Goal: Information Seeking & Learning: Learn about a topic

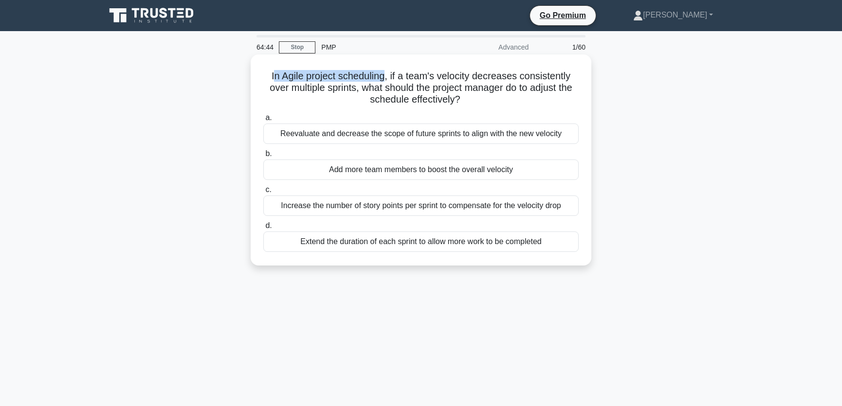
drag, startPoint x: 270, startPoint y: 78, endPoint x: 388, endPoint y: 82, distance: 117.9
click at [388, 82] on h5 "In Agile project scheduling, if a team's velocity decreases consistently over m…" at bounding box center [420, 88] width 317 height 36
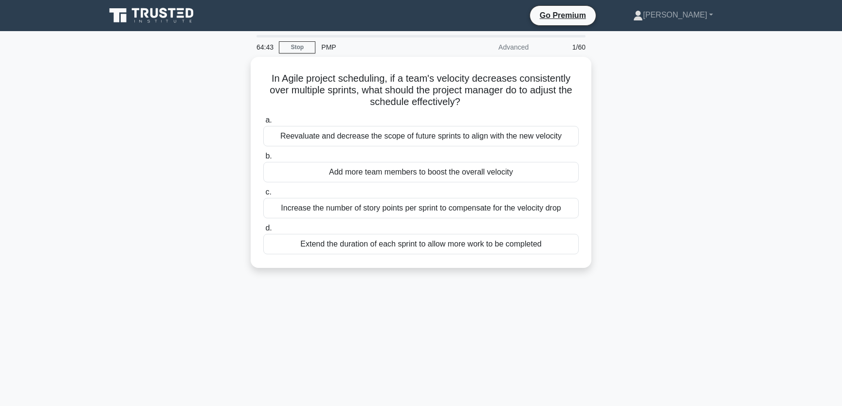
click at [699, 125] on div "In Agile project scheduling, if a team's velocity decreases consistently over m…" at bounding box center [421, 168] width 642 height 223
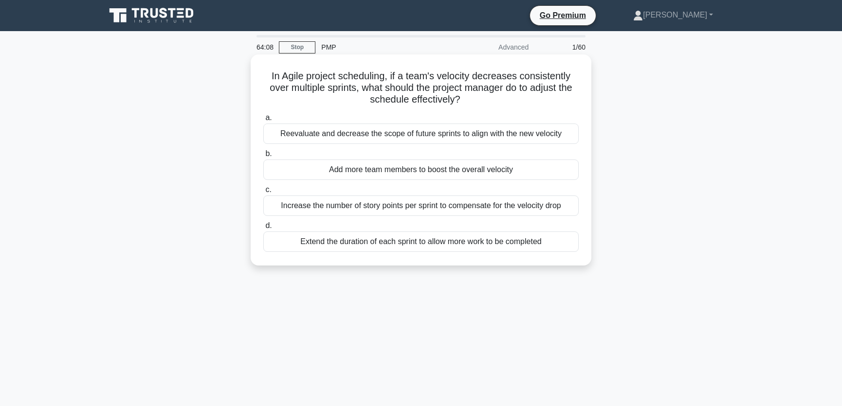
click at [437, 137] on div "Reevaluate and decrease the scope of future sprints to align with the new veloc…" at bounding box center [420, 134] width 315 height 20
click at [263, 121] on input "a. Reevaluate and decrease the scope of future sprints to align with the new ve…" at bounding box center [263, 118] width 0 height 6
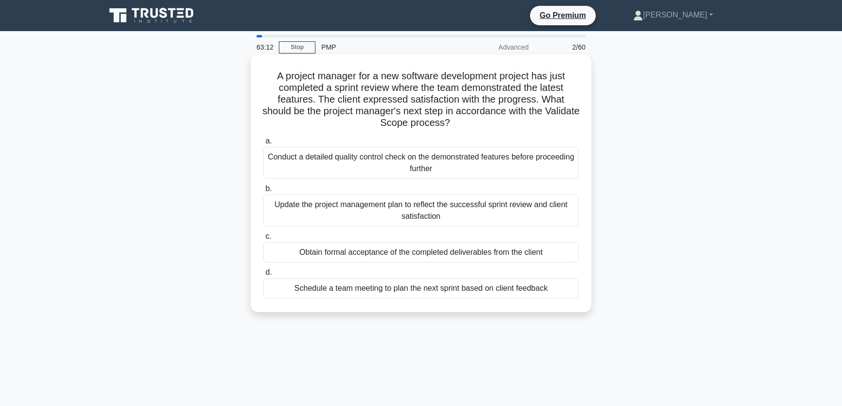
click at [348, 252] on div "Obtain formal acceptance of the completed deliverables from the client" at bounding box center [420, 252] width 315 height 20
click at [263, 240] on input "c. Obtain formal acceptance of the completed deliverables from the client" at bounding box center [263, 237] width 0 height 6
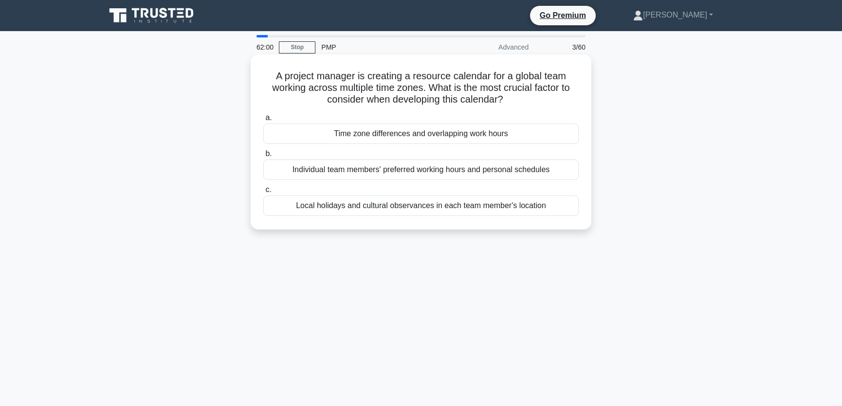
click at [430, 132] on div "Time zone differences and overlapping work hours" at bounding box center [420, 134] width 315 height 20
click at [263, 121] on input "a. Time zone differences and overlapping work hours" at bounding box center [263, 118] width 0 height 6
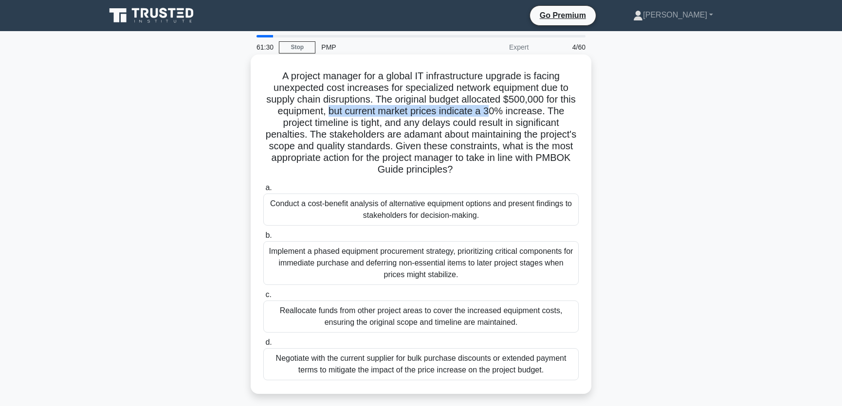
drag, startPoint x: 329, startPoint y: 114, endPoint x: 491, endPoint y: 113, distance: 162.6
click at [491, 113] on h5 "A project manager for a global IT infrastructure upgrade is facing unexpected c…" at bounding box center [420, 123] width 317 height 106
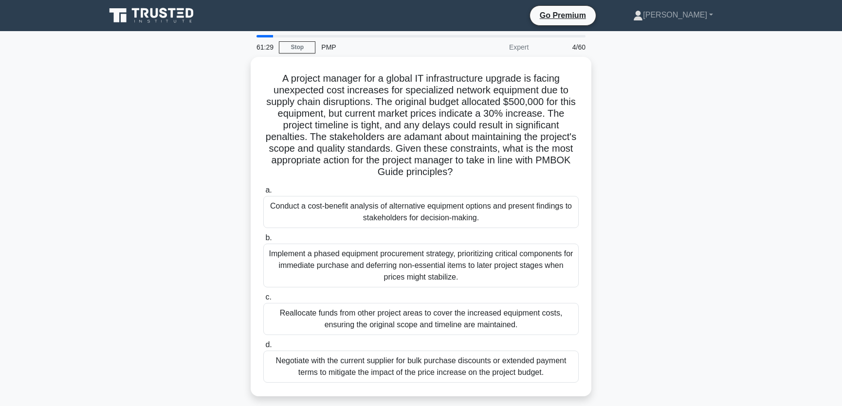
click at [627, 121] on div "A project manager for a global IT infrastructure upgrade is facing unexpected c…" at bounding box center [421, 232] width 642 height 351
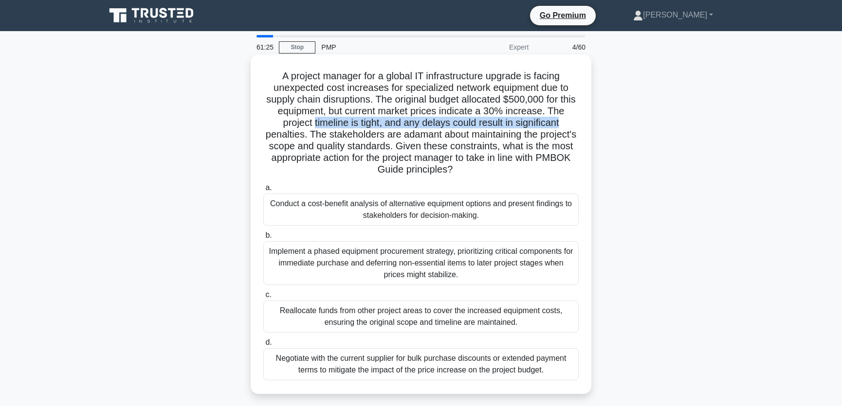
drag, startPoint x: 312, startPoint y: 124, endPoint x: 569, endPoint y: 122, distance: 258.0
click at [569, 122] on h5 "A project manager for a global IT infrastructure upgrade is facing unexpected c…" at bounding box center [420, 123] width 317 height 106
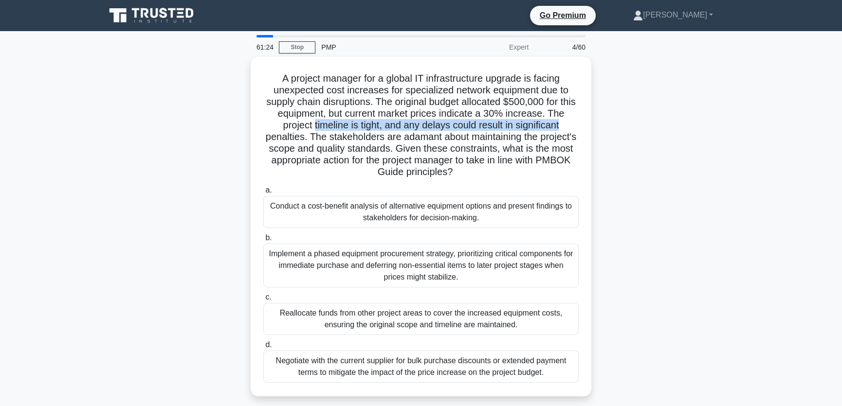
click at [727, 128] on div "A project manager for a global IT infrastructure upgrade is facing unexpected c…" at bounding box center [421, 232] width 642 height 351
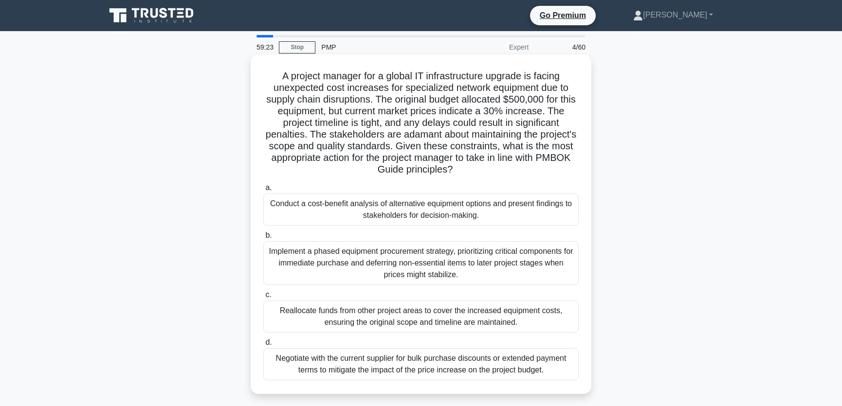
click at [327, 365] on div "Negotiate with the current supplier for bulk purchase discounts or extended pay…" at bounding box center [420, 364] width 315 height 32
click at [263, 346] on input "d. Negotiate with the current supplier for bulk purchase discounts or extended …" at bounding box center [263, 343] width 0 height 6
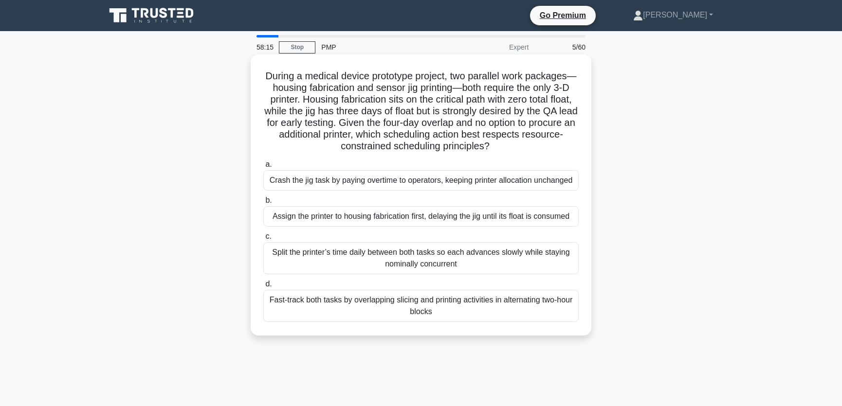
click at [318, 227] on div "Assign the printer to housing fabrication first, delaying the jig until its flo…" at bounding box center [420, 216] width 315 height 20
click at [263, 204] on input "b. Assign the printer to housing fabrication first, delaying the jig until its …" at bounding box center [263, 201] width 0 height 6
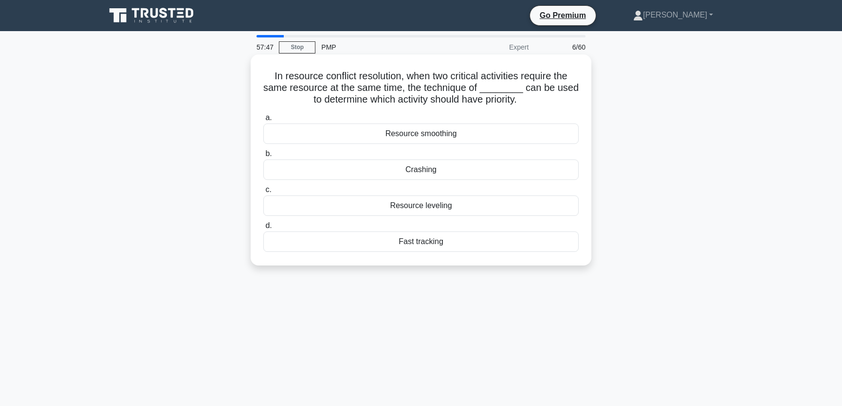
click at [448, 205] on div "Resource leveling" at bounding box center [420, 206] width 315 height 20
click at [263, 193] on input "c. Resource leveling" at bounding box center [263, 190] width 0 height 6
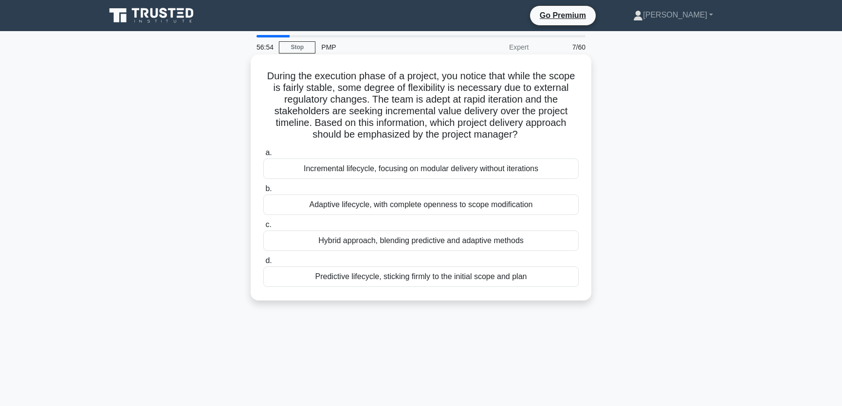
click at [349, 239] on div "Hybrid approach, blending predictive and adaptive methods" at bounding box center [420, 241] width 315 height 20
click at [263, 228] on input "c. Hybrid approach, blending predictive and adaptive methods" at bounding box center [263, 225] width 0 height 6
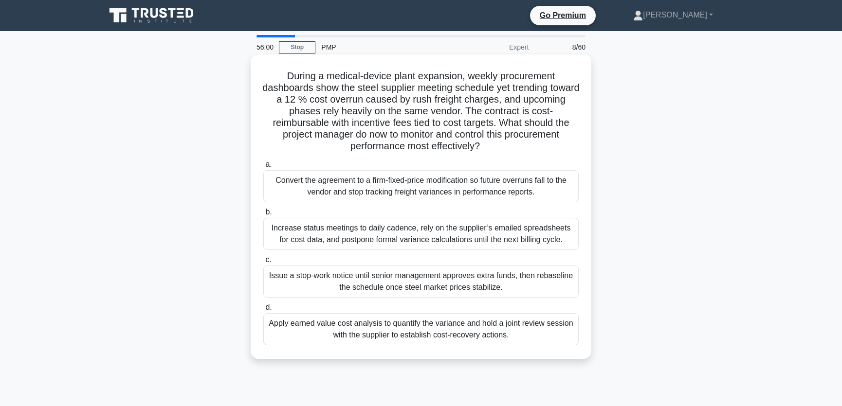
click at [307, 333] on div "Apply earned value cost analysis to quantify the variance and hold a joint revi…" at bounding box center [420, 329] width 315 height 32
click at [263, 311] on input "d. Apply earned value cost analysis to quantify the variance and hold a joint r…" at bounding box center [263, 308] width 0 height 6
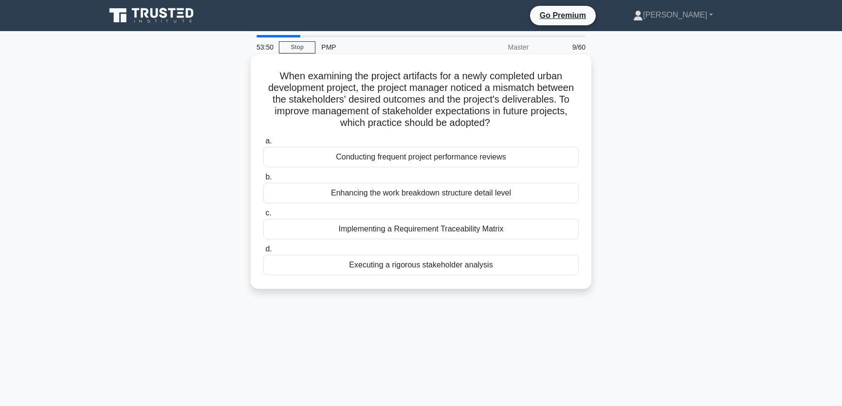
click at [434, 159] on div "Conducting frequent project performance reviews" at bounding box center [420, 157] width 315 height 20
click at [263, 145] on input "a. Conducting frequent project performance reviews" at bounding box center [263, 141] width 0 height 6
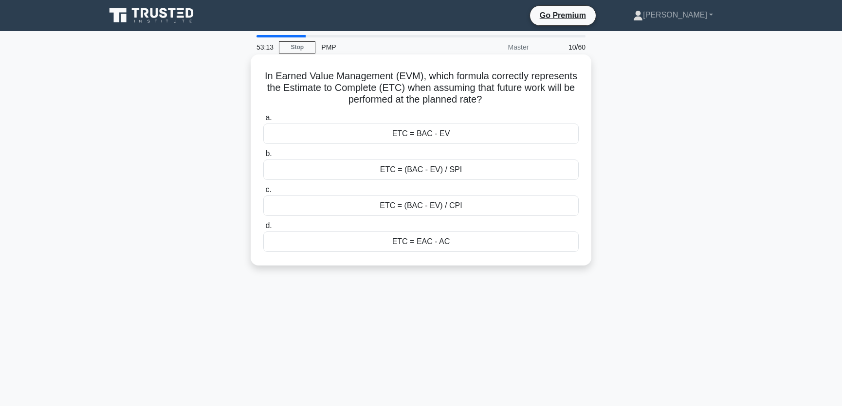
click at [468, 204] on div "ETC = (BAC - EV) / CPI" at bounding box center [420, 206] width 315 height 20
click at [263, 193] on input "c. ETC = (BAC - EV) / CPI" at bounding box center [263, 190] width 0 height 6
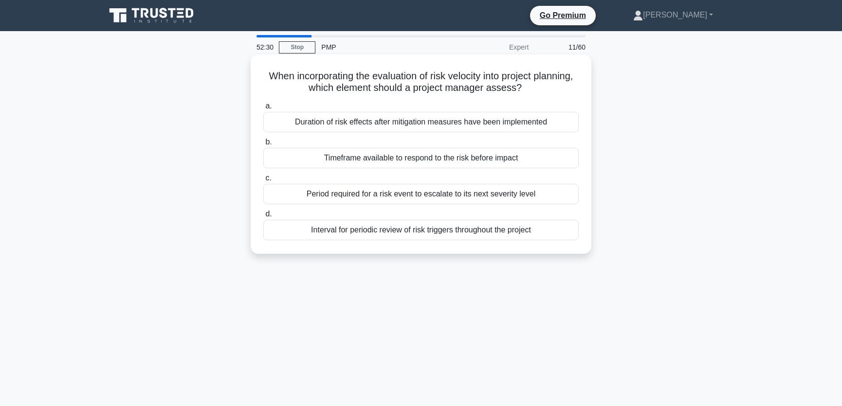
click at [516, 153] on div "Timeframe available to respond to the risk before impact" at bounding box center [420, 158] width 315 height 20
click at [263, 146] on input "b. Timeframe available to respond to the risk before impact" at bounding box center [263, 142] width 0 height 6
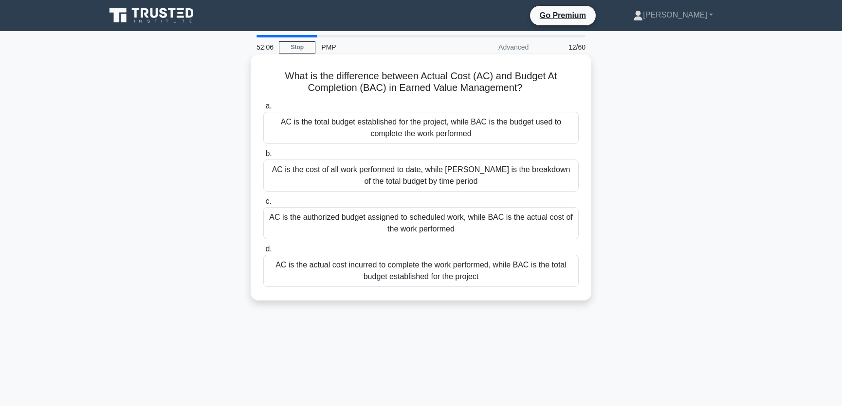
click at [344, 275] on div "AC is the actual cost incurred to complete the work performed, while BAC is the…" at bounding box center [420, 271] width 315 height 32
click at [263, 253] on input "d. AC is the actual cost incurred to complete the work performed, while BAC is …" at bounding box center [263, 249] width 0 height 6
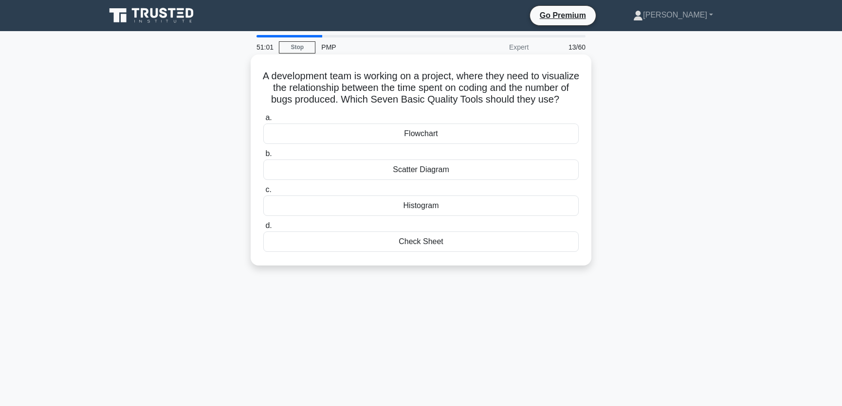
click at [457, 178] on div "Scatter Diagram" at bounding box center [420, 170] width 315 height 20
click at [263, 157] on input "b. Scatter Diagram" at bounding box center [263, 154] width 0 height 6
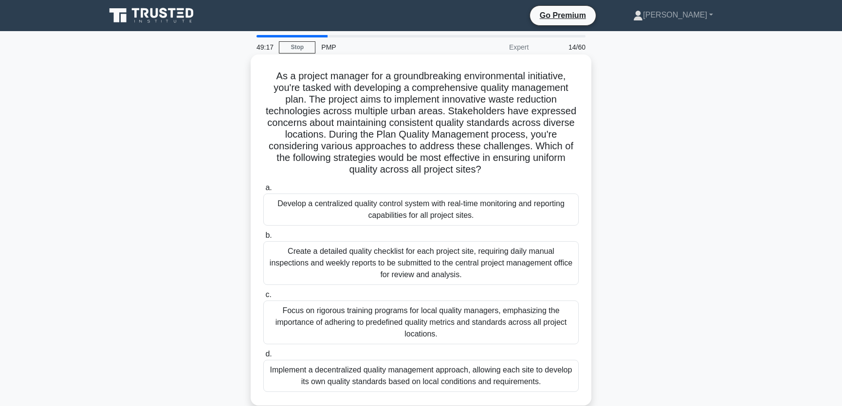
click at [336, 213] on div "Develop a centralized quality control system with real-time monitoring and repo…" at bounding box center [420, 210] width 315 height 32
click at [263, 191] on input "a. Develop a centralized quality control system with real-time monitoring and r…" at bounding box center [263, 188] width 0 height 6
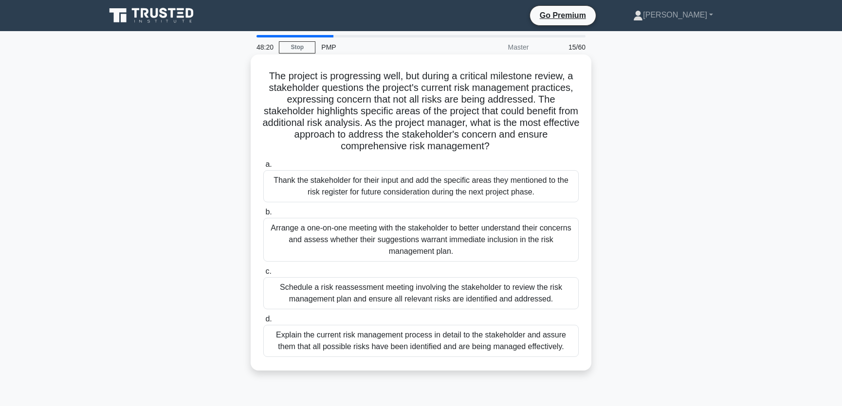
click at [531, 286] on div "Schedule a risk reassessment meeting involving the stakeholder to review the ri…" at bounding box center [420, 293] width 315 height 32
click at [263, 275] on input "c. Schedule a risk reassessment meeting involving the stakeholder to review the…" at bounding box center [263, 272] width 0 height 6
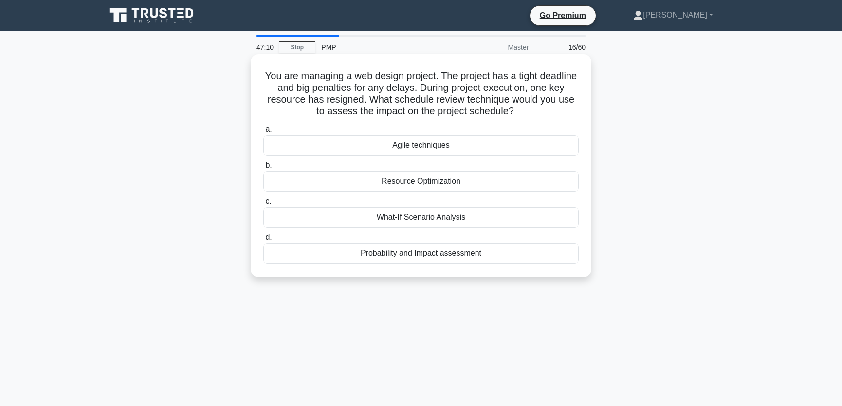
click at [472, 215] on div "What-If Scenario Analysis" at bounding box center [420, 217] width 315 height 20
click at [263, 205] on input "c. What-If Scenario Analysis" at bounding box center [263, 202] width 0 height 6
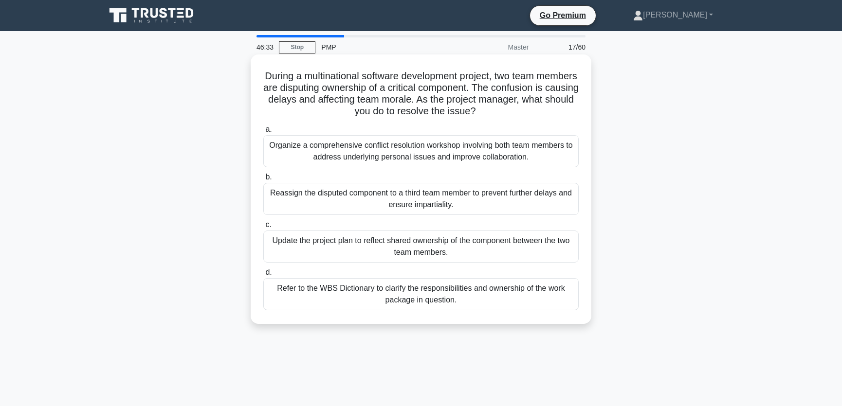
click at [476, 293] on div "Refer to the WBS Dictionary to clarify the responsibilities and ownership of th…" at bounding box center [420, 294] width 315 height 32
click at [263, 276] on input "d. Refer to the WBS Dictionary to clarify the responsibilities and ownership of…" at bounding box center [263, 273] width 0 height 6
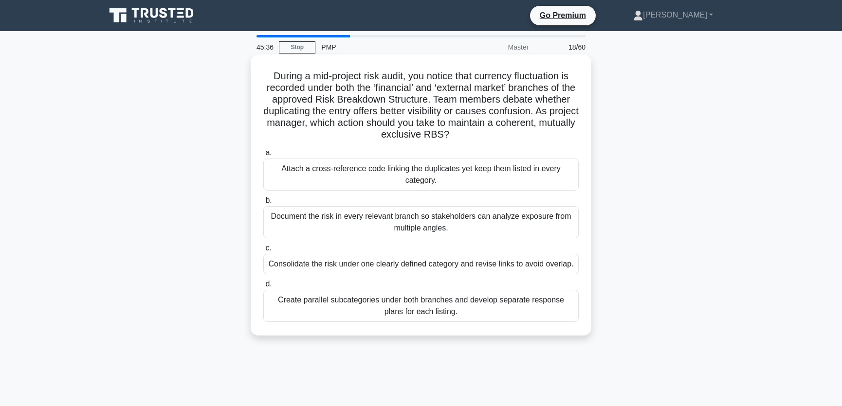
click at [365, 272] on div "Consolidate the risk under one clearly defined category and revise links to avo…" at bounding box center [420, 264] width 315 height 20
click at [263, 252] on input "c. Consolidate the risk under one clearly defined category and revise links to …" at bounding box center [263, 248] width 0 height 6
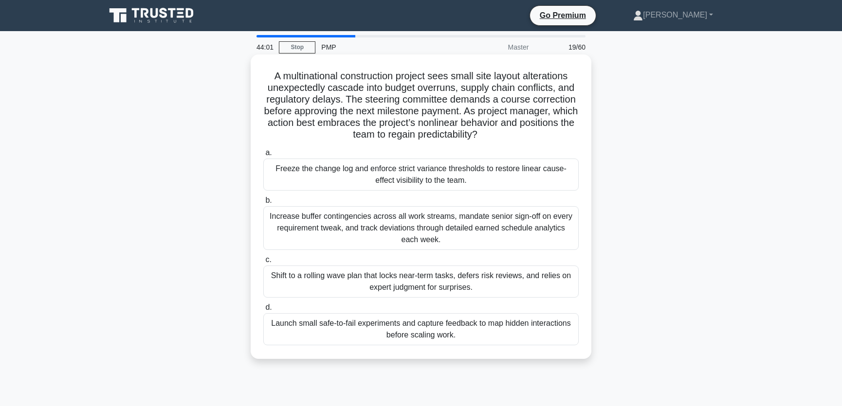
click at [360, 331] on div "Launch small safe-to-fail experiments and capture feedback to map hidden intera…" at bounding box center [420, 329] width 315 height 32
click at [263, 311] on input "d. Launch small safe-to-fail experiments and capture feedback to map hidden int…" at bounding box center [263, 308] width 0 height 6
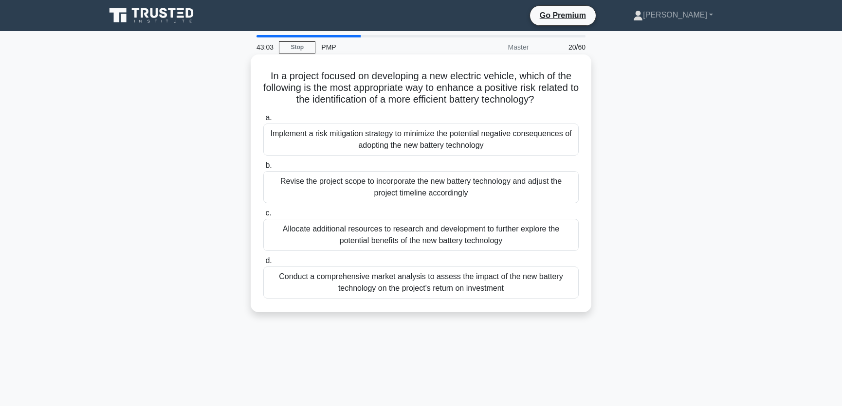
click at [473, 185] on div "Revise the project scope to incorporate the new battery technology and adjust t…" at bounding box center [420, 187] width 315 height 32
click at [263, 169] on input "b. Revise the project scope to incorporate the new battery technology and adjus…" at bounding box center [263, 166] width 0 height 6
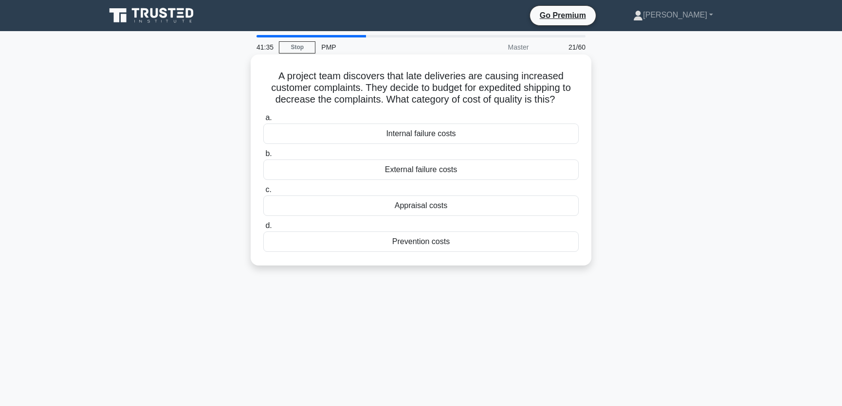
click at [467, 173] on div "External failure costs" at bounding box center [420, 170] width 315 height 20
click at [263, 157] on input "b. External failure costs" at bounding box center [263, 154] width 0 height 6
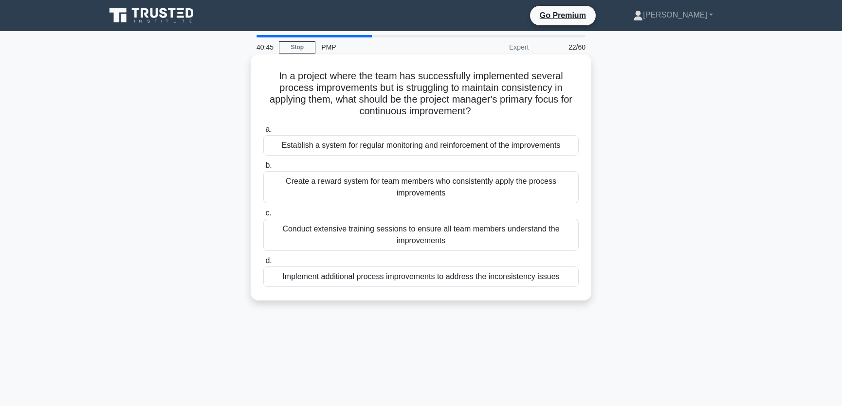
click at [519, 147] on div "Establish a system for regular monitoring and reinforcement of the improvements" at bounding box center [420, 145] width 315 height 20
click at [263, 133] on input "a. Establish a system for regular monitoring and reinforcement of the improveme…" at bounding box center [263, 130] width 0 height 6
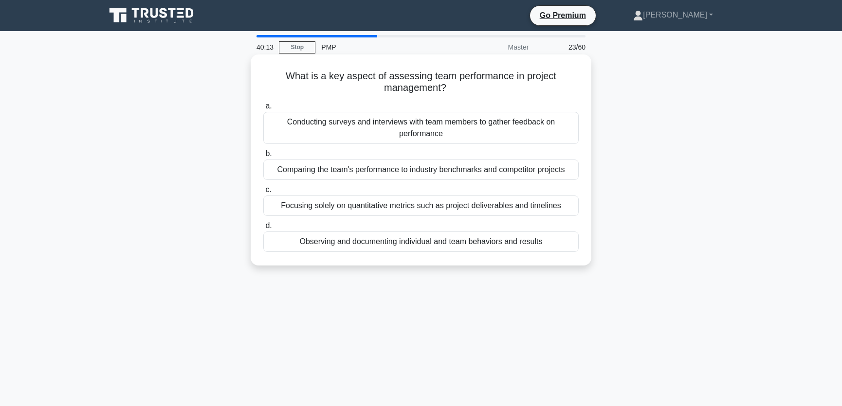
click at [379, 243] on div "Observing and documenting individual and team behaviors and results" at bounding box center [420, 242] width 315 height 20
click at [263, 229] on input "d. Observing and documenting individual and team behaviors and results" at bounding box center [263, 226] width 0 height 6
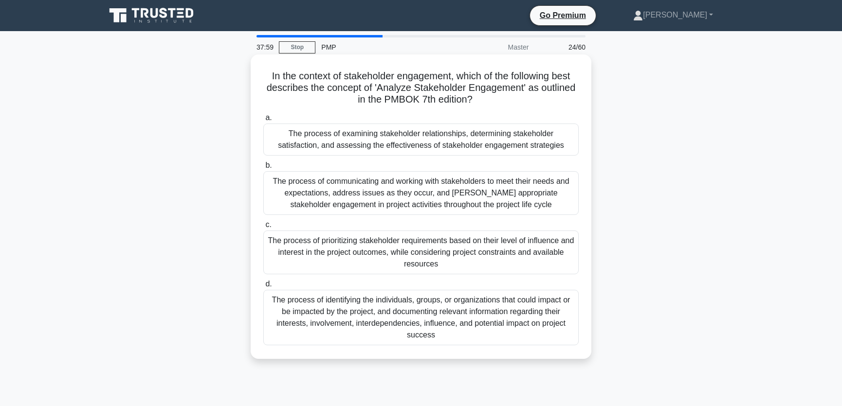
click at [538, 137] on div "The process of examining stakeholder relationships, determining stakeholder sat…" at bounding box center [420, 140] width 315 height 32
click at [263, 121] on input "a. The process of examining stakeholder relationships, determining stakeholder …" at bounding box center [263, 118] width 0 height 6
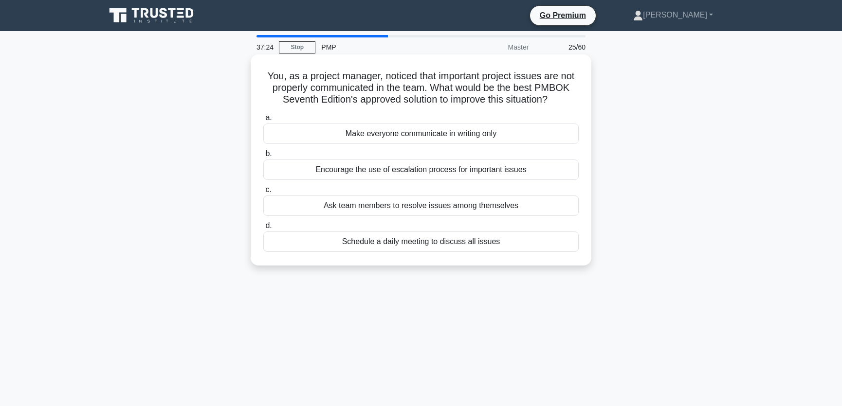
click at [441, 243] on div "Schedule a daily meeting to discuss all issues" at bounding box center [420, 242] width 315 height 20
click at [263, 229] on input "d. Schedule a daily meeting to discuss all issues" at bounding box center [263, 226] width 0 height 6
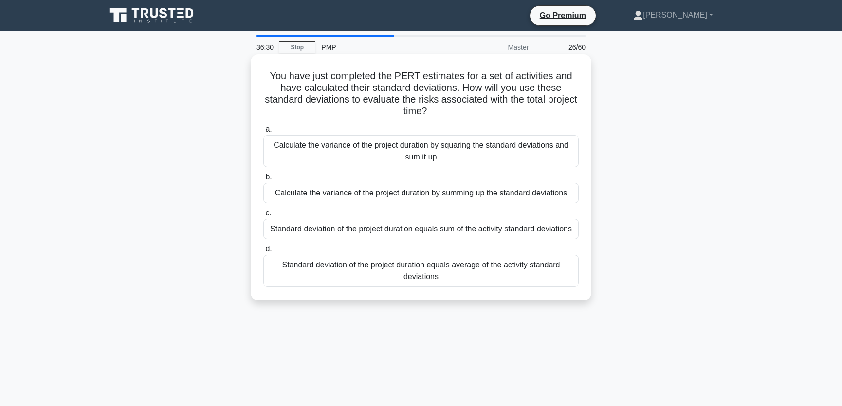
click at [355, 152] on div "Calculate the variance of the project duration by squaring the standard deviati…" at bounding box center [420, 151] width 315 height 32
click at [263, 133] on input "a. Calculate the variance of the project duration by squaring the standard devi…" at bounding box center [263, 130] width 0 height 6
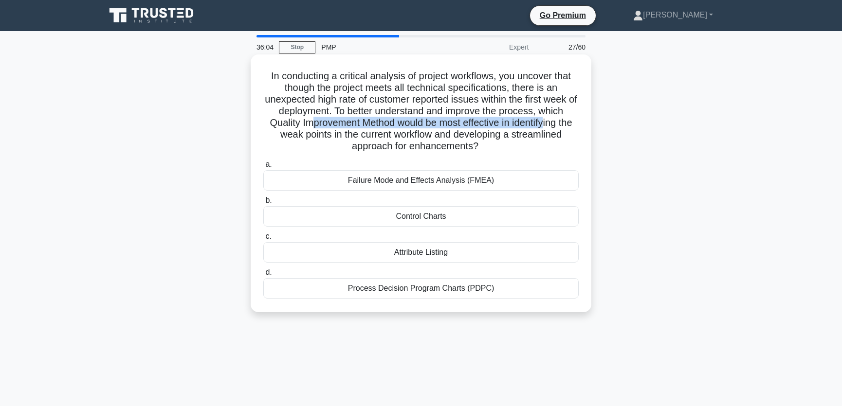
drag, startPoint x: 312, startPoint y: 124, endPoint x: 558, endPoint y: 128, distance: 245.8
click at [558, 128] on h5 "In conducting a critical analysis of project workflows, you uncover that though…" at bounding box center [420, 111] width 317 height 83
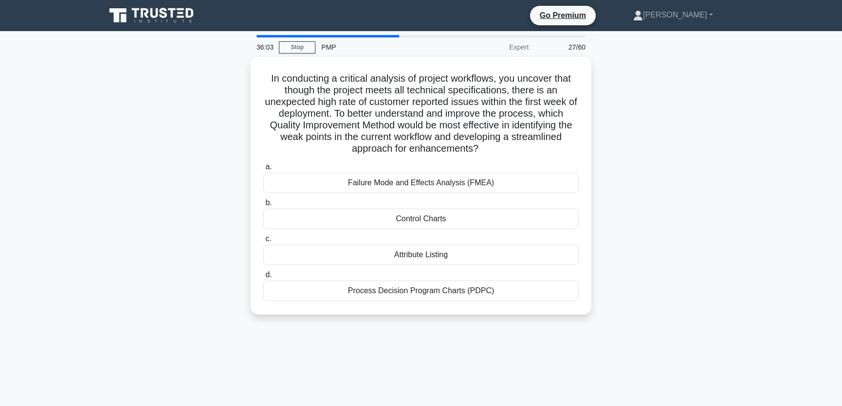
click at [668, 168] on div "In conducting a critical analysis of project workflows, you uncover that though…" at bounding box center [421, 192] width 642 height 270
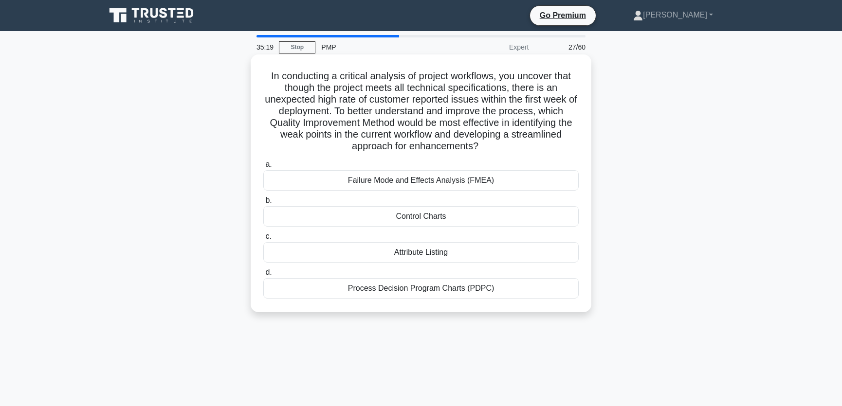
click at [492, 180] on div "Failure Mode and Effects Analysis (FMEA)" at bounding box center [420, 180] width 315 height 20
click at [263, 168] on input "a. Failure Mode and Effects Analysis (FMEA)" at bounding box center [263, 165] width 0 height 6
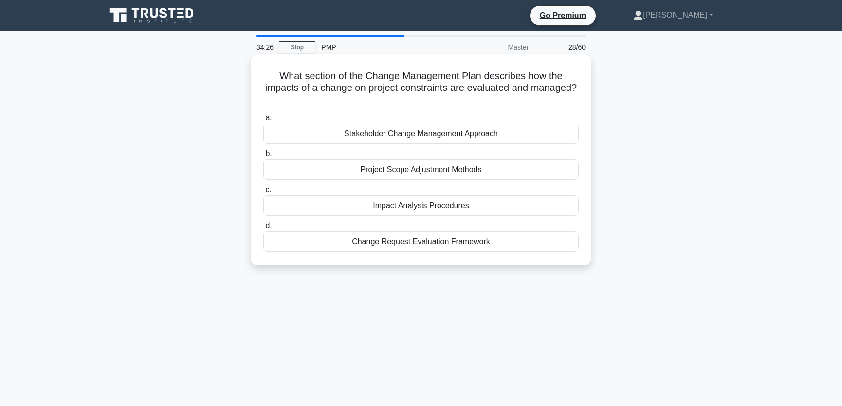
click at [487, 203] on div "Impact Analysis Procedures" at bounding box center [420, 206] width 315 height 20
click at [263, 193] on input "c. Impact Analysis Procedures" at bounding box center [263, 190] width 0 height 6
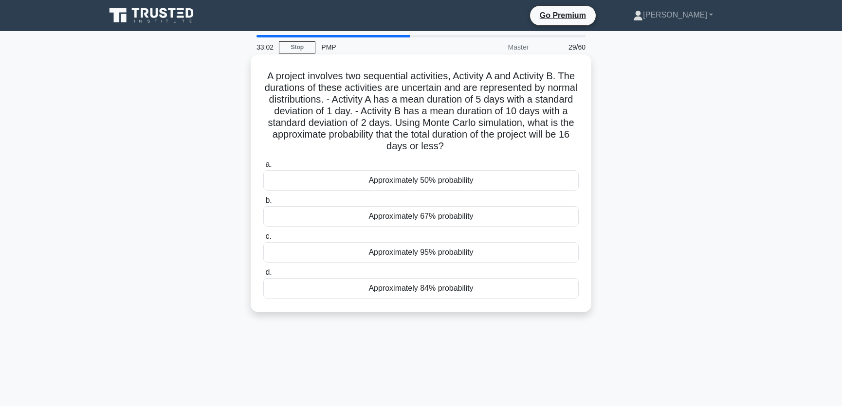
click at [478, 253] on div "Approximately 95% probability" at bounding box center [420, 252] width 315 height 20
click at [263, 240] on input "c. Approximately 95% probability" at bounding box center [263, 237] width 0 height 6
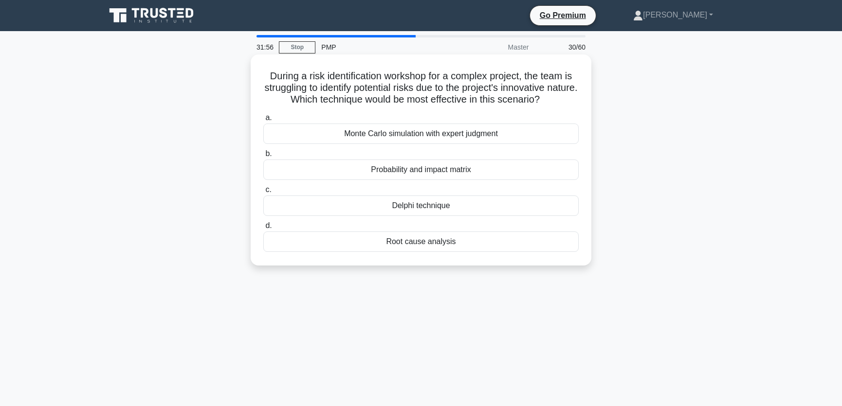
click at [443, 136] on div "Monte Carlo simulation with expert judgment" at bounding box center [420, 134] width 315 height 20
click at [263, 121] on input "a. Monte Carlo simulation with expert judgment" at bounding box center [263, 118] width 0 height 6
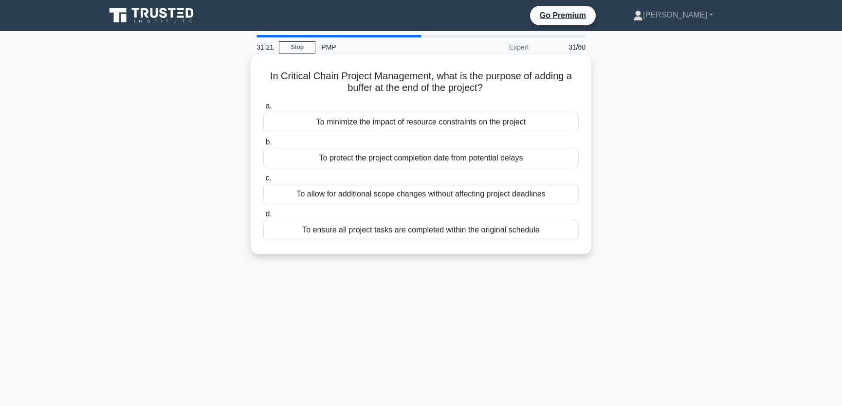
click at [446, 160] on div "To protect the project completion date from potential delays" at bounding box center [420, 158] width 315 height 20
click at [263, 146] on input "b. To protect the project completion date from potential delays" at bounding box center [263, 142] width 0 height 6
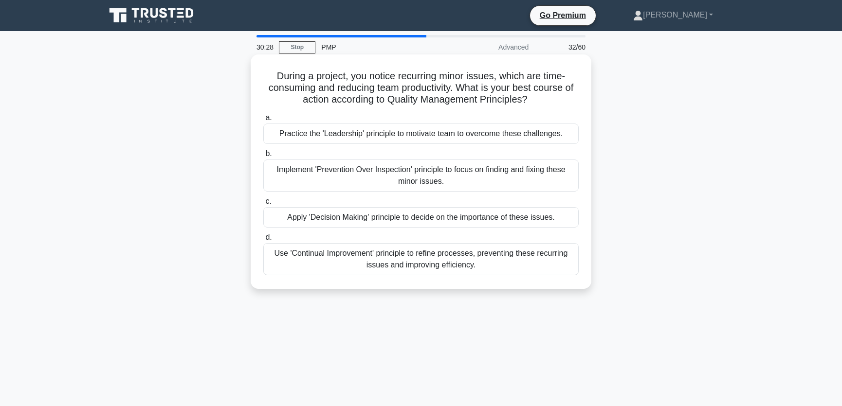
click at [380, 180] on div "Implement 'Prevention Over Inspection' principle to focus on finding and fixing…" at bounding box center [420, 176] width 315 height 32
click at [263, 157] on input "b. Implement 'Prevention Over Inspection' principle to focus on finding and fix…" at bounding box center [263, 154] width 0 height 6
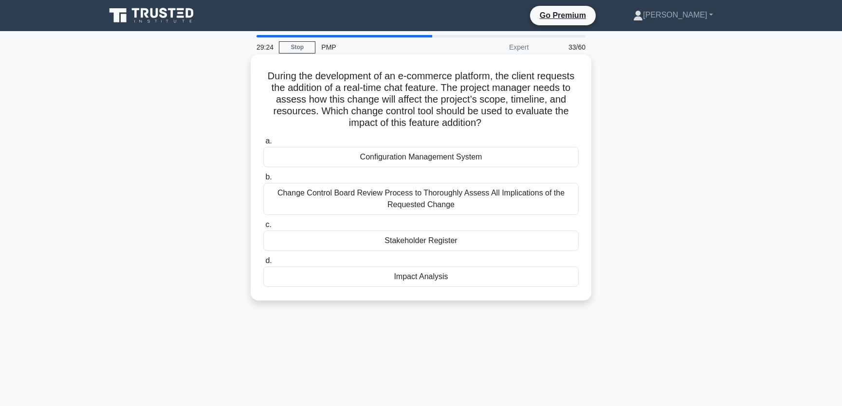
click at [457, 279] on div "Impact Analysis" at bounding box center [420, 277] width 315 height 20
click at [263, 264] on input "d. Impact Analysis" at bounding box center [263, 261] width 0 height 6
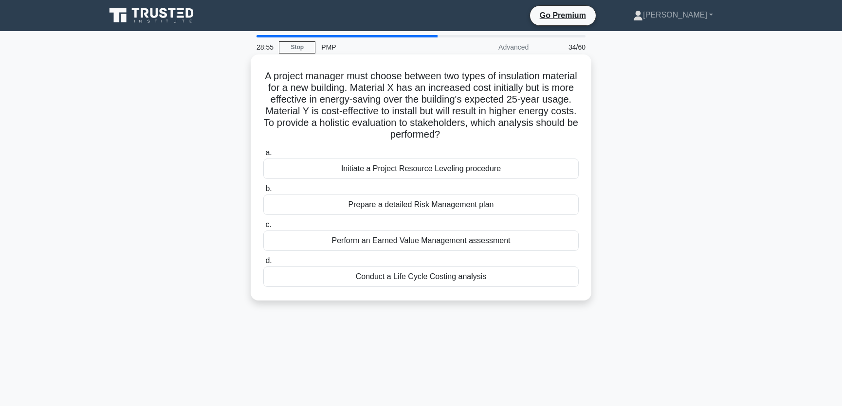
click at [391, 275] on div "Conduct a Life Cycle Costing analysis" at bounding box center [420, 277] width 315 height 20
click at [263, 264] on input "d. Conduct a Life Cycle Costing analysis" at bounding box center [263, 261] width 0 height 6
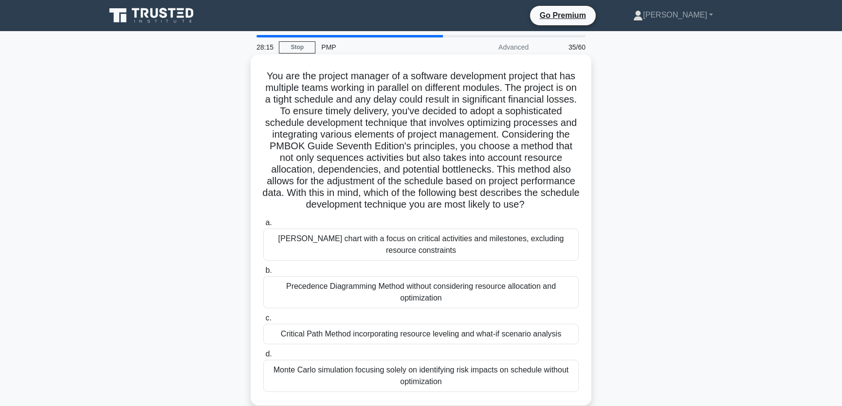
scroll to position [73, 0]
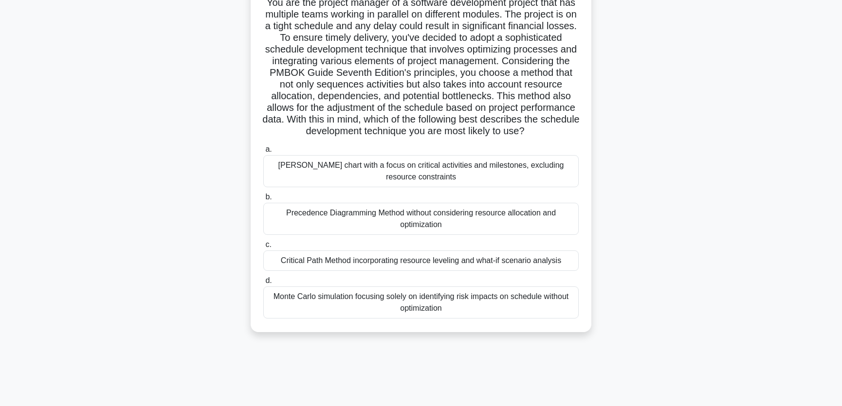
click at [356, 271] on div "Critical Path Method incorporating resource leveling and what-if scenario analy…" at bounding box center [420, 261] width 315 height 20
click at [263, 248] on input "c. Critical Path Method incorporating resource leveling and what-if scenario an…" at bounding box center [263, 245] width 0 height 6
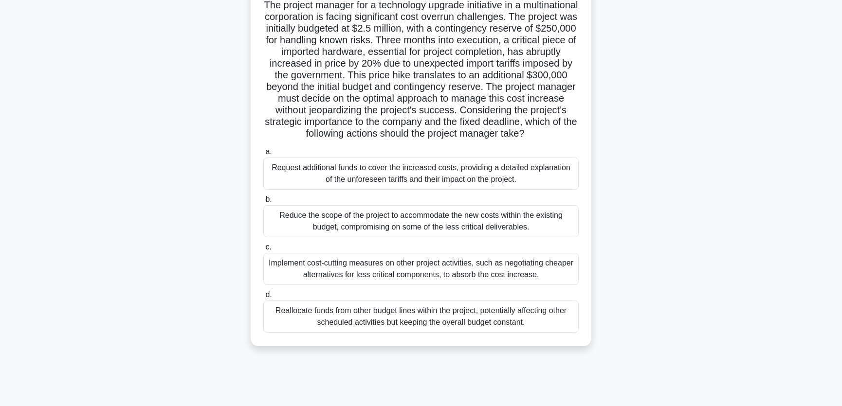
scroll to position [0, 0]
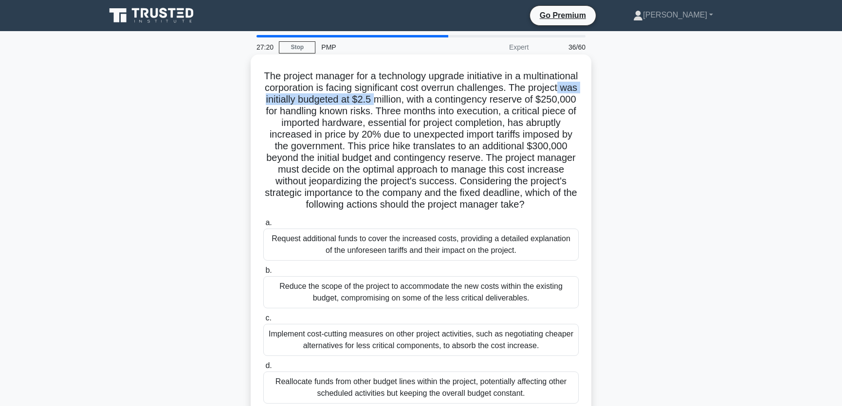
drag, startPoint x: 318, startPoint y: 99, endPoint x: 452, endPoint y: 101, distance: 134.3
click at [452, 101] on h5 "The project manager for a technology upgrade initiative in a multinational corp…" at bounding box center [420, 140] width 317 height 141
click at [339, 116] on h5 "The project manager for a technology upgrade initiative in a multinational corp…" at bounding box center [420, 140] width 317 height 141
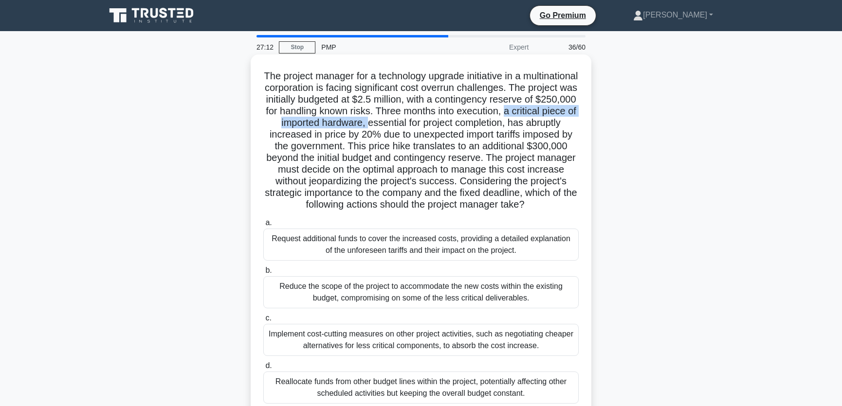
drag, startPoint x: 319, startPoint y: 123, endPoint x: 484, endPoint y: 125, distance: 165.0
click at [484, 125] on h5 "The project manager for a technology upgrade initiative in a multinational corp…" at bounding box center [420, 140] width 317 height 141
drag, startPoint x: 329, startPoint y: 137, endPoint x: 488, endPoint y: 138, distance: 159.2
click at [488, 138] on h5 "The project manager for a technology upgrade initiative in a multinational corp…" at bounding box center [420, 140] width 317 height 141
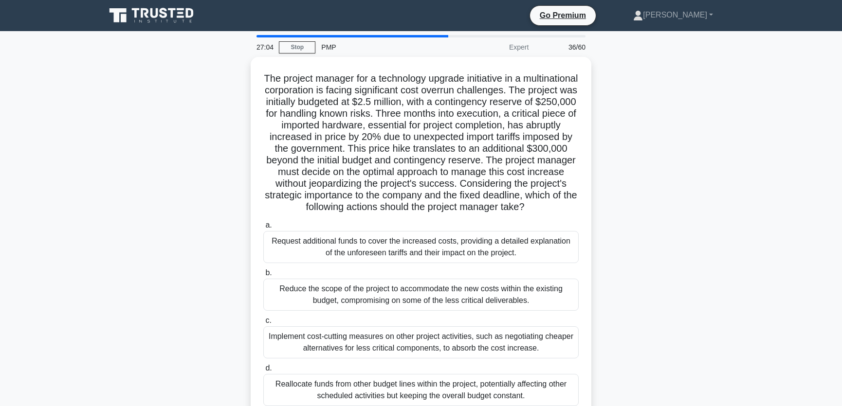
click at [658, 144] on div "The project manager for a technology upgrade initiative in a multinational corp…" at bounding box center [421, 244] width 642 height 375
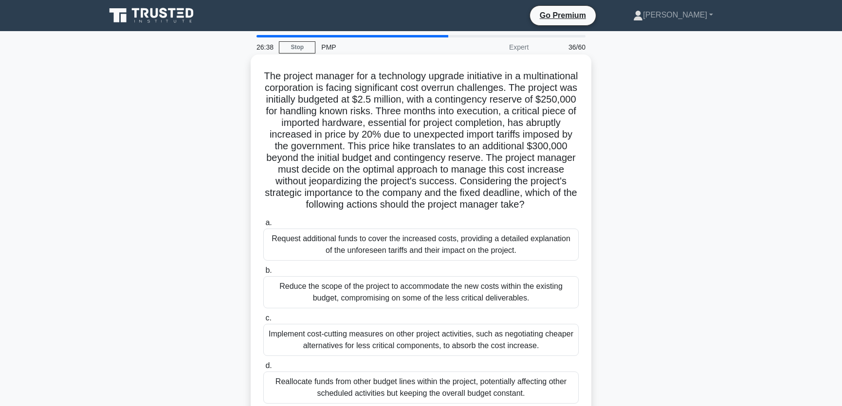
scroll to position [73, 0]
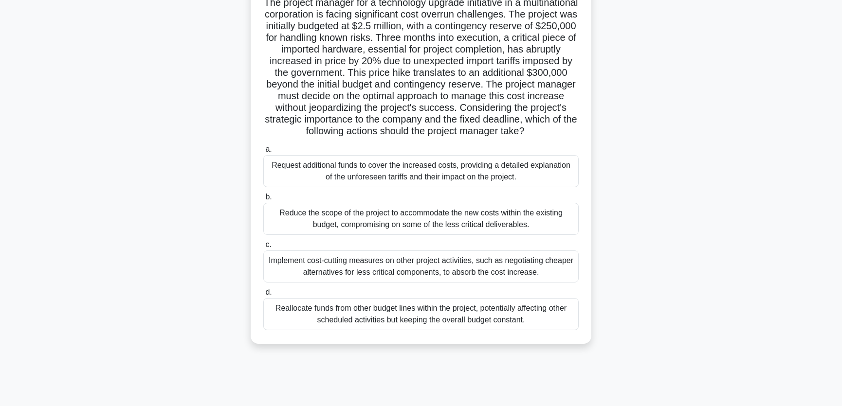
click at [301, 186] on div "Request additional funds to cover the increased costs, providing a detailed exp…" at bounding box center [420, 171] width 315 height 32
click at [263, 153] on input "a. Request additional funds to cover the increased costs, providing a detailed …" at bounding box center [263, 150] width 0 height 6
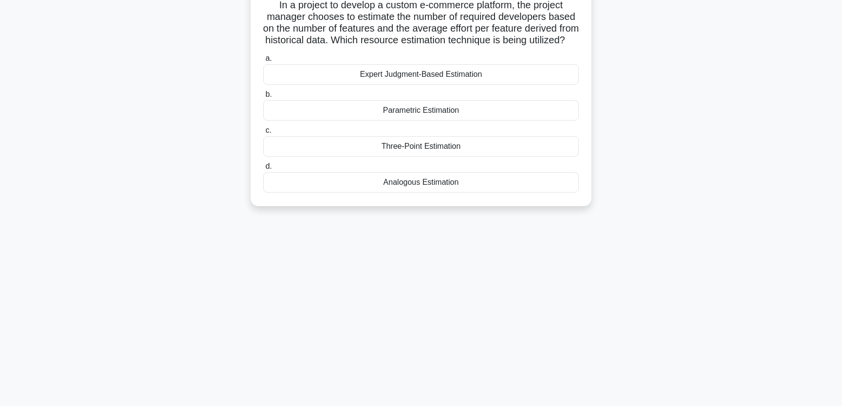
scroll to position [0, 0]
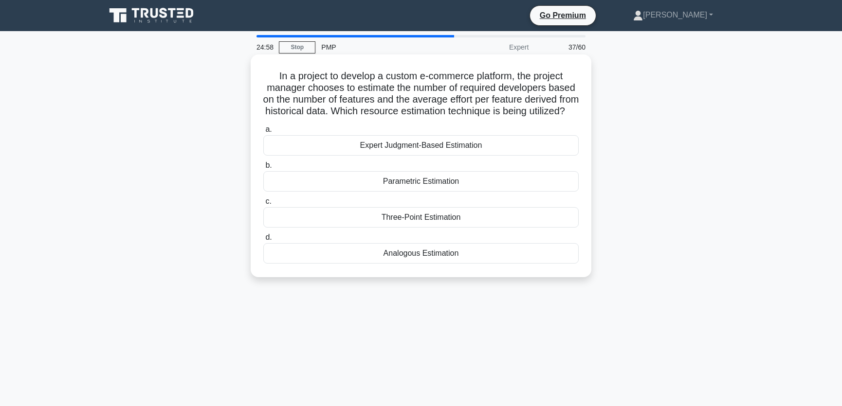
click at [431, 192] on div "Parametric Estimation" at bounding box center [420, 181] width 315 height 20
click at [263, 169] on input "b. Parametric Estimation" at bounding box center [263, 166] width 0 height 6
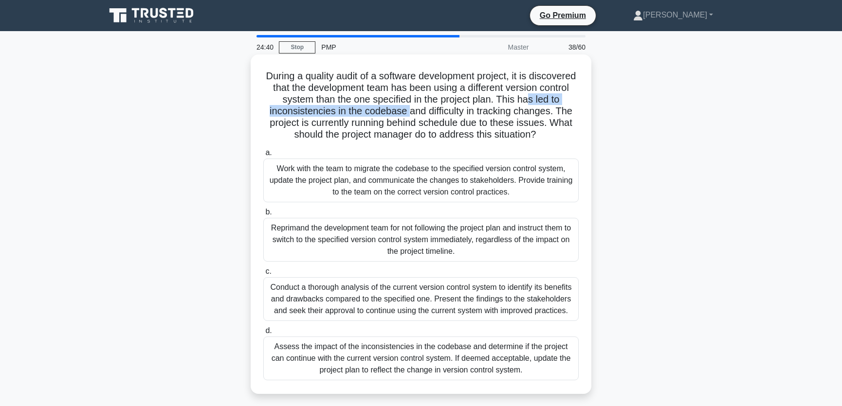
drag, startPoint x: 282, startPoint y: 111, endPoint x: 460, endPoint y: 111, distance: 178.1
click at [460, 111] on h5 "During a quality audit of a software development project, it is discovered that…" at bounding box center [420, 105] width 317 height 71
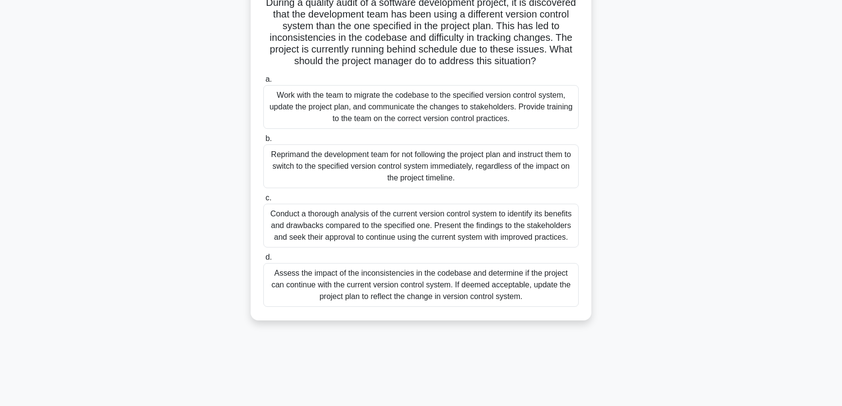
click at [308, 307] on div "Assess the impact of the inconsistencies in the codebase and determine if the p…" at bounding box center [420, 285] width 315 height 44
click at [263, 261] on input "d. Assess the impact of the inconsistencies in the codebase and determine if th…" at bounding box center [263, 258] width 0 height 6
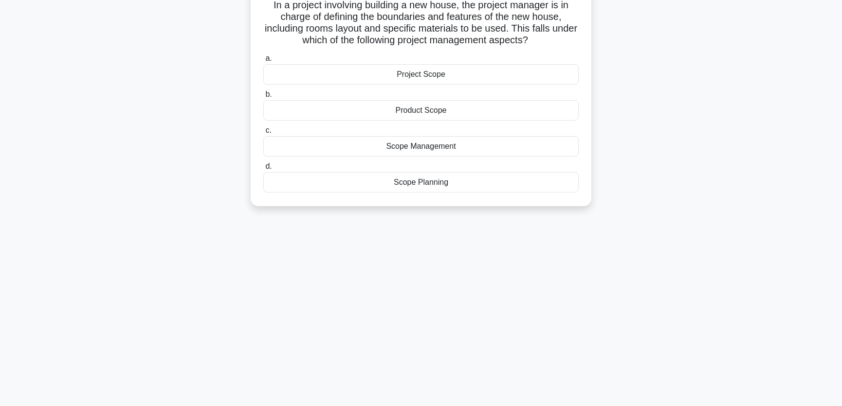
scroll to position [0, 0]
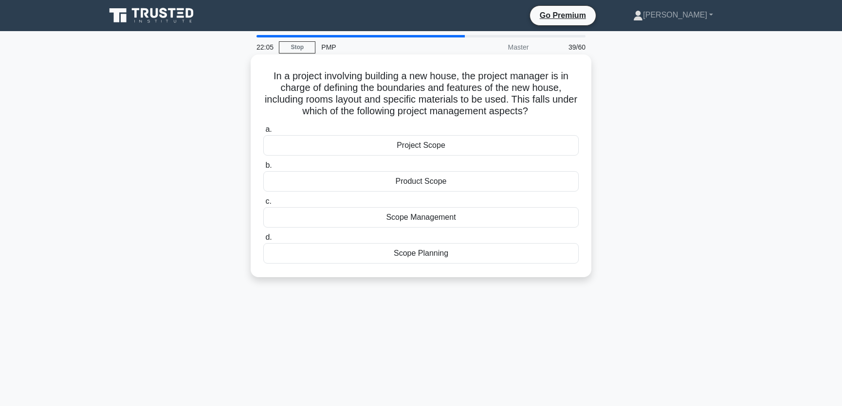
click at [458, 147] on div "Project Scope" at bounding box center [420, 145] width 315 height 20
click at [263, 133] on input "a. Project Scope" at bounding box center [263, 130] width 0 height 6
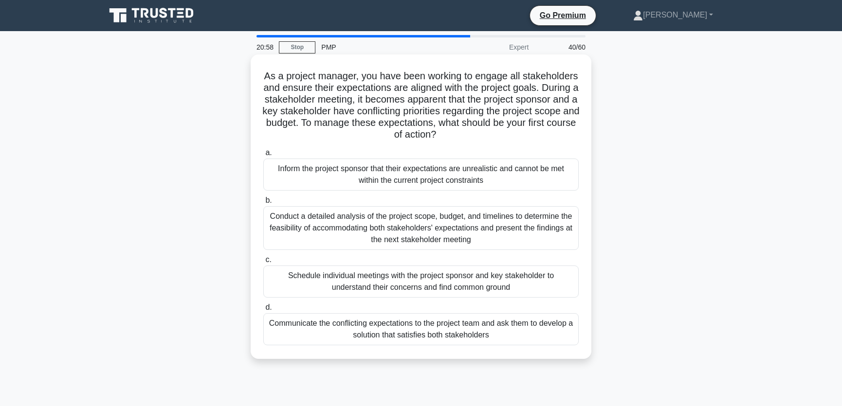
click at [517, 284] on div "Schedule individual meetings with the project sponsor and key stakeholder to un…" at bounding box center [420, 282] width 315 height 32
click at [263, 263] on input "c. Schedule individual meetings with the project sponsor and key stakeholder to…" at bounding box center [263, 260] width 0 height 6
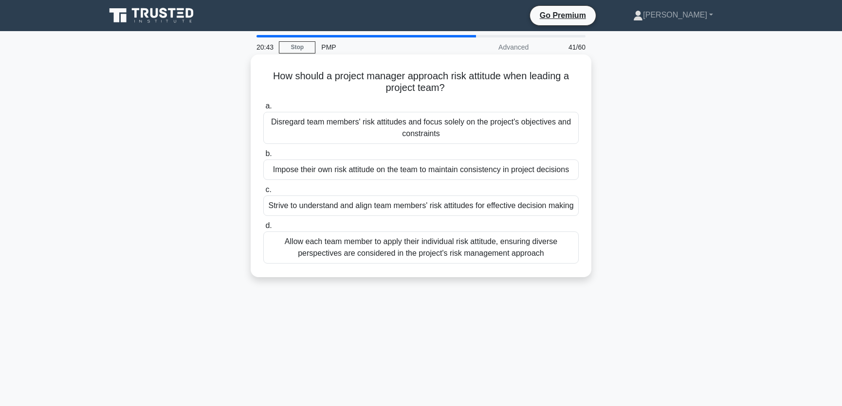
click at [456, 216] on div "Strive to understand and align team members' risk attitudes for effective decis…" at bounding box center [420, 206] width 315 height 20
click at [263, 193] on input "c. Strive to understand and align team members' risk attitudes for effective de…" at bounding box center [263, 190] width 0 height 6
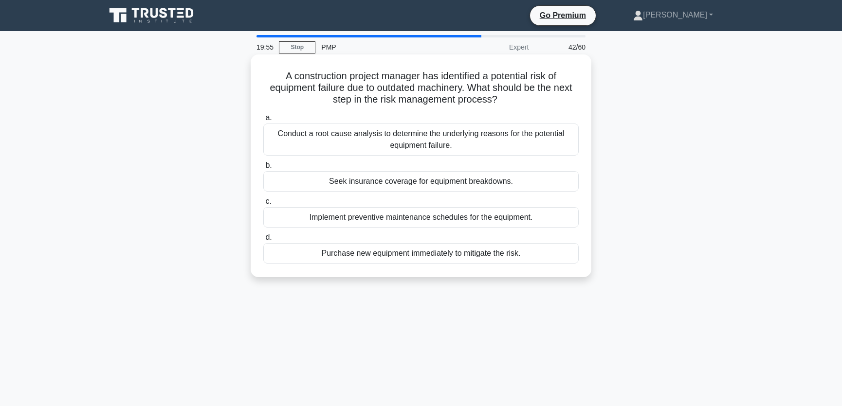
click at [392, 216] on div "Implement preventive maintenance schedules for the equipment." at bounding box center [420, 217] width 315 height 20
click at [263, 205] on input "c. Implement preventive maintenance schedules for the equipment." at bounding box center [263, 202] width 0 height 6
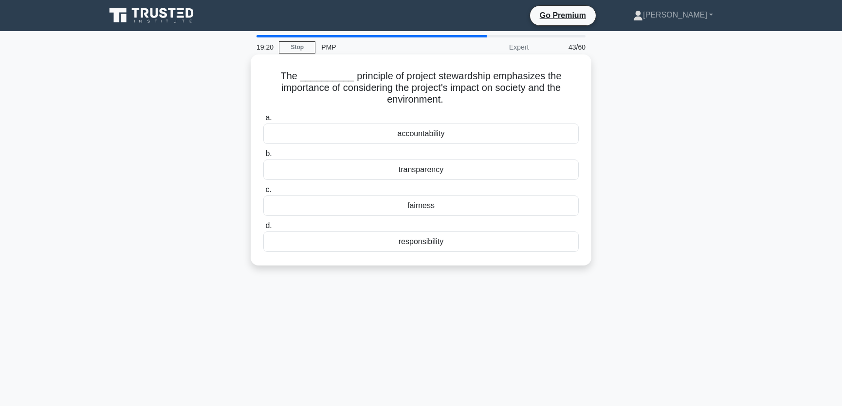
click at [448, 240] on div "responsibility" at bounding box center [420, 242] width 315 height 20
click at [263, 229] on input "d. responsibility" at bounding box center [263, 226] width 0 height 6
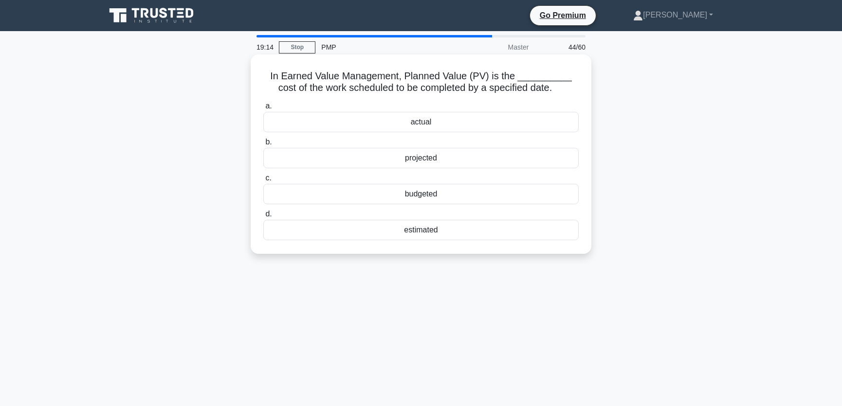
click at [435, 192] on div "budgeted" at bounding box center [420, 194] width 315 height 20
click at [263, 182] on input "c. budgeted" at bounding box center [263, 178] width 0 height 6
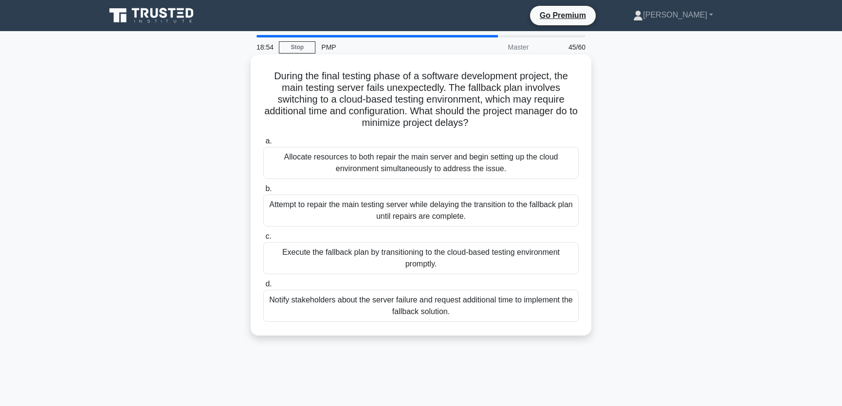
click at [366, 265] on div "Execute the fallback plan by transitioning to the cloud-based testing environme…" at bounding box center [420, 258] width 315 height 32
click at [263, 240] on input "c. Execute the fallback plan by transitioning to the cloud-based testing enviro…" at bounding box center [263, 237] width 0 height 6
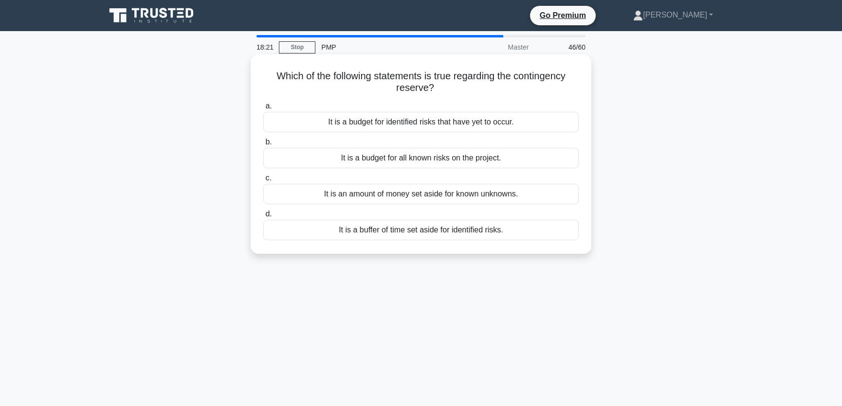
click at [527, 194] on div "It is an amount of money set aside for known unknowns." at bounding box center [420, 194] width 315 height 20
click at [263, 182] on input "c. It is an amount of money set aside for known unknowns." at bounding box center [263, 178] width 0 height 6
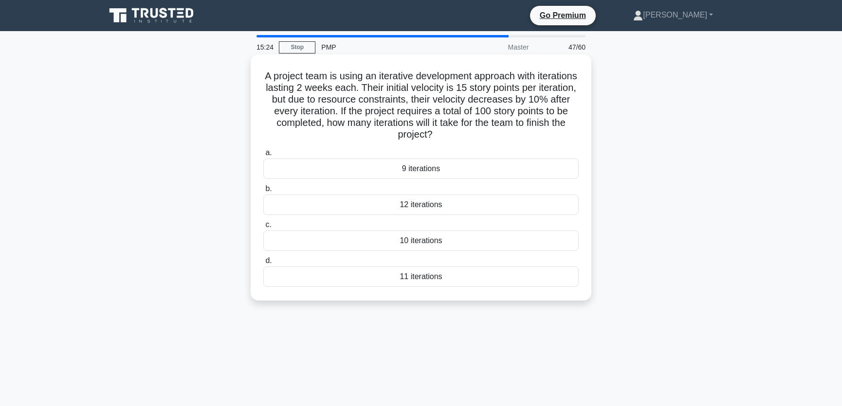
click at [437, 169] on div "9 iterations" at bounding box center [420, 169] width 315 height 20
click at [263, 156] on input "a. 9 iterations" at bounding box center [263, 153] width 0 height 6
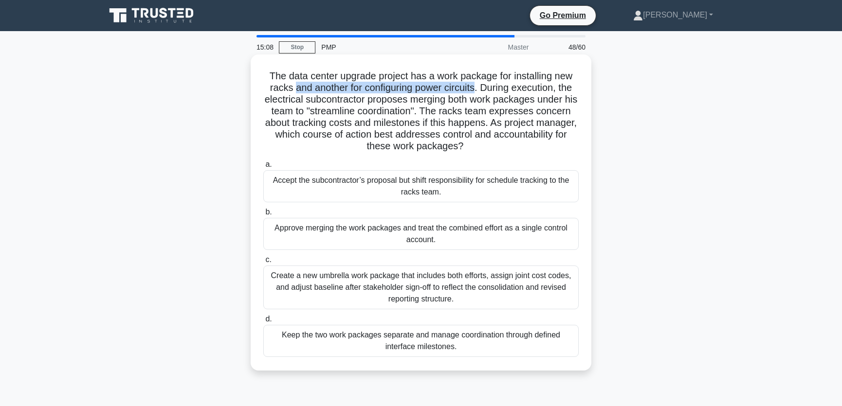
drag, startPoint x: 291, startPoint y: 88, endPoint x: 476, endPoint y: 90, distance: 185.9
click at [476, 90] on h5 "The data center upgrade project has a work package for installing new racks and…" at bounding box center [420, 111] width 317 height 83
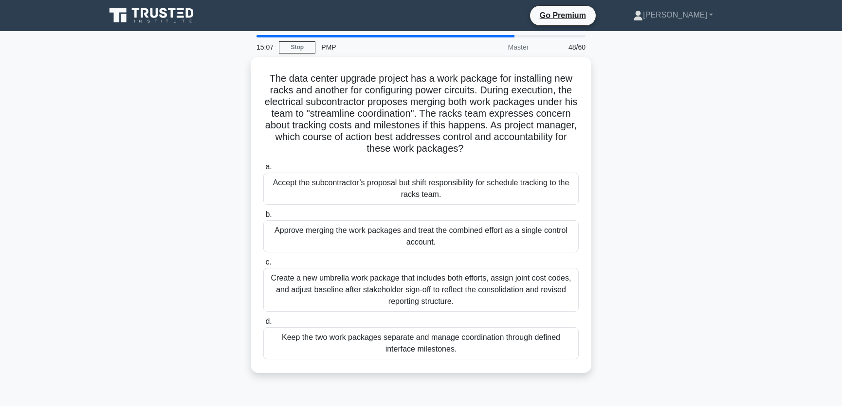
click at [675, 109] on div "The data center upgrade project has a work package for installing new racks and…" at bounding box center [421, 221] width 642 height 328
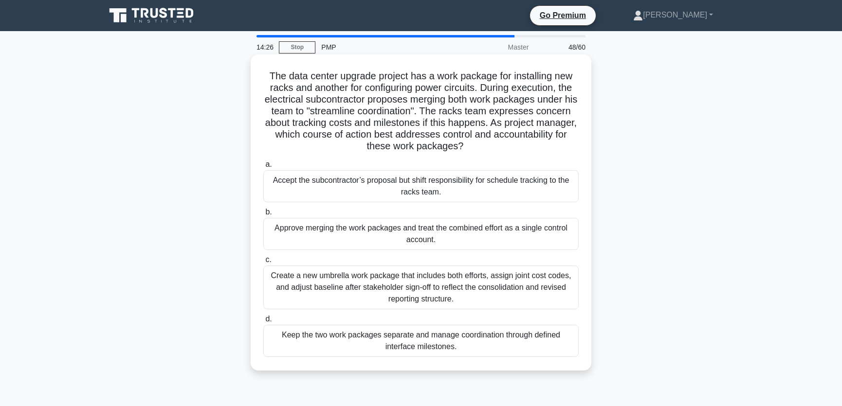
click at [324, 340] on div "Keep the two work packages separate and manage coordination through defined int…" at bounding box center [420, 341] width 315 height 32
click at [263, 323] on input "d. Keep the two work packages separate and manage coordination through defined …" at bounding box center [263, 319] width 0 height 6
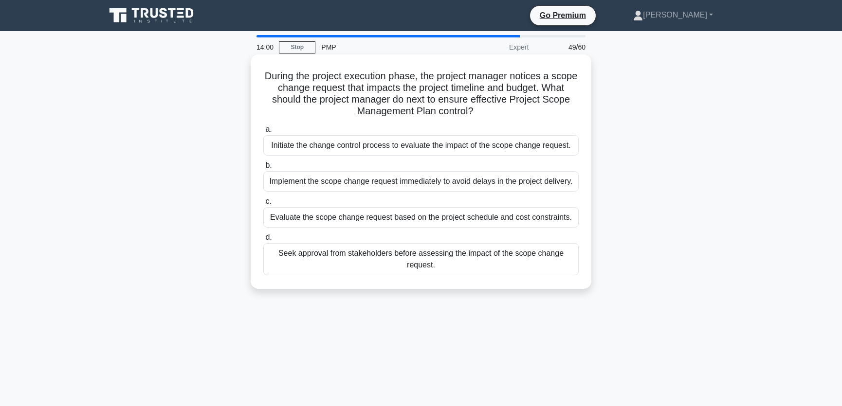
click at [378, 149] on div "Initiate the change control process to evaluate the impact of the scope change …" at bounding box center [420, 145] width 315 height 20
click at [263, 133] on input "a. Initiate the change control process to evaluate the impact of the scope chan…" at bounding box center [263, 130] width 0 height 6
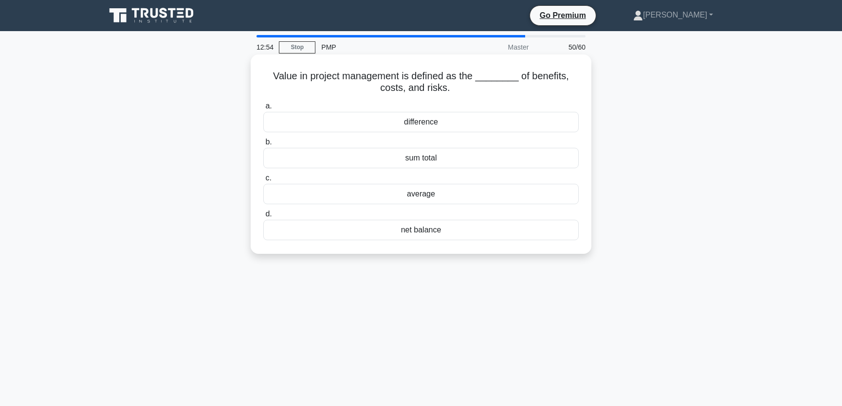
click at [451, 231] on div "net balance" at bounding box center [420, 230] width 315 height 20
click at [263, 218] on input "d. net balance" at bounding box center [263, 214] width 0 height 6
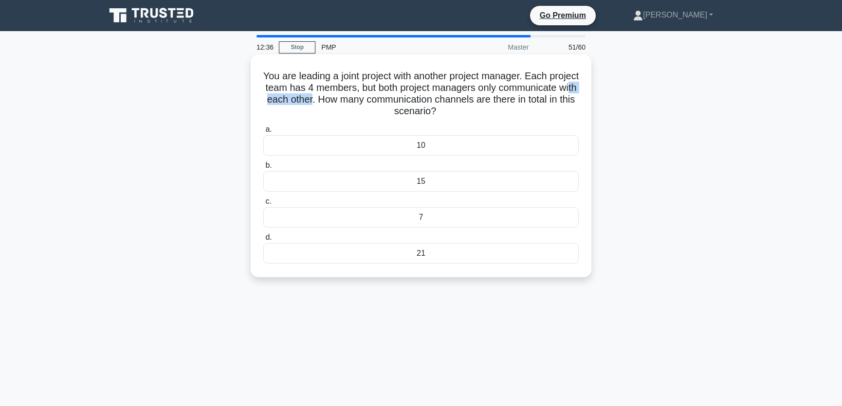
drag, startPoint x: 338, startPoint y: 100, endPoint x: 397, endPoint y: 102, distance: 58.9
click at [397, 102] on h5 "You are leading a joint project with another project manager. Each project team…" at bounding box center [420, 94] width 317 height 48
click at [677, 114] on div "You are leading a joint project with another project manager. Each project team…" at bounding box center [421, 174] width 642 height 235
click at [427, 253] on div "21" at bounding box center [420, 253] width 315 height 20
click at [263, 241] on input "d. 21" at bounding box center [263, 238] width 0 height 6
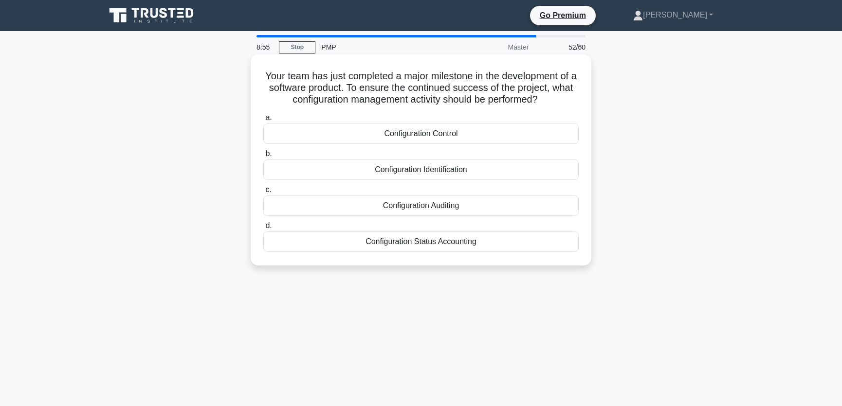
click at [418, 136] on div "Configuration Control" at bounding box center [420, 134] width 315 height 20
click at [263, 121] on input "a. Configuration Control" at bounding box center [263, 118] width 0 height 6
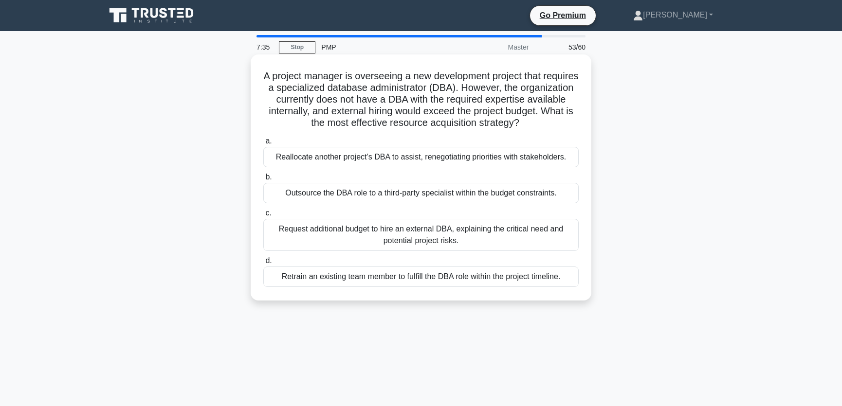
click at [409, 193] on div "Outsource the DBA role to a third-party specialist within the budget constraint…" at bounding box center [420, 193] width 315 height 20
click at [263, 181] on input "b. Outsource the DBA role to a third-party specialist within the budget constra…" at bounding box center [263, 177] width 0 height 6
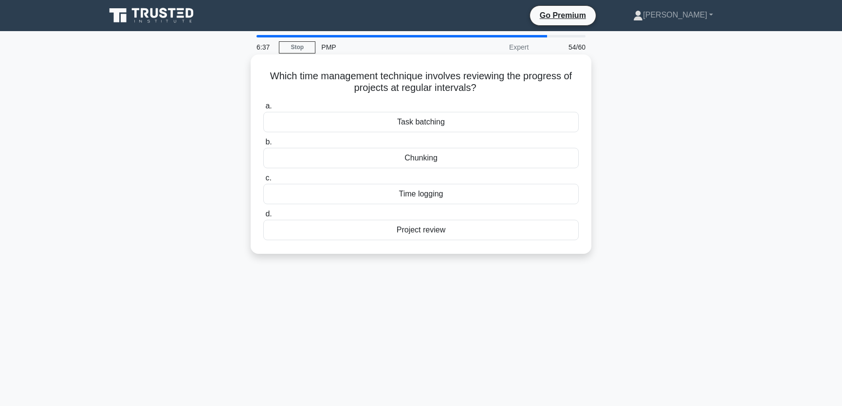
click at [440, 123] on div "Task batching" at bounding box center [420, 122] width 315 height 20
click at [263, 110] on input "a. Task batching" at bounding box center [263, 106] width 0 height 6
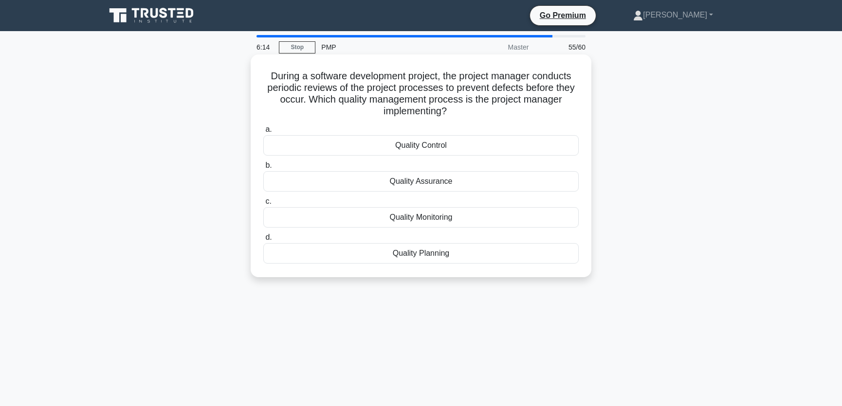
click at [436, 181] on div "Quality Assurance" at bounding box center [420, 181] width 315 height 20
click at [263, 169] on input "b. Quality Assurance" at bounding box center [263, 166] width 0 height 6
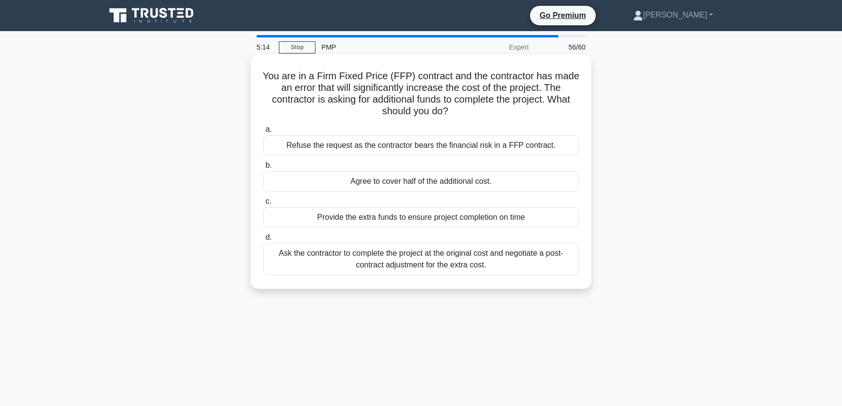
click at [521, 141] on div "Refuse the request as the contractor bears the financial risk in a FFP contract." at bounding box center [420, 145] width 315 height 20
click at [263, 133] on input "a. Refuse the request as the contractor bears the financial risk in a FFP contr…" at bounding box center [263, 130] width 0 height 6
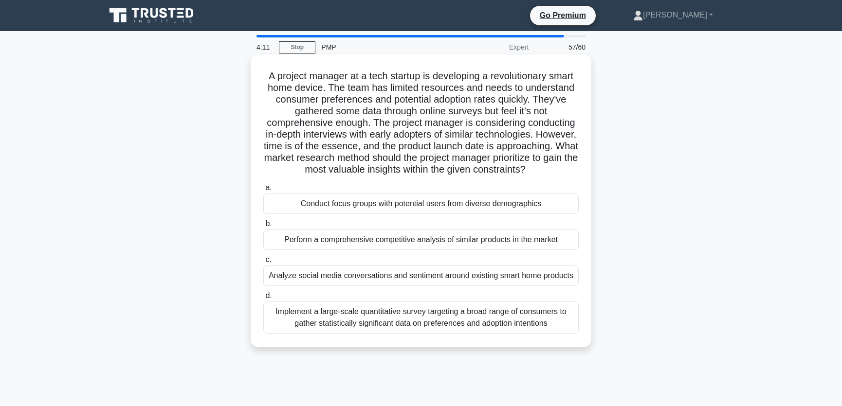
click at [487, 286] on div "Analyze social media conversations and sentiment around existing smart home pro…" at bounding box center [420, 276] width 315 height 20
click at [263, 263] on input "c. Analyze social media conversations and sentiment around existing smart home …" at bounding box center [263, 260] width 0 height 6
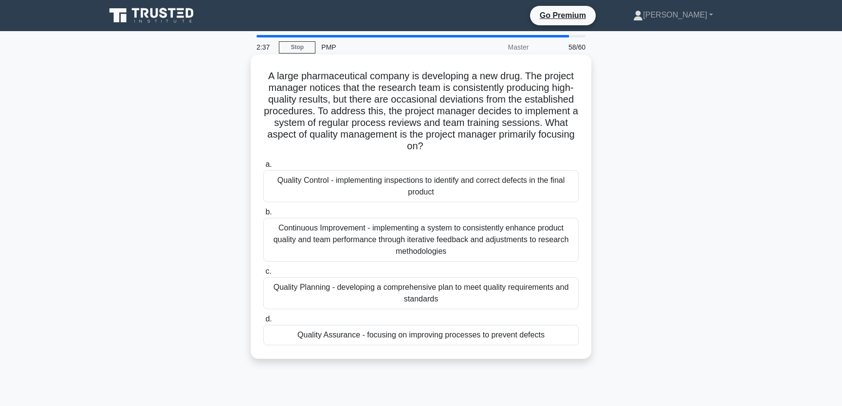
click at [378, 337] on div "Quality Assurance - focusing on improving processes to prevent defects" at bounding box center [420, 335] width 315 height 20
click at [263, 323] on input "d. Quality Assurance - focusing on improving processes to prevent defects" at bounding box center [263, 319] width 0 height 6
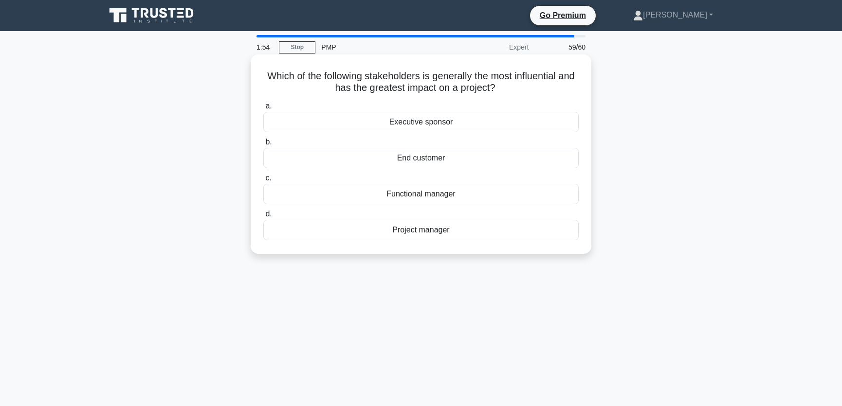
click at [452, 160] on div "End customer" at bounding box center [420, 158] width 315 height 20
click at [263, 146] on input "b. End customer" at bounding box center [263, 142] width 0 height 6
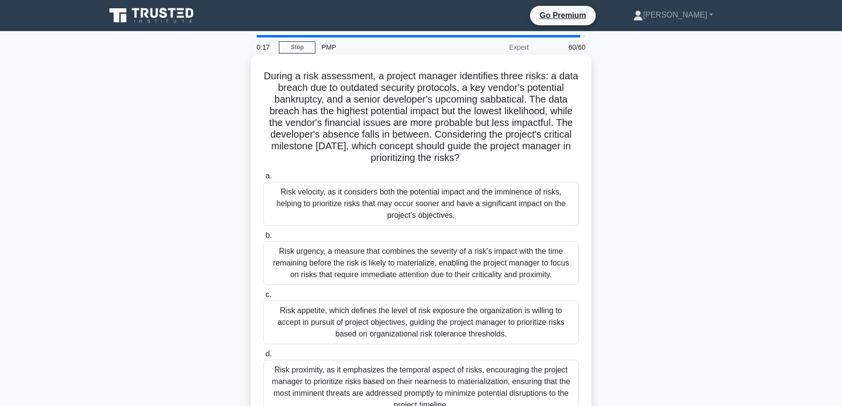
click at [373, 262] on div "Risk urgency, a measure that combines the severity of a risk's impact with the …" at bounding box center [420, 263] width 315 height 44
click at [263, 239] on input "b. Risk urgency, a measure that combines the severity of a risk's impact with t…" at bounding box center [263, 236] width 0 height 6
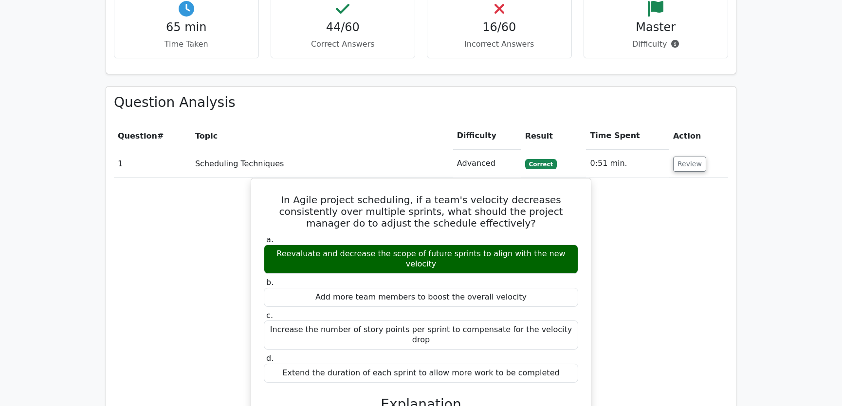
scroll to position [1401, 0]
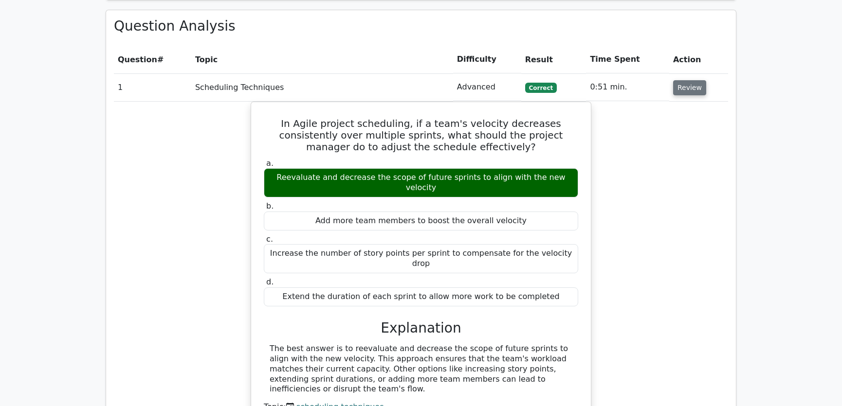
click at [681, 80] on button "Review" at bounding box center [689, 87] width 33 height 15
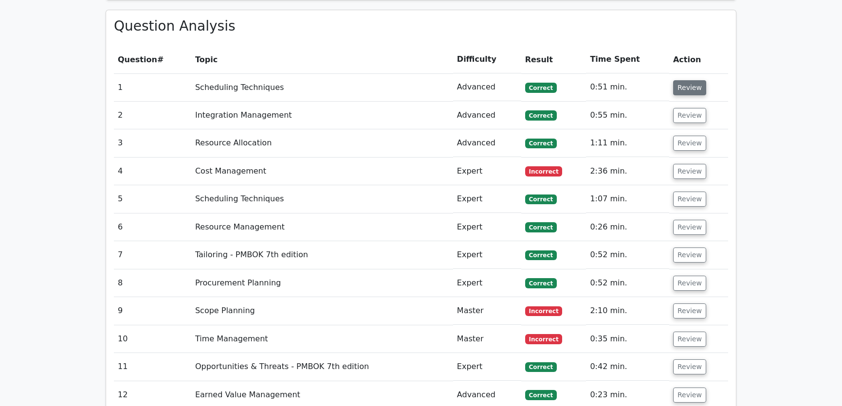
click at [692, 80] on button "Review" at bounding box center [689, 87] width 33 height 15
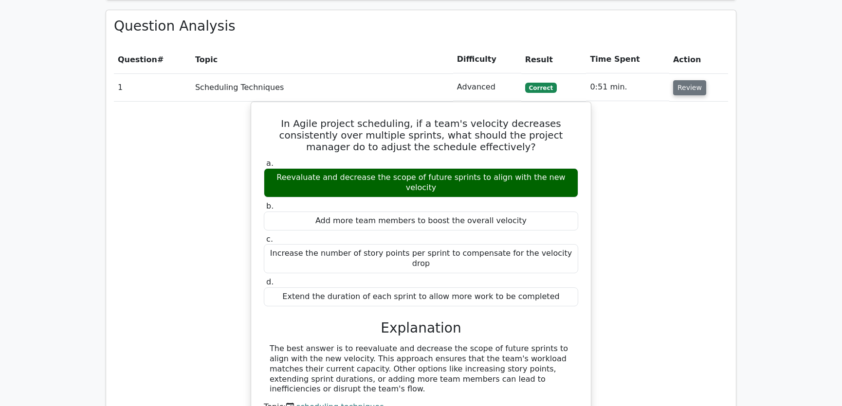
click at [681, 80] on button "Review" at bounding box center [689, 87] width 33 height 15
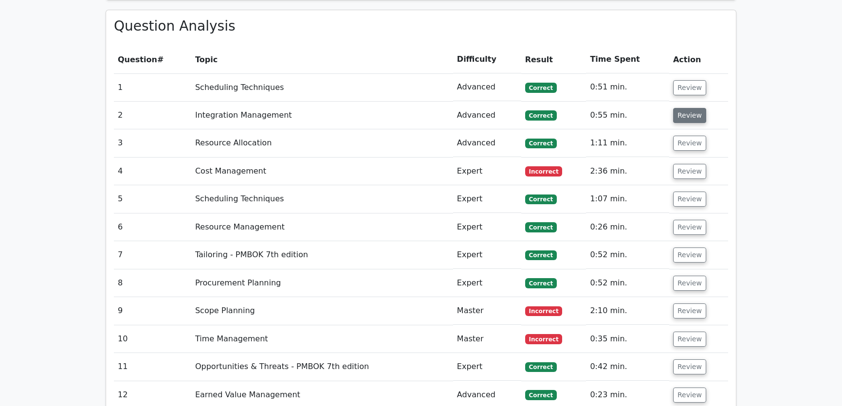
click at [691, 108] on button "Review" at bounding box center [689, 115] width 33 height 15
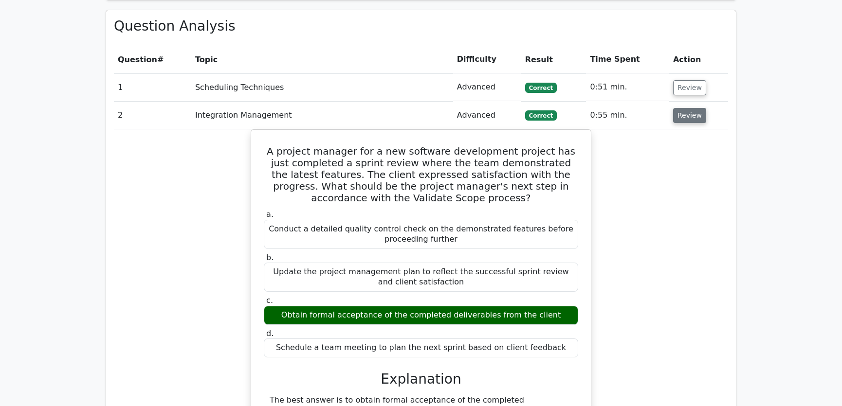
click at [691, 108] on button "Review" at bounding box center [689, 115] width 33 height 15
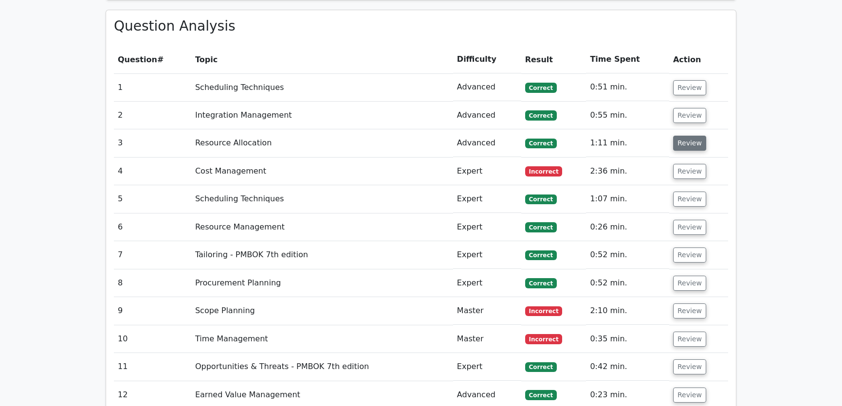
click at [681, 136] on button "Review" at bounding box center [689, 143] width 33 height 15
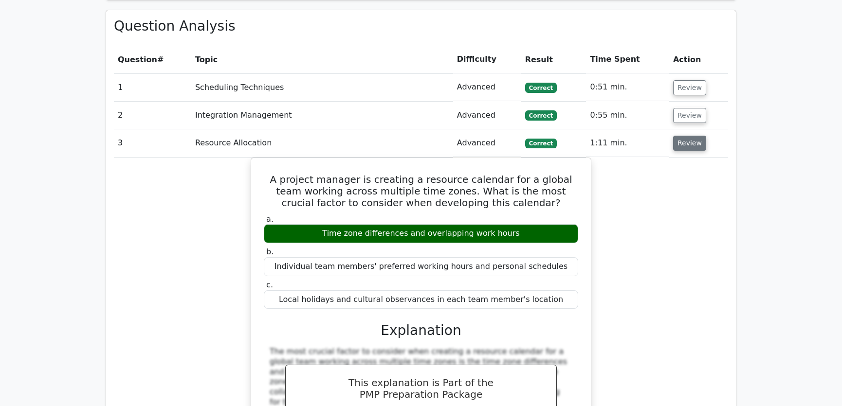
click at [686, 136] on button "Review" at bounding box center [689, 143] width 33 height 15
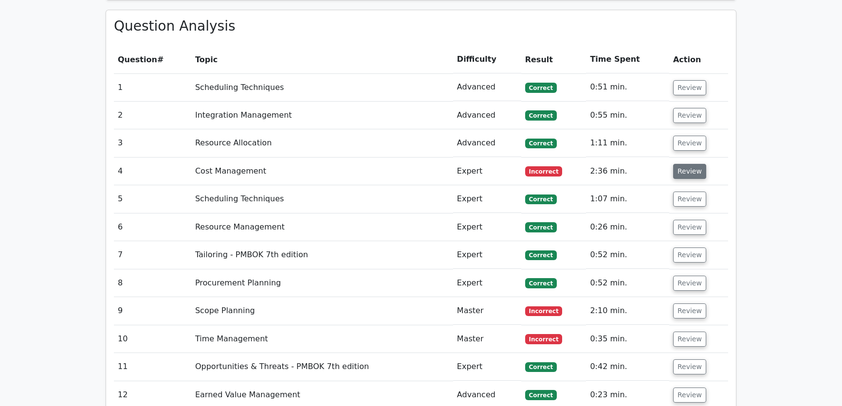
click at [688, 164] on button "Review" at bounding box center [689, 171] width 33 height 15
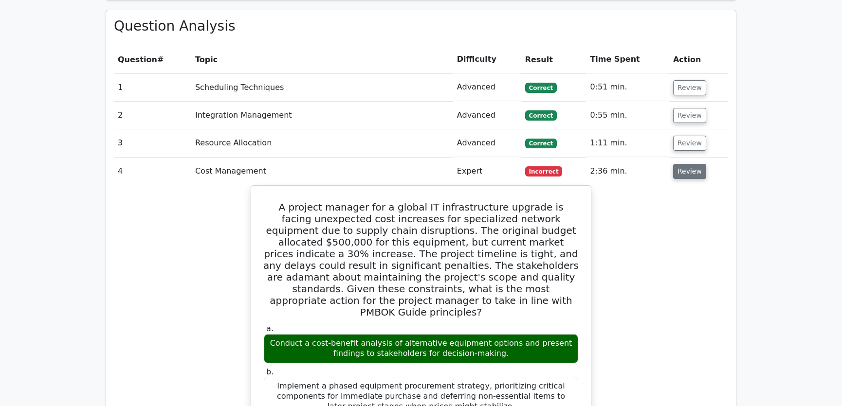
click at [680, 164] on button "Review" at bounding box center [689, 171] width 33 height 15
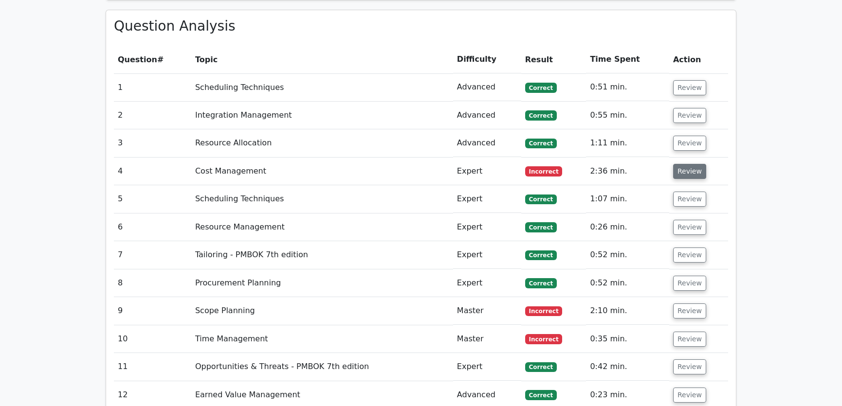
click at [685, 164] on button "Review" at bounding box center [689, 171] width 33 height 15
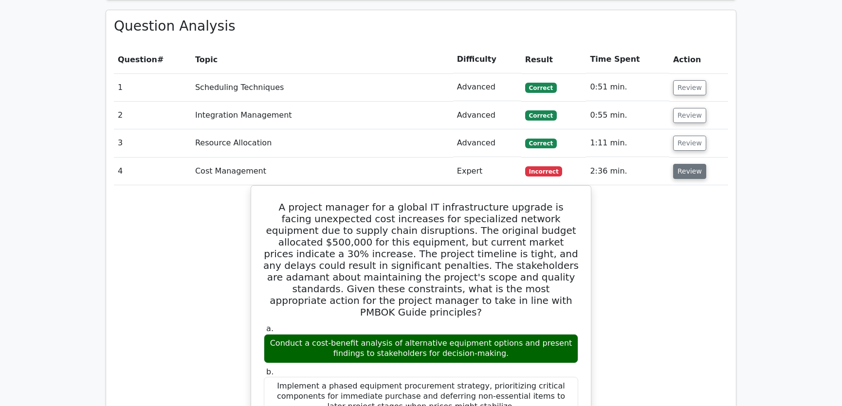
click at [689, 164] on button "Review" at bounding box center [689, 171] width 33 height 15
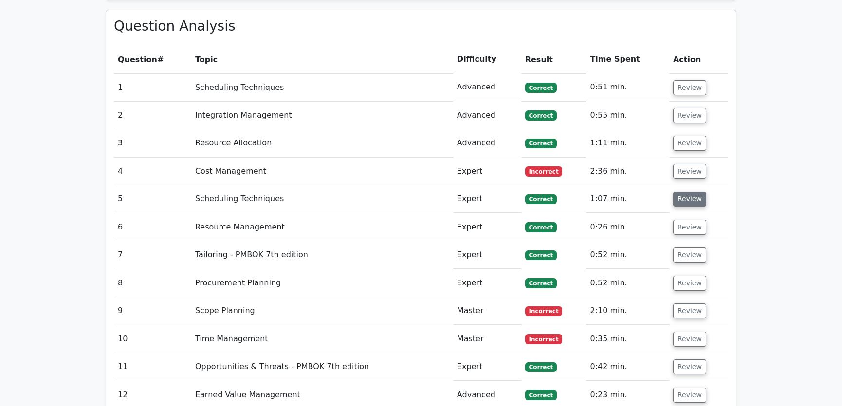
click at [688, 192] on button "Review" at bounding box center [689, 199] width 33 height 15
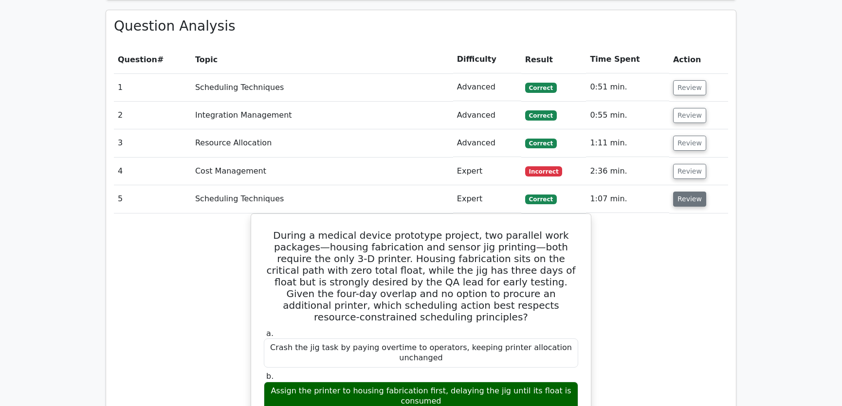
scroll to position [1475, 0]
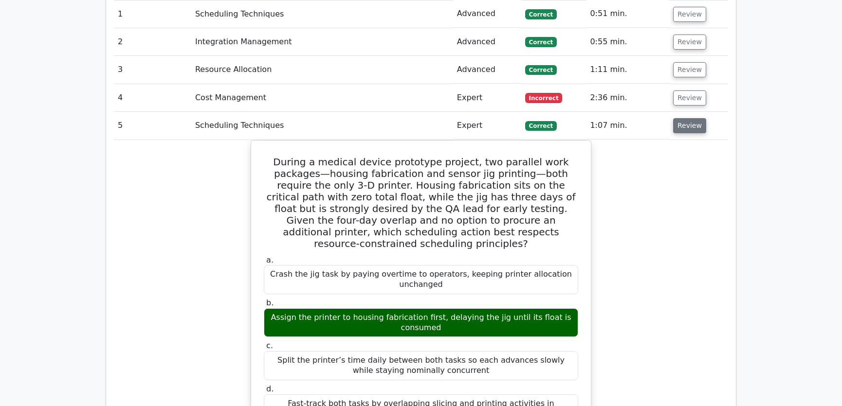
click at [690, 118] on button "Review" at bounding box center [689, 125] width 33 height 15
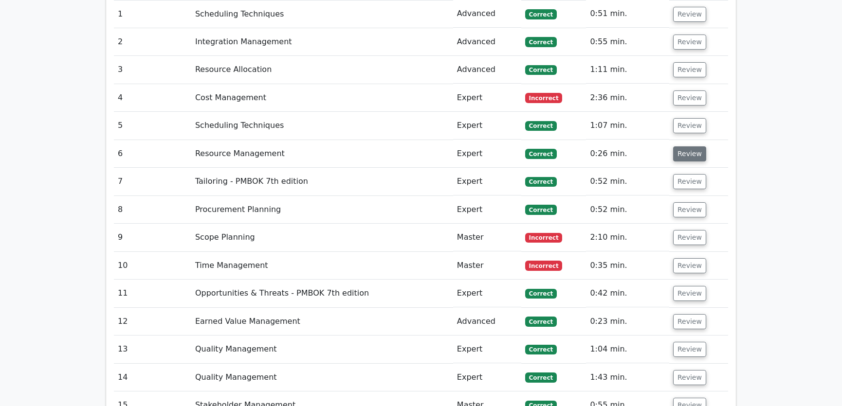
click at [681, 147] on button "Review" at bounding box center [689, 154] width 33 height 15
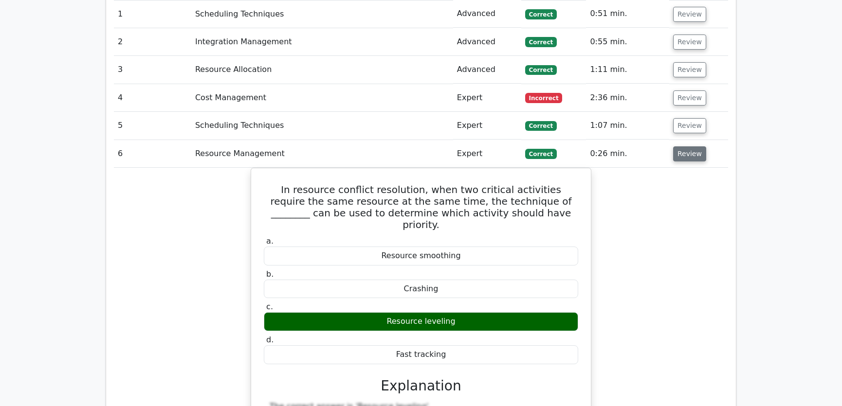
click at [685, 147] on button "Review" at bounding box center [689, 154] width 33 height 15
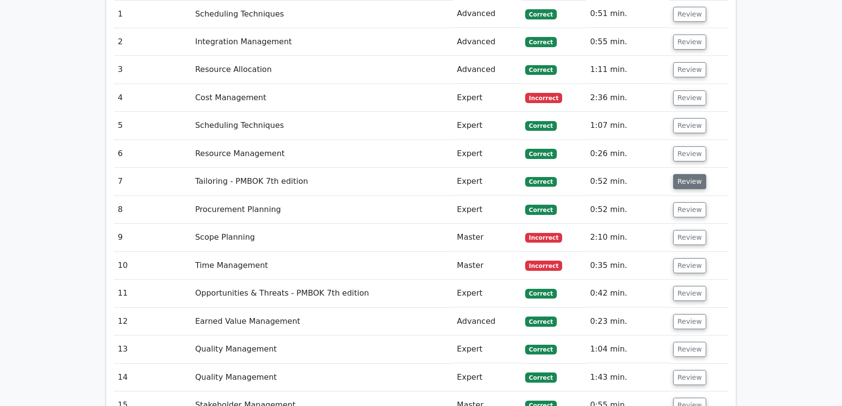
click at [683, 174] on button "Review" at bounding box center [689, 181] width 33 height 15
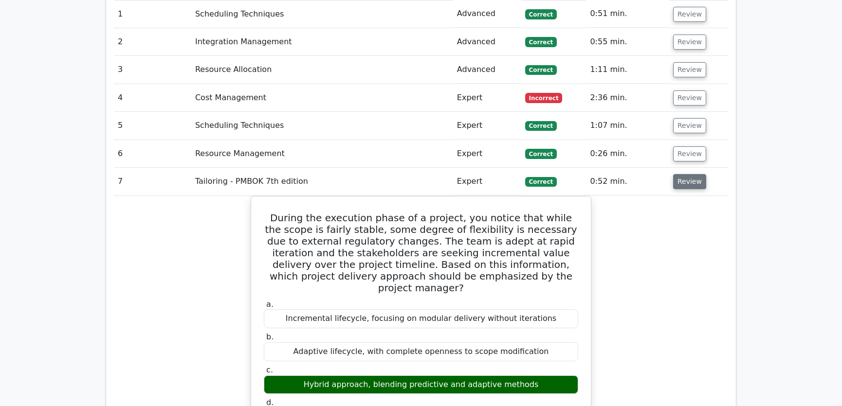
click at [688, 174] on button "Review" at bounding box center [689, 181] width 33 height 15
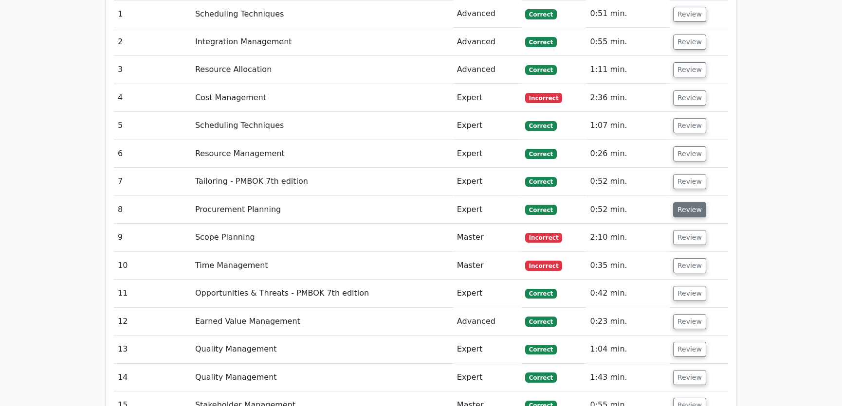
click at [686, 202] on button "Review" at bounding box center [689, 209] width 33 height 15
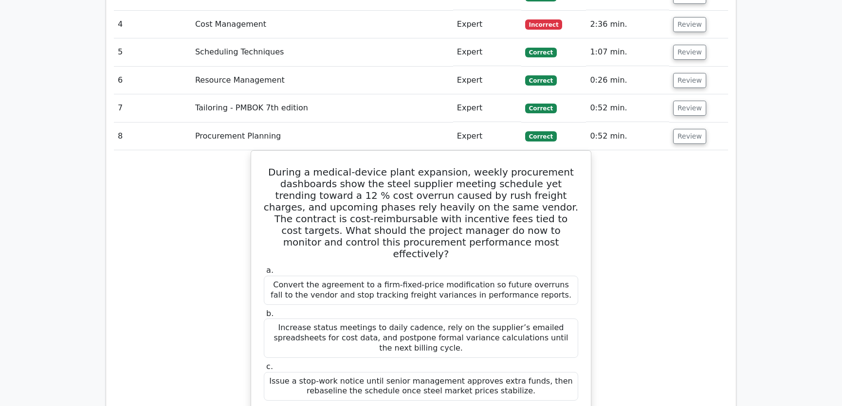
scroll to position [1622, 0]
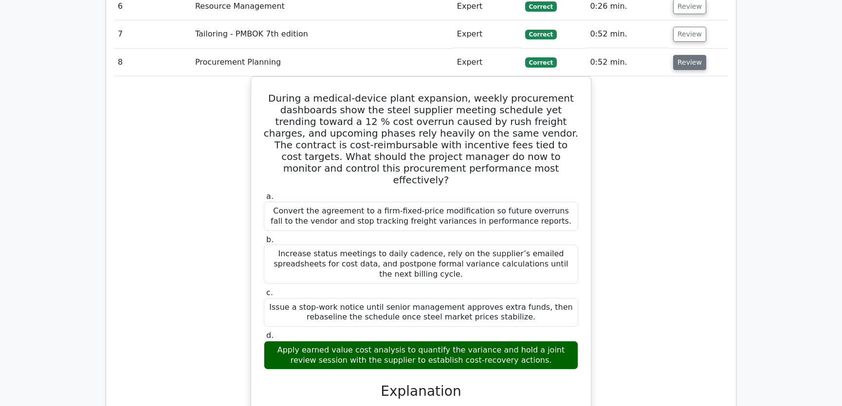
click at [682, 55] on button "Review" at bounding box center [689, 62] width 33 height 15
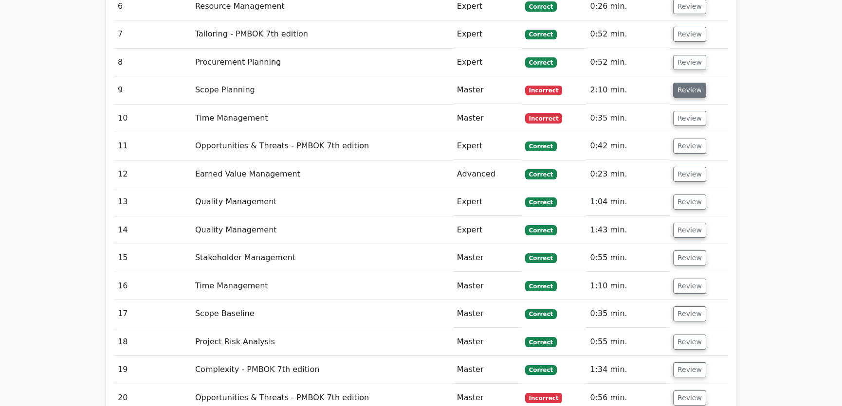
click at [685, 83] on button "Review" at bounding box center [689, 90] width 33 height 15
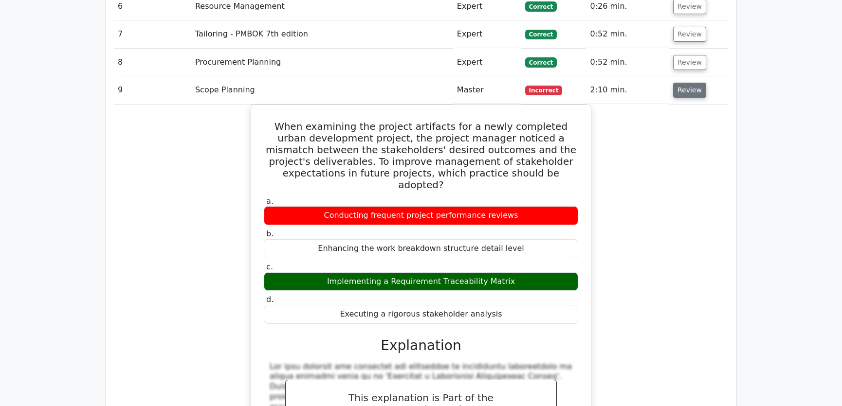
click at [685, 83] on button "Review" at bounding box center [689, 90] width 33 height 15
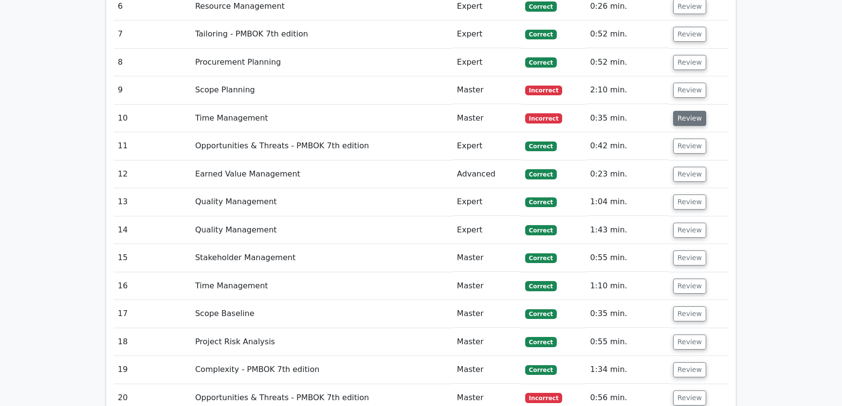
click at [683, 111] on button "Review" at bounding box center [689, 118] width 33 height 15
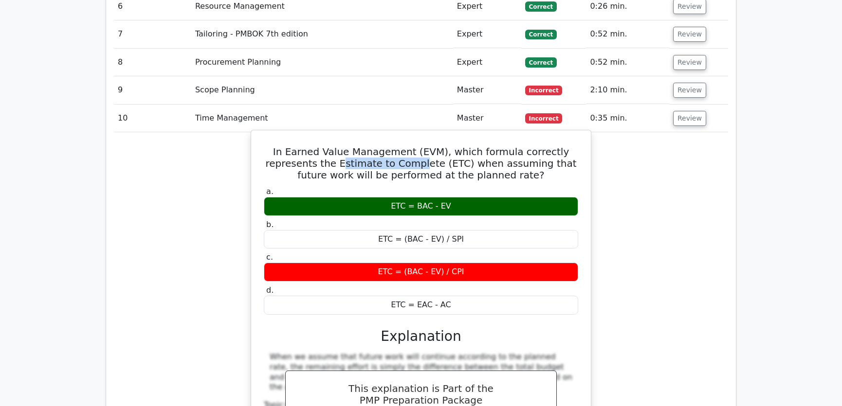
drag, startPoint x: 285, startPoint y: 126, endPoint x: 362, endPoint y: 126, distance: 76.4
click at [362, 146] on h5 "In Earned Value Management (EVM), which formula correctly represents the Estima…" at bounding box center [421, 163] width 316 height 35
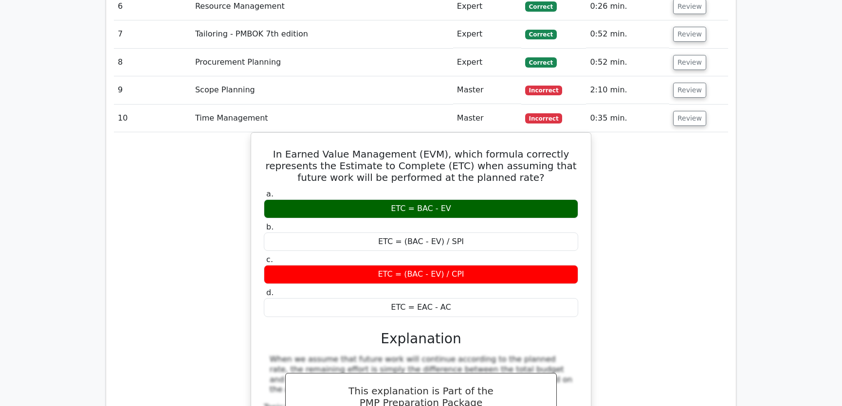
click at [652, 145] on div "In Earned Value Management (EVM), which formula correctly represents the Estima…" at bounding box center [421, 323] width 614 height 383
click at [687, 111] on button "Review" at bounding box center [689, 118] width 33 height 15
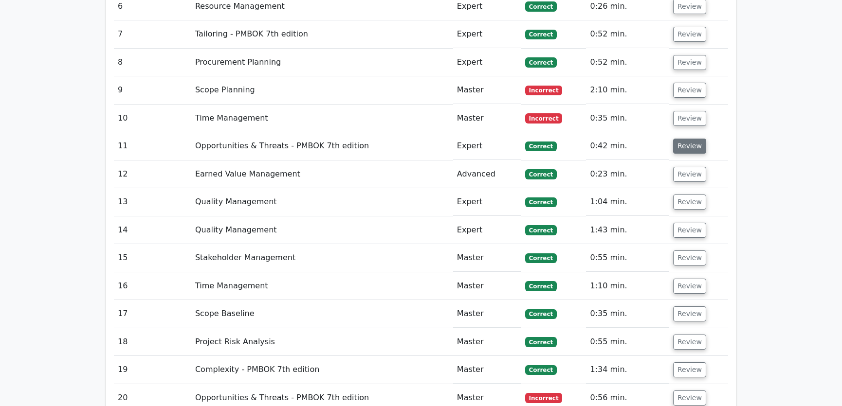
click at [690, 139] on button "Review" at bounding box center [689, 146] width 33 height 15
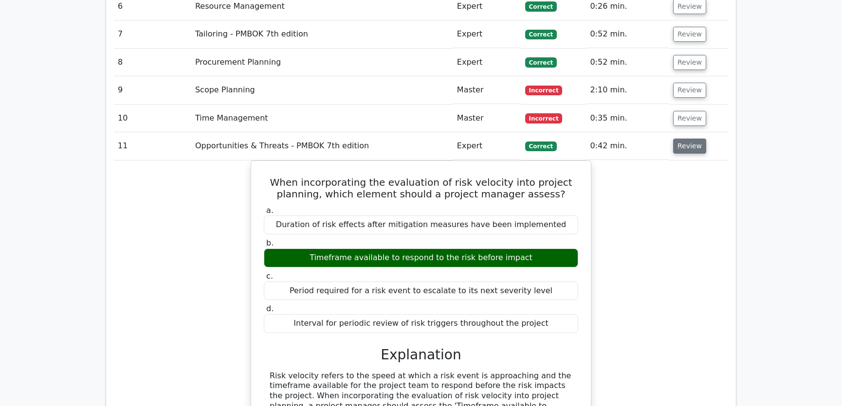
click at [690, 139] on button "Review" at bounding box center [689, 146] width 33 height 15
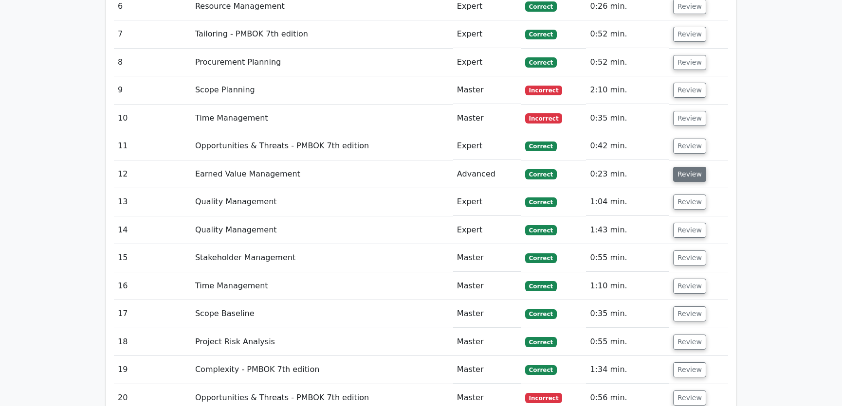
click at [684, 167] on button "Review" at bounding box center [689, 174] width 33 height 15
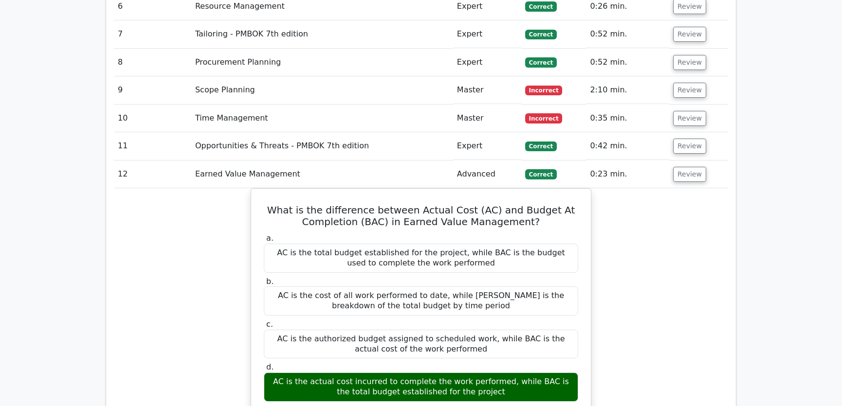
scroll to position [1696, 0]
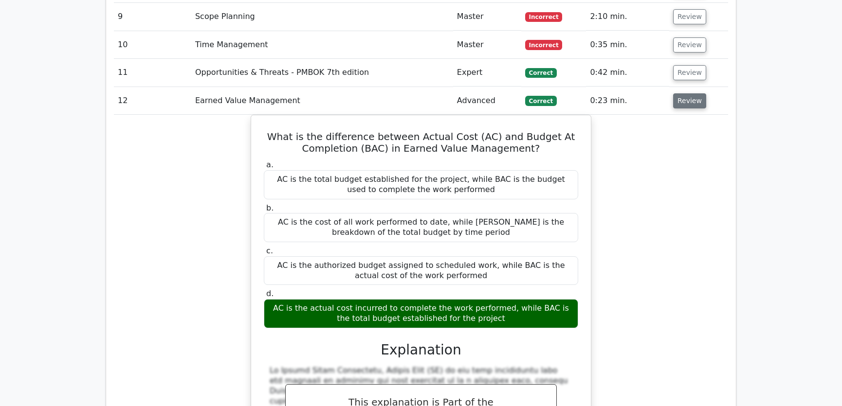
click at [687, 93] on button "Review" at bounding box center [689, 100] width 33 height 15
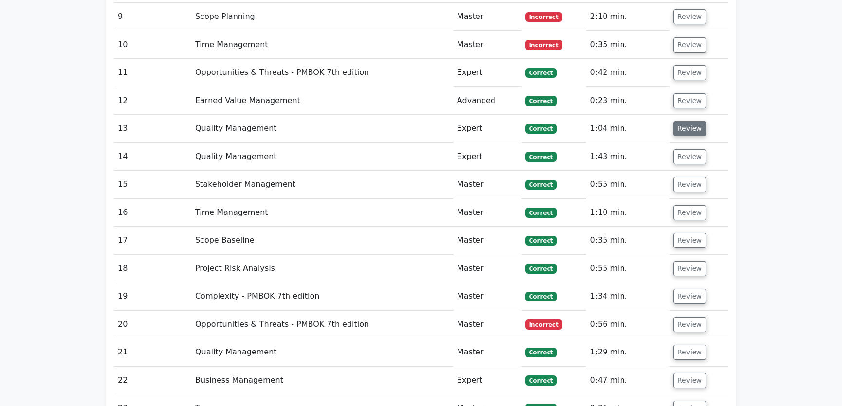
click at [686, 121] on button "Review" at bounding box center [689, 128] width 33 height 15
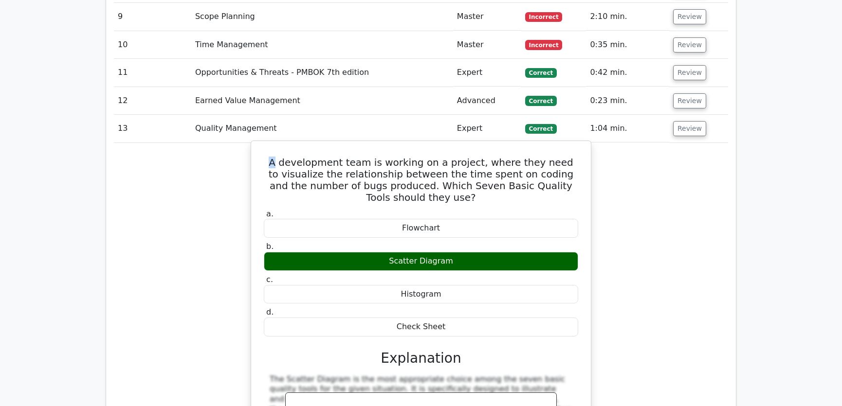
click at [282, 157] on h5 "A development team is working on a project, where they need to visualize the re…" at bounding box center [421, 180] width 316 height 47
drag, startPoint x: 415, startPoint y: 148, endPoint x: 525, endPoint y: 149, distance: 109.5
click at [525, 157] on h5 "A development team is working on a project, where they need to visualize the re…" at bounding box center [421, 180] width 316 height 47
copy h5 "Seven Basic Quality Tools"
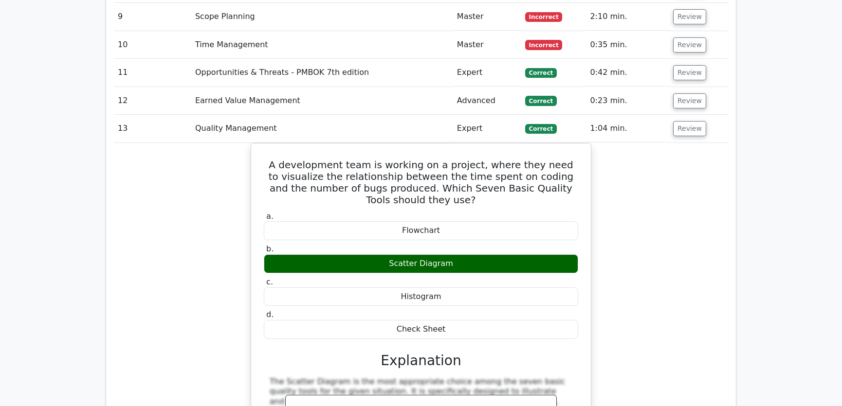
click at [677, 145] on div "A development team is working on a project, where they need to visualize the re…" at bounding box center [421, 341] width 614 height 397
click at [686, 121] on button "Review" at bounding box center [689, 128] width 33 height 15
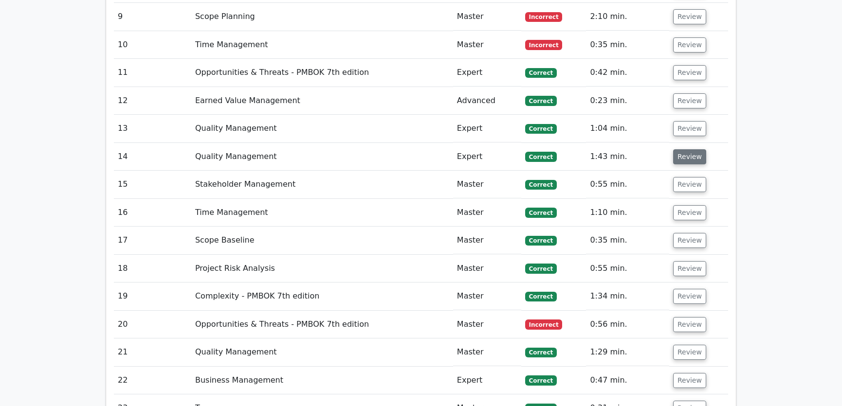
click at [683, 149] on button "Review" at bounding box center [689, 156] width 33 height 15
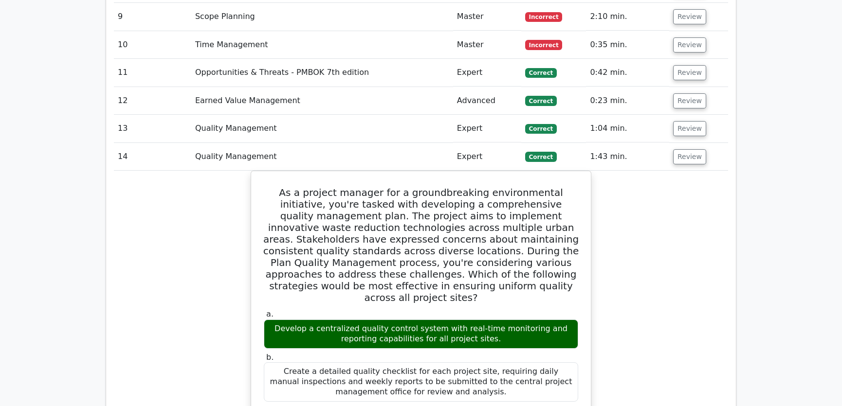
scroll to position [1770, 0]
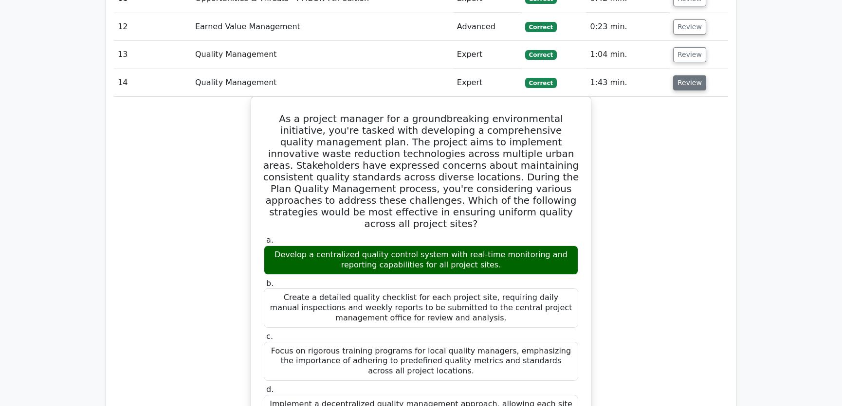
click at [683, 75] on button "Review" at bounding box center [689, 82] width 33 height 15
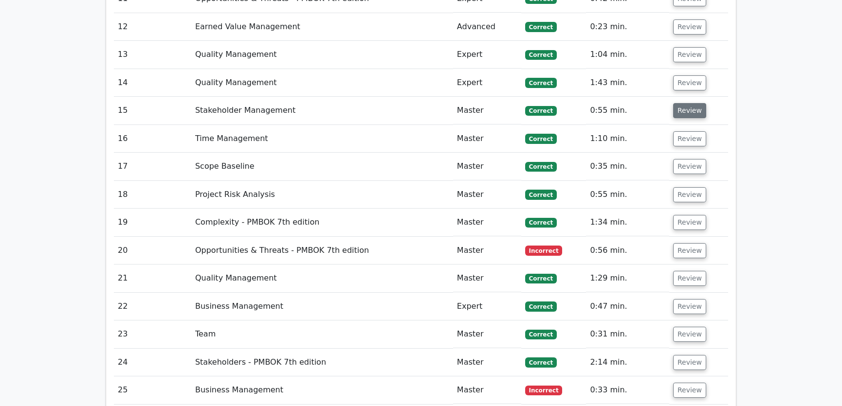
click at [686, 103] on button "Review" at bounding box center [689, 110] width 33 height 15
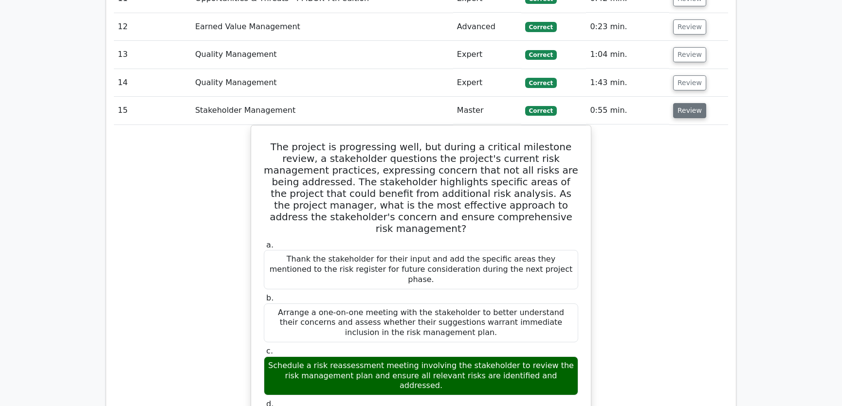
click at [691, 103] on button "Review" at bounding box center [689, 110] width 33 height 15
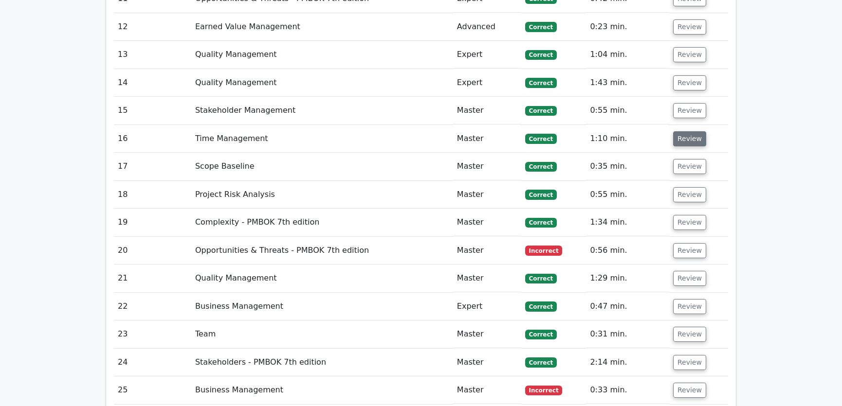
click at [685, 131] on button "Review" at bounding box center [689, 138] width 33 height 15
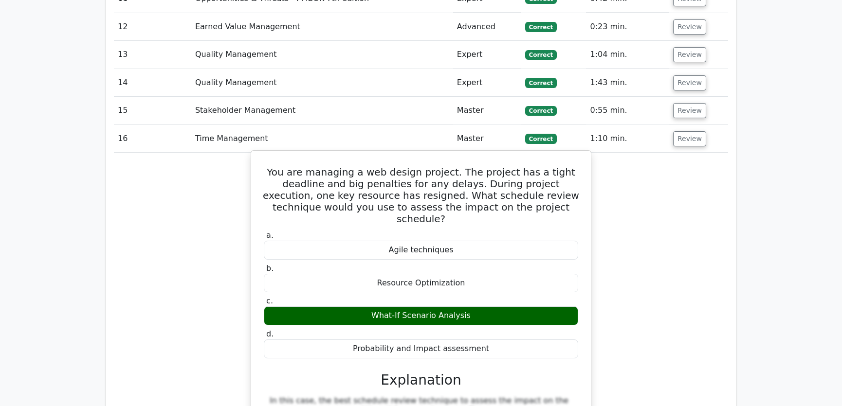
drag, startPoint x: 283, startPoint y: 134, endPoint x: 486, endPoint y: 300, distance: 262.3
click at [486, 300] on div "You are managing a web design project. The project has a tight deadline and big…" at bounding box center [421, 349] width 332 height 388
copy div "You are managing a web design project. The project has a tight deadline and big…"
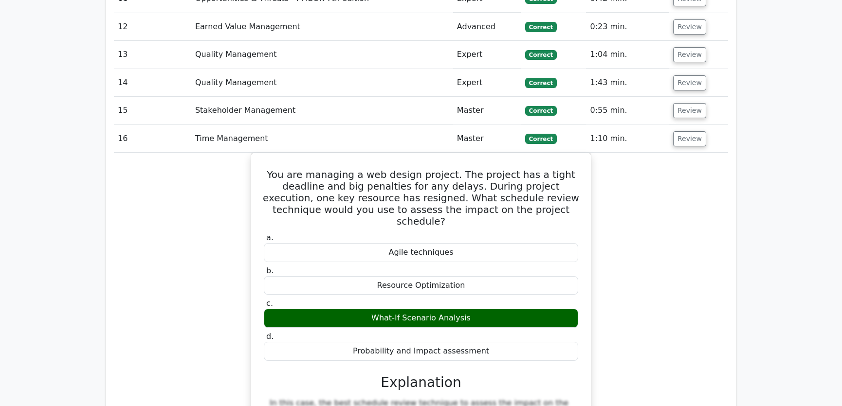
click at [625, 227] on div "You are managing a web design project. The project has a tight deadline and big…" at bounding box center [421, 357] width 614 height 409
click at [690, 131] on button "Review" at bounding box center [689, 138] width 33 height 15
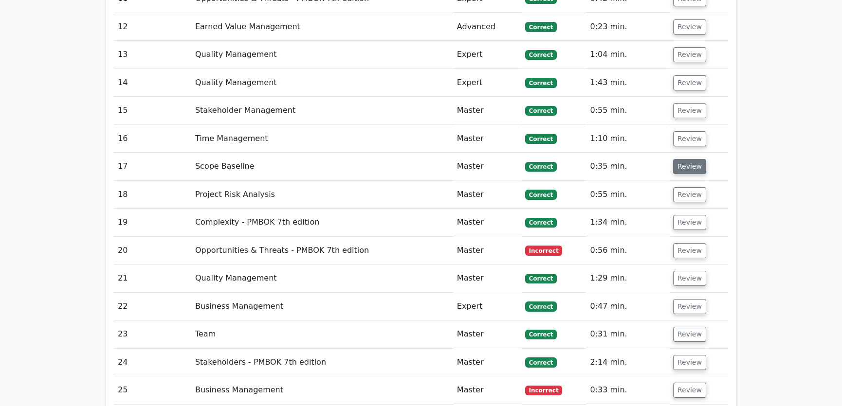
click at [683, 159] on button "Review" at bounding box center [689, 166] width 33 height 15
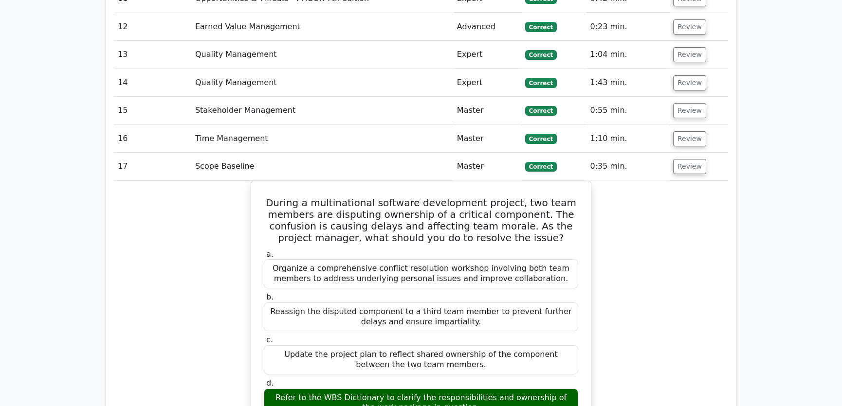
scroll to position [1844, 0]
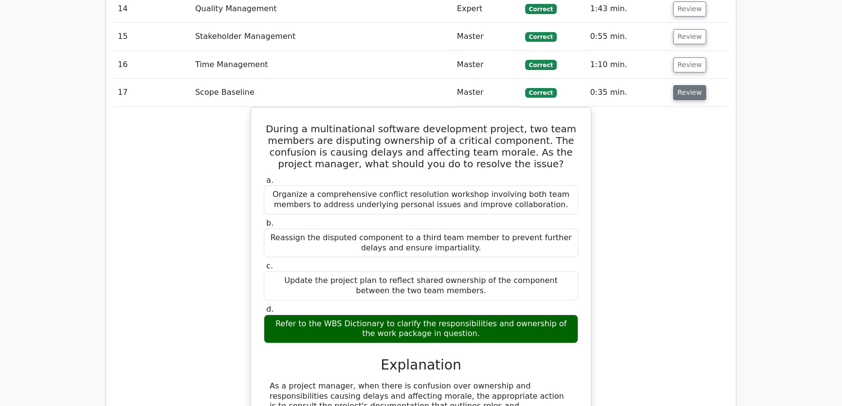
click at [686, 85] on button "Review" at bounding box center [689, 92] width 33 height 15
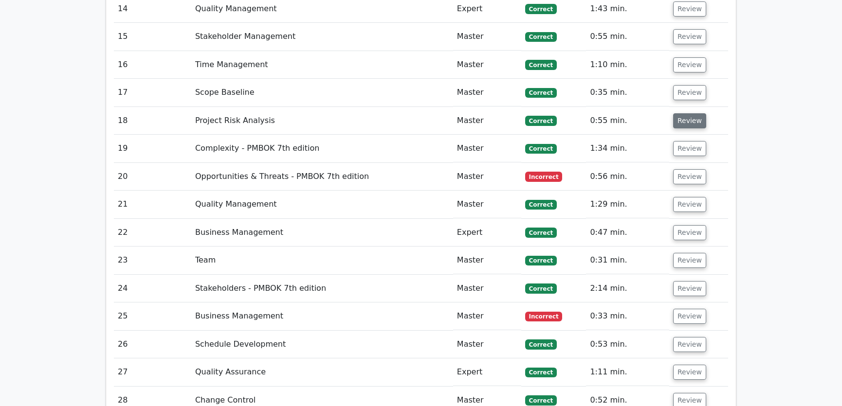
click at [683, 113] on button "Review" at bounding box center [689, 120] width 33 height 15
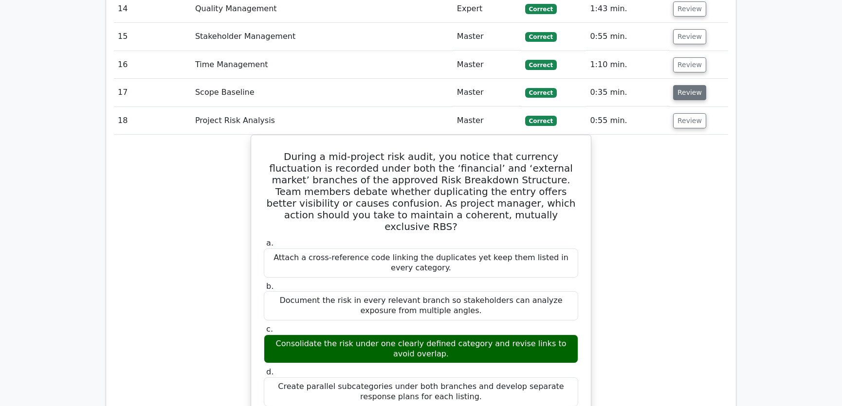
click at [685, 85] on button "Review" at bounding box center [689, 92] width 33 height 15
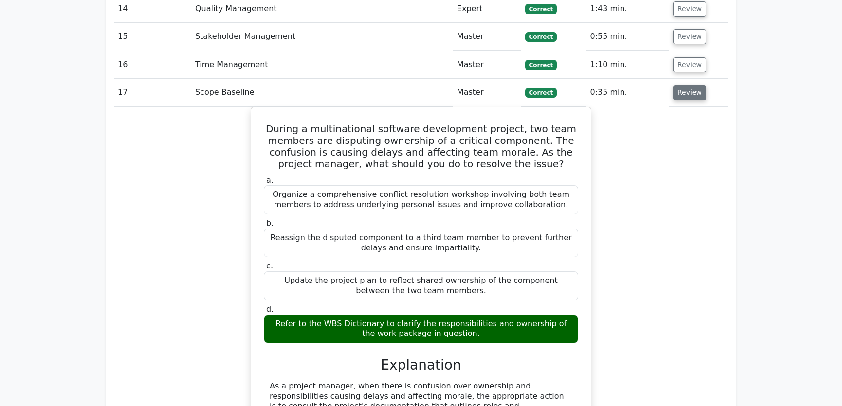
click at [685, 85] on button "Review" at bounding box center [689, 92] width 33 height 15
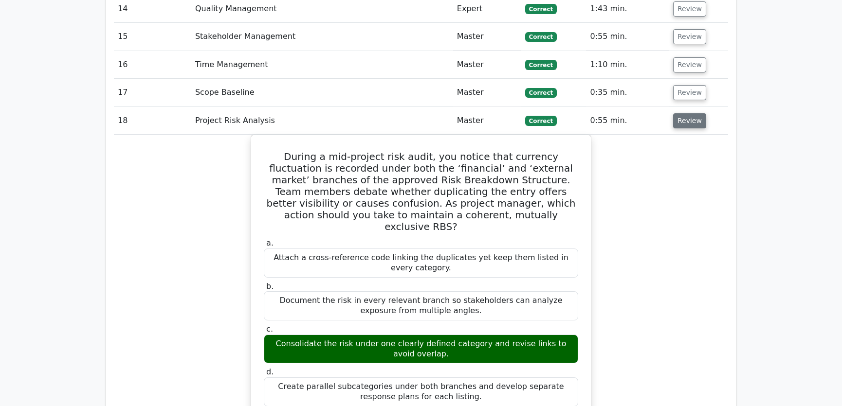
click at [683, 113] on button "Review" at bounding box center [689, 120] width 33 height 15
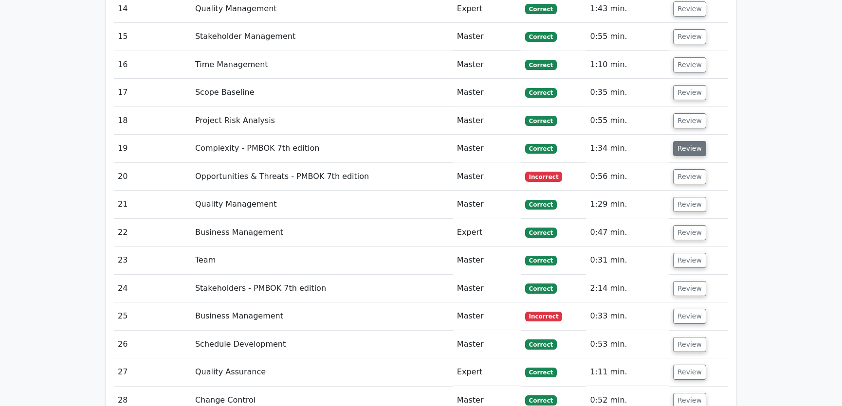
click at [686, 141] on button "Review" at bounding box center [689, 148] width 33 height 15
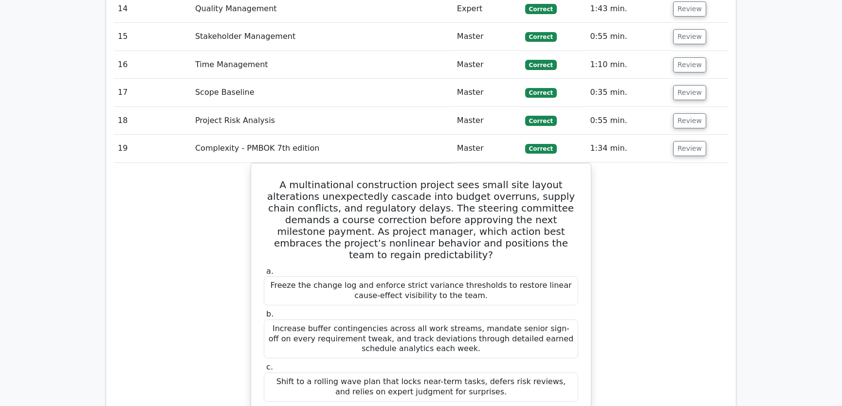
scroll to position [1917, 0]
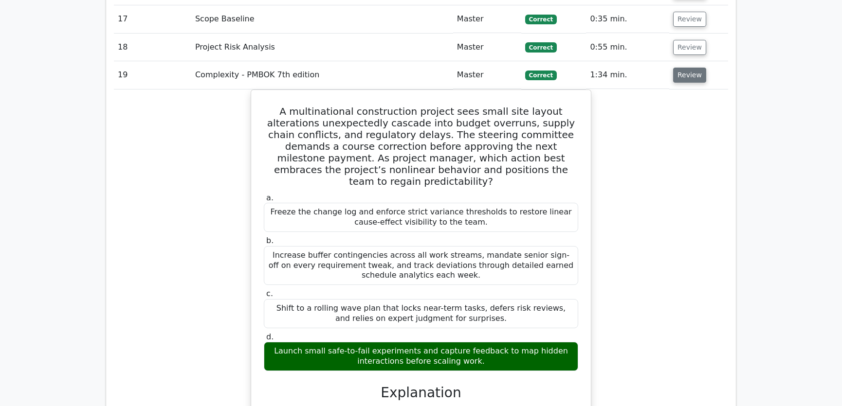
click at [689, 68] on button "Review" at bounding box center [689, 75] width 33 height 15
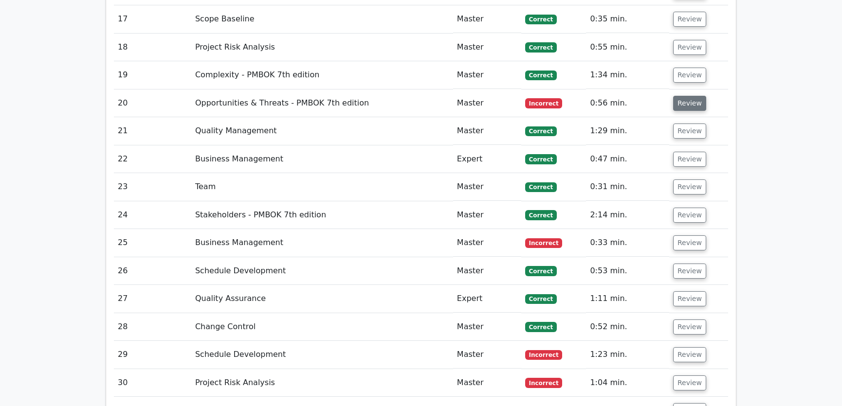
click at [688, 96] on button "Review" at bounding box center [689, 103] width 33 height 15
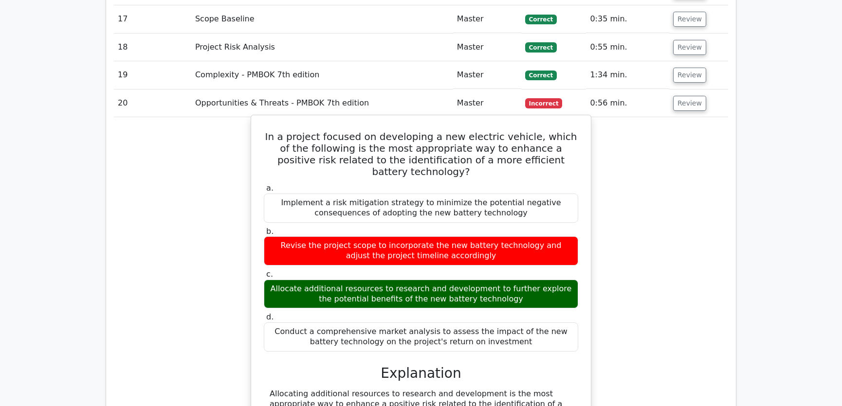
drag, startPoint x: 265, startPoint y: 98, endPoint x: 521, endPoint y: 294, distance: 322.2
click at [521, 294] on div "In a project focused on developing a new electric vehicle, which of the followi…" at bounding box center [421, 363] width 332 height 488
copy div "In a project focused on developing a new electric vehicle, which of the followi…"
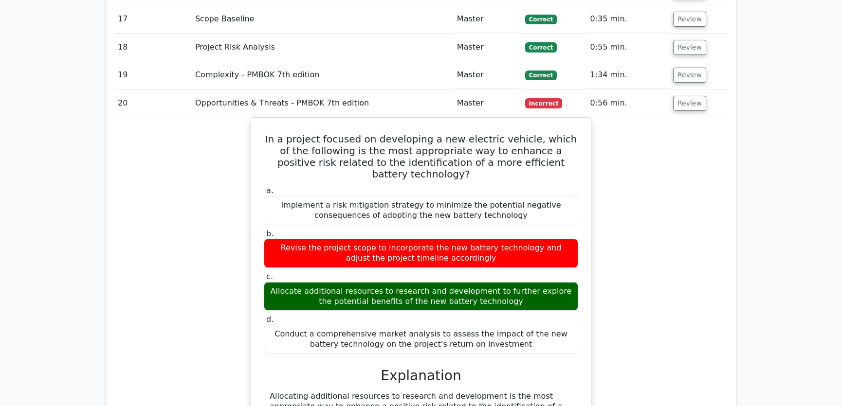
click at [680, 255] on div "In a project focused on developing a new electric vehicle, which of the followi…" at bounding box center [421, 371] width 614 height 509
click at [686, 96] on button "Review" at bounding box center [689, 103] width 33 height 15
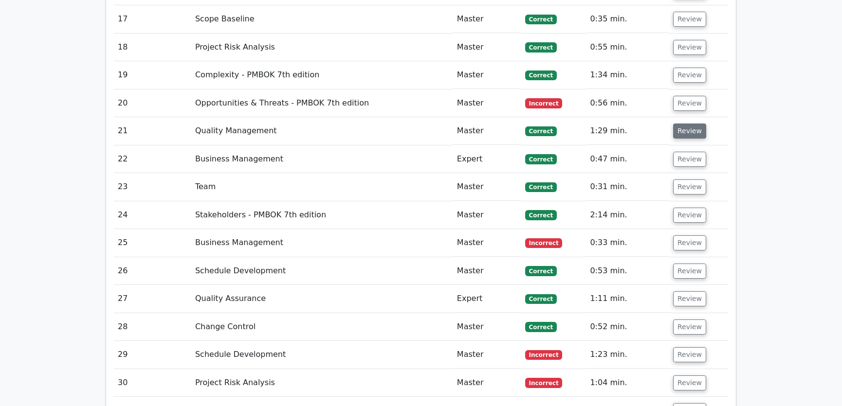
click at [688, 124] on button "Review" at bounding box center [689, 131] width 33 height 15
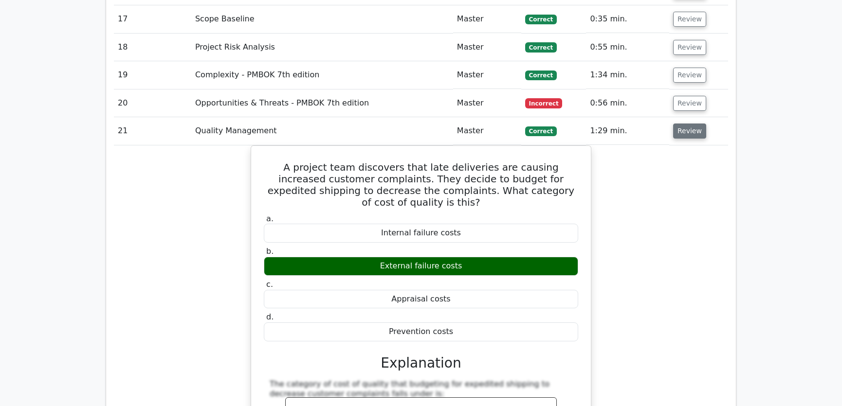
click at [688, 124] on button "Review" at bounding box center [689, 131] width 33 height 15
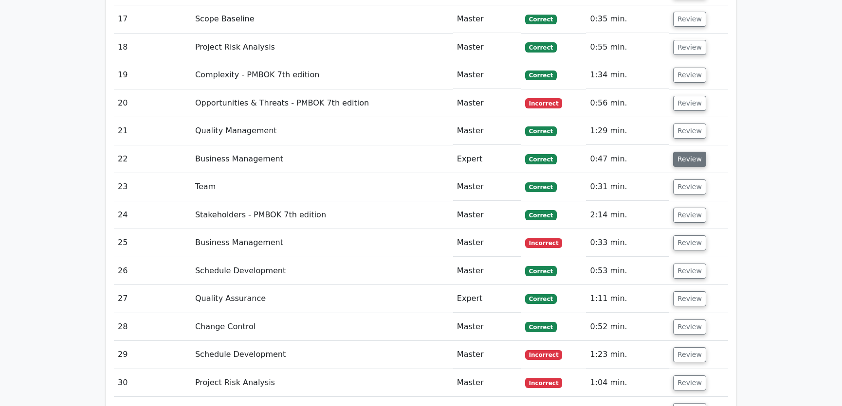
click at [688, 152] on button "Review" at bounding box center [689, 159] width 33 height 15
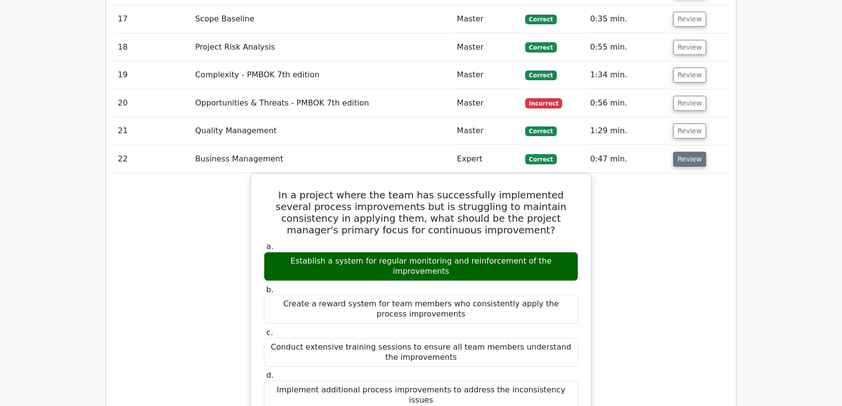
click at [687, 152] on button "Review" at bounding box center [689, 159] width 33 height 15
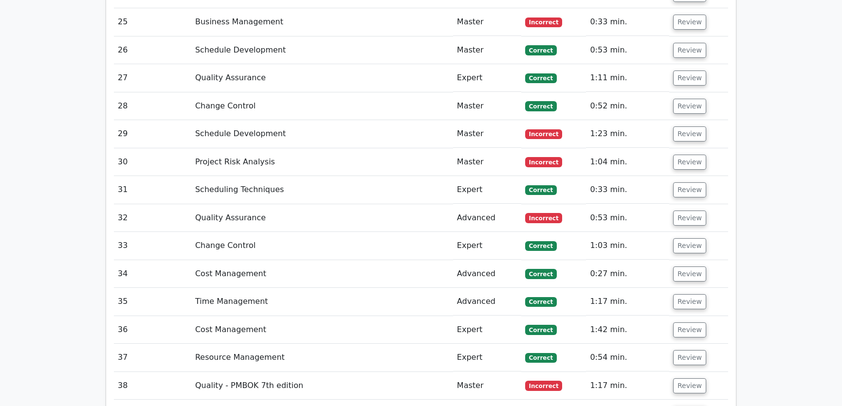
scroll to position [1991, 0]
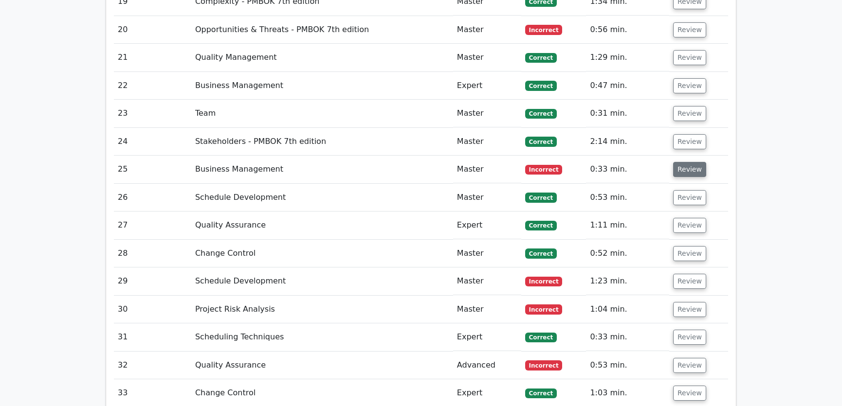
click at [683, 162] on button "Review" at bounding box center [689, 169] width 33 height 15
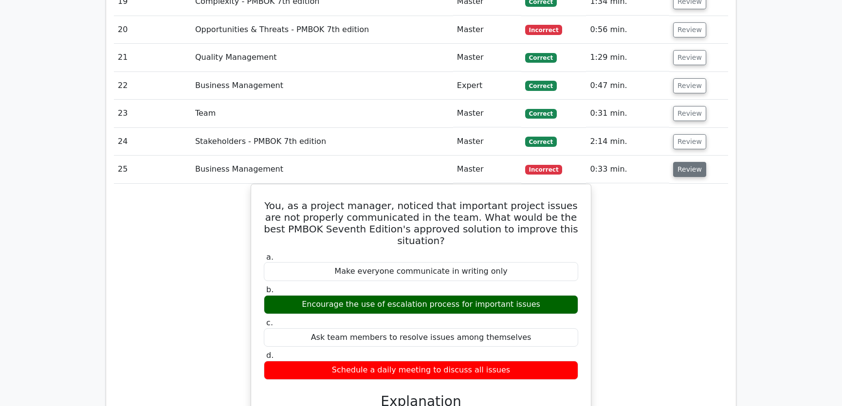
click at [683, 162] on button "Review" at bounding box center [689, 169] width 33 height 15
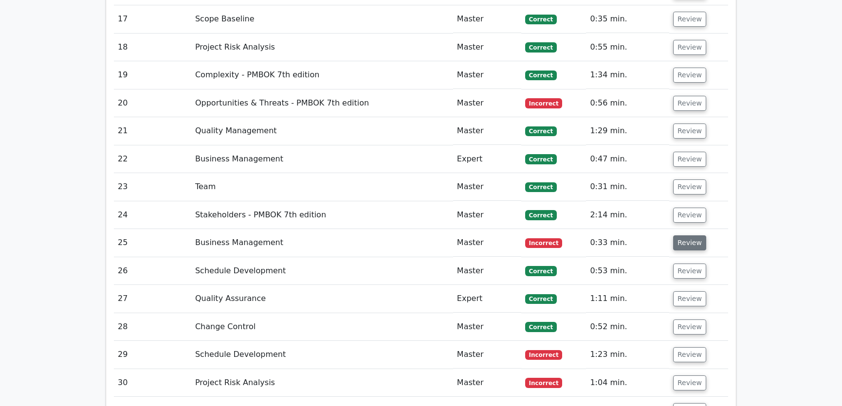
scroll to position [1844, 0]
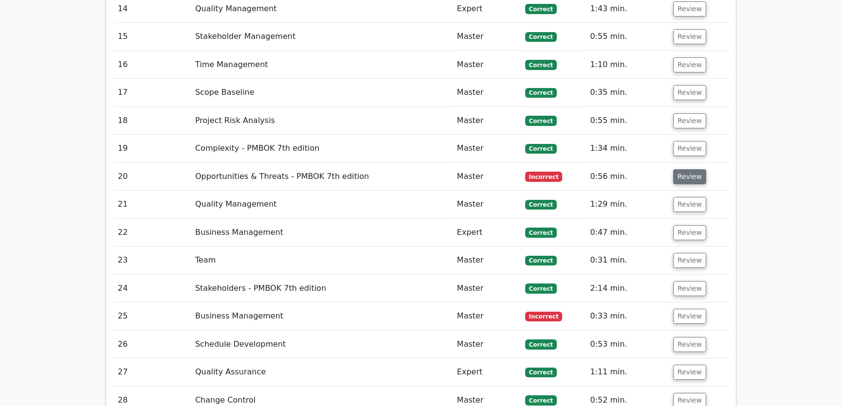
click at [684, 169] on button "Review" at bounding box center [689, 176] width 33 height 15
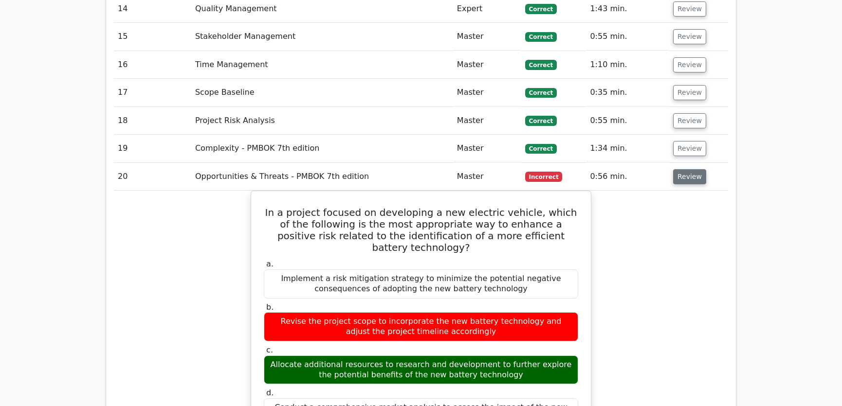
click at [684, 169] on button "Review" at bounding box center [689, 176] width 33 height 15
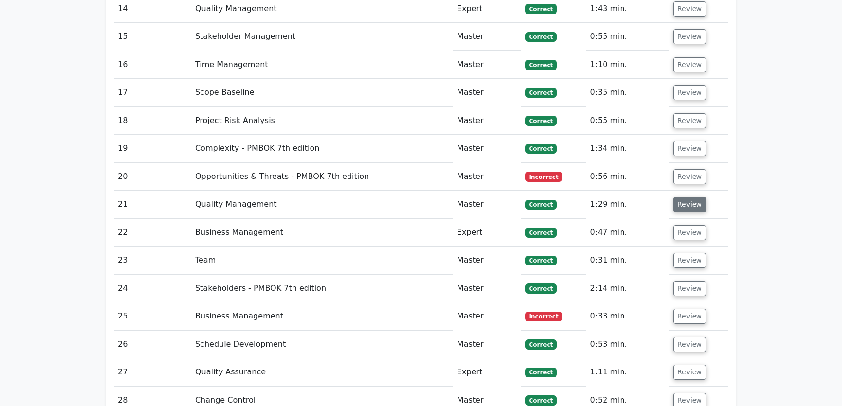
click at [691, 197] on button "Review" at bounding box center [689, 204] width 33 height 15
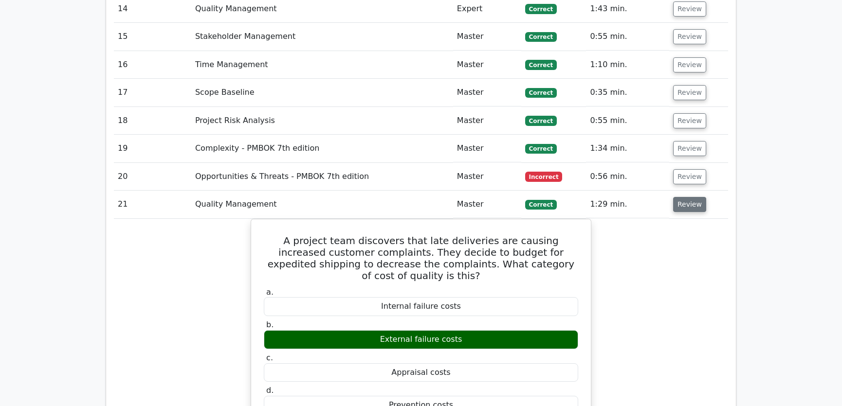
click at [691, 197] on button "Review" at bounding box center [689, 204] width 33 height 15
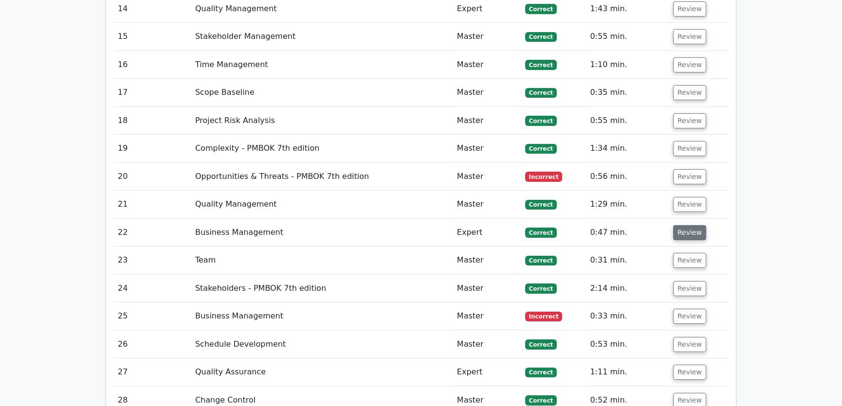
click at [690, 225] on button "Review" at bounding box center [689, 232] width 33 height 15
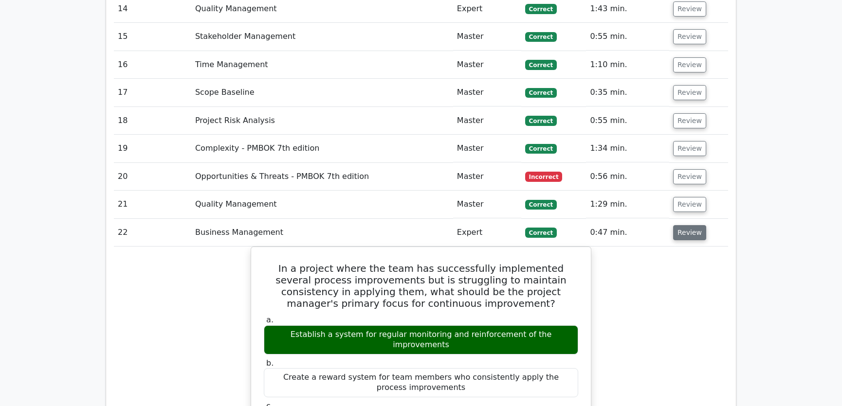
click at [690, 225] on button "Review" at bounding box center [689, 232] width 33 height 15
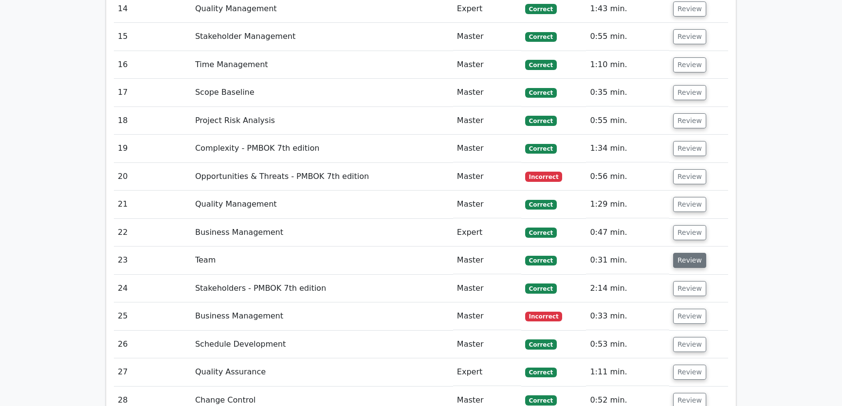
click at [688, 253] on button "Review" at bounding box center [689, 260] width 33 height 15
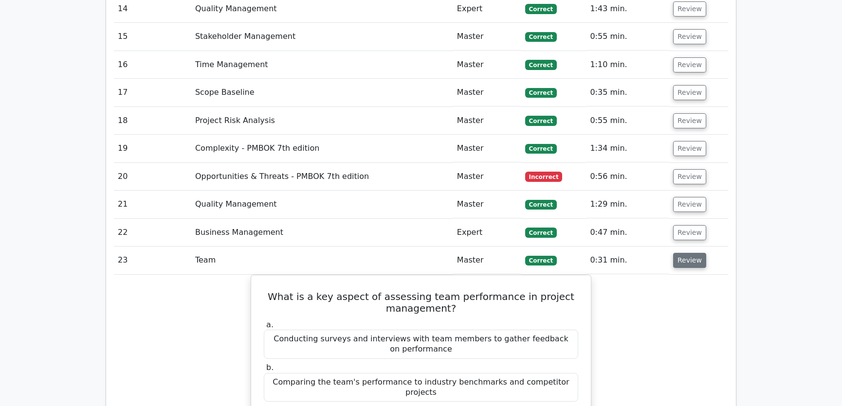
scroll to position [1991, 0]
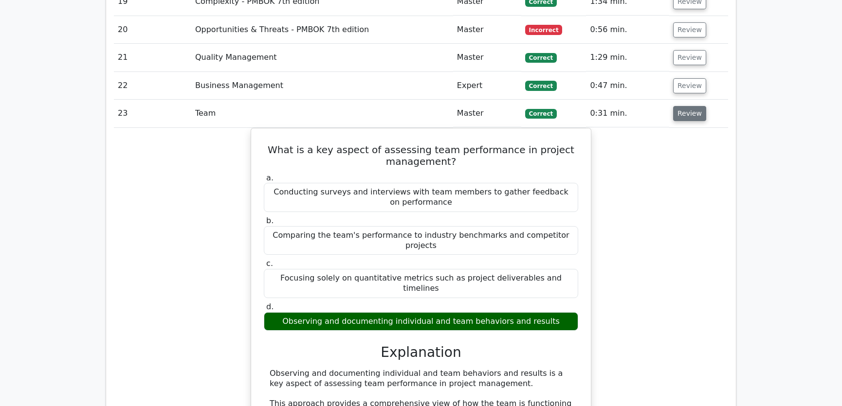
click at [689, 106] on button "Review" at bounding box center [689, 113] width 33 height 15
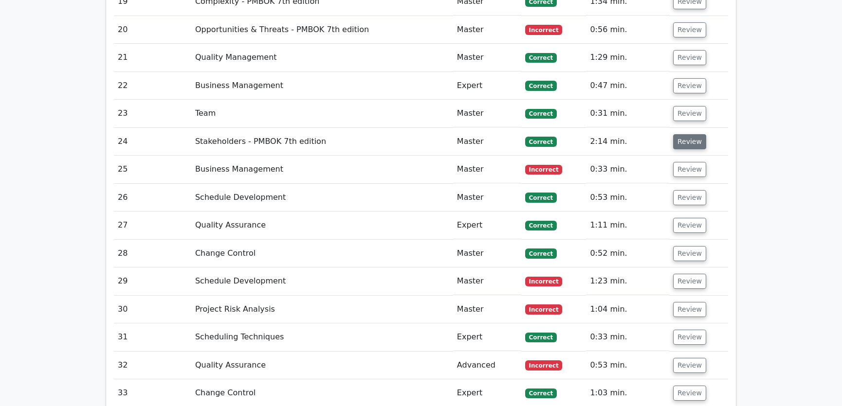
click at [688, 134] on button "Review" at bounding box center [689, 141] width 33 height 15
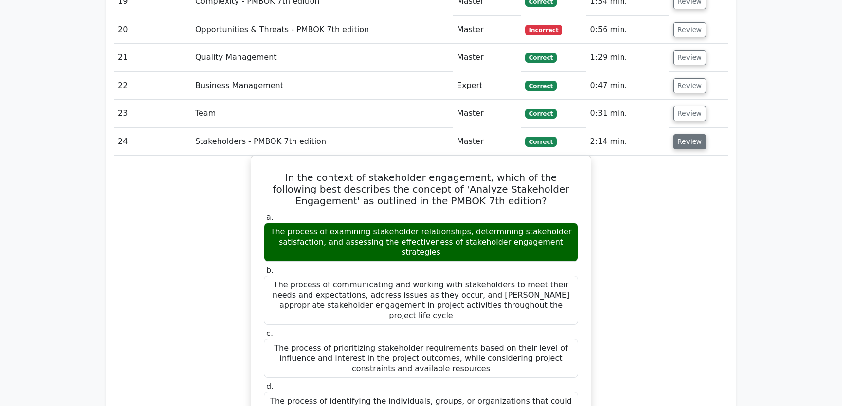
click at [688, 134] on button "Review" at bounding box center [689, 141] width 33 height 15
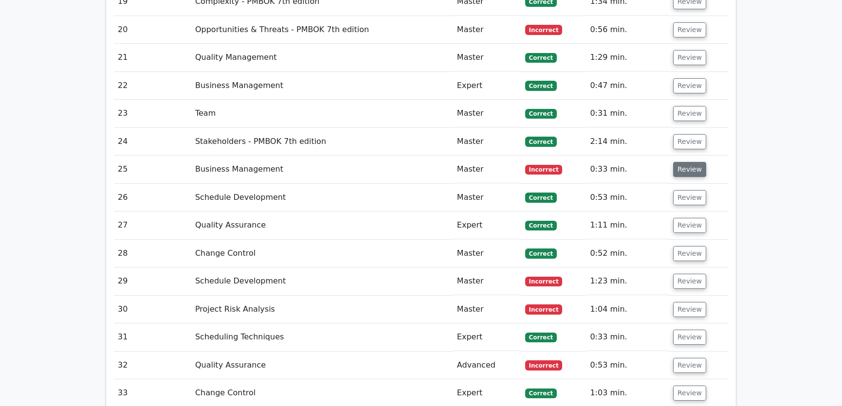
click at [684, 162] on button "Review" at bounding box center [689, 169] width 33 height 15
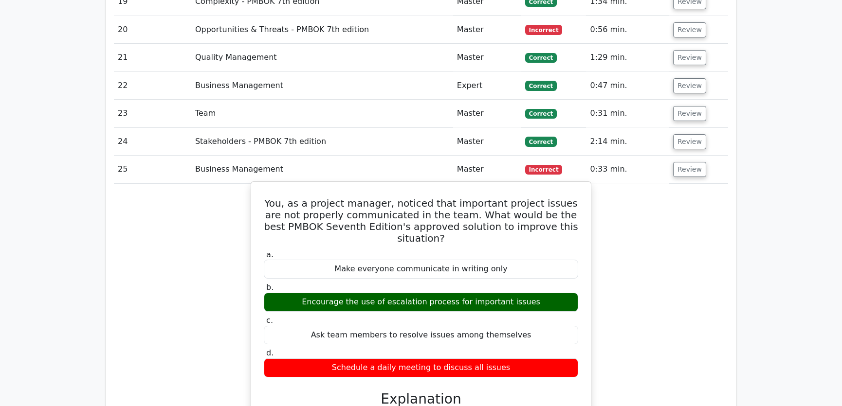
drag, startPoint x: 264, startPoint y: 163, endPoint x: 514, endPoint y: 319, distance: 295.0
click at [514, 319] on div "You, as a project manager, noticed that important project issues are not proper…" at bounding box center [421, 384] width 332 height 397
copy div "You, as a project manager, noticed that important project issues are not proper…"
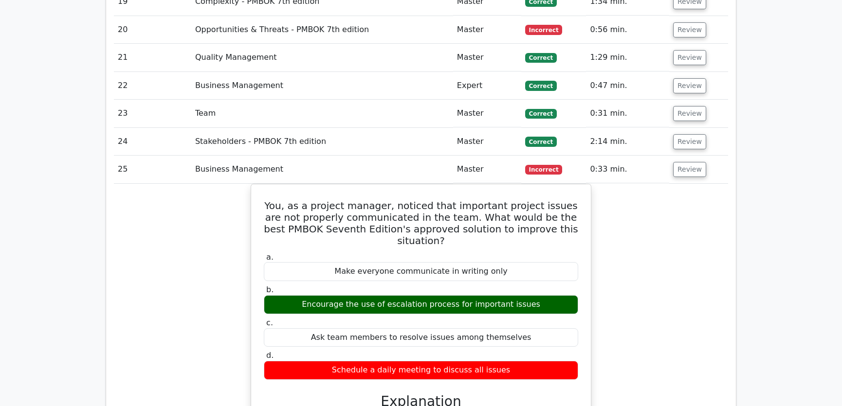
click at [650, 247] on div "You, as a project manager, noticed that important project issues are not proper…" at bounding box center [421, 393] width 614 height 418
click at [688, 162] on button "Review" at bounding box center [689, 169] width 33 height 15
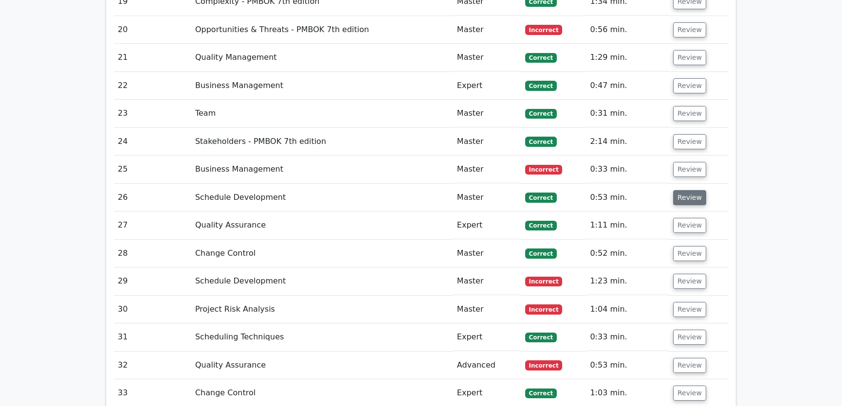
click at [686, 190] on button "Review" at bounding box center [689, 197] width 33 height 15
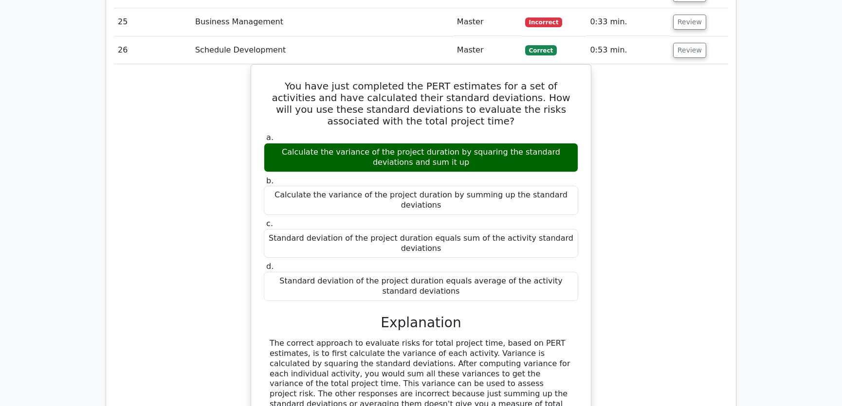
scroll to position [2212, 0]
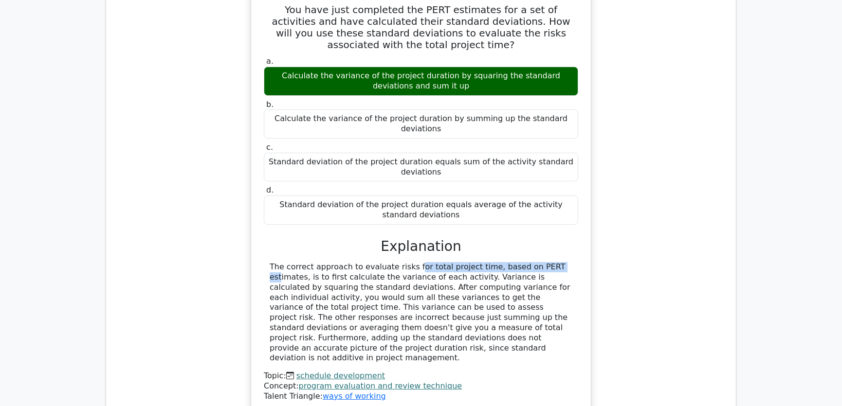
drag, startPoint x: 354, startPoint y: 222, endPoint x: 480, endPoint y: 222, distance: 126.1
click at [480, 262] on div "The correct approach to evaluate risks for total project time, based on PERT es…" at bounding box center [421, 312] width 303 height 101
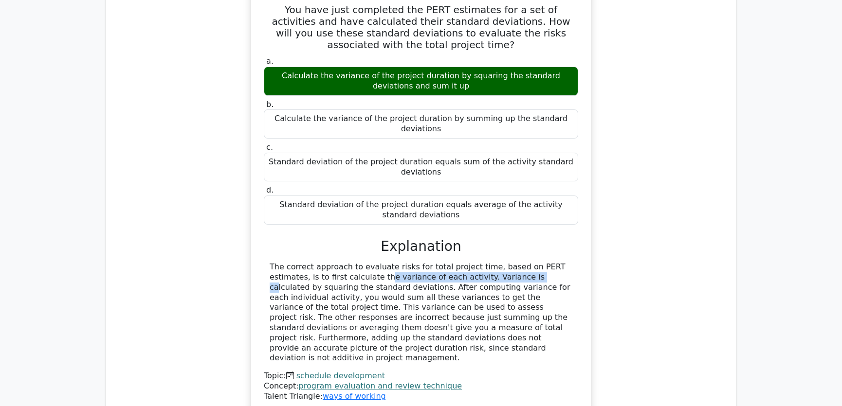
drag, startPoint x: 288, startPoint y: 229, endPoint x: 428, endPoint y: 230, distance: 139.7
click at [428, 262] on div "The correct approach to evaluate risks for total project time, based on PERT es…" at bounding box center [421, 312] width 303 height 101
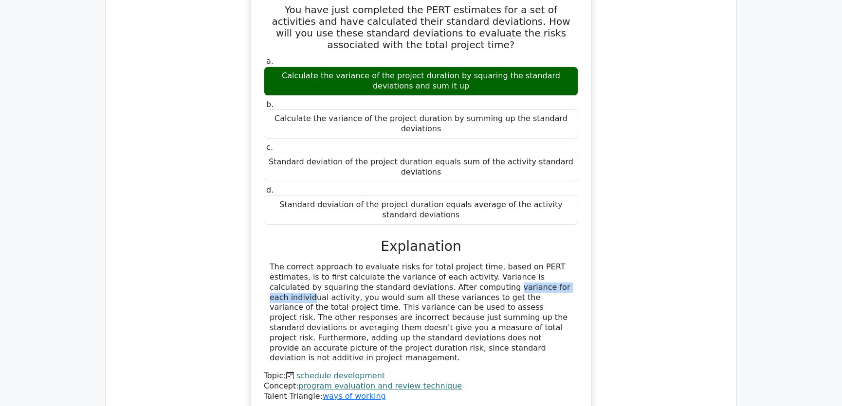
drag, startPoint x: 341, startPoint y: 238, endPoint x: 429, endPoint y: 240, distance: 88.1
click at [429, 262] on div "The correct approach to evaluate risks for total project time, based on PERT es…" at bounding box center [421, 312] width 303 height 101
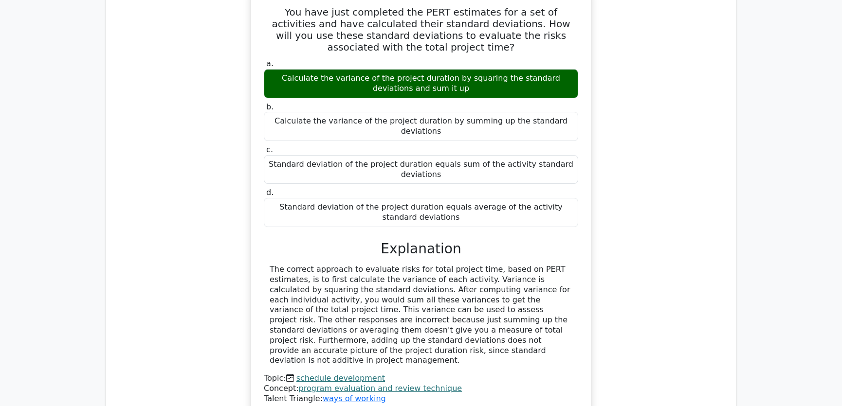
click at [672, 228] on div "You have just completed the PERT estimates for a set of activities and have cal…" at bounding box center [421, 209] width 614 height 438
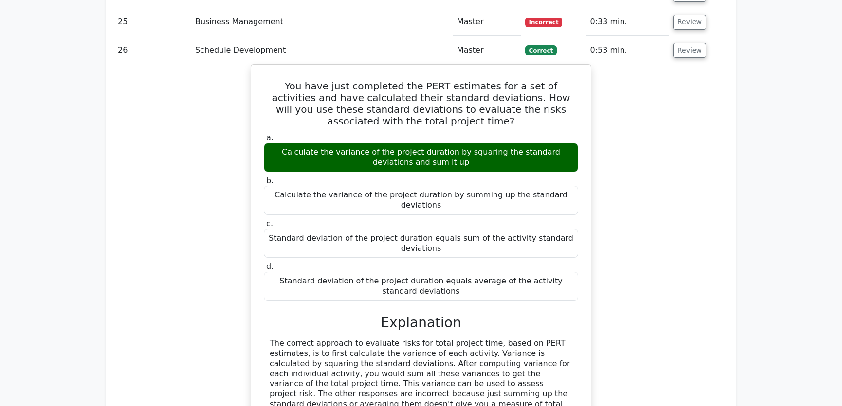
scroll to position [2065, 0]
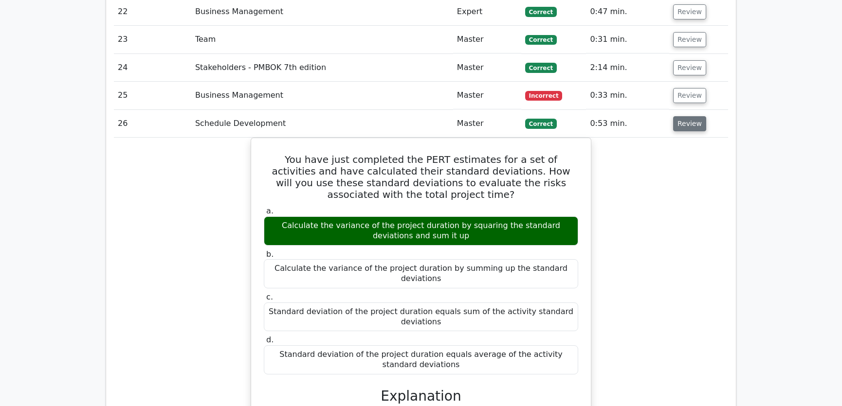
click at [687, 116] on button "Review" at bounding box center [689, 123] width 33 height 15
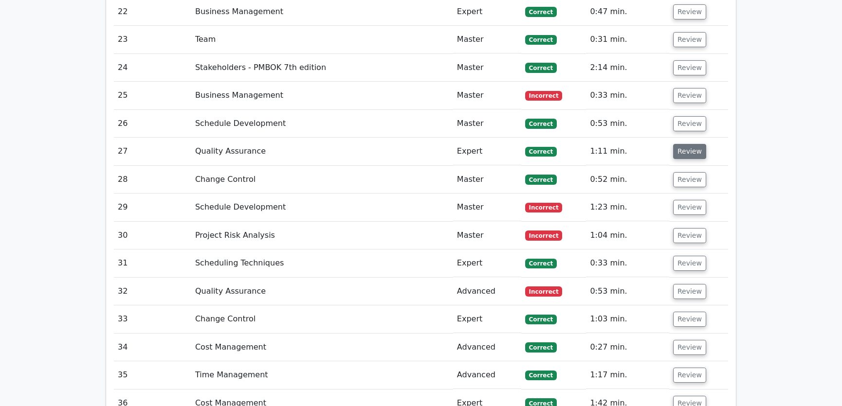
click at [684, 144] on button "Review" at bounding box center [689, 151] width 33 height 15
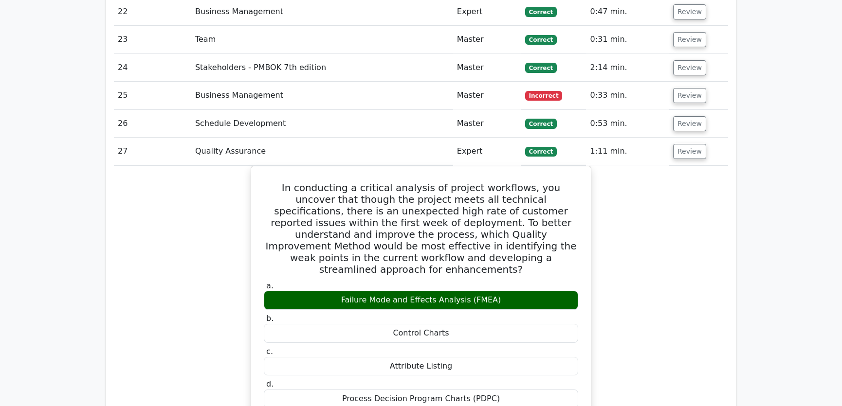
scroll to position [2138, 0]
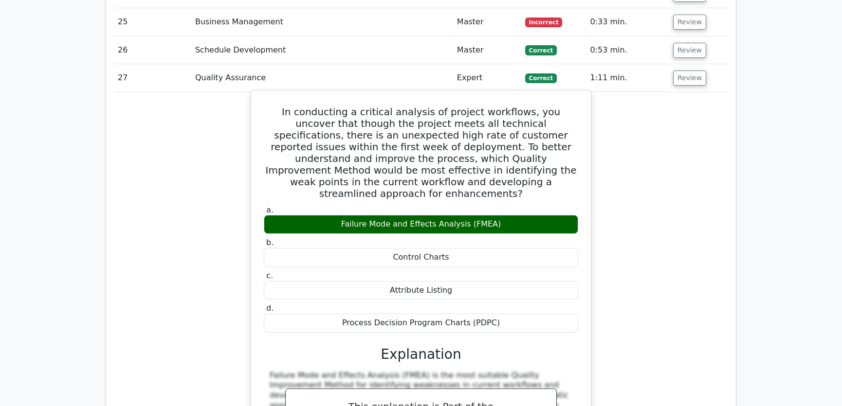
drag, startPoint x: 266, startPoint y: 73, endPoint x: 502, endPoint y: 274, distance: 309.0
click at [502, 274] on div "In conducting a critical analysis of project workflows, you uncover that though…" at bounding box center [421, 381] width 332 height 575
copy div "In conducting a critical analysis of project workflows, you uncover that though…"
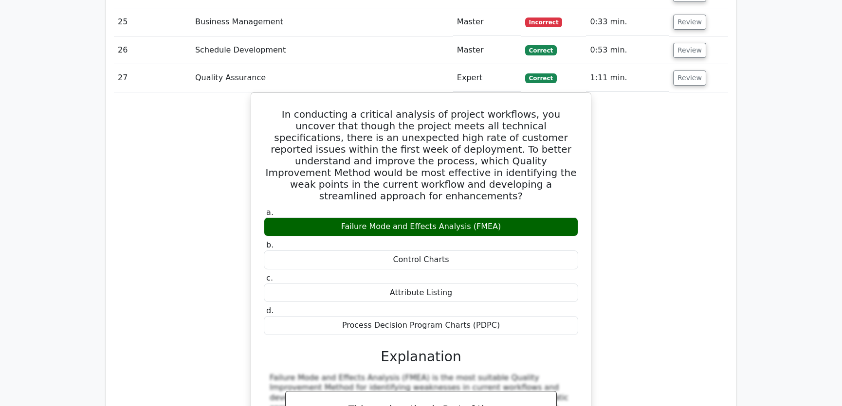
click at [701, 175] on div "In conducting a critical analysis of project workflows, you uncover that though…" at bounding box center [421, 390] width 614 height 596
click at [682, 71] on button "Review" at bounding box center [689, 78] width 33 height 15
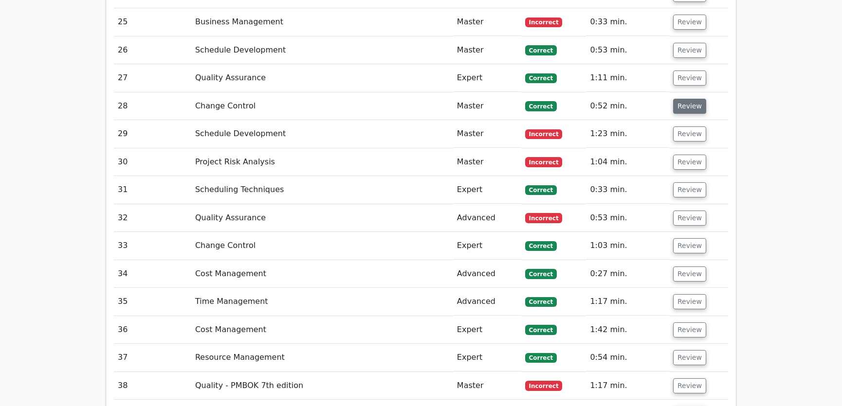
click at [686, 99] on button "Review" at bounding box center [689, 106] width 33 height 15
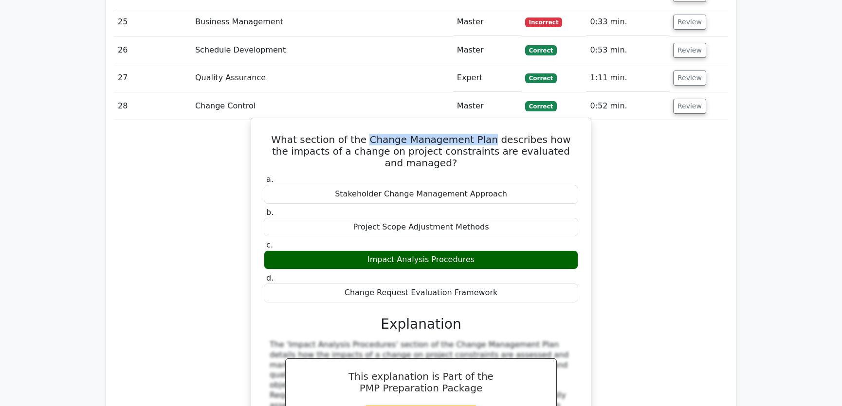
drag, startPoint x: 368, startPoint y: 102, endPoint x: 482, endPoint y: 103, distance: 113.9
click at [482, 134] on h5 "What section of the Change Management Plan describes how the impacts of a chang…" at bounding box center [421, 151] width 316 height 35
copy h5 "Change Management Plan"
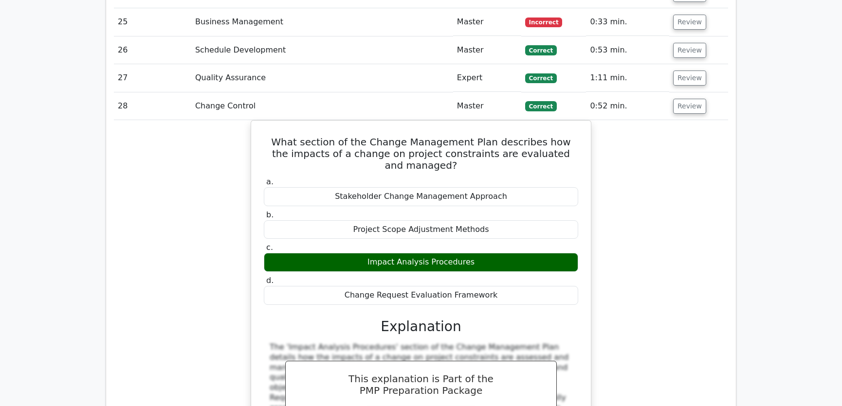
click at [652, 239] on div "What section of the Change Management Plan describes how the impacts of a chang…" at bounding box center [421, 318] width 614 height 396
click at [684, 99] on button "Review" at bounding box center [689, 106] width 33 height 15
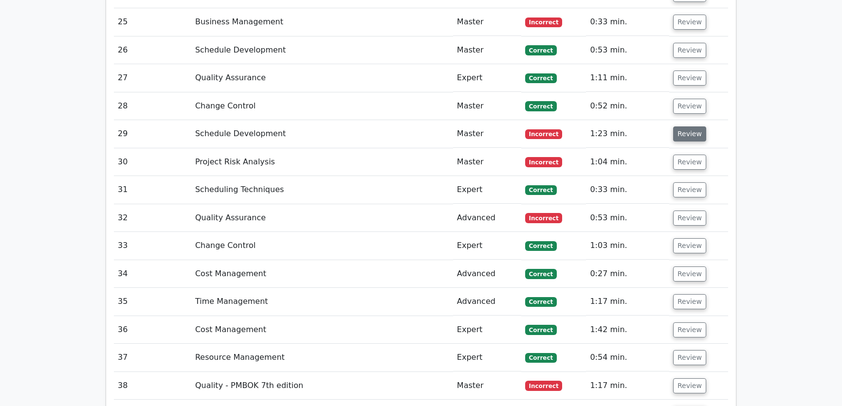
click at [684, 127] on button "Review" at bounding box center [689, 134] width 33 height 15
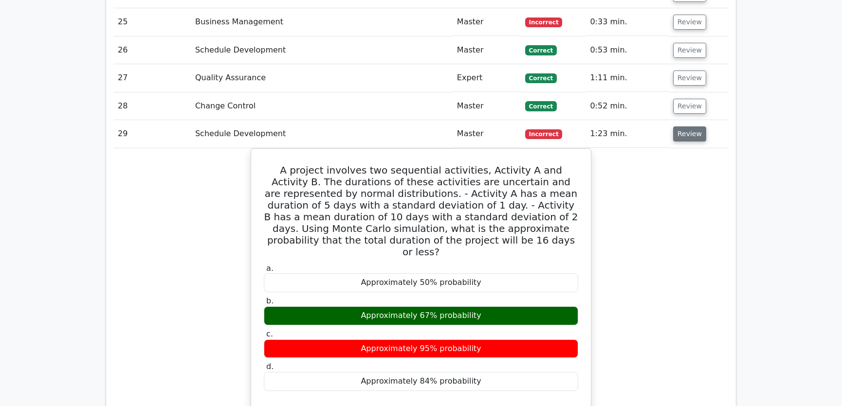
click at [685, 127] on button "Review" at bounding box center [689, 134] width 33 height 15
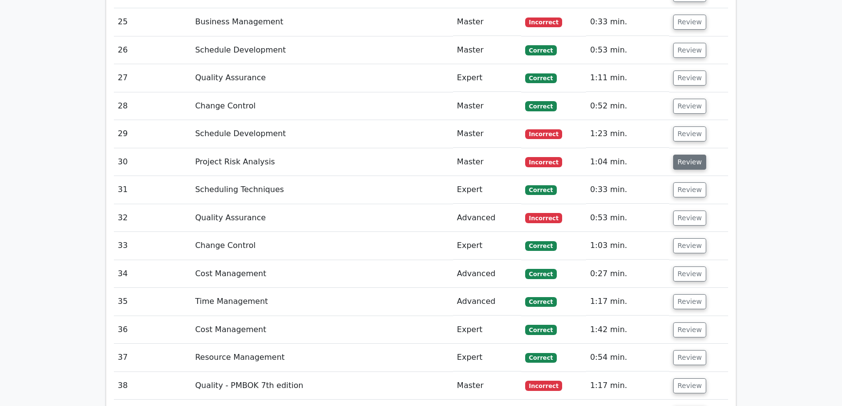
click at [681, 155] on button "Review" at bounding box center [689, 162] width 33 height 15
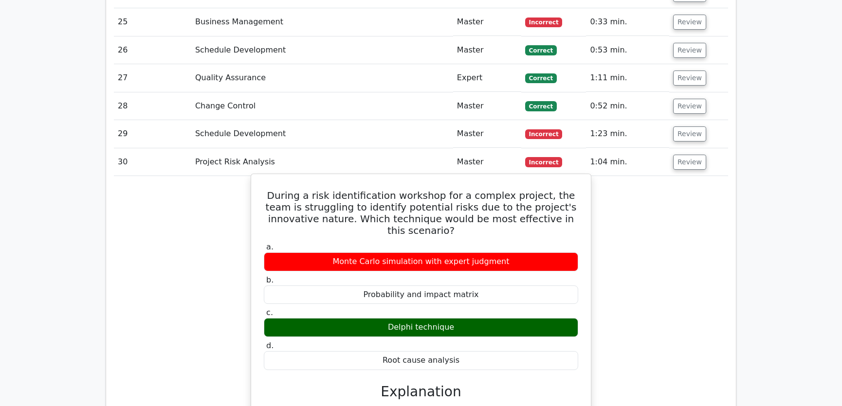
drag, startPoint x: 267, startPoint y: 157, endPoint x: 461, endPoint y: 315, distance: 249.8
copy div "During a risk identification workshop for a complex project, the team is strugg…"
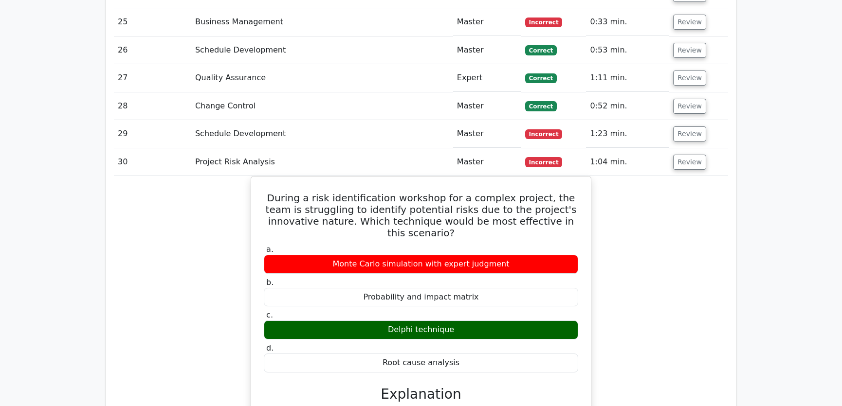
click at [683, 155] on button "Review" at bounding box center [689, 162] width 33 height 15
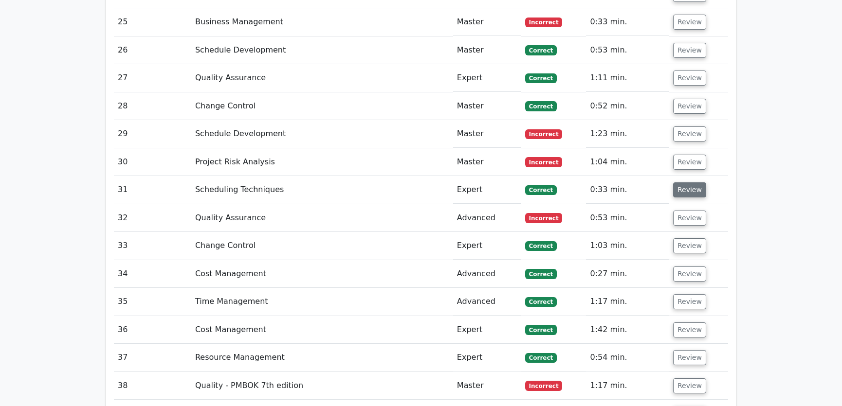
click at [684, 183] on button "Review" at bounding box center [689, 190] width 33 height 15
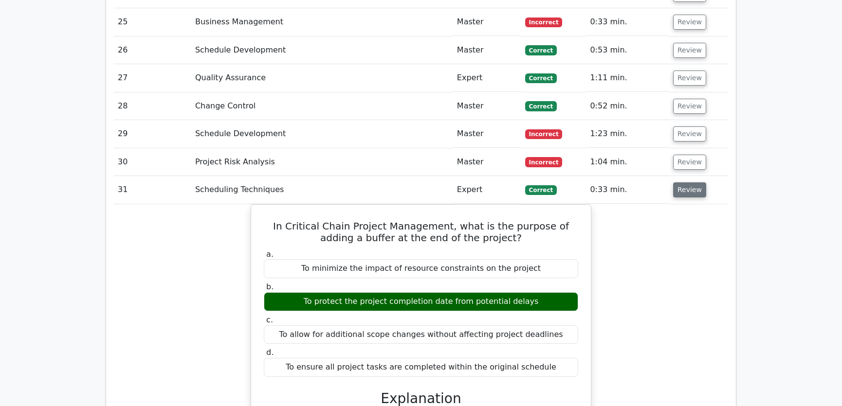
click at [685, 183] on button "Review" at bounding box center [689, 190] width 33 height 15
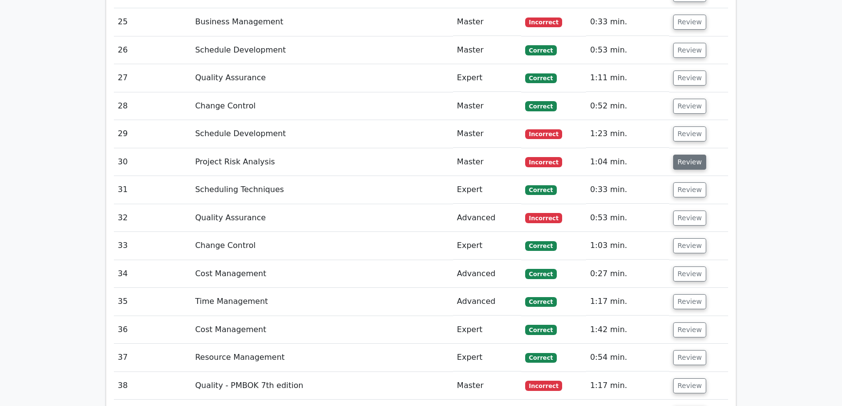
click at [688, 155] on button "Review" at bounding box center [689, 162] width 33 height 15
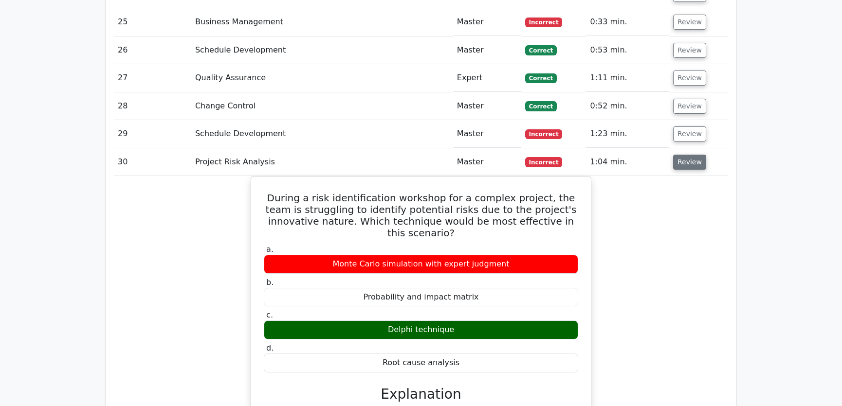
click at [688, 155] on button "Review" at bounding box center [689, 162] width 33 height 15
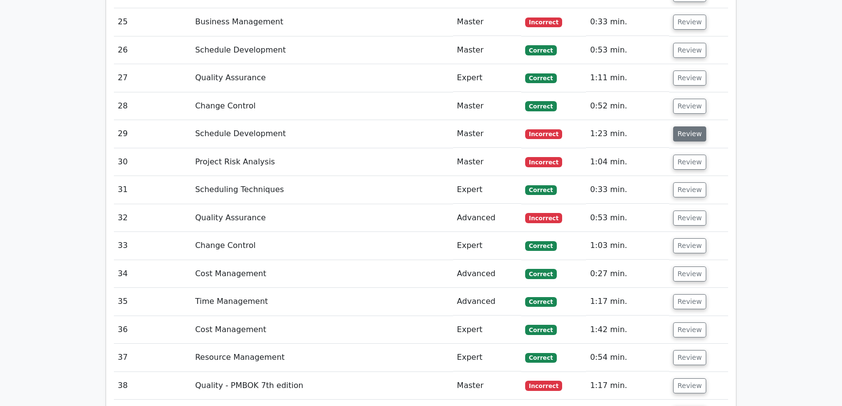
click at [687, 127] on button "Review" at bounding box center [689, 134] width 33 height 15
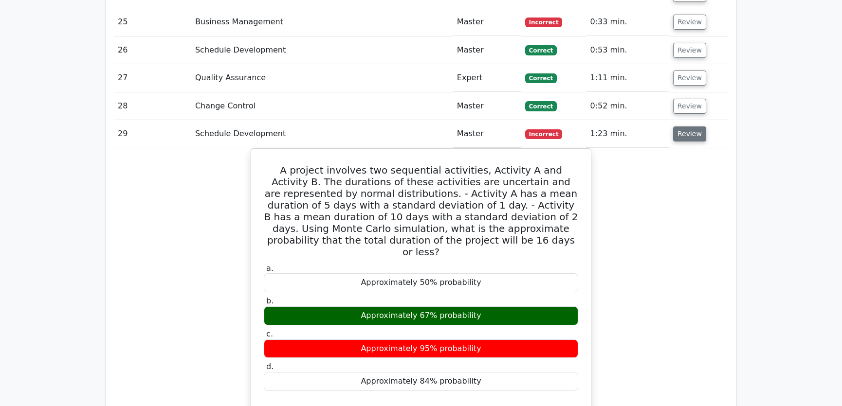
click at [687, 127] on button "Review" at bounding box center [689, 134] width 33 height 15
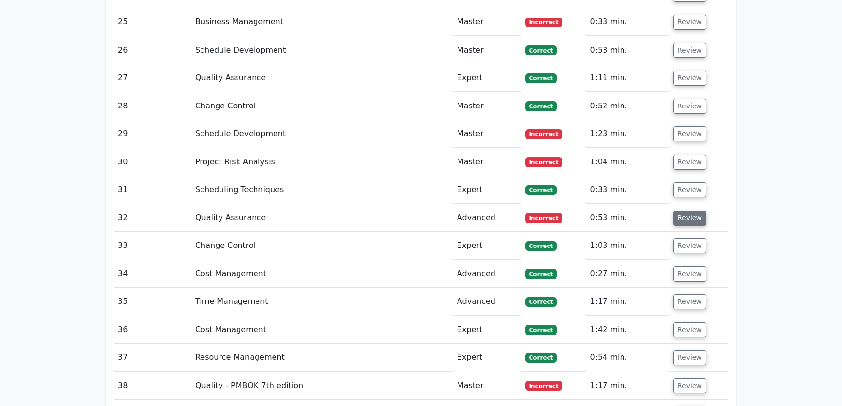
click at [687, 211] on button "Review" at bounding box center [689, 218] width 33 height 15
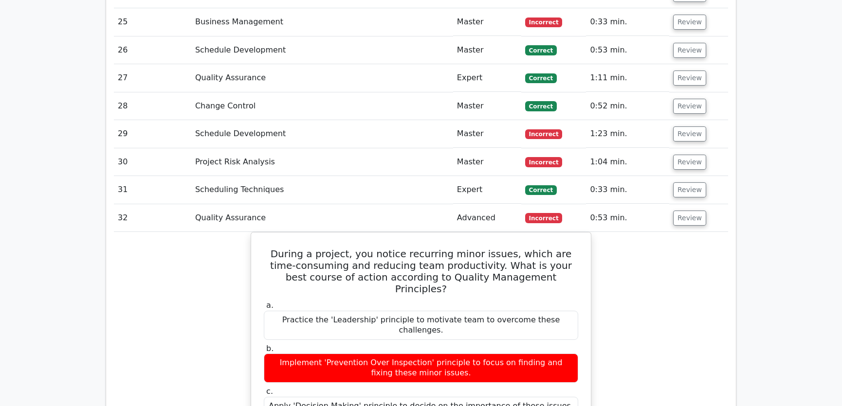
scroll to position [2212, 0]
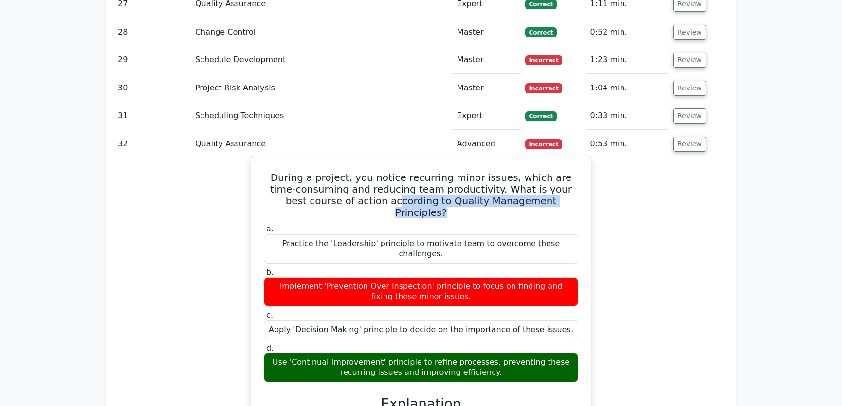
drag, startPoint x: 344, startPoint y: 165, endPoint x: 534, endPoint y: 164, distance: 190.8
click at [534, 172] on h5 "During a project, you notice recurring minor issues, which are time-consuming a…" at bounding box center [421, 195] width 316 height 47
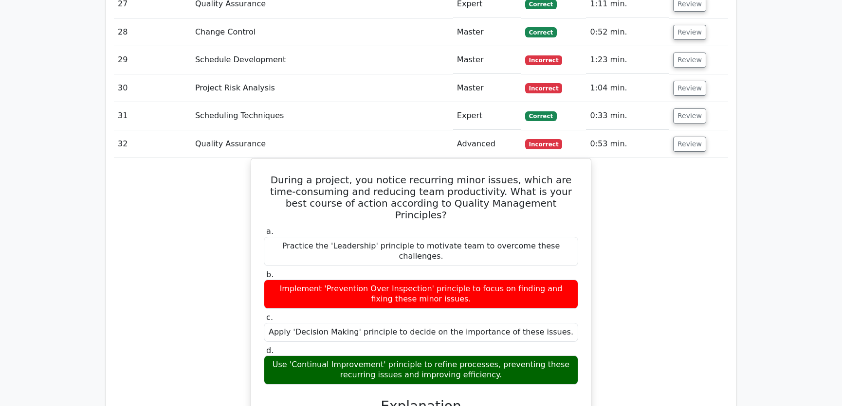
click at [650, 179] on div "During a project, you notice recurring minor issues, which are time-consuming a…" at bounding box center [421, 382] width 614 height 448
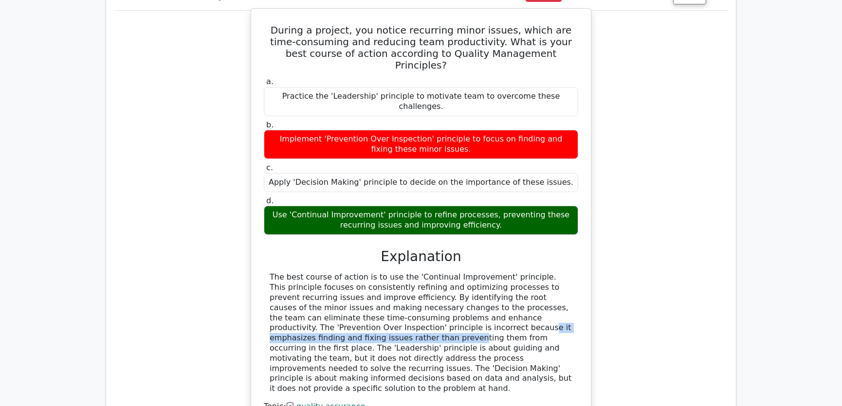
drag, startPoint x: 307, startPoint y: 269, endPoint x: 510, endPoint y: 266, distance: 203.0
click at [510, 273] on div "The best course of action is to use the 'Continual Improvement' principle. This…" at bounding box center [421, 334] width 303 height 122
click at [292, 278] on div "The best course of action is to use the 'Continual Improvement' principle. This…" at bounding box center [421, 334] width 303 height 122
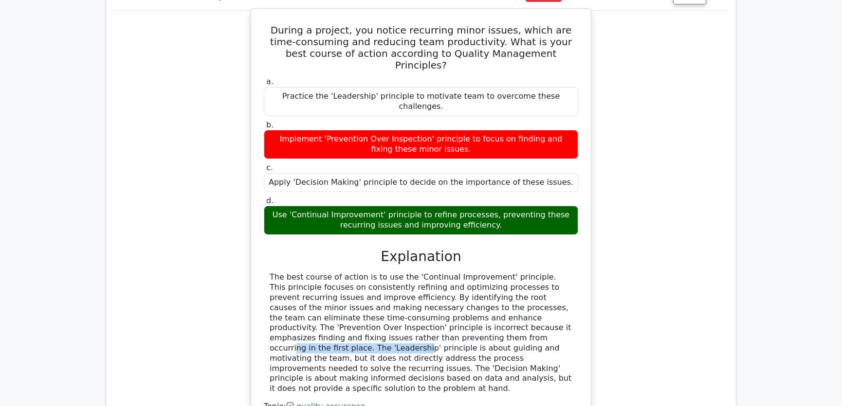
drag, startPoint x: 310, startPoint y: 278, endPoint x: 437, endPoint y: 277, distance: 127.0
click at [437, 277] on div "The best course of action is to use the 'Continual Improvement' principle. This…" at bounding box center [421, 334] width 303 height 122
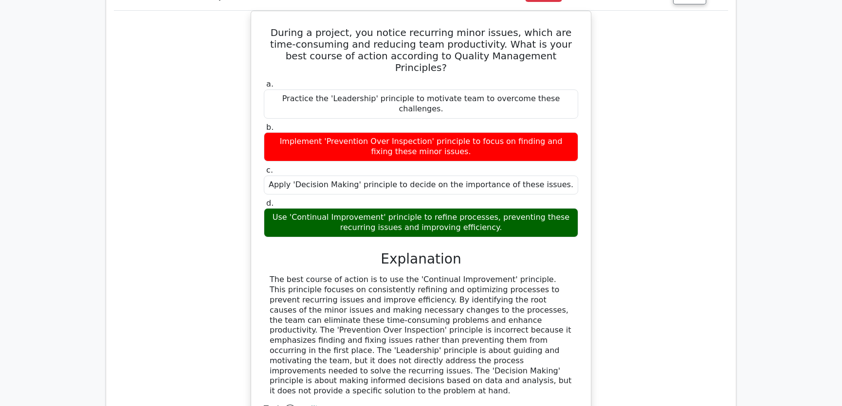
click at [667, 271] on div "During a project, you notice recurring minor issues, which are time-consuming a…" at bounding box center [421, 235] width 614 height 448
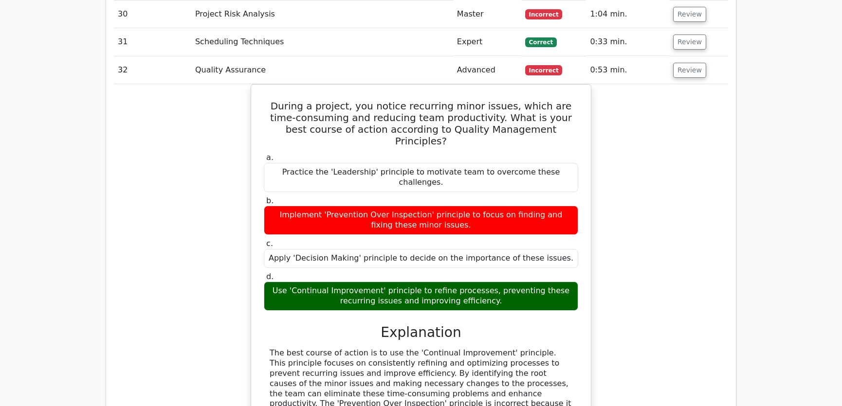
scroll to position [2212, 0]
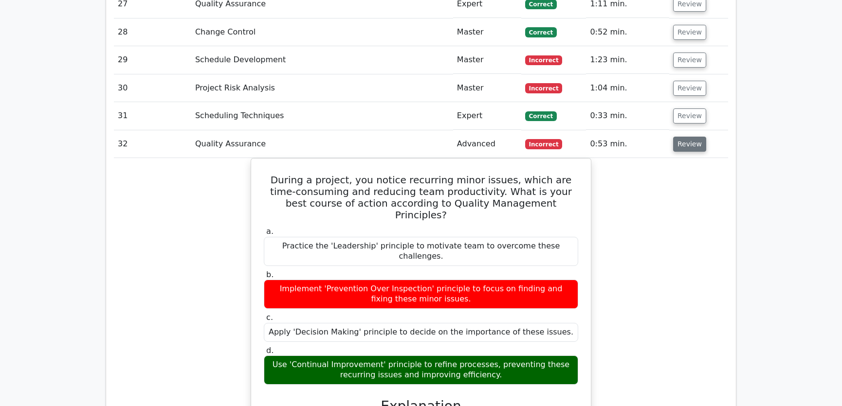
click at [686, 137] on button "Review" at bounding box center [689, 144] width 33 height 15
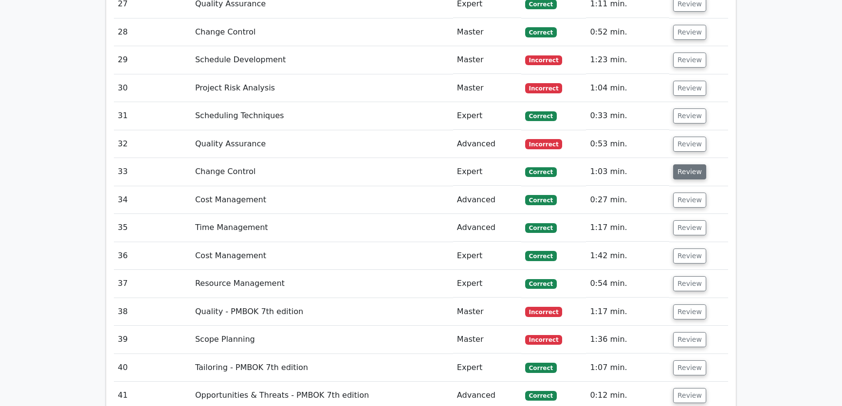
click at [688, 165] on button "Review" at bounding box center [689, 172] width 33 height 15
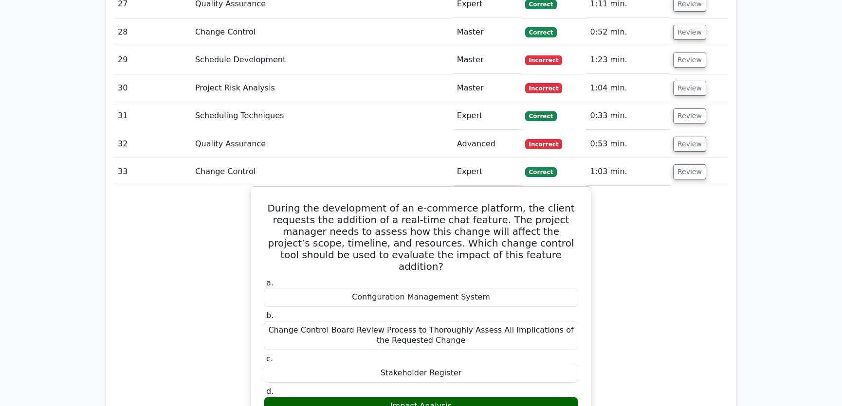
scroll to position [2286, 0]
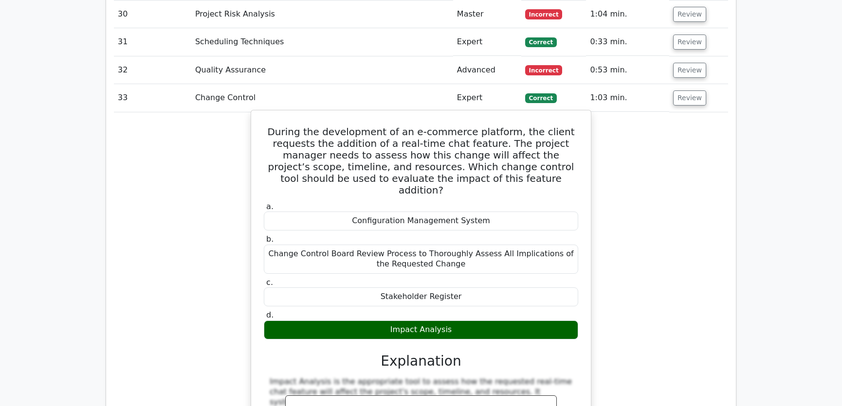
drag, startPoint x: 283, startPoint y: 92, endPoint x: 453, endPoint y: 284, distance: 256.1
click at [453, 284] on div "During the development of an e-commerce platform, the client requests the addit…" at bounding box center [421, 317] width 332 height 407
copy div "During the development of an e-commerce platform, the client requests the addit…"
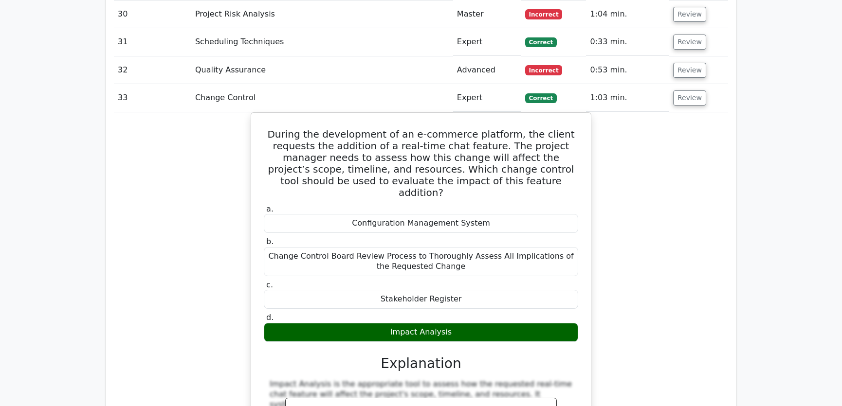
click at [660, 178] on div "During the development of an e-commerce platform, the client requests the addit…" at bounding box center [421, 326] width 614 height 428
click at [680, 91] on button "Review" at bounding box center [689, 98] width 33 height 15
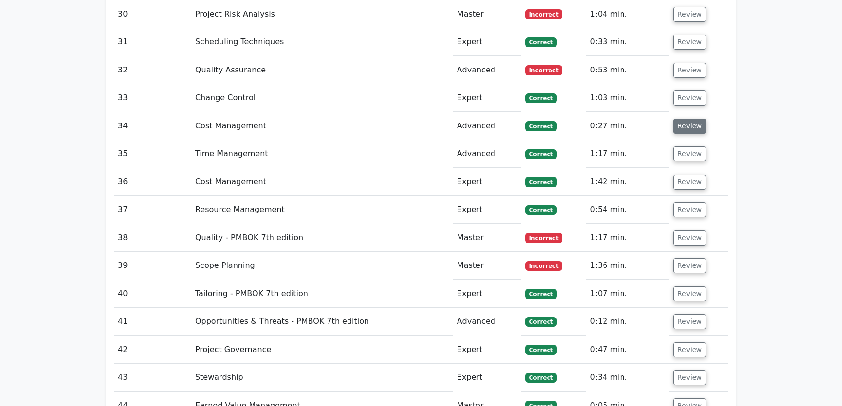
click at [683, 119] on button "Review" at bounding box center [689, 126] width 33 height 15
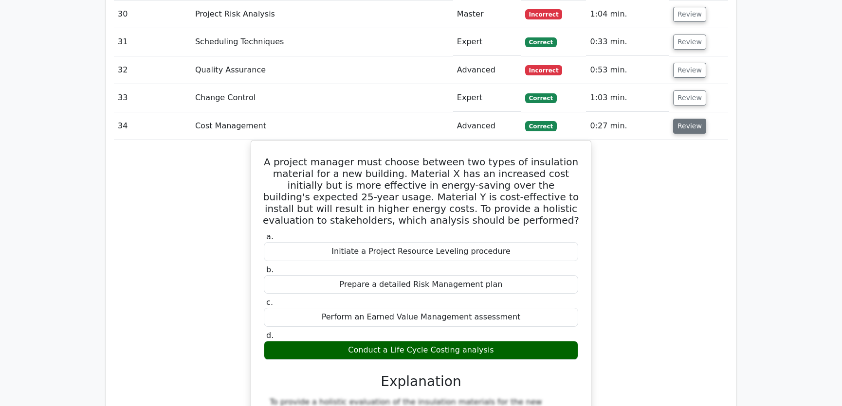
click at [681, 119] on button "Review" at bounding box center [689, 126] width 33 height 15
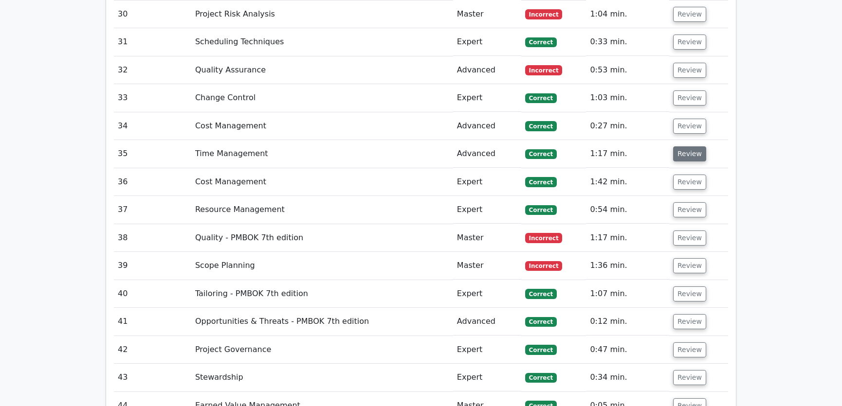
click at [691, 147] on button "Review" at bounding box center [689, 154] width 33 height 15
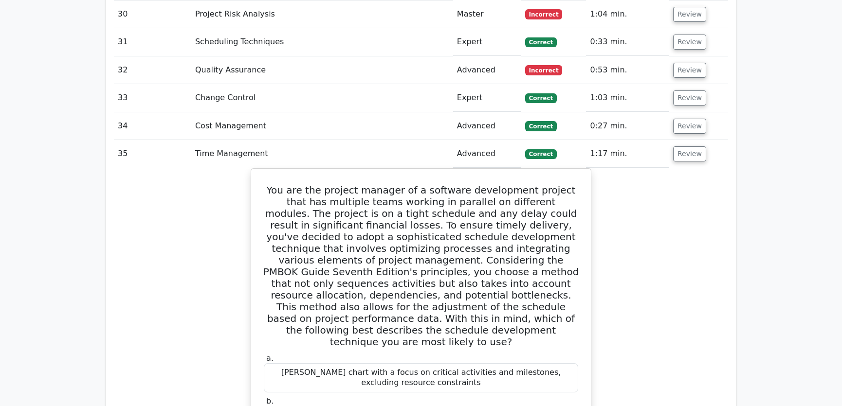
scroll to position [2360, 0]
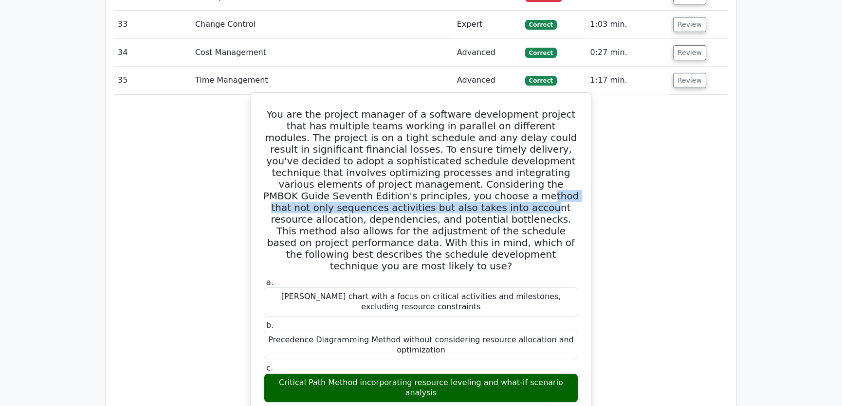
drag, startPoint x: 285, startPoint y: 159, endPoint x: 569, endPoint y: 159, distance: 284.7
click at [569, 159] on h5 "You are the project manager of a software development project that has multiple…" at bounding box center [421, 191] width 316 height 164
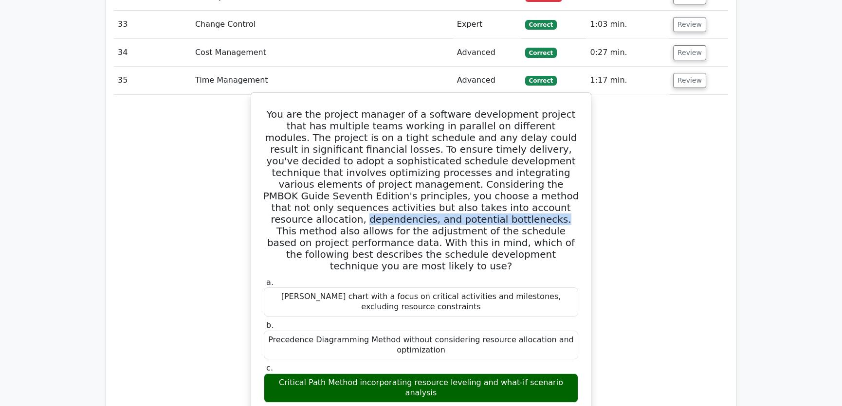
drag, startPoint x: 365, startPoint y: 170, endPoint x: 545, endPoint y: 170, distance: 179.6
click at [545, 170] on h5 "You are the project manager of a software development project that has multiple…" at bounding box center [421, 191] width 316 height 164
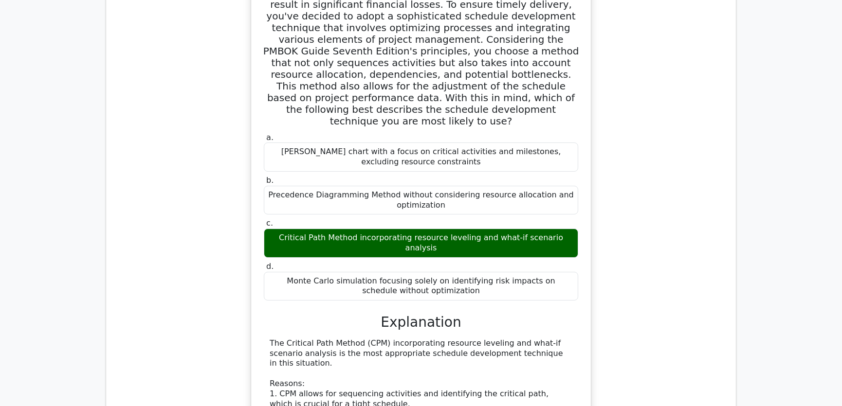
scroll to position [2581, 0]
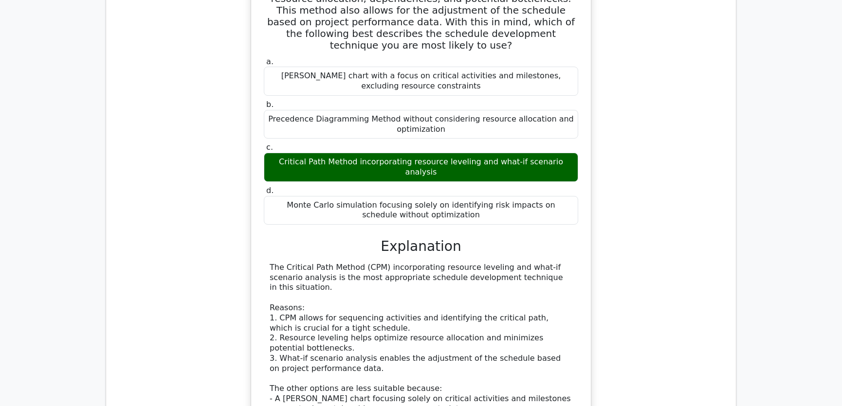
drag, startPoint x: 286, startPoint y: 217, endPoint x: 551, endPoint y: 215, distance: 264.8
click at [551, 263] on div "The Critical Path Method (CPM) incorporating resource leveling and what-if scen…" at bounding box center [421, 359] width 303 height 192
click at [371, 263] on div "The Critical Path Method (CPM) incorporating resource leveling and what-if scen…" at bounding box center [421, 359] width 303 height 192
drag, startPoint x: 317, startPoint y: 247, endPoint x: 526, endPoint y: 246, distance: 208.3
click at [526, 263] on div "The Critical Path Method (CPM) incorporating resource leveling and what-if scen…" at bounding box center [421, 359] width 303 height 192
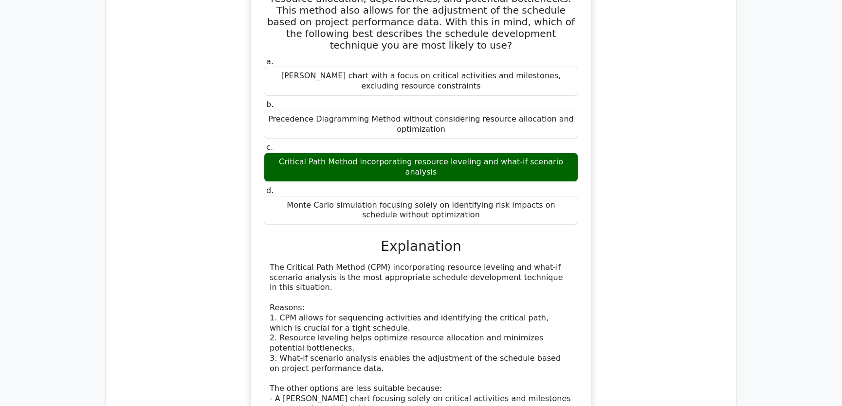
click at [283, 263] on div "The Critical Path Method (CPM) incorporating resource leveling and what-if scen…" at bounding box center [421, 359] width 303 height 192
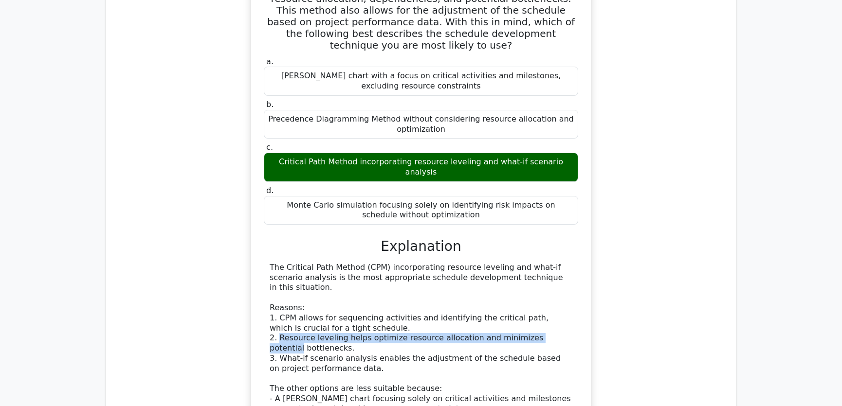
drag, startPoint x: 278, startPoint y: 267, endPoint x: 575, endPoint y: 267, distance: 296.9
click at [575, 267] on div "The Critical Path Method (CPM) incorporating resource leveling and what-if scen…" at bounding box center [421, 359] width 314 height 192
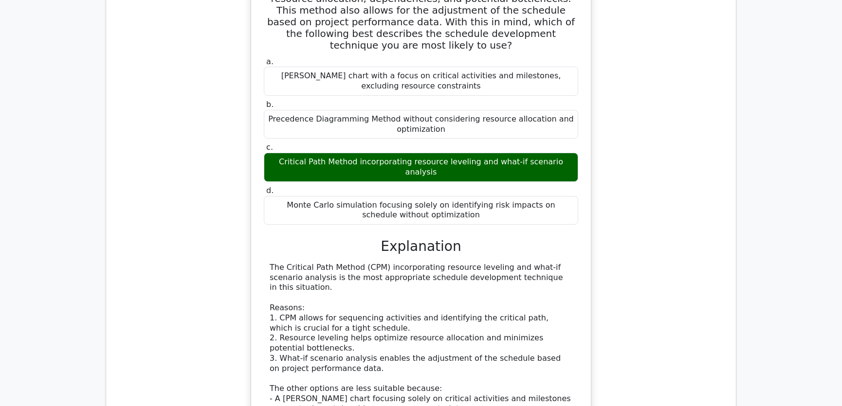
click at [351, 280] on div "The Critical Path Method (CPM) incorporating resource leveling and what-if scen…" at bounding box center [421, 359] width 303 height 192
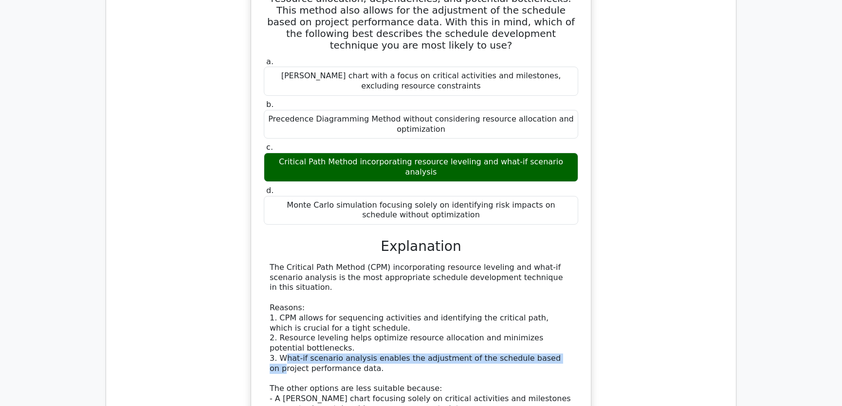
drag, startPoint x: 286, startPoint y: 287, endPoint x: 544, endPoint y: 285, distance: 258.0
click at [544, 285] on div "The Critical Path Method (CPM) incorporating resource leveling and what-if scen…" at bounding box center [421, 359] width 303 height 192
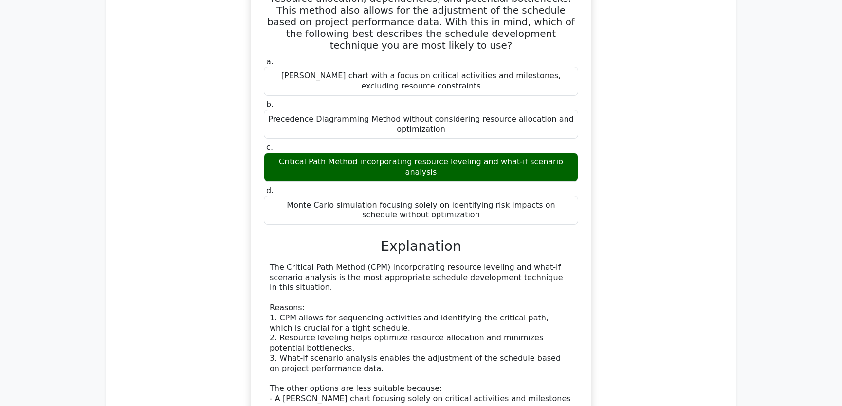
click at [495, 272] on div "The Critical Path Method (CPM) incorporating resource leveling and what-if scen…" at bounding box center [421, 359] width 303 height 192
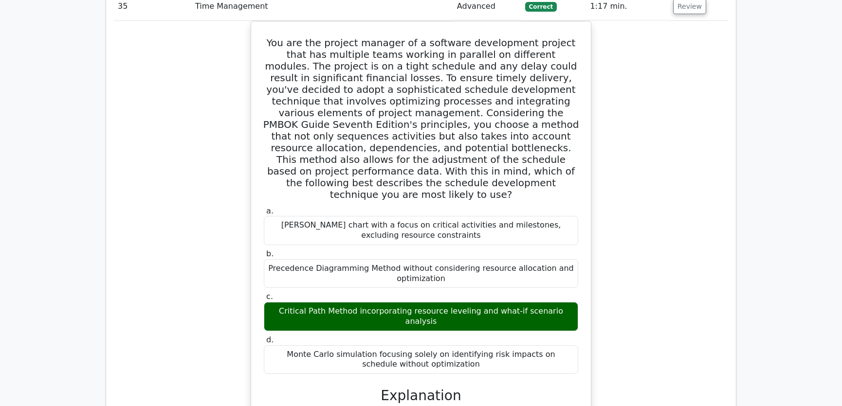
scroll to position [2286, 0]
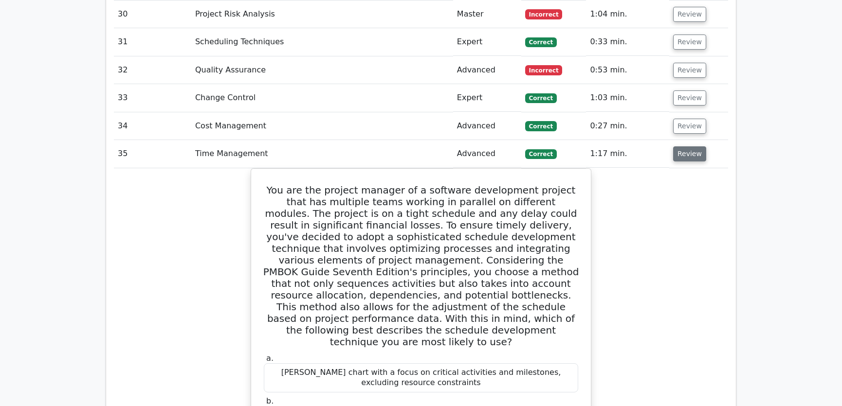
click at [686, 147] on button "Review" at bounding box center [689, 154] width 33 height 15
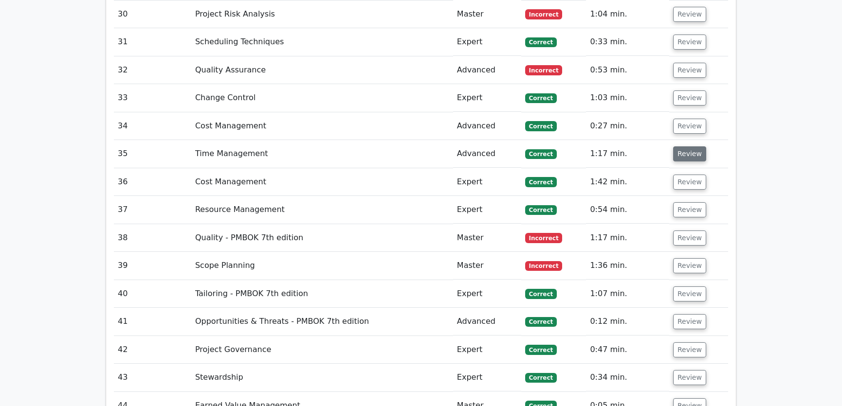
click at [686, 147] on button "Review" at bounding box center [689, 154] width 33 height 15
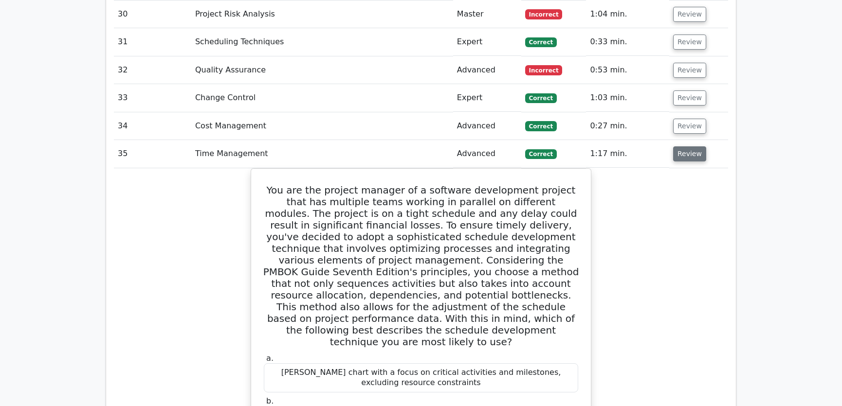
scroll to position [2360, 0]
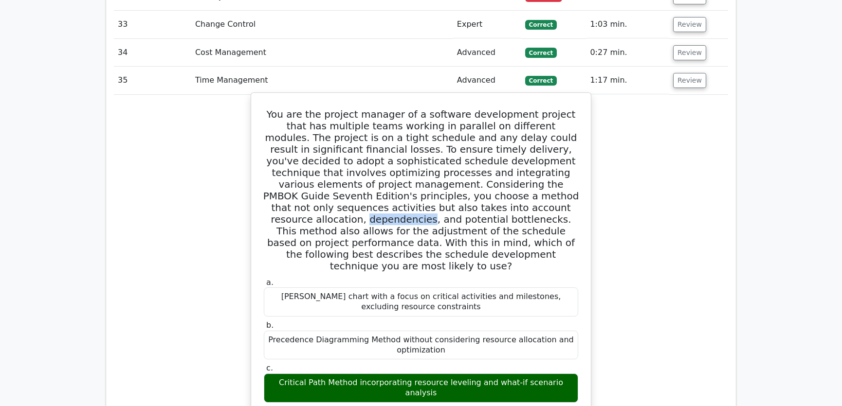
drag, startPoint x: 367, startPoint y: 169, endPoint x: 425, endPoint y: 171, distance: 58.4
click at [425, 171] on h5 "You are the project manager of a software development project that has multiple…" at bounding box center [421, 191] width 316 height 164
drag, startPoint x: 463, startPoint y: 169, endPoint x: 548, endPoint y: 169, distance: 84.7
click at [548, 169] on h5 "You are the project manager of a software development project that has multiple…" at bounding box center [421, 191] width 316 height 164
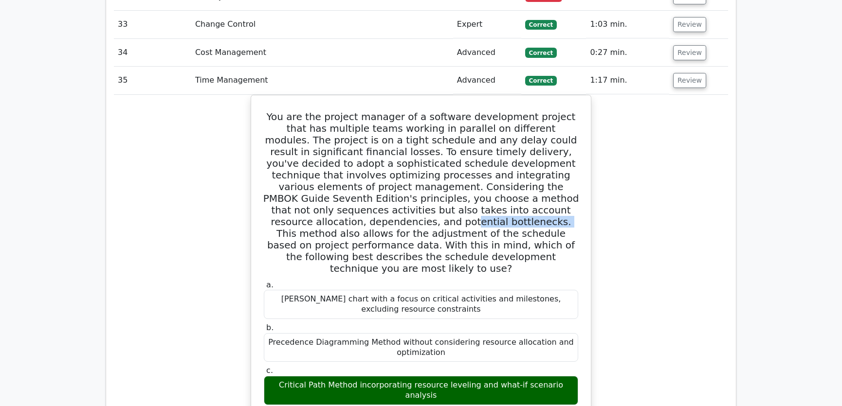
click at [691, 73] on button "Review" at bounding box center [689, 80] width 33 height 15
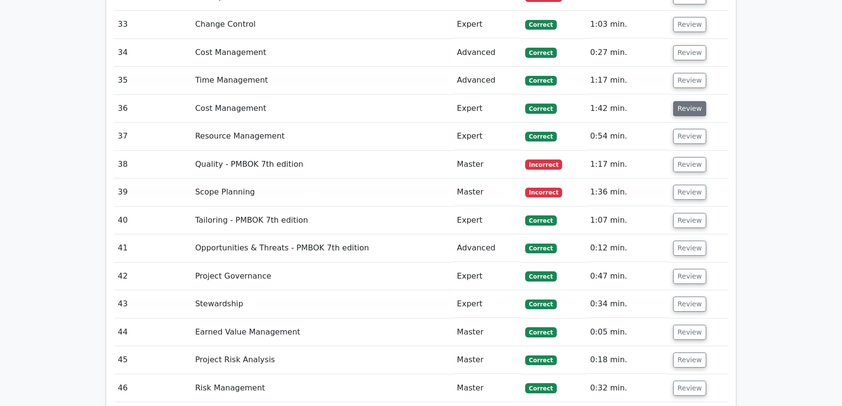
click at [688, 101] on button "Review" at bounding box center [689, 108] width 33 height 15
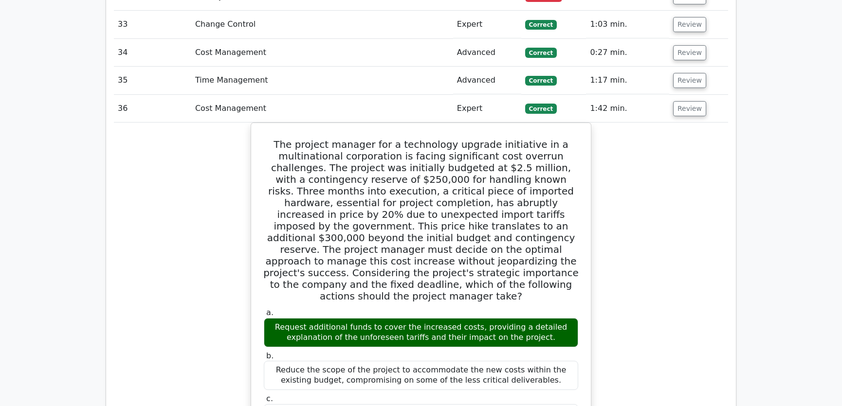
scroll to position [2434, 0]
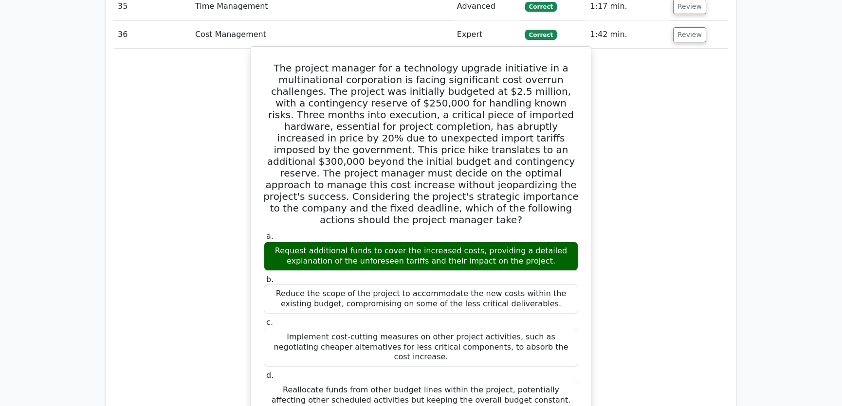
click at [312, 125] on h5 "The project manager for a technology upgrade initiative in a multinational corp…" at bounding box center [421, 144] width 316 height 164
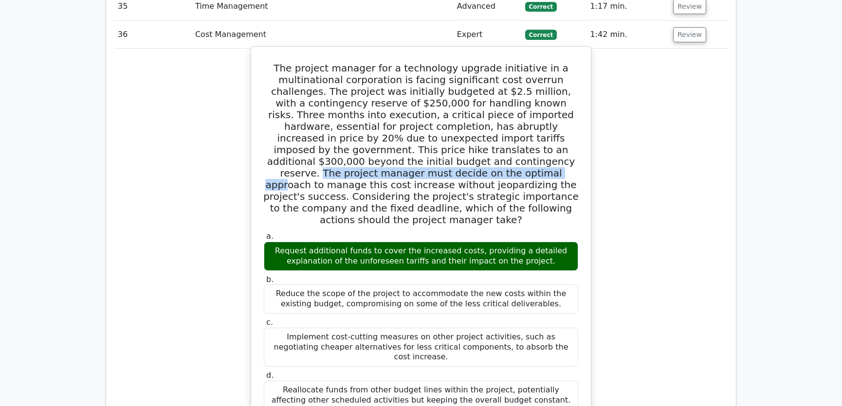
drag, startPoint x: 307, startPoint y: 123, endPoint x: 545, endPoint y: 121, distance: 238.0
click at [545, 121] on h5 "The project manager for a technology upgrade initiative in a multinational corp…" at bounding box center [421, 144] width 316 height 164
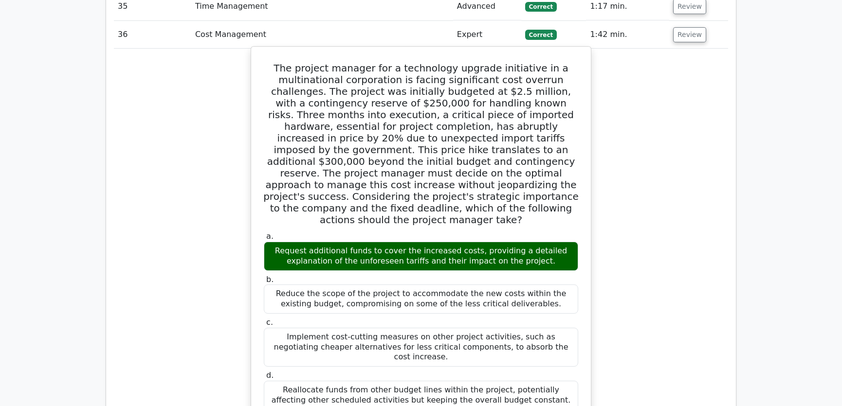
click at [350, 136] on h5 "The project manager for a technology upgrade initiative in a multinational corp…" at bounding box center [421, 144] width 316 height 164
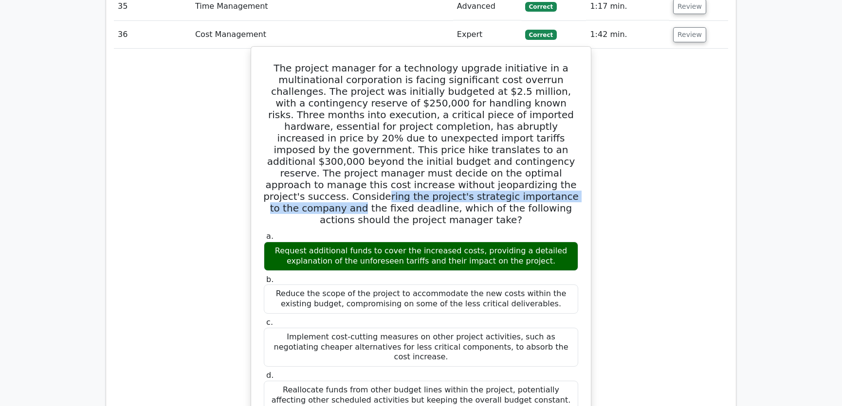
drag, startPoint x: 301, startPoint y: 147, endPoint x: 559, endPoint y: 147, distance: 258.4
click at [559, 147] on h5 "The project manager for a technology upgrade initiative in a multinational corp…" at bounding box center [421, 144] width 316 height 164
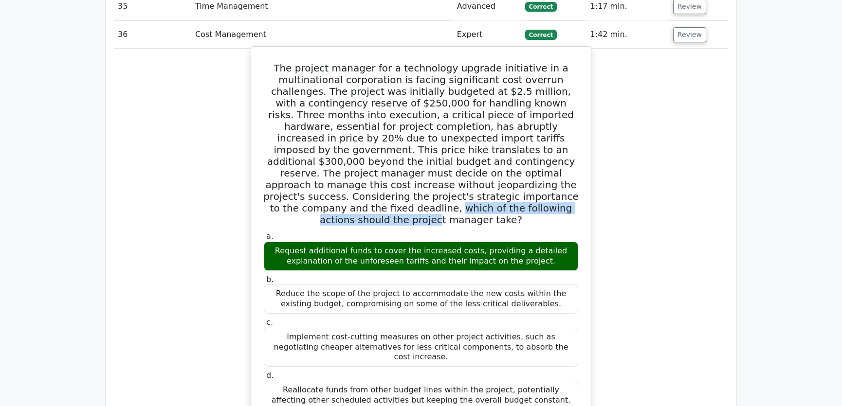
drag, startPoint x: 348, startPoint y: 158, endPoint x: 559, endPoint y: 158, distance: 210.8
click at [559, 158] on h5 "The project manager for a technology upgrade initiative in a multinational corp…" at bounding box center [421, 144] width 316 height 164
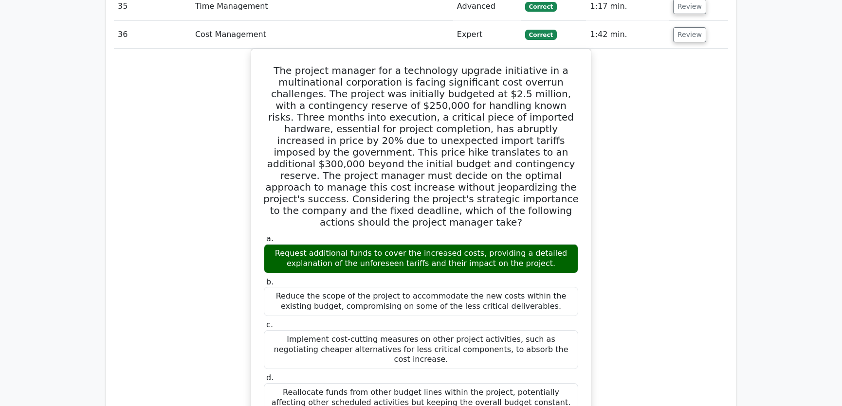
click at [662, 161] on div "The project manager for a technology upgrade initiative in a multinational corp…" at bounding box center [421, 392] width 614 height 686
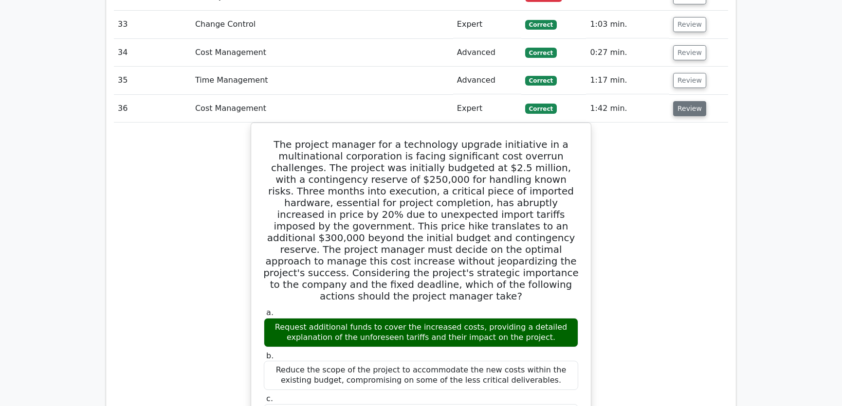
click at [692, 101] on button "Review" at bounding box center [689, 108] width 33 height 15
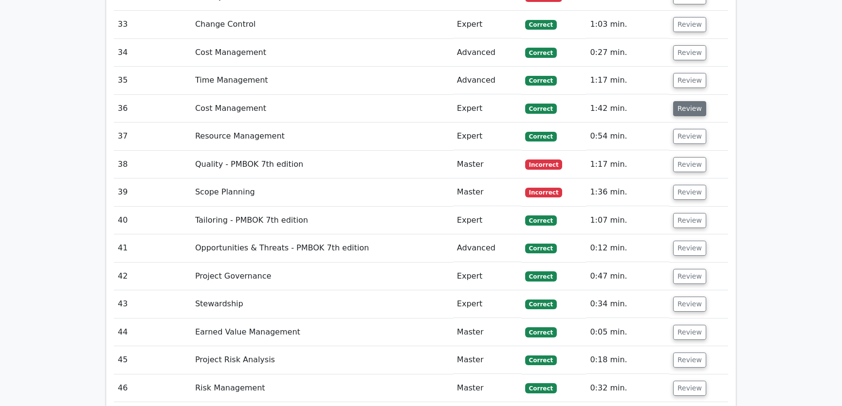
click at [692, 101] on button "Review" at bounding box center [689, 108] width 33 height 15
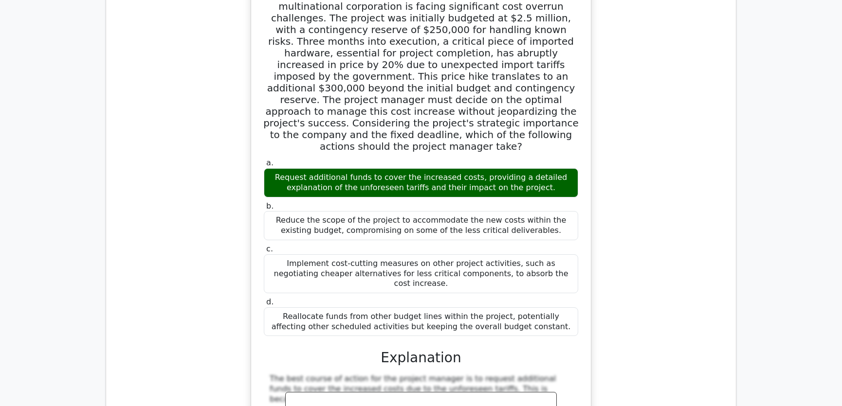
scroll to position [2434, 0]
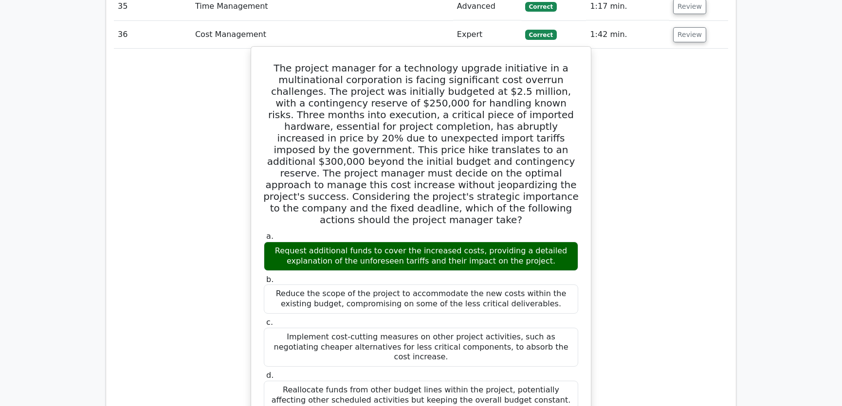
drag, startPoint x: 290, startPoint y: 28, endPoint x: 530, endPoint y: 340, distance: 393.6
click at [530, 340] on div "The project manager for a technology upgrade initiative in a multinational corp…" at bounding box center [421, 384] width 332 height 666
copy div "The project manager for a technology upgrade initiative in a multinational corp…"
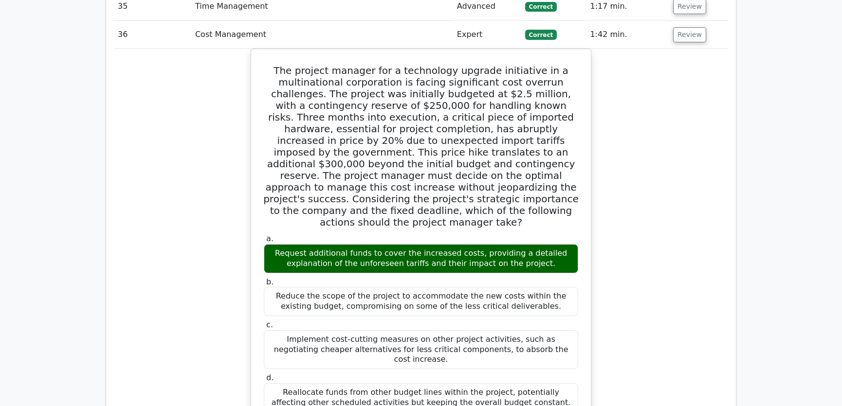
click at [638, 198] on div "The project manager for a technology upgrade initiative in a multinational corp…" at bounding box center [421, 392] width 614 height 686
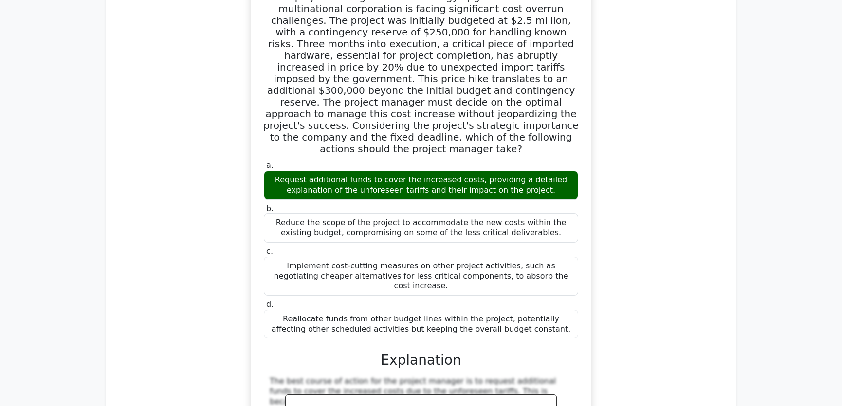
scroll to position [2360, 0]
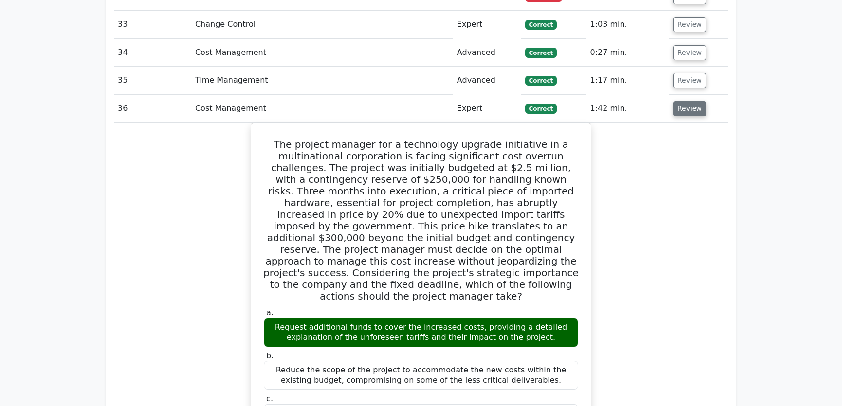
click at [681, 101] on button "Review" at bounding box center [689, 108] width 33 height 15
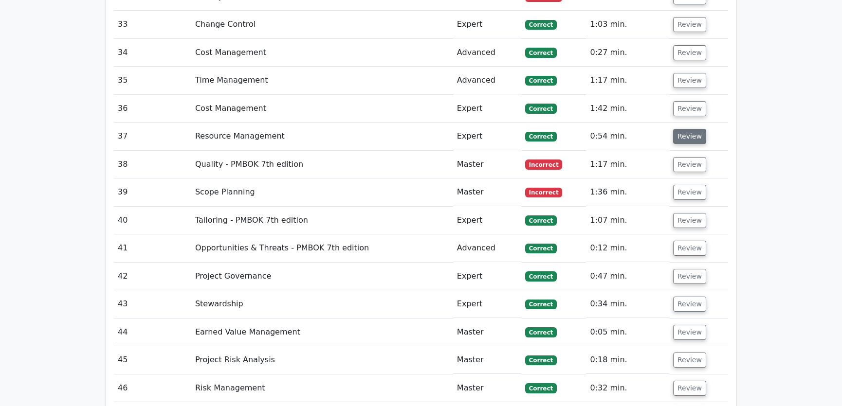
click at [689, 129] on button "Review" at bounding box center [689, 136] width 33 height 15
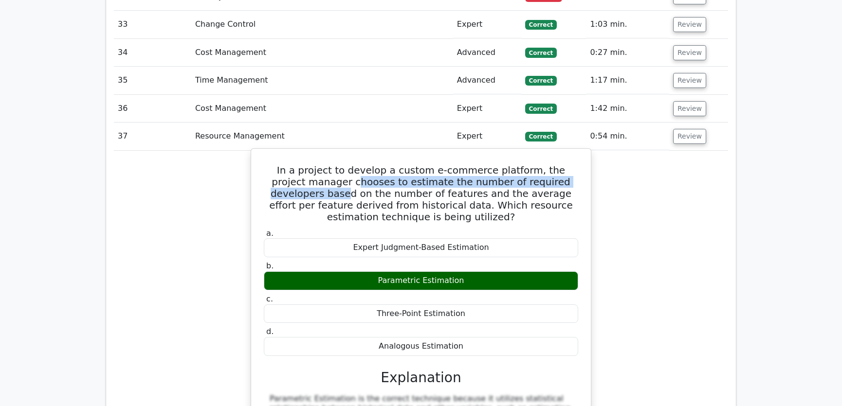
drag, startPoint x: 312, startPoint y: 146, endPoint x: 573, endPoint y: 147, distance: 261.4
click at [573, 165] on h5 "In a project to develop a custom e-commerce platform, the project manager choos…" at bounding box center [421, 194] width 316 height 58
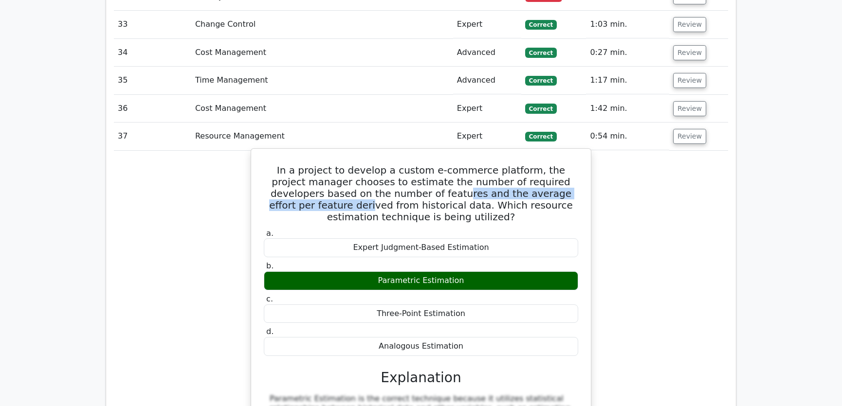
drag, startPoint x: 370, startPoint y: 156, endPoint x: 559, endPoint y: 156, distance: 189.3
click at [559, 165] on h5 "In a project to develop a custom e-commerce platform, the project manager choos…" at bounding box center [421, 194] width 316 height 58
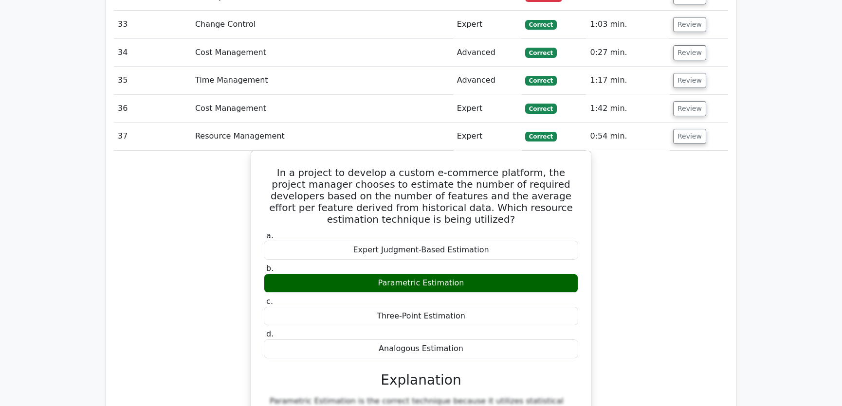
click at [684, 202] on div "In a project to develop a custom e-commerce platform, the project manager choos…" at bounding box center [421, 354] width 614 height 406
click at [686, 129] on button "Review" at bounding box center [689, 136] width 33 height 15
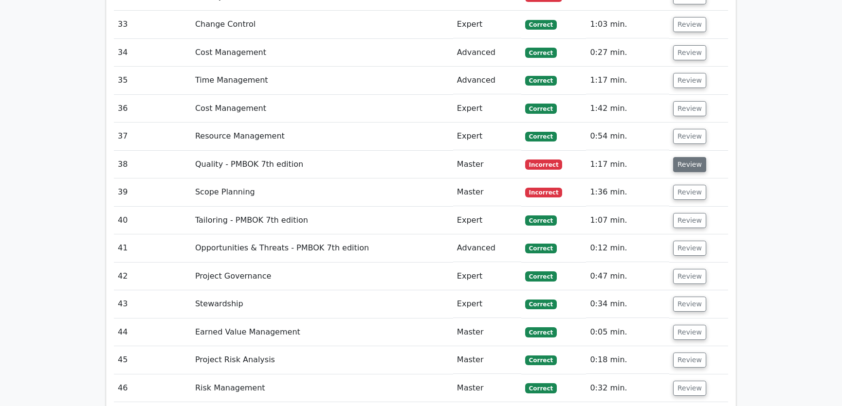
click at [685, 157] on button "Review" at bounding box center [689, 164] width 33 height 15
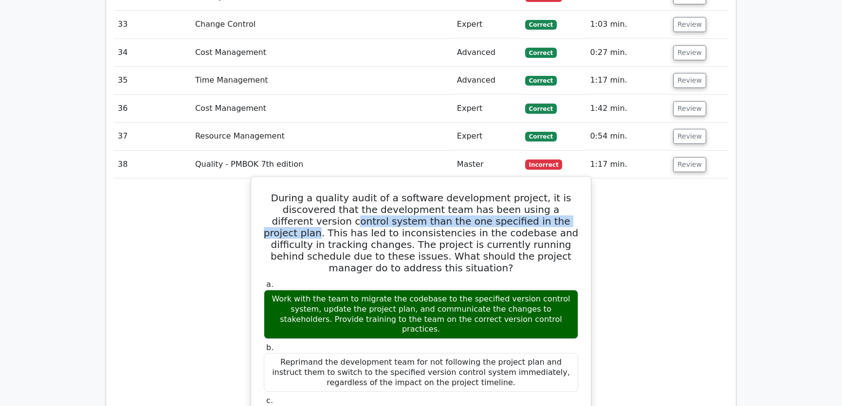
drag, startPoint x: 306, startPoint y: 184, endPoint x: 552, endPoint y: 184, distance: 246.3
click at [552, 192] on h5 "During a quality audit of a software development project, it is discovered that…" at bounding box center [421, 233] width 316 height 82
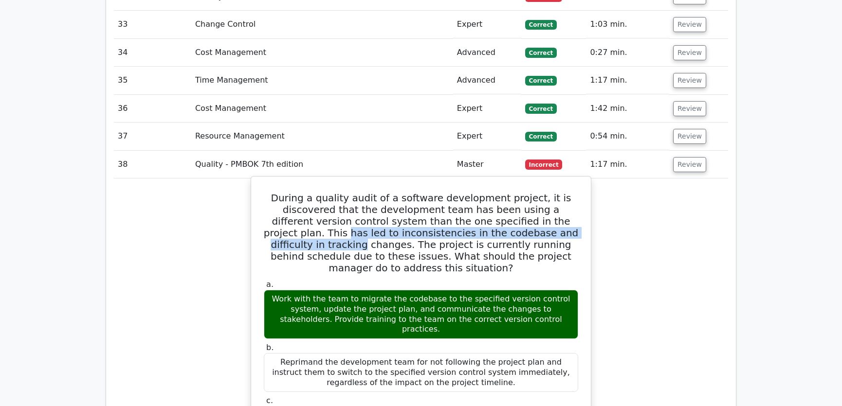
drag, startPoint x: 275, startPoint y: 198, endPoint x: 575, endPoint y: 199, distance: 299.3
click at [575, 199] on h5 "During a quality audit of a software development project, it is discovered that…" at bounding box center [421, 233] width 316 height 82
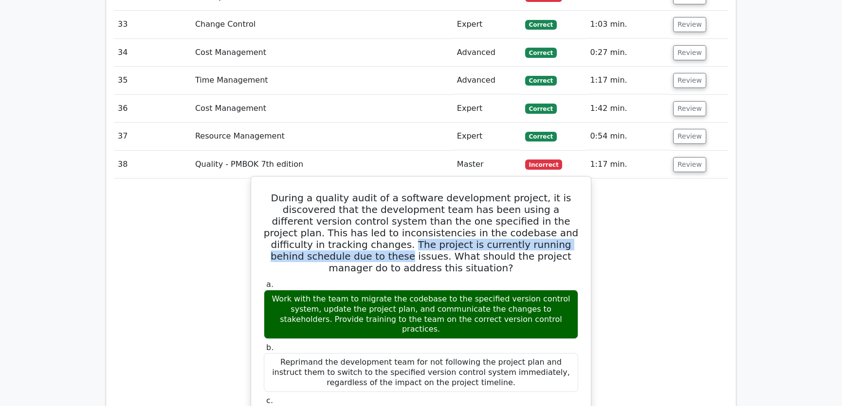
drag, startPoint x: 306, startPoint y: 207, endPoint x: 575, endPoint y: 207, distance: 269.2
click at [575, 207] on h5 "During a quality audit of a software development project, it is discovered that…" at bounding box center [421, 233] width 316 height 82
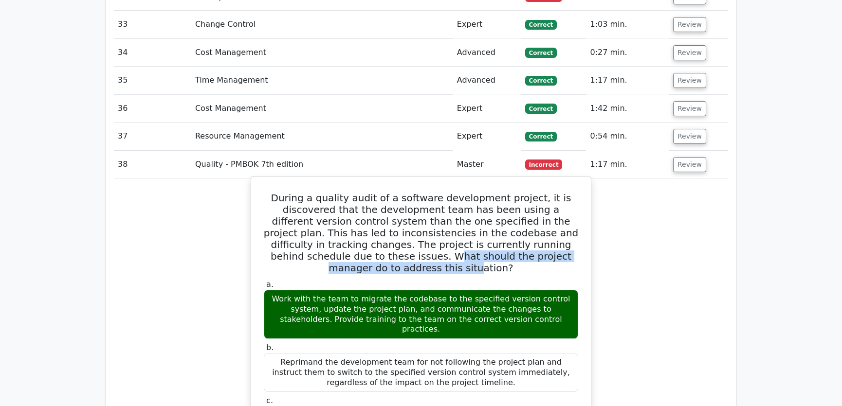
drag, startPoint x: 304, startPoint y: 218, endPoint x: 546, endPoint y: 215, distance: 241.9
click at [546, 215] on h5 "During a quality audit of a software development project, it is discovered that…" at bounding box center [421, 233] width 316 height 82
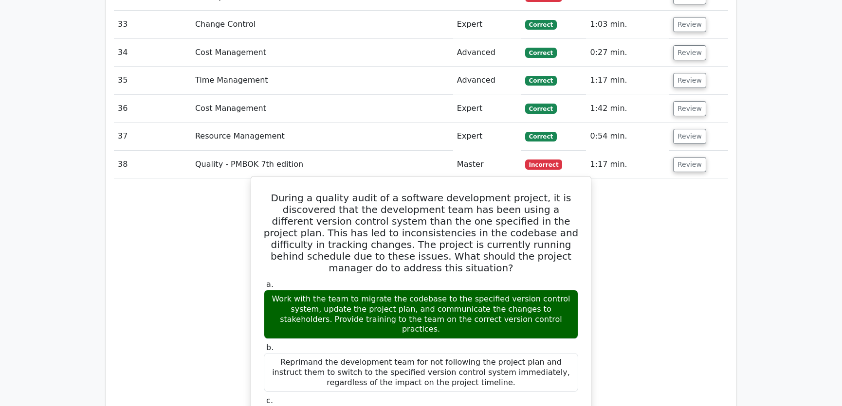
scroll to position [2434, 0]
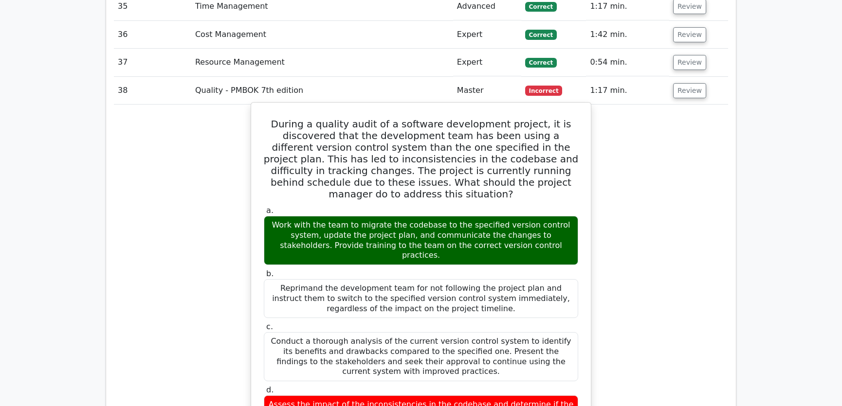
drag, startPoint x: 288, startPoint y: 86, endPoint x: 573, endPoint y: 369, distance: 401.6
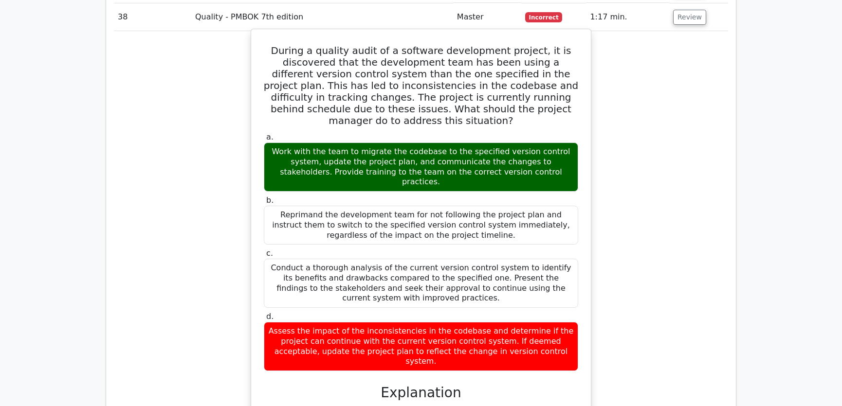
copy div "During a quality audit of a software development project, it is discovered that…"
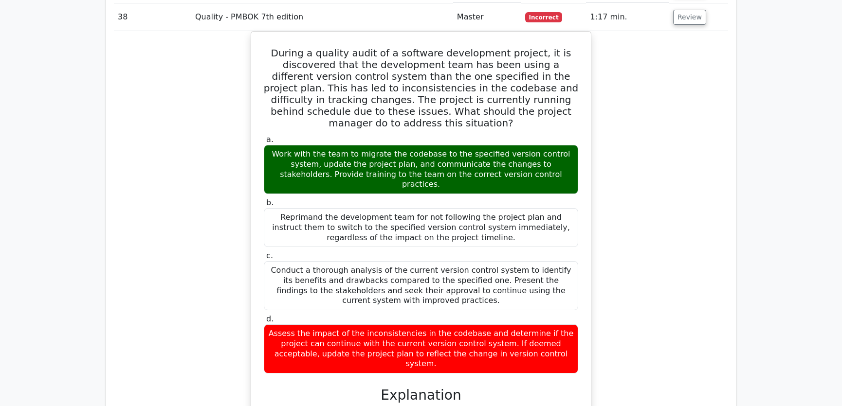
click at [671, 284] on div "During a quality audit of a software development project, it is discovered that…" at bounding box center [421, 363] width 614 height 665
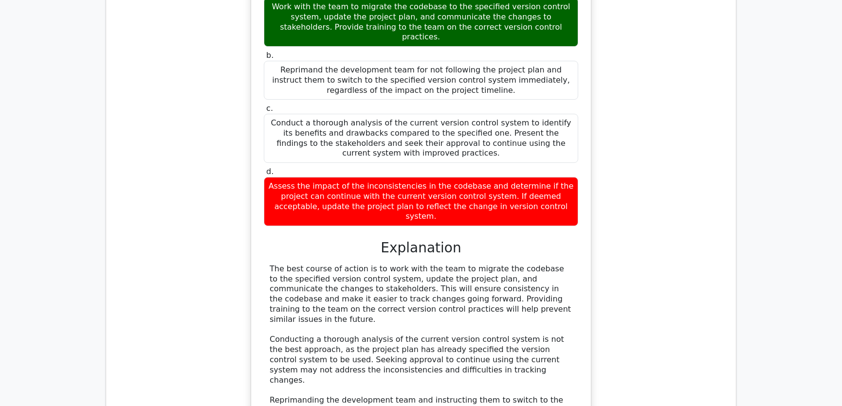
scroll to position [2729, 0]
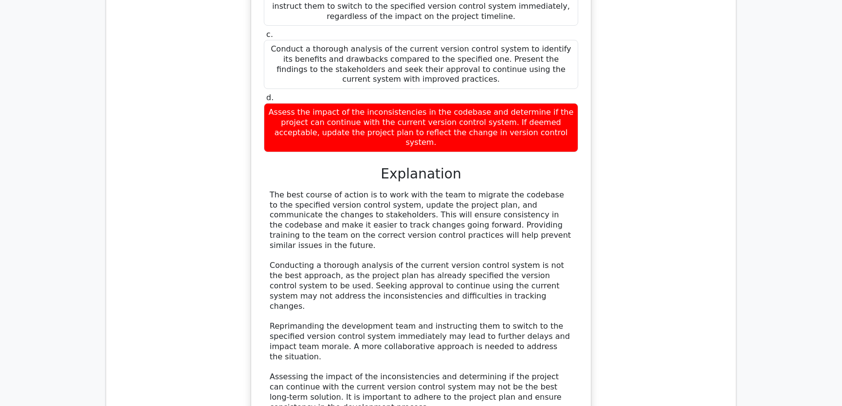
click at [693, 189] on div "During a quality audit of a software development project, it is discovered that…" at bounding box center [421, 142] width 614 height 665
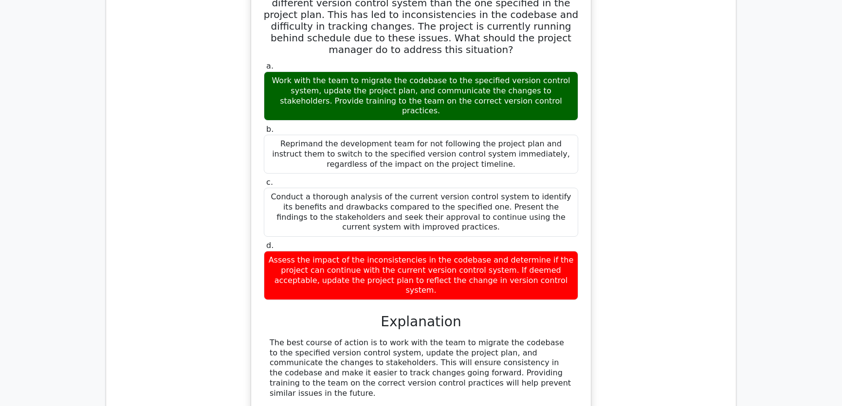
scroll to position [2434, 0]
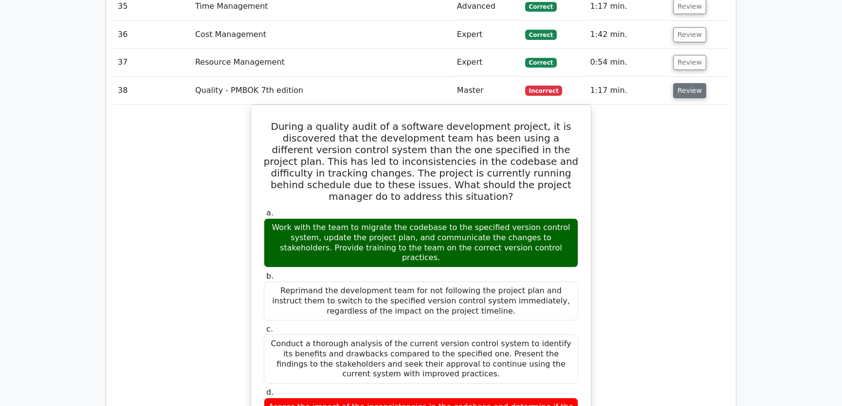
click at [687, 83] on button "Review" at bounding box center [689, 90] width 33 height 15
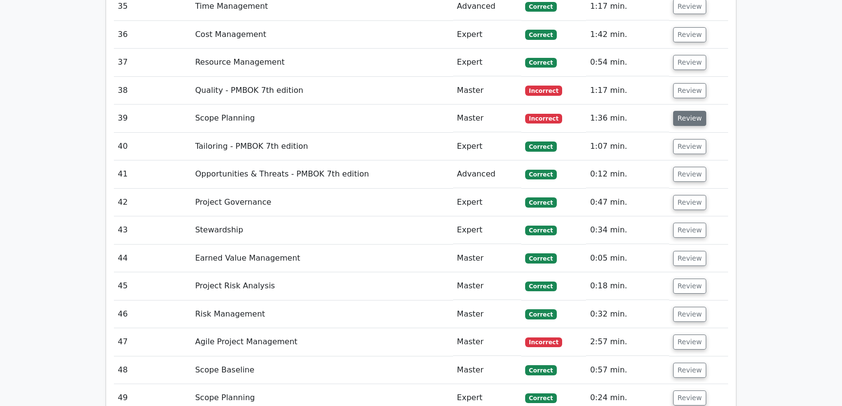
click at [687, 111] on button "Review" at bounding box center [689, 118] width 33 height 15
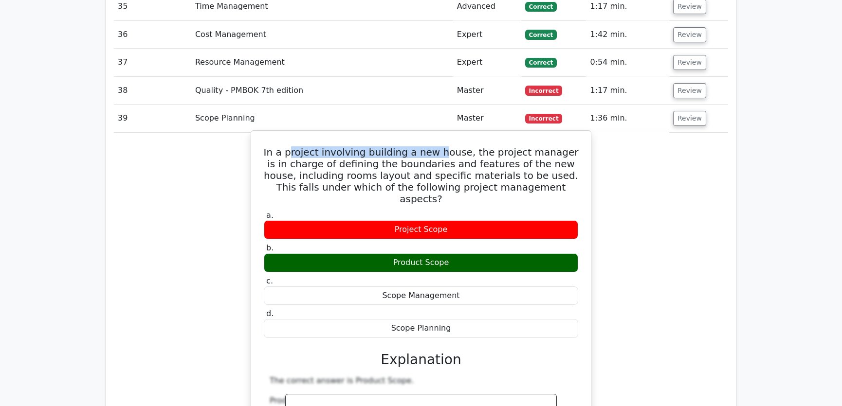
drag, startPoint x: 291, startPoint y: 112, endPoint x: 436, endPoint y: 113, distance: 145.5
click at [436, 147] on h5 "In a project involving building a new house, the project manager is in charge o…" at bounding box center [421, 176] width 316 height 58
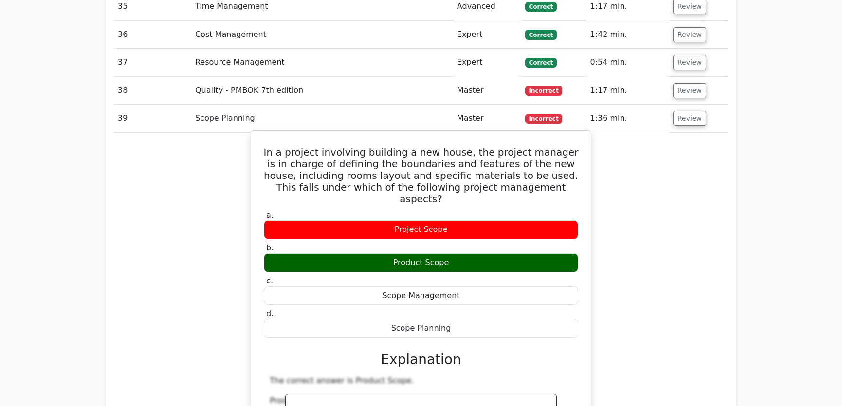
drag, startPoint x: 270, startPoint y: 115, endPoint x: 454, endPoint y: 280, distance: 247.1
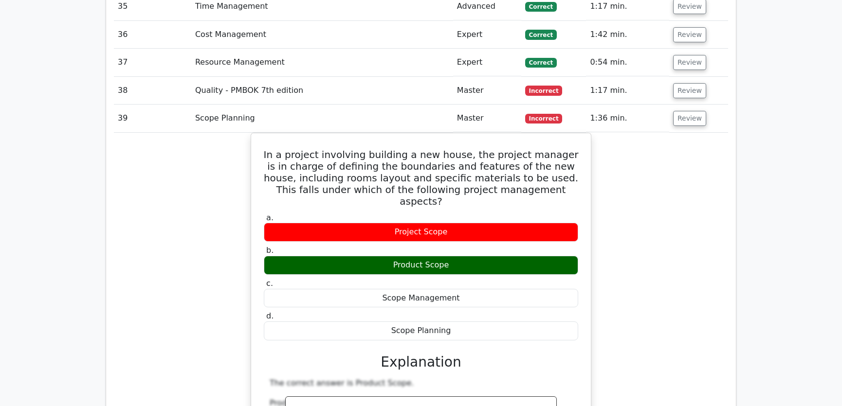
click at [688, 111] on button "Review" at bounding box center [689, 118] width 33 height 15
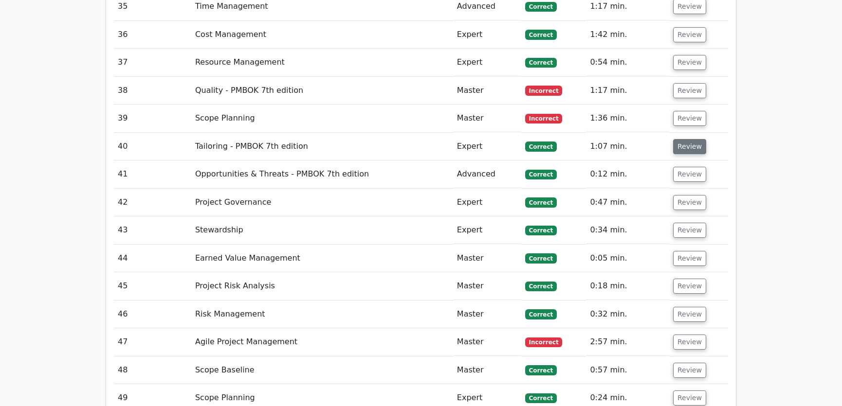
click at [689, 139] on button "Review" at bounding box center [689, 146] width 33 height 15
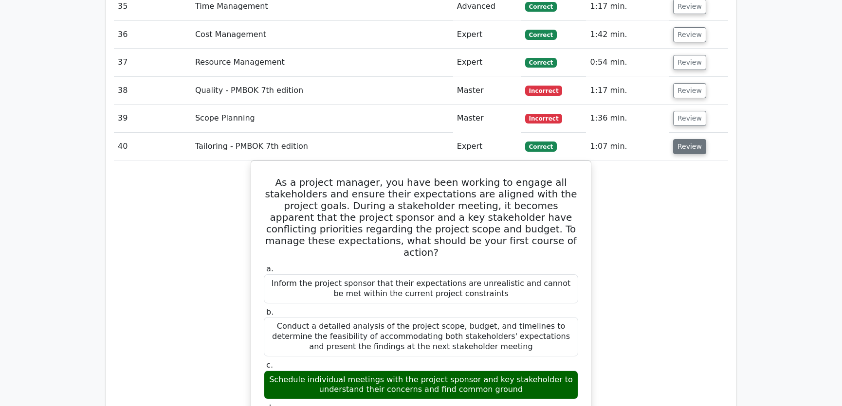
click at [689, 139] on button "Review" at bounding box center [689, 146] width 33 height 15
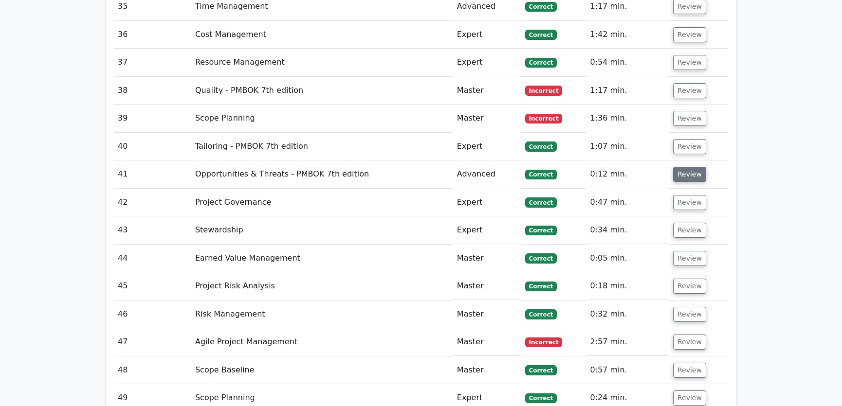
click at [689, 167] on button "Review" at bounding box center [689, 174] width 33 height 15
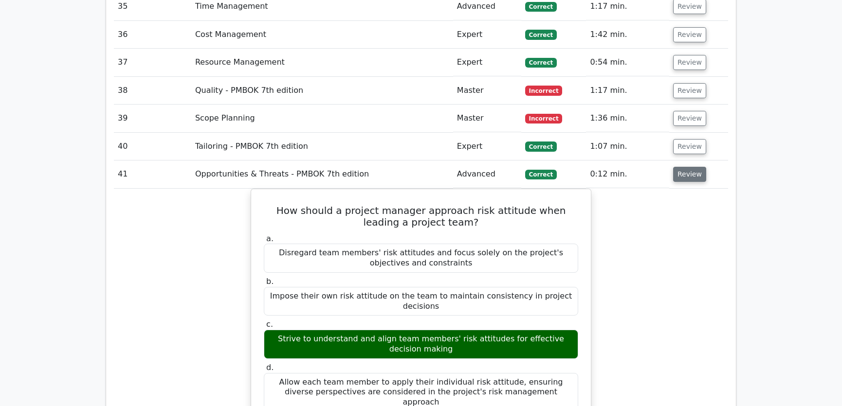
click at [685, 167] on button "Review" at bounding box center [689, 174] width 33 height 15
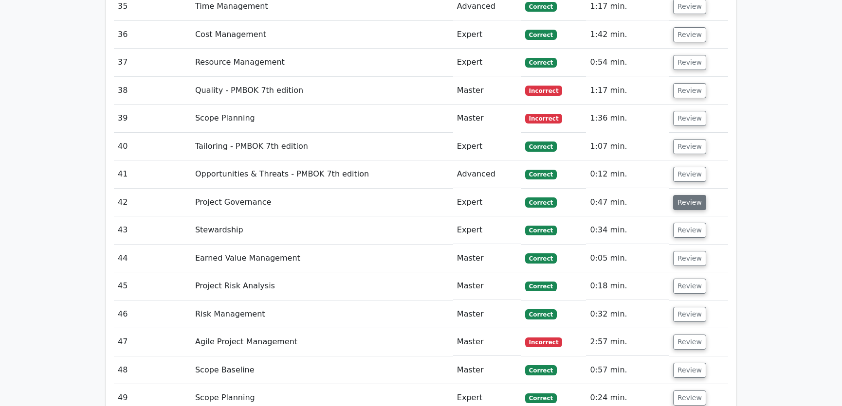
click at [686, 195] on button "Review" at bounding box center [689, 202] width 33 height 15
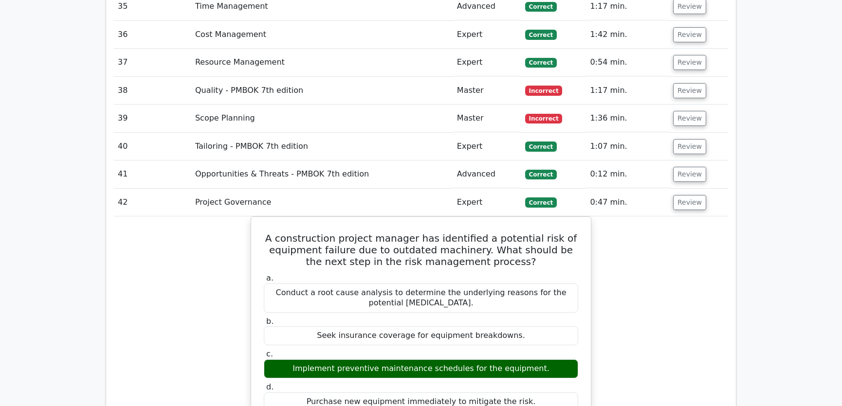
scroll to position [2507, 0]
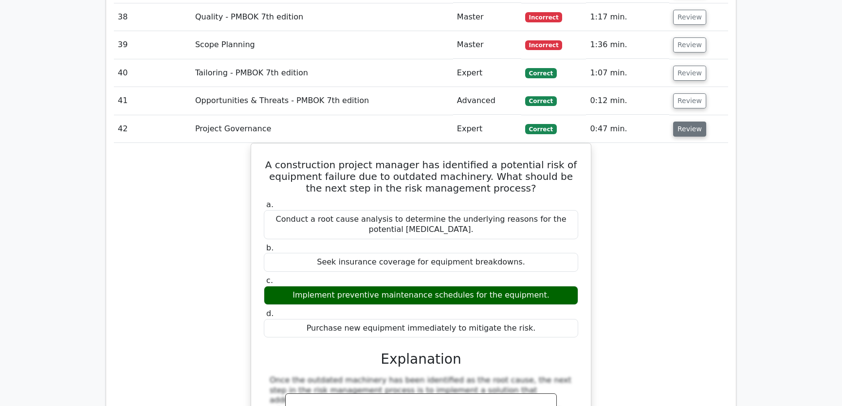
click at [683, 122] on button "Review" at bounding box center [689, 129] width 33 height 15
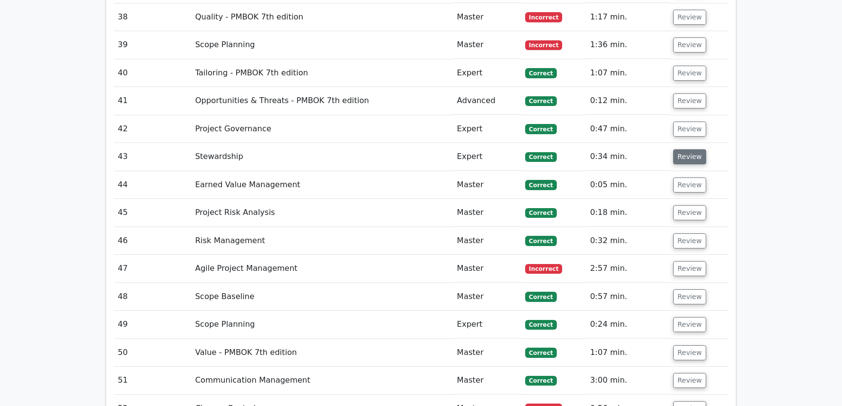
click at [689, 149] on button "Review" at bounding box center [689, 156] width 33 height 15
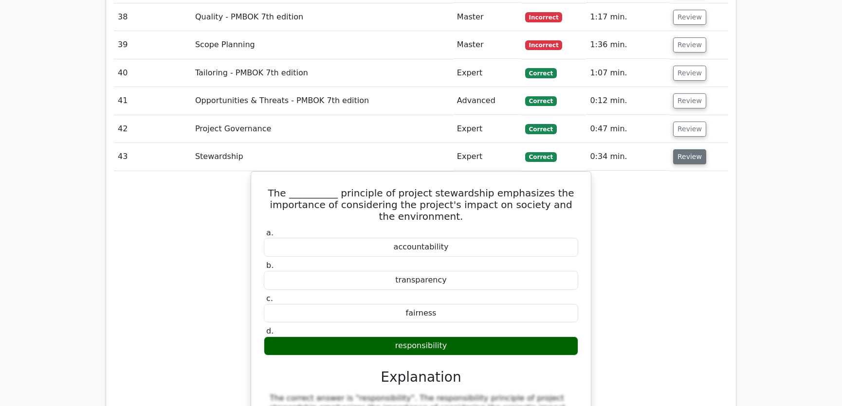
click at [689, 149] on button "Review" at bounding box center [689, 156] width 33 height 15
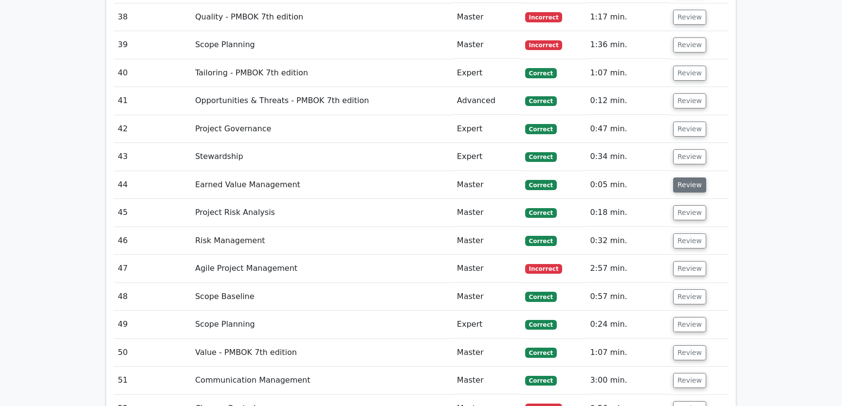
click at [689, 178] on button "Review" at bounding box center [689, 185] width 33 height 15
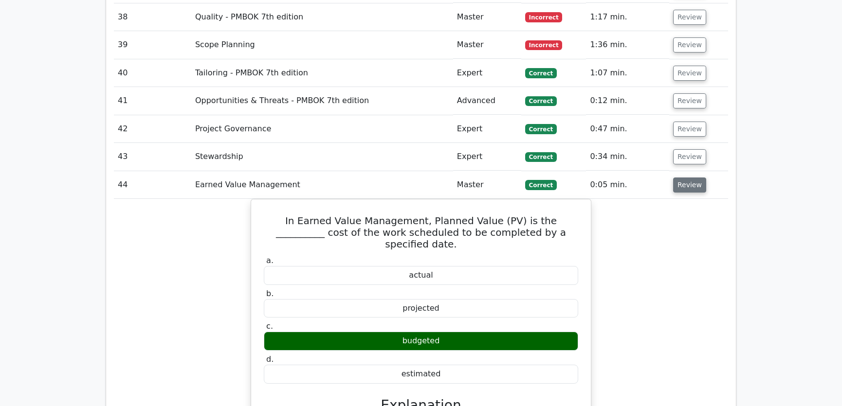
click at [688, 178] on button "Review" at bounding box center [689, 185] width 33 height 15
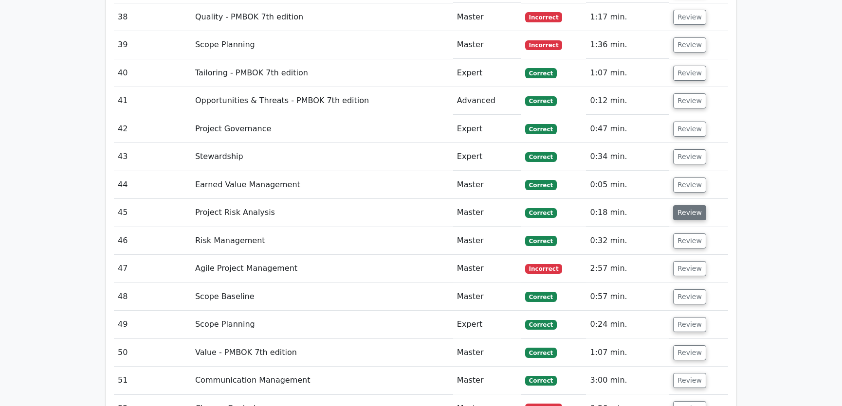
click at [687, 205] on button "Review" at bounding box center [689, 212] width 33 height 15
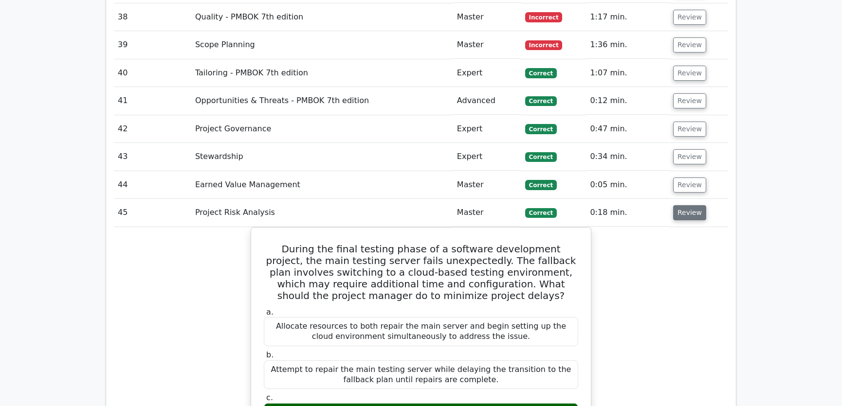
scroll to position [2581, 0]
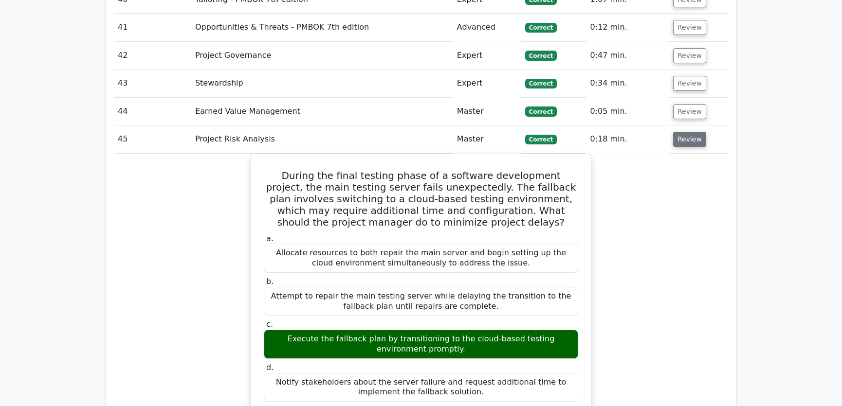
click at [687, 132] on button "Review" at bounding box center [689, 139] width 33 height 15
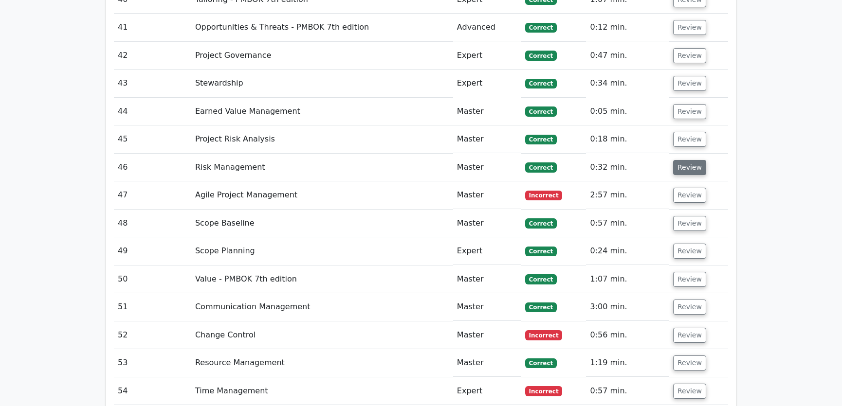
click at [689, 160] on button "Review" at bounding box center [689, 167] width 33 height 15
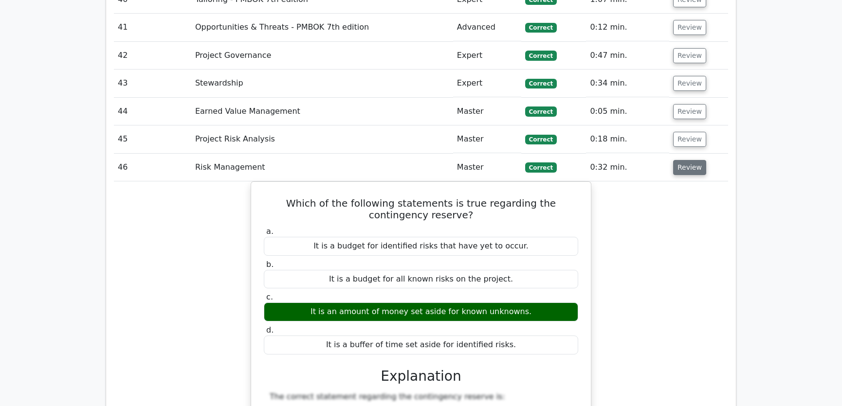
click at [689, 160] on button "Review" at bounding box center [689, 167] width 33 height 15
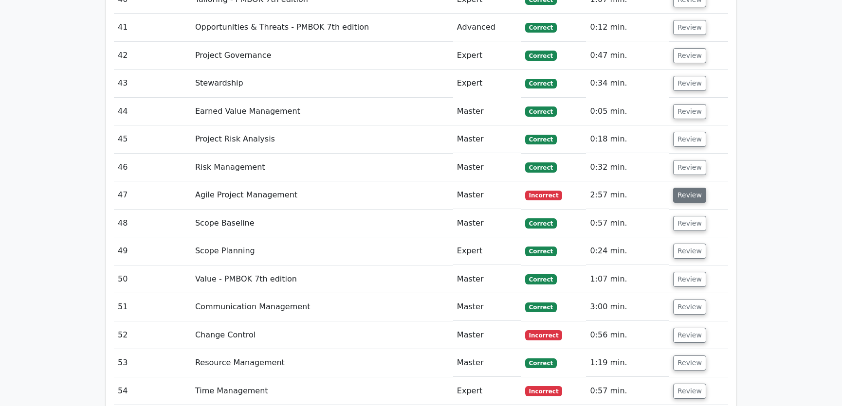
click at [689, 188] on button "Review" at bounding box center [689, 195] width 33 height 15
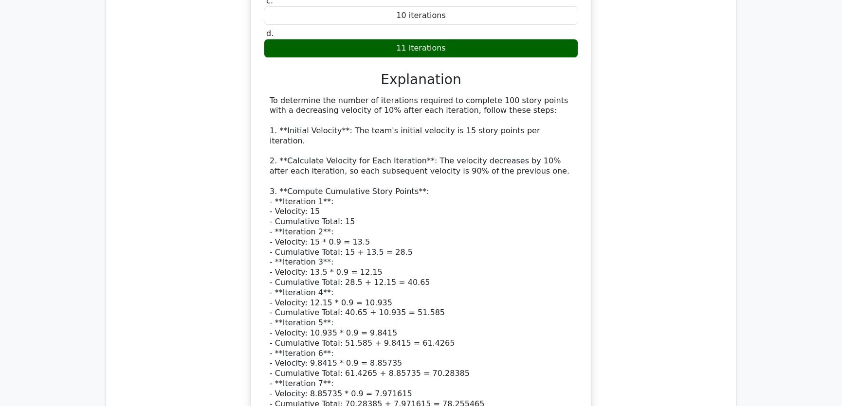
scroll to position [2876, 0]
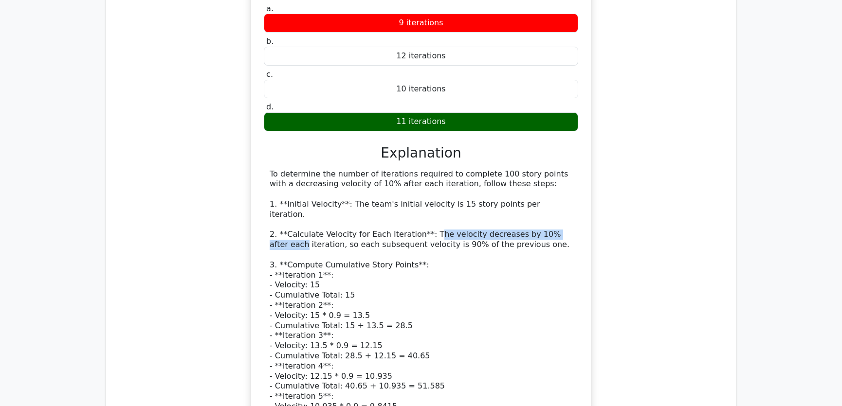
drag, startPoint x: 421, startPoint y: 186, endPoint x: 568, endPoint y: 188, distance: 147.5
click at [568, 188] on div "To determine the number of iterations required to complete 100 story points wit…" at bounding box center [421, 412] width 303 height 486
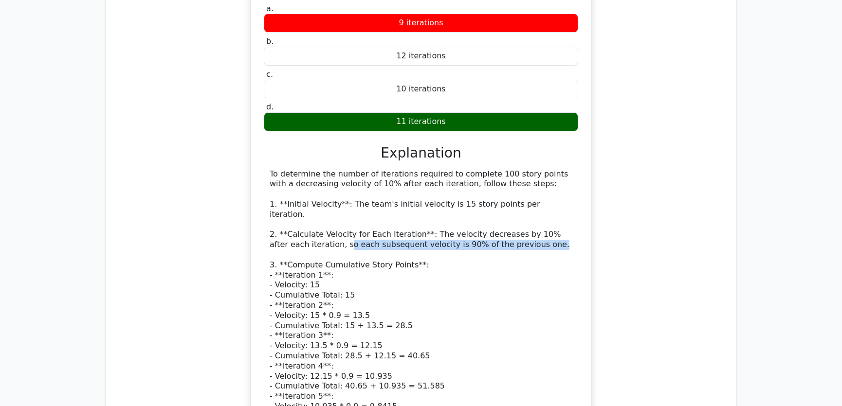
drag, startPoint x: 307, startPoint y: 196, endPoint x: 513, endPoint y: 197, distance: 205.9
click at [513, 197] on div "To determine the number of iterations required to complete 100 story points wit…" at bounding box center [421, 412] width 303 height 486
click at [490, 229] on div "To determine the number of iterations required to complete 100 story points wit…" at bounding box center [421, 412] width 303 height 486
drag, startPoint x: 275, startPoint y: 238, endPoint x: 321, endPoint y: 238, distance: 46.7
click at [321, 238] on div "To determine the number of iterations required to complete 100 story points wit…" at bounding box center [421, 412] width 303 height 486
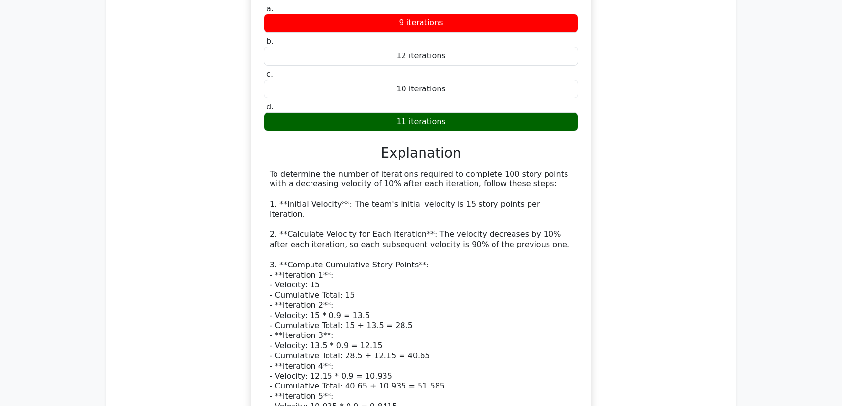
click at [308, 250] on div "To determine the number of iterations required to complete 100 story points wit…" at bounding box center [421, 412] width 303 height 486
click at [363, 246] on div "To determine the number of iterations required to complete 100 story points wit…" at bounding box center [421, 412] width 303 height 486
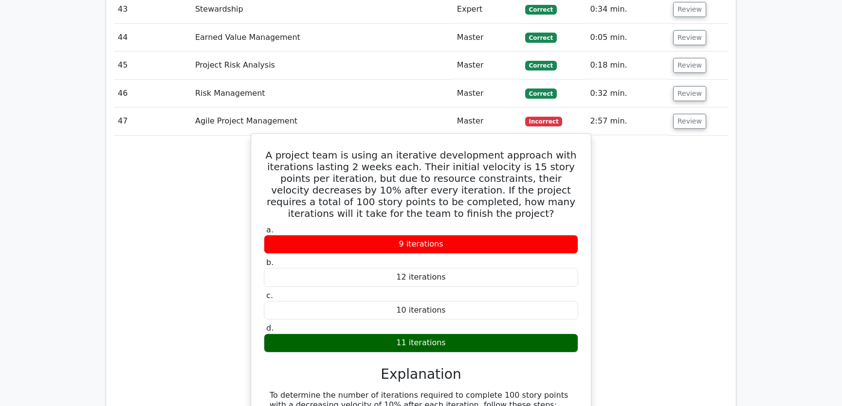
drag, startPoint x: 282, startPoint y: 115, endPoint x: 445, endPoint y: 307, distance: 251.3
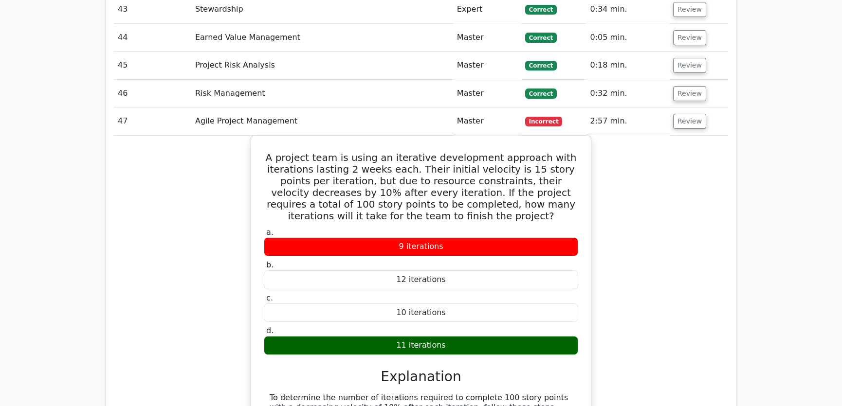
click at [685, 114] on button "Review" at bounding box center [689, 121] width 33 height 15
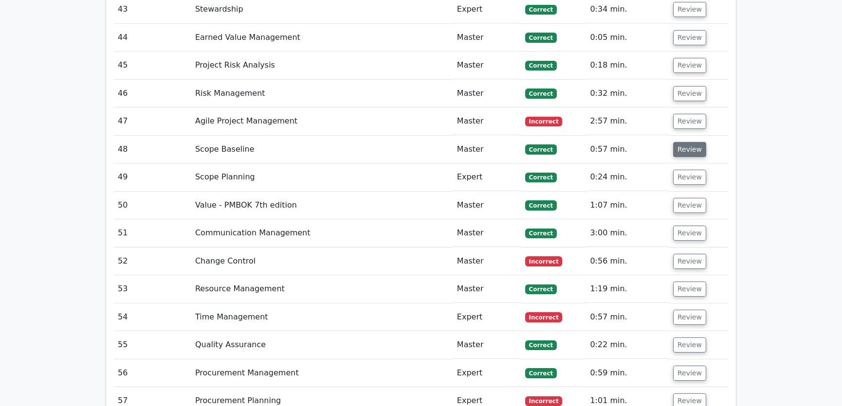
click at [680, 142] on button "Review" at bounding box center [689, 149] width 33 height 15
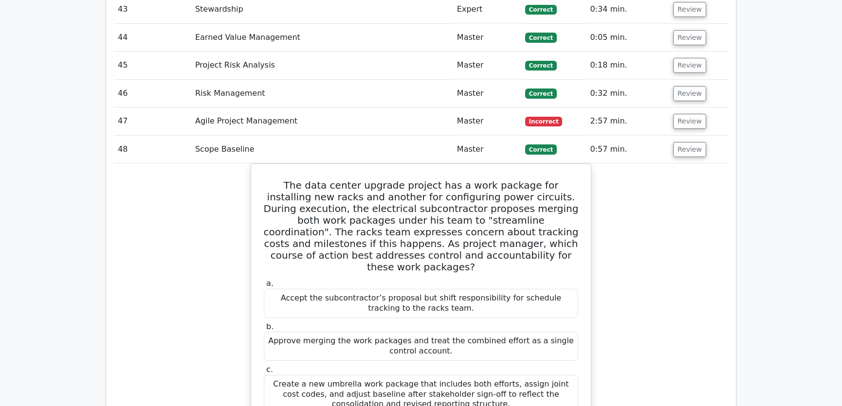
scroll to position [2729, 0]
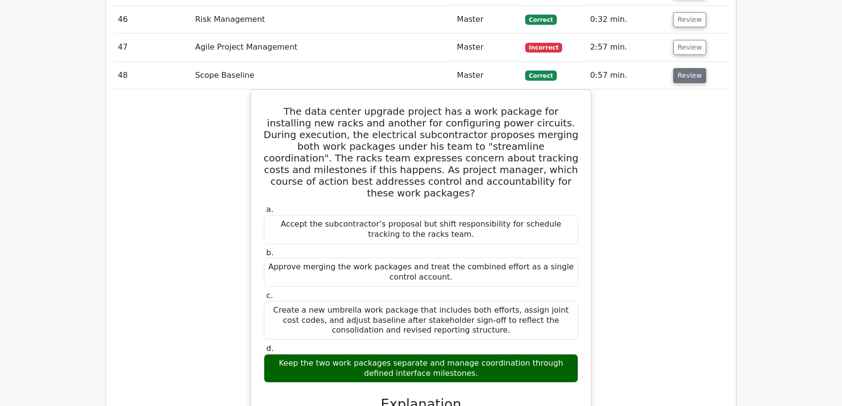
click at [680, 68] on button "Review" at bounding box center [689, 75] width 33 height 15
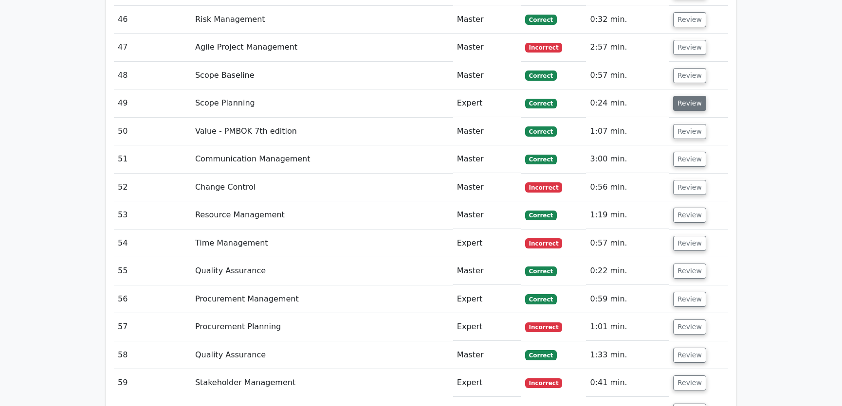
click at [691, 96] on button "Review" at bounding box center [689, 103] width 33 height 15
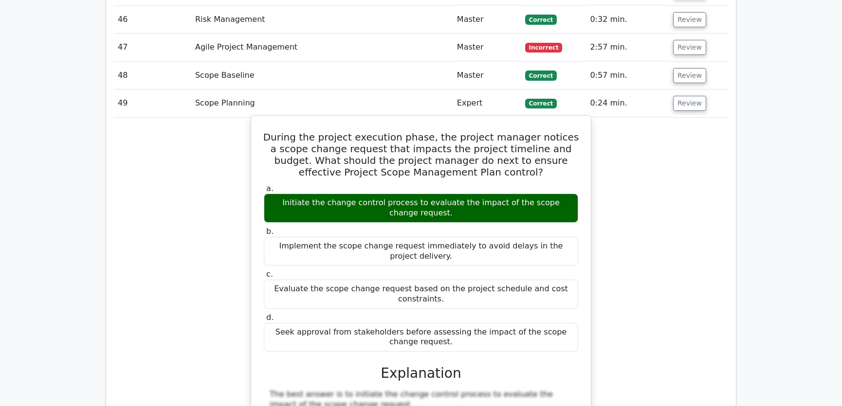
drag, startPoint x: 275, startPoint y: 95, endPoint x: 438, endPoint y: 295, distance: 257.5
click at [438, 295] on div "During the project execution phase, the project manager notices a scope change …" at bounding box center [421, 379] width 332 height 518
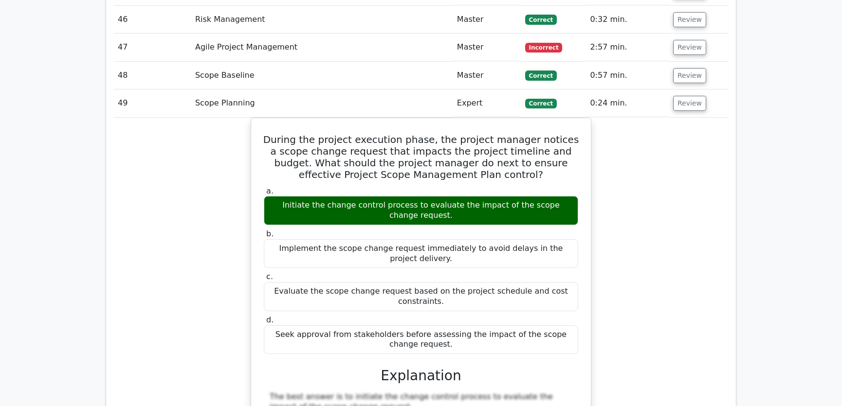
click at [628, 204] on div "During the project execution phase, the project manager notices a scope change …" at bounding box center [421, 387] width 614 height 539
click at [684, 96] on button "Review" at bounding box center [689, 103] width 33 height 15
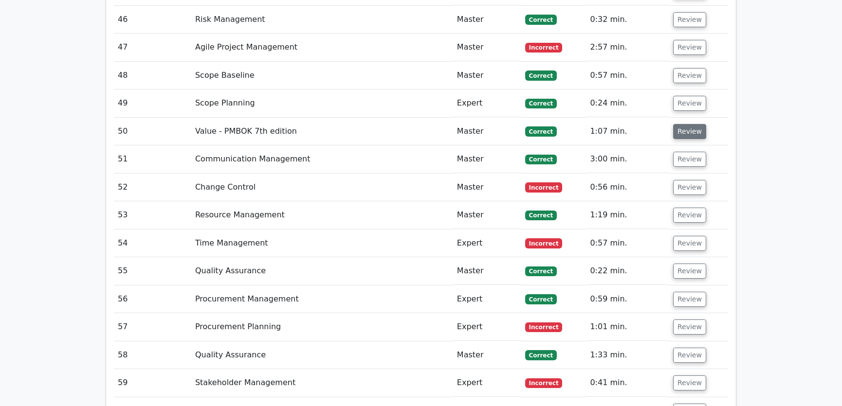
click at [684, 124] on button "Review" at bounding box center [689, 131] width 33 height 15
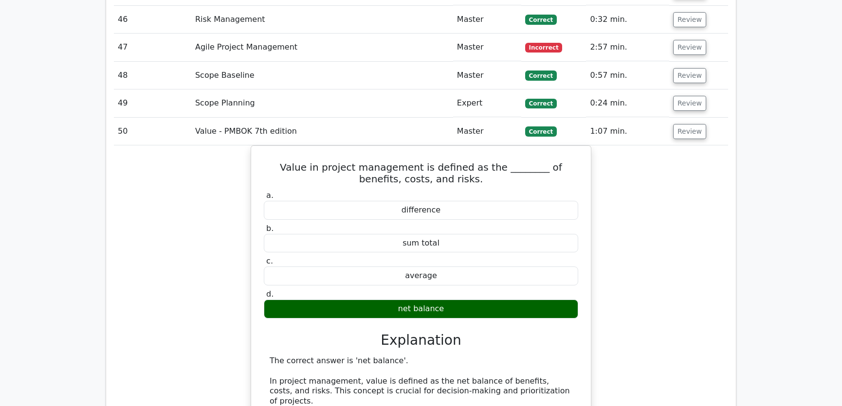
scroll to position [2802, 0]
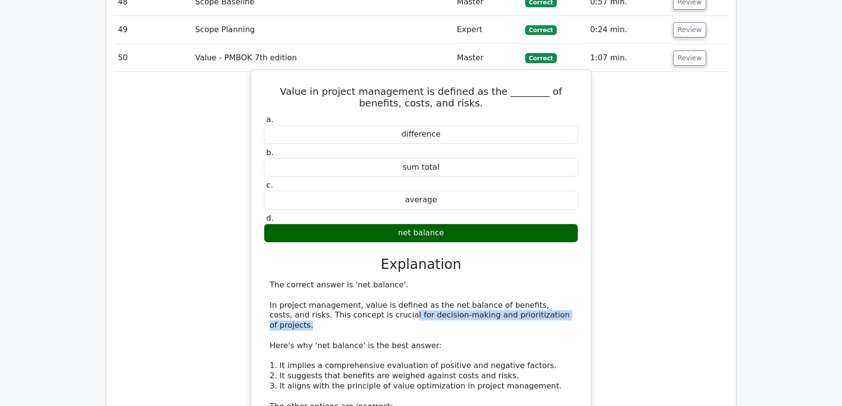
drag, startPoint x: 362, startPoint y: 276, endPoint x: 548, endPoint y: 277, distance: 185.9
click at [548, 280] on div "The correct answer is 'net balance'. In project management, value is defined as…" at bounding box center [421, 401] width 303 height 243
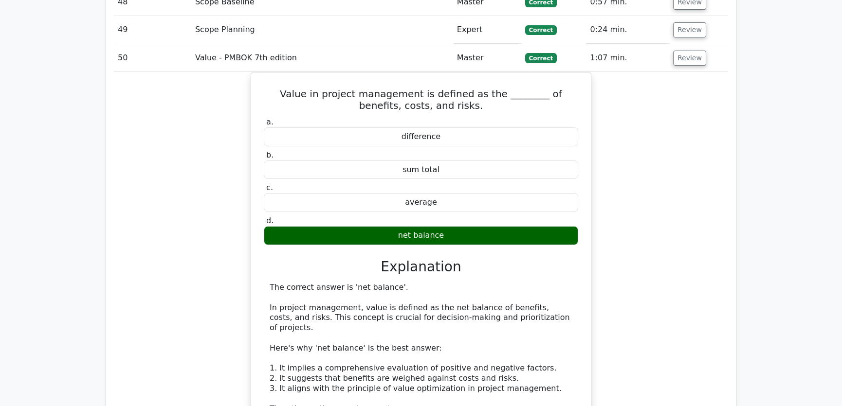
click at [719, 270] on div "Value in project management is defined as the ________ of benefits, costs, and …" at bounding box center [421, 329] width 614 height 515
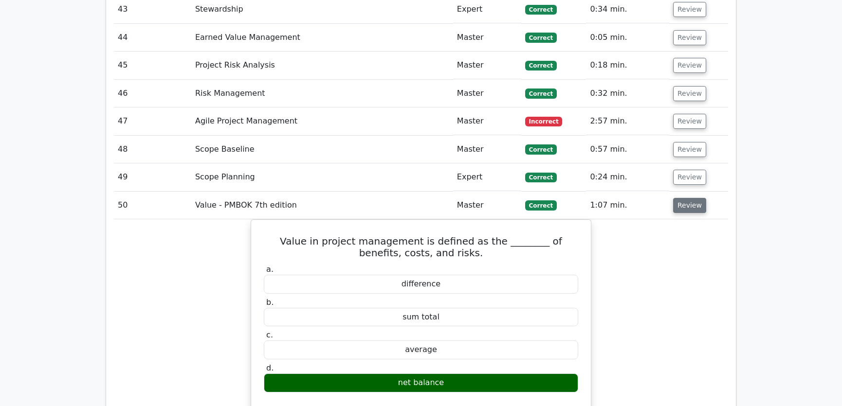
scroll to position [2729, 0]
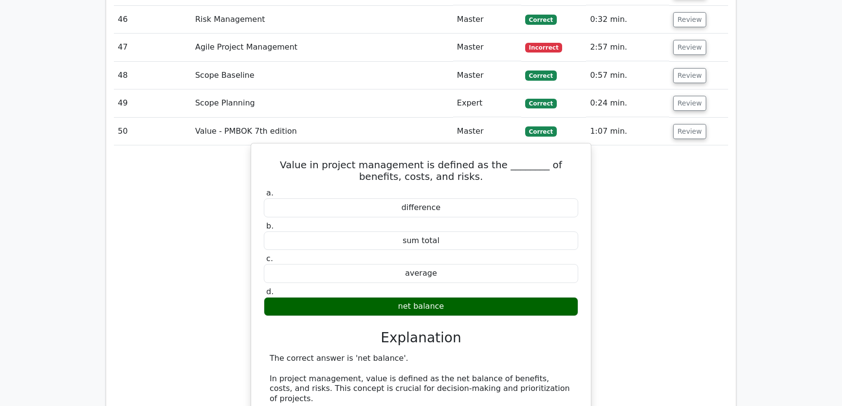
drag, startPoint x: 277, startPoint y: 126, endPoint x: 454, endPoint y: 272, distance: 229.5
click at [454, 272] on div "Value in project management is defined as the ________ of benefits, costs, and …" at bounding box center [421, 394] width 332 height 495
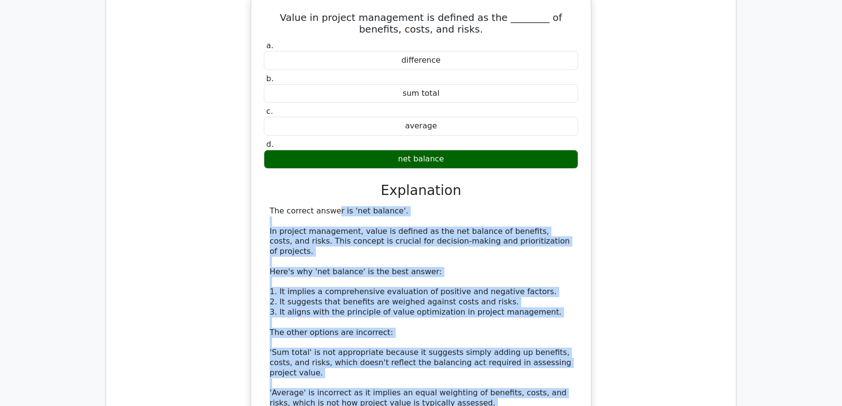
drag, startPoint x: 271, startPoint y: 170, endPoint x: 414, endPoint y: 385, distance: 257.6
click at [414, 385] on div "The correct answer is 'net balance'. In project management, value is defined as…" at bounding box center [421, 327] width 303 height 243
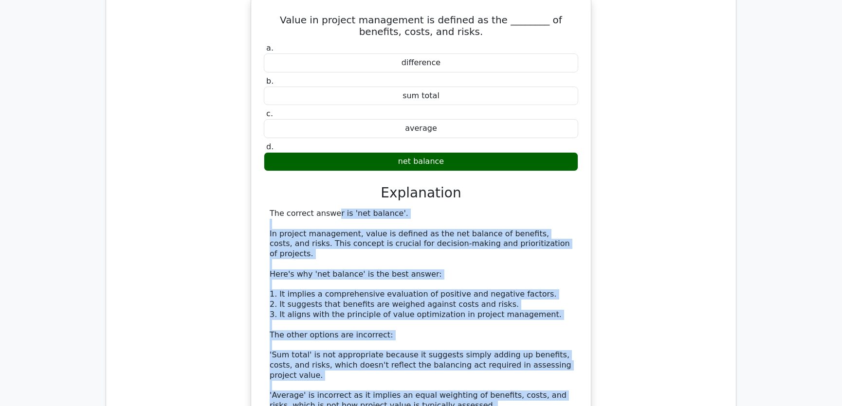
click at [670, 219] on div "Value in project management is defined as the ________ of benefits, costs, and …" at bounding box center [421, 255] width 614 height 515
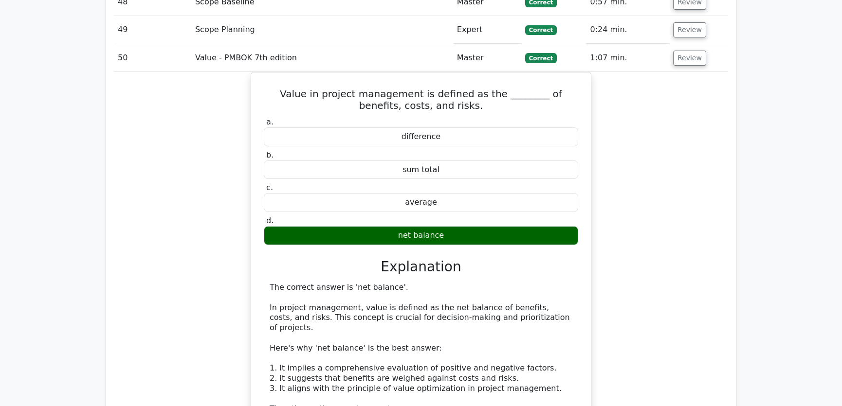
scroll to position [2655, 0]
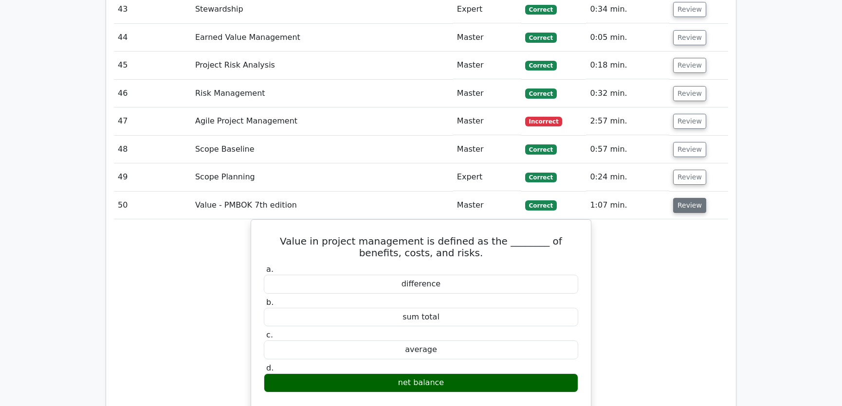
click at [691, 198] on button "Review" at bounding box center [689, 205] width 33 height 15
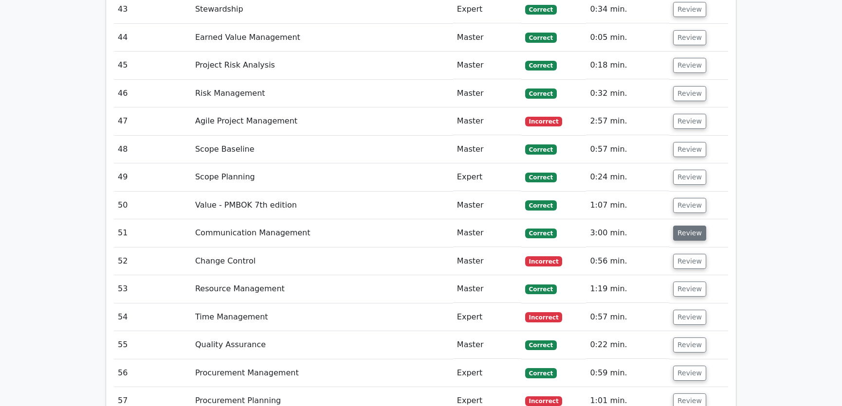
click at [684, 226] on button "Review" at bounding box center [689, 233] width 33 height 15
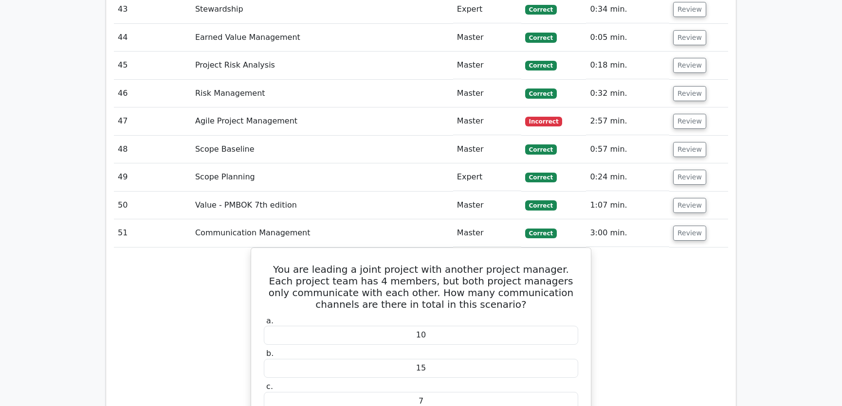
scroll to position [2729, 0]
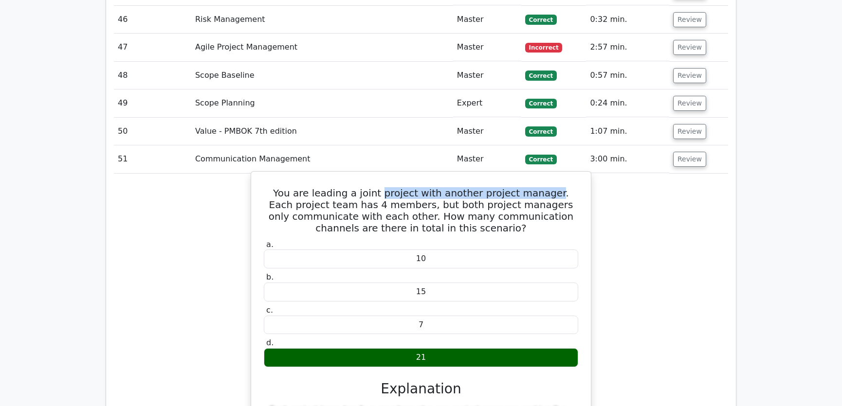
drag, startPoint x: 377, startPoint y: 153, endPoint x: 542, endPoint y: 152, distance: 165.5
click at [542, 187] on h5 "You are leading a joint project with another project manager. Each project team…" at bounding box center [421, 210] width 316 height 47
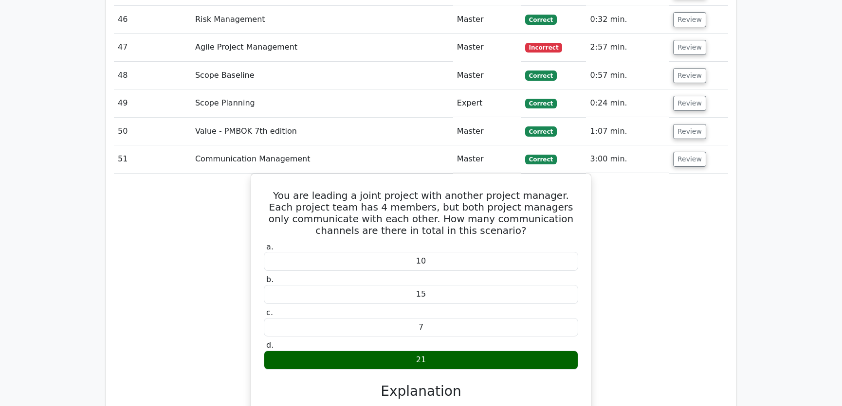
click at [646, 205] on div "You are leading a joint project with another project manager. Each project team…" at bounding box center [421, 371] width 614 height 394
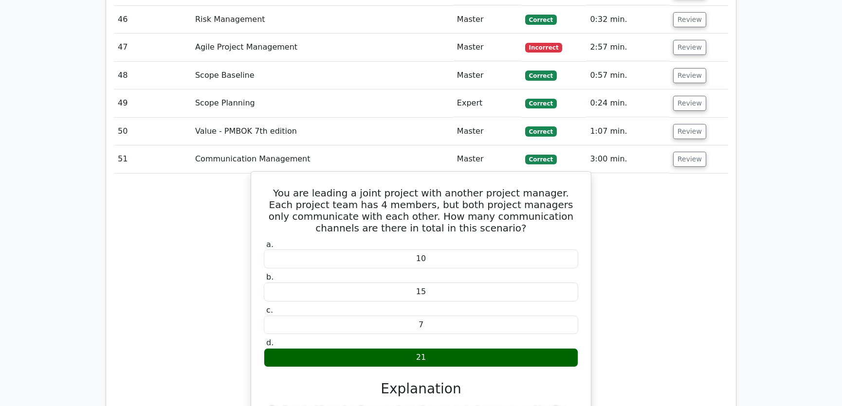
drag, startPoint x: 278, startPoint y: 154, endPoint x: 429, endPoint y: 320, distance: 224.3
click at [429, 320] on div "You are leading a joint project with another project manager. Each project team…" at bounding box center [421, 363] width 332 height 374
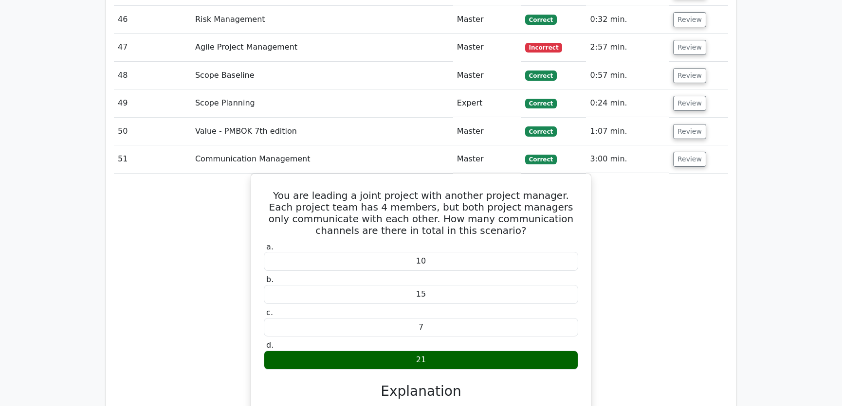
click at [617, 252] on div "You are leading a joint project with another project manager. Each project team…" at bounding box center [421, 371] width 614 height 394
click at [679, 152] on button "Review" at bounding box center [689, 159] width 33 height 15
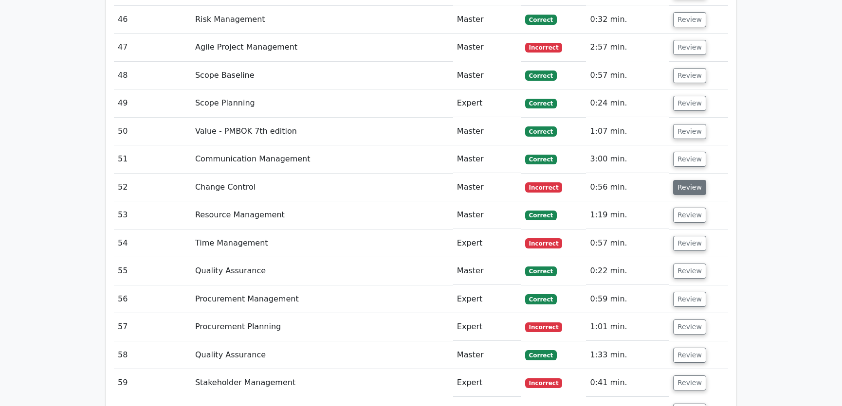
click at [681, 180] on button "Review" at bounding box center [689, 187] width 33 height 15
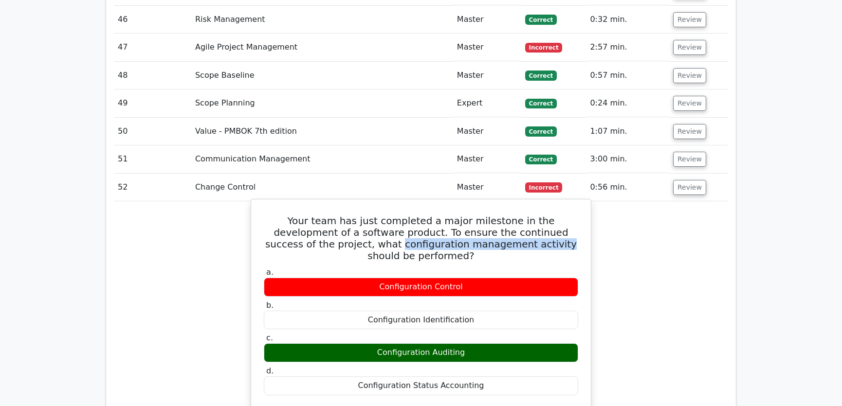
drag, startPoint x: 307, startPoint y: 206, endPoint x: 460, endPoint y: 210, distance: 153.4
click at [460, 215] on h5 "Your team has just completed a major milestone in the development of a software…" at bounding box center [421, 238] width 316 height 47
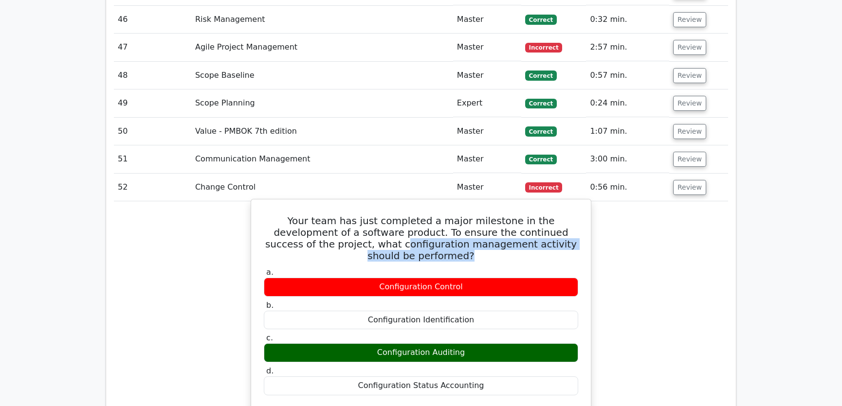
drag, startPoint x: 308, startPoint y: 205, endPoint x: 560, endPoint y: 210, distance: 251.7
click at [560, 215] on h5 "Your team has just completed a major milestone in the development of a software…" at bounding box center [421, 238] width 316 height 47
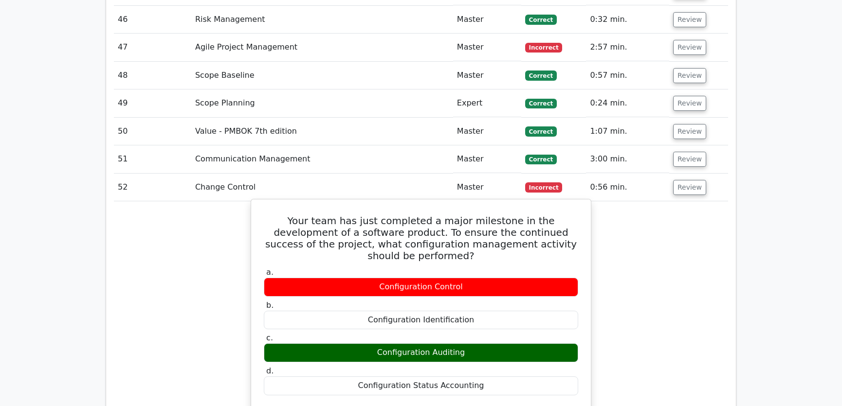
scroll to position [2802, 0]
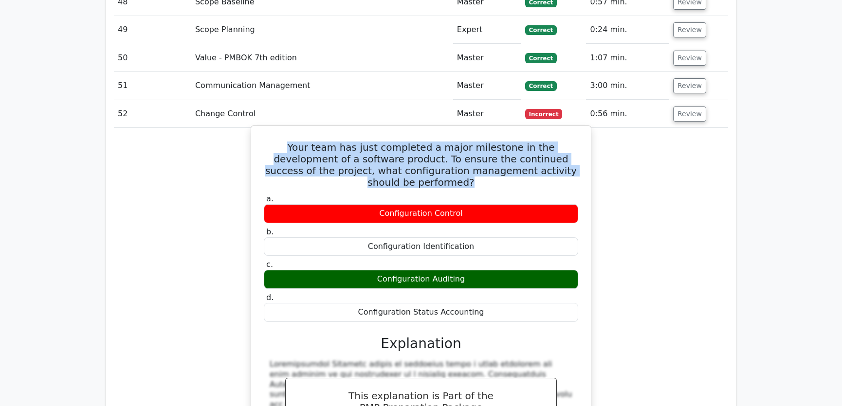
drag, startPoint x: 266, startPoint y: 107, endPoint x: 561, endPoint y: 131, distance: 296.0
click at [561, 142] on h5 "Your team has just completed a major milestone in the development of a software…" at bounding box center [421, 165] width 316 height 47
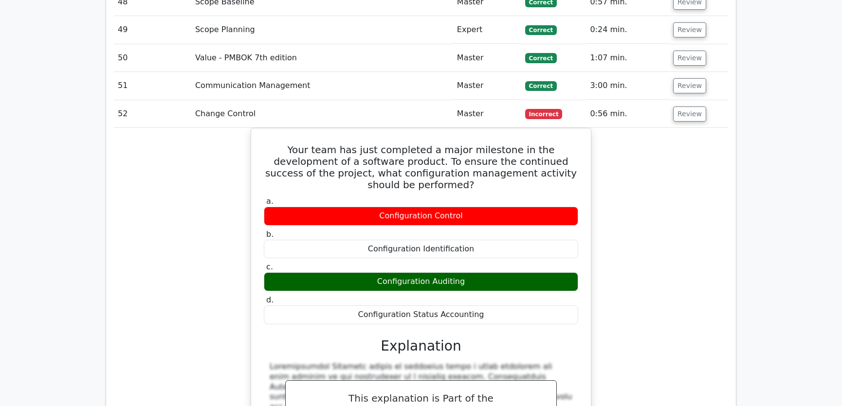
click at [647, 209] on div "Your team has just completed a major milestone in the development of a software…" at bounding box center [421, 362] width 614 height 468
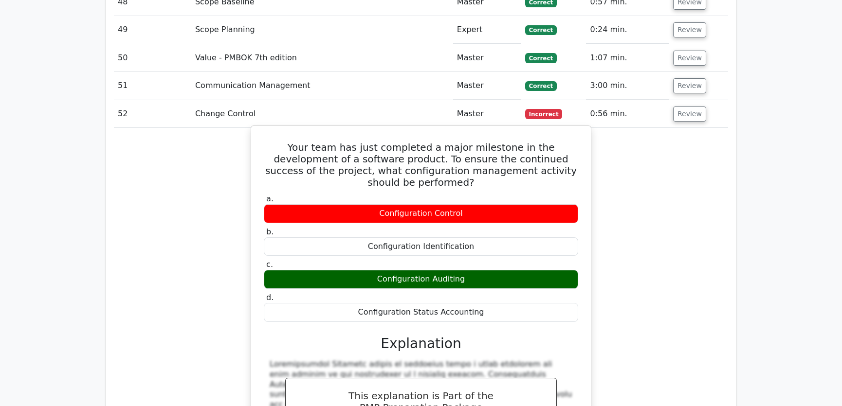
drag, startPoint x: 364, startPoint y: 262, endPoint x: 476, endPoint y: 262, distance: 112.4
click at [476, 303] on div "Configuration Status Accounting" at bounding box center [421, 312] width 314 height 19
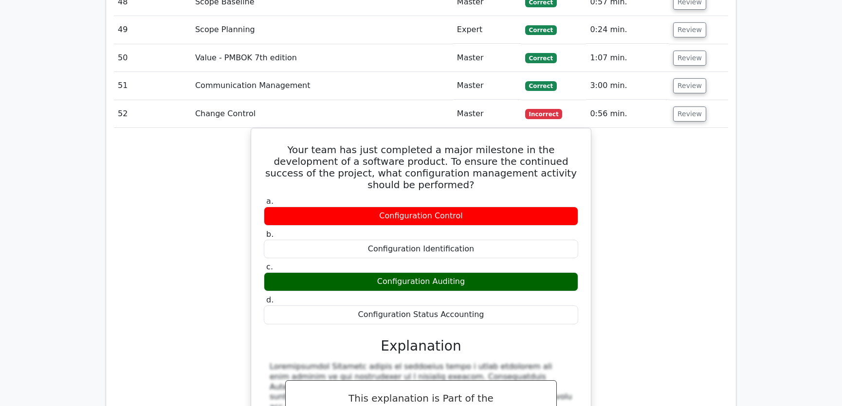
click at [651, 212] on div "Your team has just completed a major milestone in the development of a software…" at bounding box center [421, 362] width 614 height 468
click at [683, 107] on button "Review" at bounding box center [689, 114] width 33 height 15
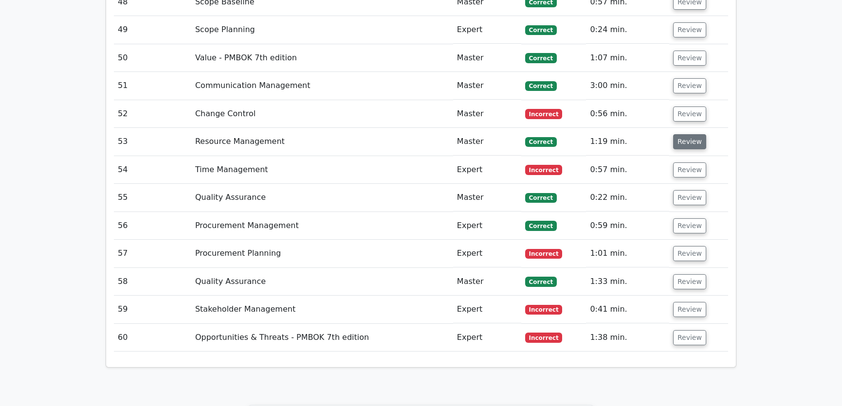
click at [686, 134] on button "Review" at bounding box center [689, 141] width 33 height 15
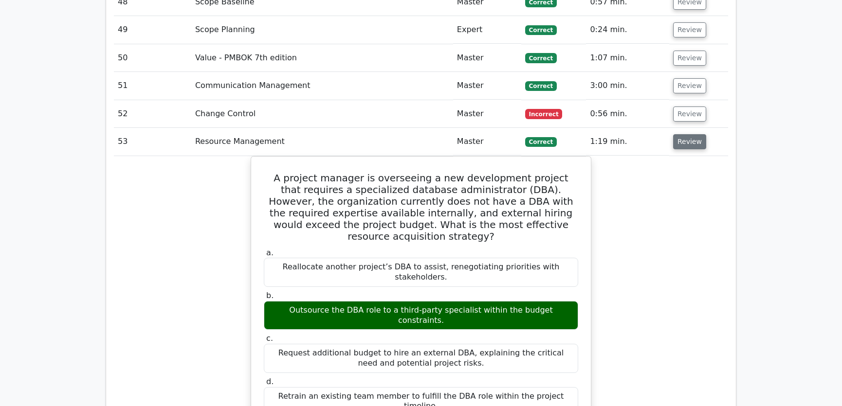
click at [680, 134] on button "Review" at bounding box center [689, 141] width 33 height 15
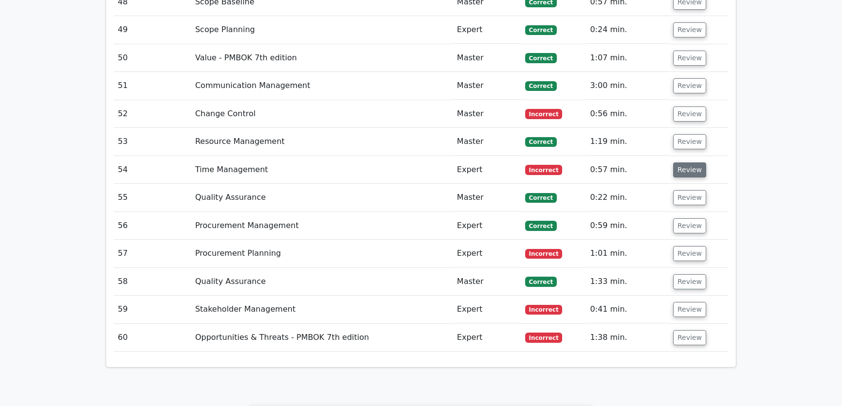
click at [684, 163] on button "Review" at bounding box center [689, 170] width 33 height 15
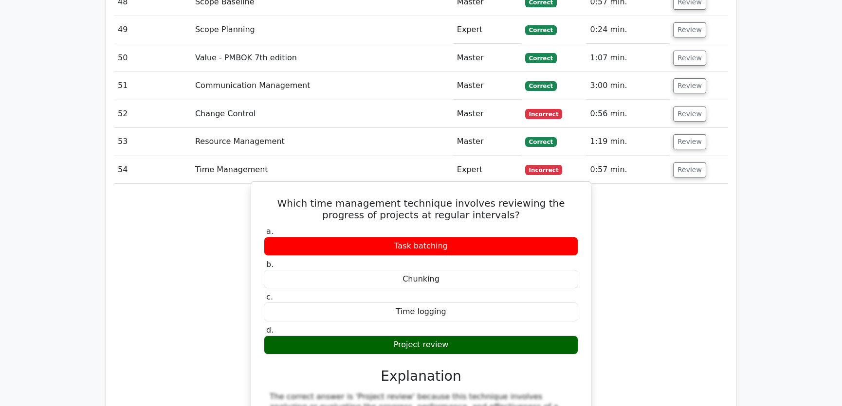
drag, startPoint x: 266, startPoint y: 163, endPoint x: 477, endPoint y: 309, distance: 257.1
click at [477, 309] on div "Which time management technique involves reviewing the progress of projects at …" at bounding box center [421, 362] width 332 height 353
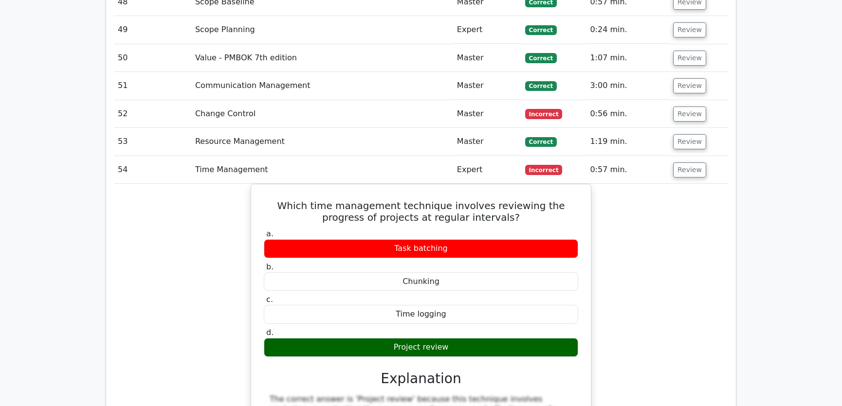
click at [627, 251] on div "Which time management technique involves reviewing the progress of projects at …" at bounding box center [421, 371] width 614 height 374
click at [689, 163] on button "Review" at bounding box center [689, 170] width 33 height 15
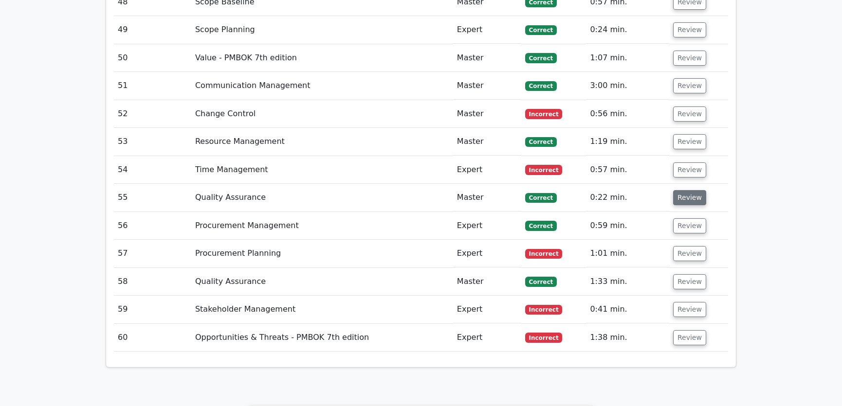
click at [686, 190] on button "Review" at bounding box center [689, 197] width 33 height 15
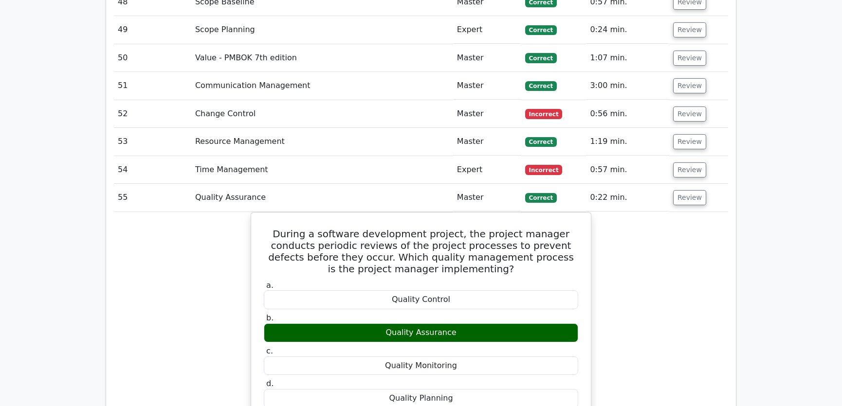
scroll to position [2876, 0]
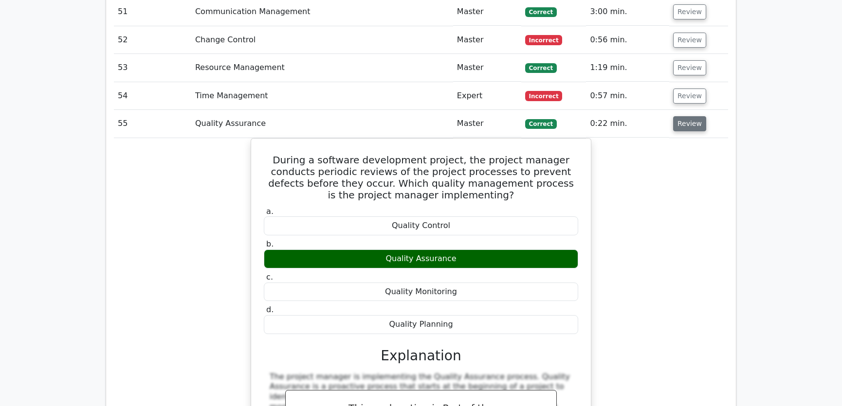
click at [685, 116] on button "Review" at bounding box center [689, 123] width 33 height 15
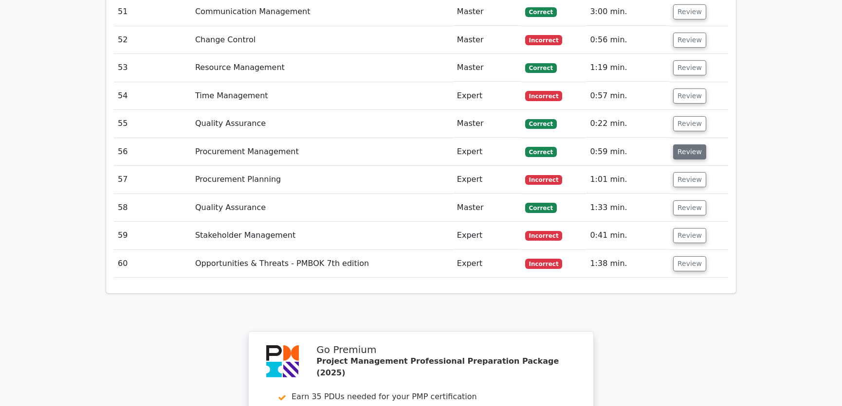
click at [685, 145] on button "Review" at bounding box center [689, 152] width 33 height 15
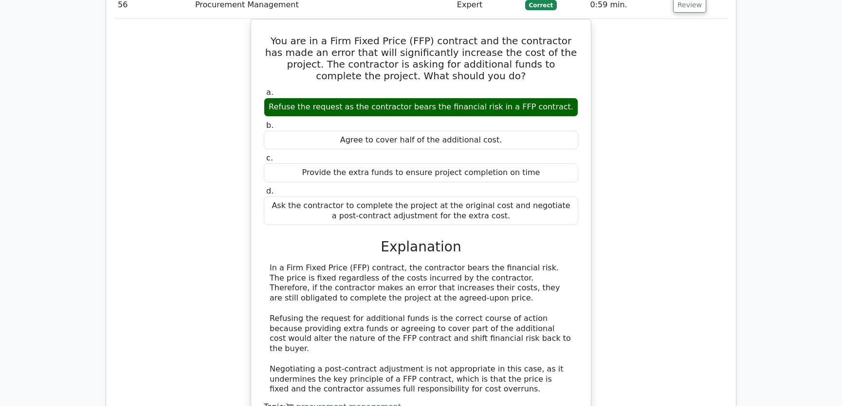
scroll to position [2802, 0]
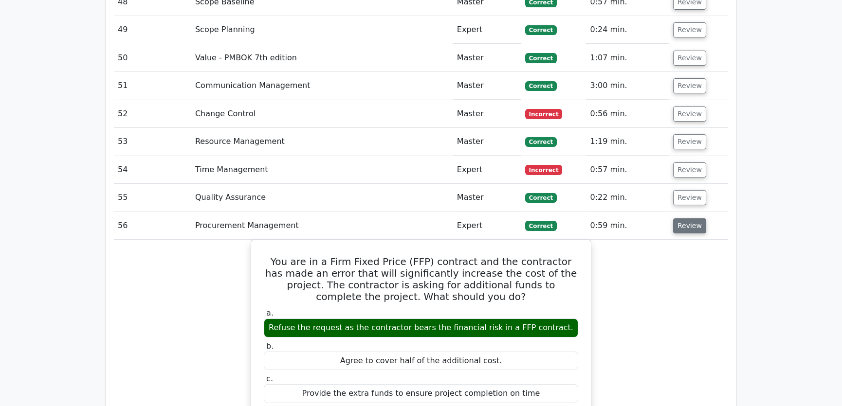
click at [684, 219] on button "Review" at bounding box center [689, 226] width 33 height 15
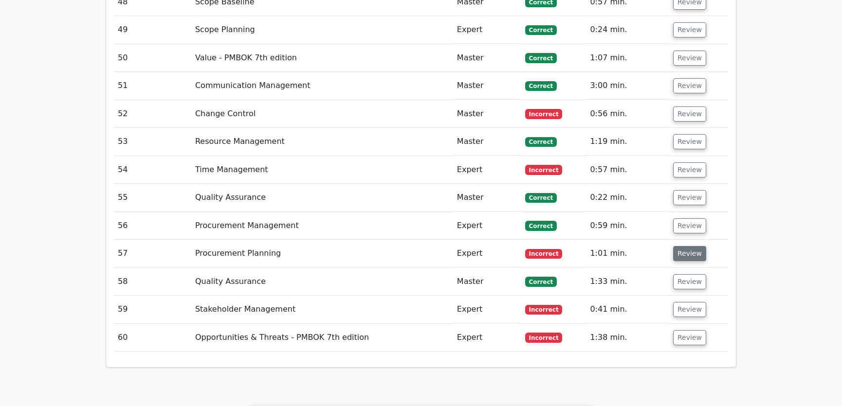
click at [684, 246] on button "Review" at bounding box center [689, 253] width 33 height 15
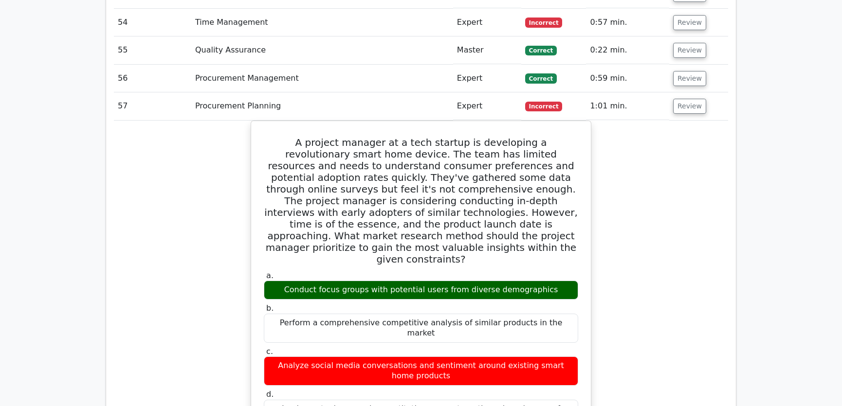
scroll to position [3023, 0]
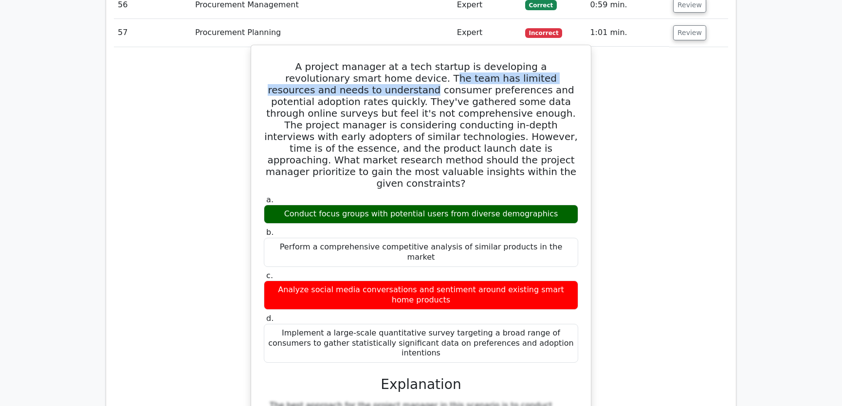
drag, startPoint x: 330, startPoint y: 39, endPoint x: 576, endPoint y: 41, distance: 245.8
click at [576, 61] on h5 "A project manager at a tech startup is developing a revolutionary smart home de…" at bounding box center [421, 125] width 316 height 128
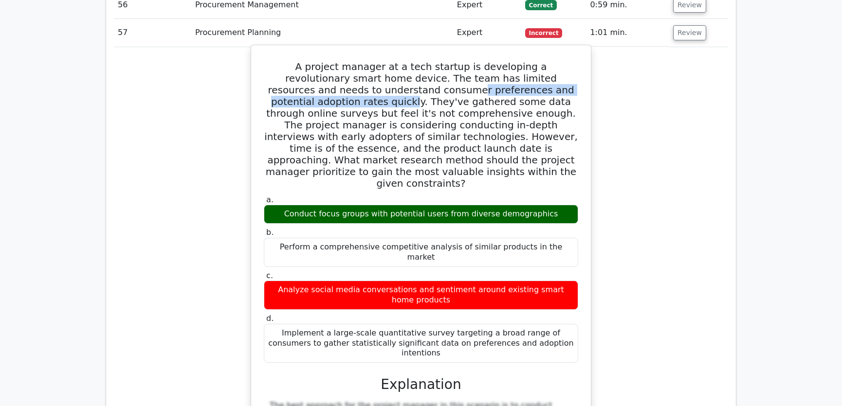
drag, startPoint x: 311, startPoint y: 51, endPoint x: 526, endPoint y: 52, distance: 215.1
click at [526, 61] on h5 "A project manager at a tech startup is developing a revolutionary smart home de…" at bounding box center [421, 125] width 316 height 128
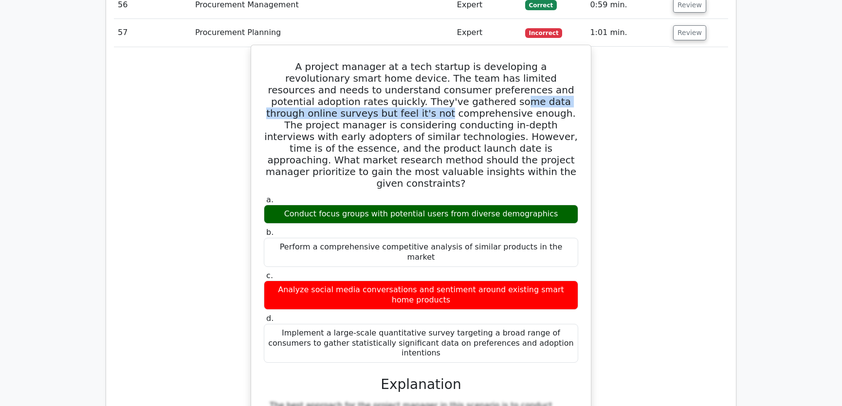
drag, startPoint x: 346, startPoint y: 64, endPoint x: 551, endPoint y: 65, distance: 205.4
click at [551, 65] on h5 "A project manager at a tech startup is developing a revolutionary smart home de…" at bounding box center [421, 125] width 316 height 128
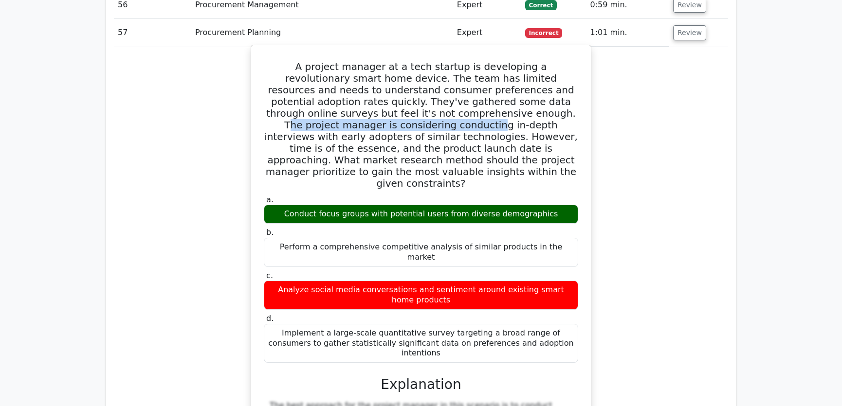
drag, startPoint x: 375, startPoint y: 72, endPoint x: 572, endPoint y: 75, distance: 196.7
click at [572, 75] on h5 "A project manager at a tech startup is developing a revolutionary smart home de…" at bounding box center [421, 125] width 316 height 128
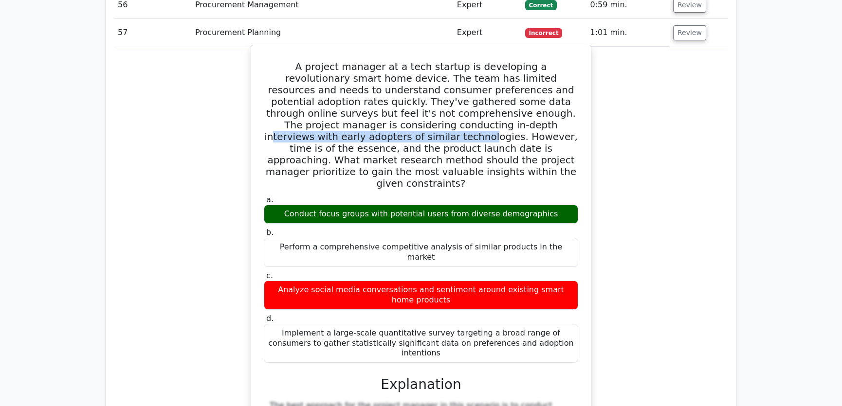
drag, startPoint x: 331, startPoint y: 87, endPoint x: 535, endPoint y: 86, distance: 203.9
click at [535, 86] on h5 "A project manager at a tech startup is developing a revolutionary smart home de…" at bounding box center [421, 125] width 316 height 128
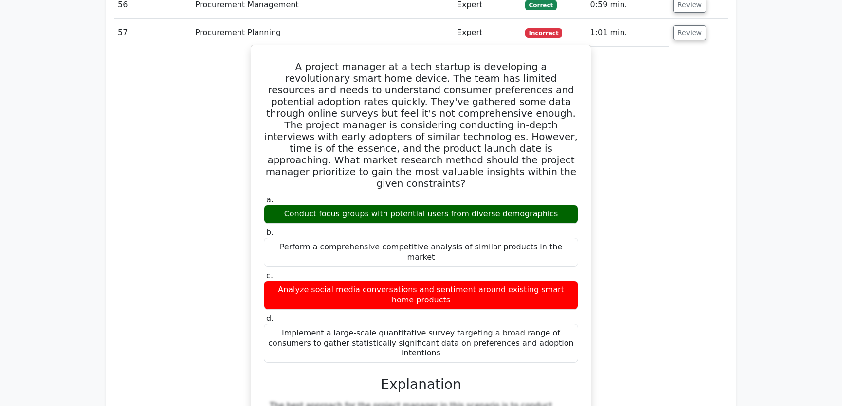
click at [489, 98] on h5 "A project manager at a tech startup is developing a revolutionary smart home de…" at bounding box center [421, 125] width 316 height 128
drag, startPoint x: 296, startPoint y: 97, endPoint x: 408, endPoint y: 95, distance: 112.5
click at [408, 95] on h5 "A project manager at a tech startup is developing a revolutionary smart home de…" at bounding box center [421, 125] width 316 height 128
drag, startPoint x: 348, startPoint y: 107, endPoint x: 542, endPoint y: 108, distance: 194.7
click at [542, 108] on h5 "A project manager at a tech startup is developing a revolutionary smart home de…" at bounding box center [421, 125] width 316 height 128
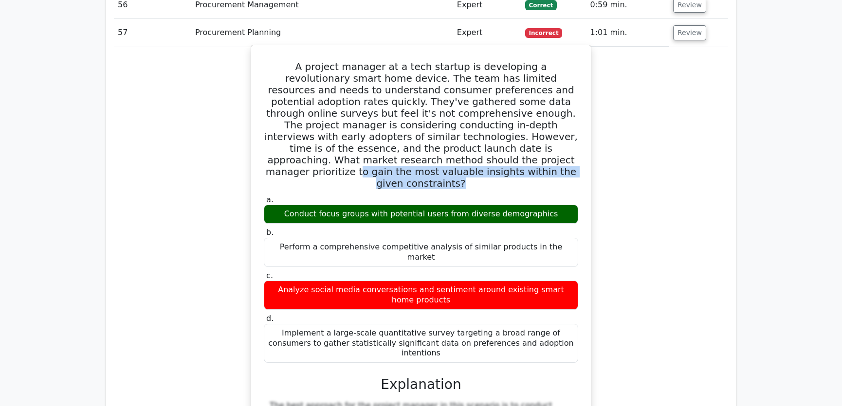
drag, startPoint x: 353, startPoint y: 121, endPoint x: 574, endPoint y: 128, distance: 221.5
click at [574, 128] on h5 "A project manager at a tech startup is developing a revolutionary smart home de…" at bounding box center [421, 125] width 316 height 128
click at [499, 127] on h5 "A project manager at a tech startup is developing a revolutionary smart home de…" at bounding box center [421, 125] width 316 height 128
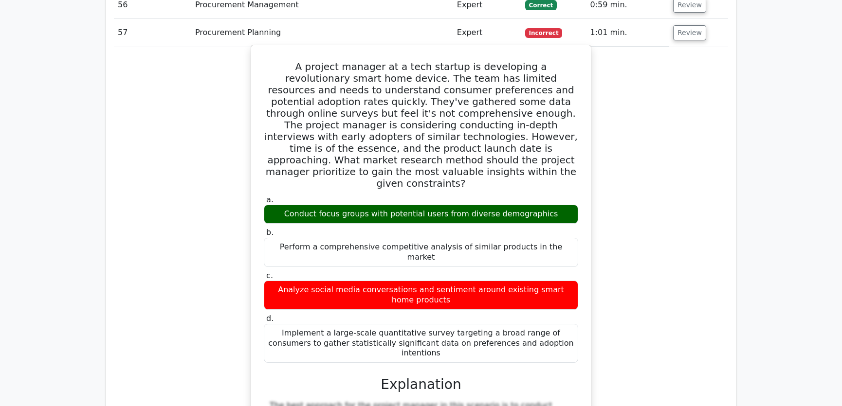
scroll to position [2950, 0]
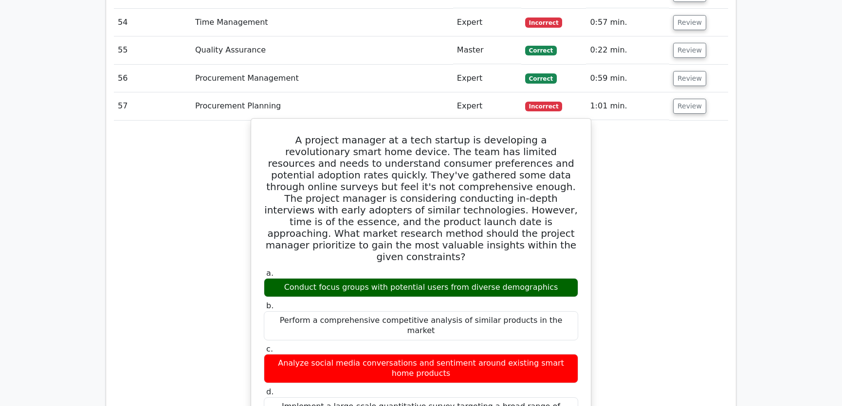
drag, startPoint x: 264, startPoint y: 100, endPoint x: 558, endPoint y: 362, distance: 394.1
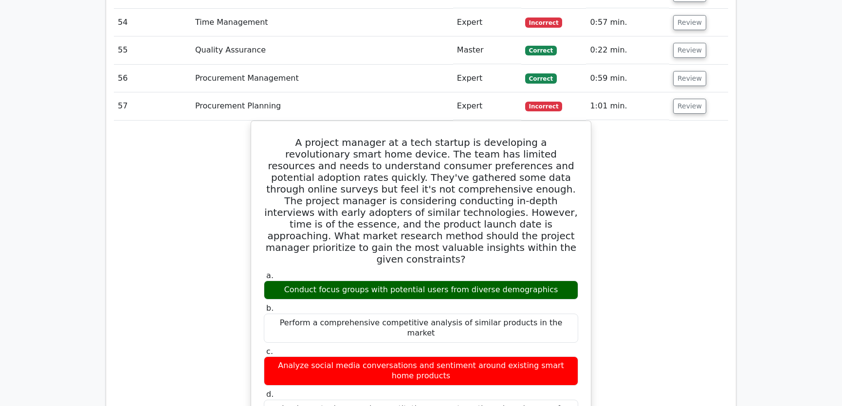
click at [691, 99] on button "Review" at bounding box center [689, 106] width 33 height 15
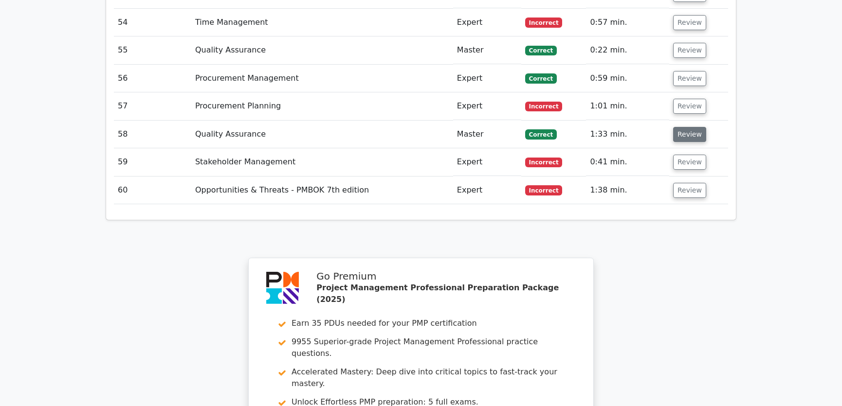
click at [689, 127] on button "Review" at bounding box center [689, 134] width 33 height 15
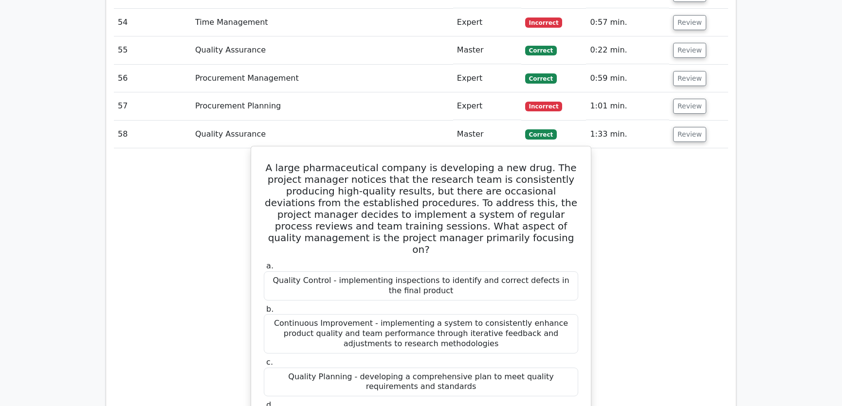
drag, startPoint x: 389, startPoint y: 164, endPoint x: 560, endPoint y: 370, distance: 267.2
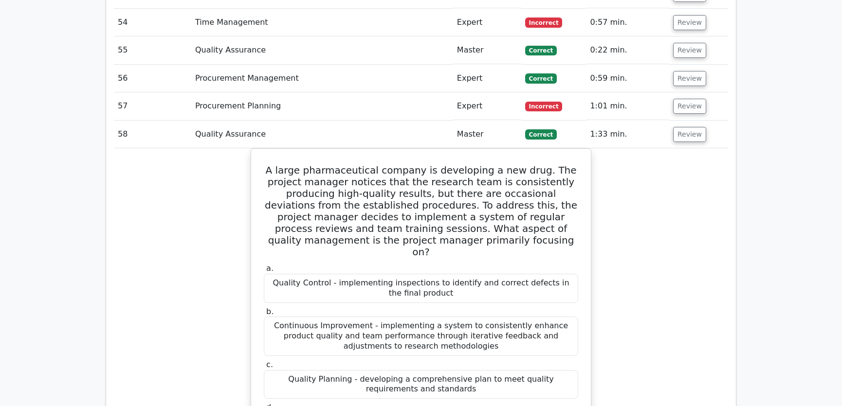
click at [680, 127] on button "Review" at bounding box center [689, 134] width 33 height 15
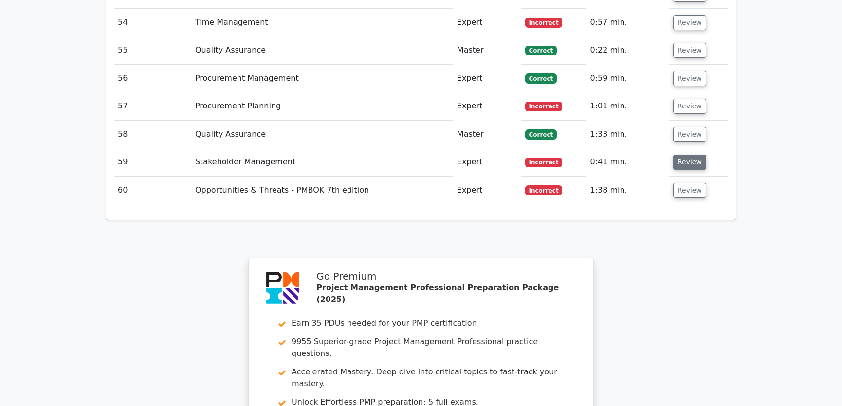
click at [683, 155] on button "Review" at bounding box center [689, 162] width 33 height 15
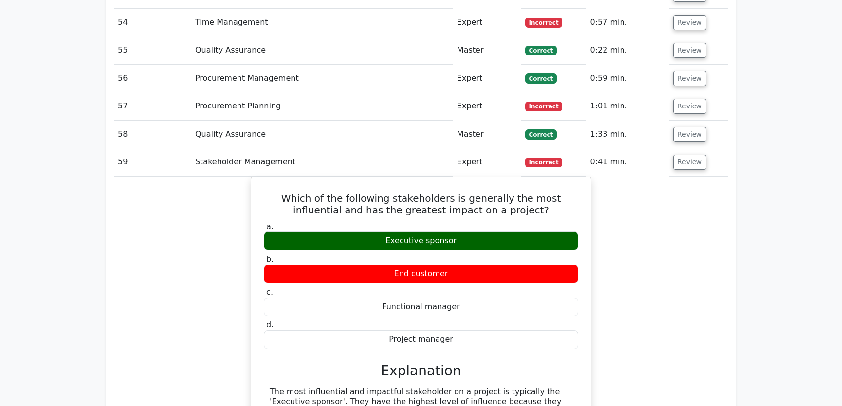
scroll to position [3023, 0]
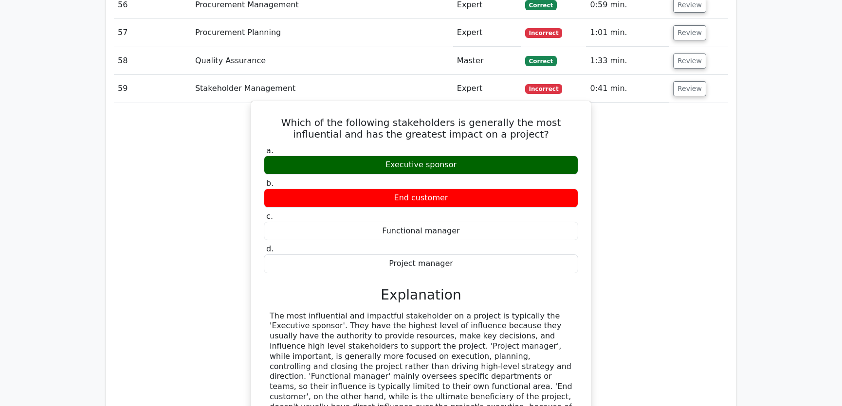
drag, startPoint x: 271, startPoint y: 80, endPoint x: 461, endPoint y: 219, distance: 234.8
click at [461, 219] on div "Which of the following stakeholders is generally the most influential and has t…" at bounding box center [421, 287] width 332 height 364
drag, startPoint x: 382, startPoint y: 295, endPoint x: 522, endPoint y: 300, distance: 140.7
click at [522, 312] on div "The most influential and impactful stakeholder on a project is typically the 'E…" at bounding box center [421, 373] width 303 height 122
click at [332, 312] on div "The most influential and impactful stakeholder on a project is typically the 'E…" at bounding box center [421, 373] width 303 height 122
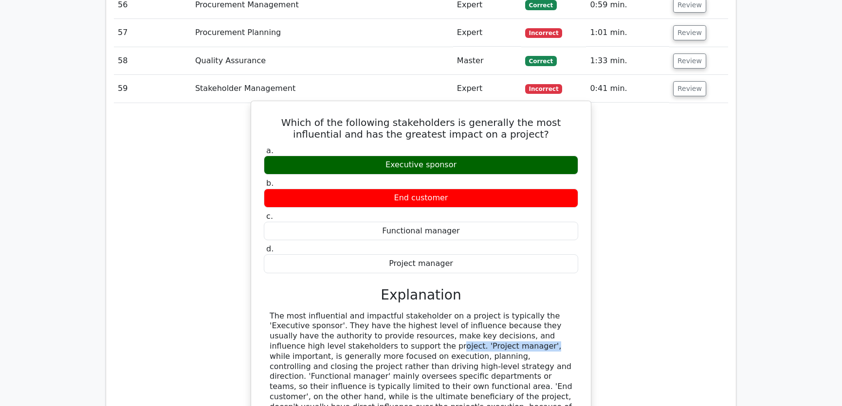
drag, startPoint x: 315, startPoint y: 304, endPoint x: 399, endPoint y: 304, distance: 83.2
click at [399, 312] on div "The most influential and impactful stakeholder on a project is typically the 'E…" at bounding box center [421, 373] width 303 height 122
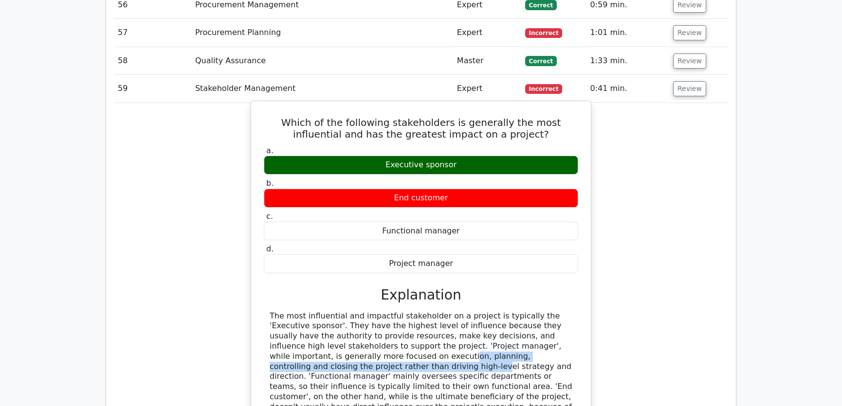
drag, startPoint x: 294, startPoint y: 318, endPoint x: 563, endPoint y: 320, distance: 268.2
click at [563, 320] on div "The most influential and impactful stakeholder on a project is typically the 'E…" at bounding box center [421, 373] width 303 height 122
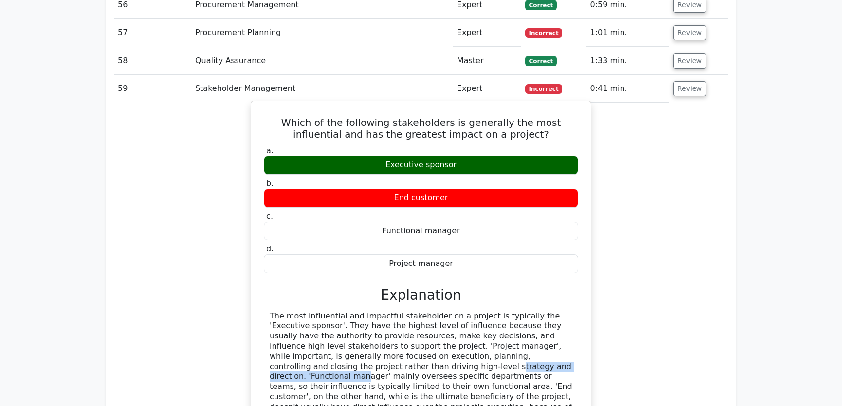
drag, startPoint x: 278, startPoint y: 327, endPoint x: 407, endPoint y: 325, distance: 128.5
click at [407, 325] on div "The most influential and impactful stakeholder on a project is typically the 'E…" at bounding box center [421, 373] width 303 height 122
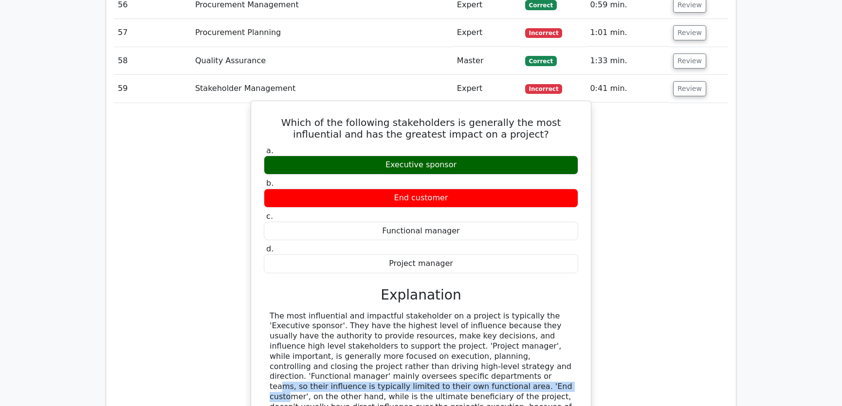
drag, startPoint x: 274, startPoint y: 336, endPoint x: 561, endPoint y: 338, distance: 286.7
click at [561, 338] on div "The most influential and impactful stakeholder on a project is typically the 'E…" at bounding box center [421, 373] width 303 height 122
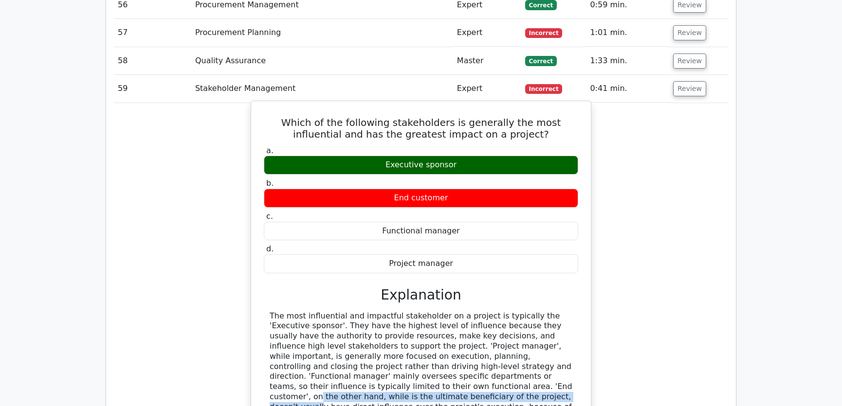
drag, startPoint x: 290, startPoint y: 346, endPoint x: 567, endPoint y: 347, distance: 276.5
click at [567, 347] on div "The most influential and impactful stakeholder on a project is typically the 'E…" at bounding box center [421, 373] width 303 height 122
drag, startPoint x: 311, startPoint y: 359, endPoint x: 568, endPoint y: 359, distance: 258.0
click at [568, 359] on div "The most influential and impactful stakeholder on a project is typically the 'E…" at bounding box center [421, 373] width 303 height 122
drag, startPoint x: 274, startPoint y: 367, endPoint x: 526, endPoint y: 367, distance: 251.6
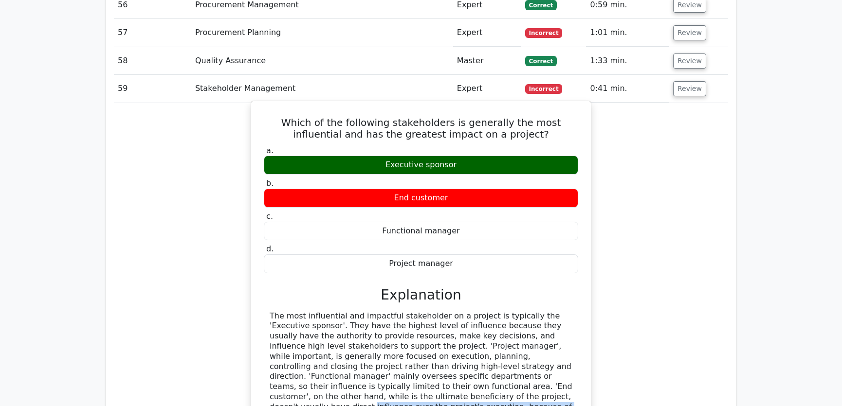
click at [526, 367] on div "The most influential and impactful stakeholder on a project is typically the 'E…" at bounding box center [421, 373] width 303 height 122
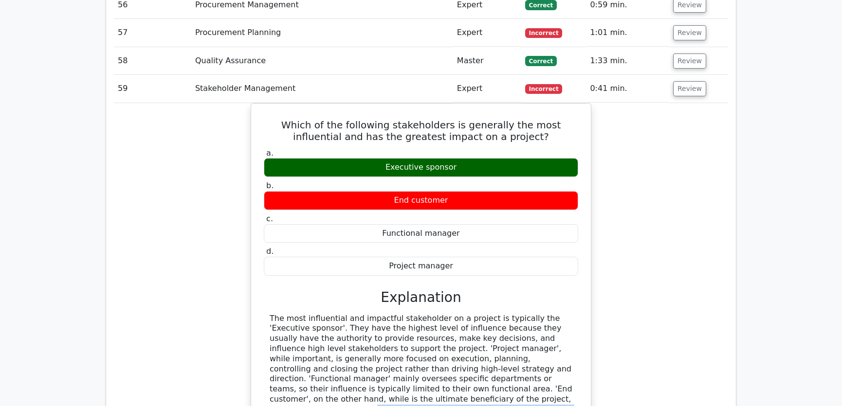
scroll to position [3171, 0]
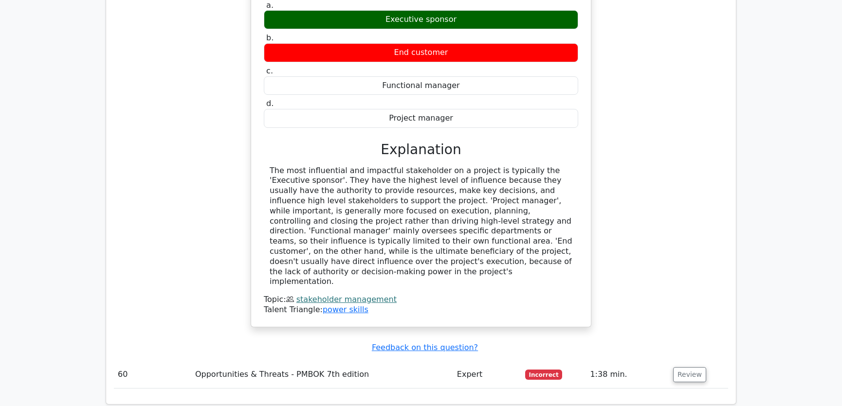
click at [641, 201] on div "Which of the following stakeholders is generally the most influential and has t…" at bounding box center [421, 147] width 614 height 384
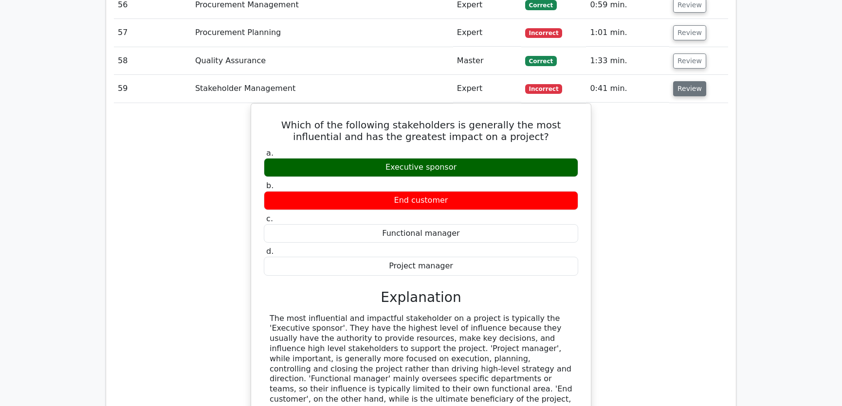
click at [691, 81] on button "Review" at bounding box center [689, 88] width 33 height 15
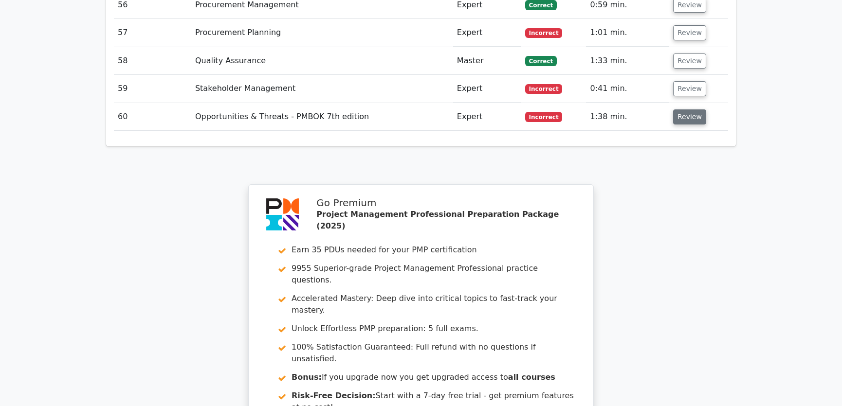
click at [691, 110] on button "Review" at bounding box center [689, 117] width 33 height 15
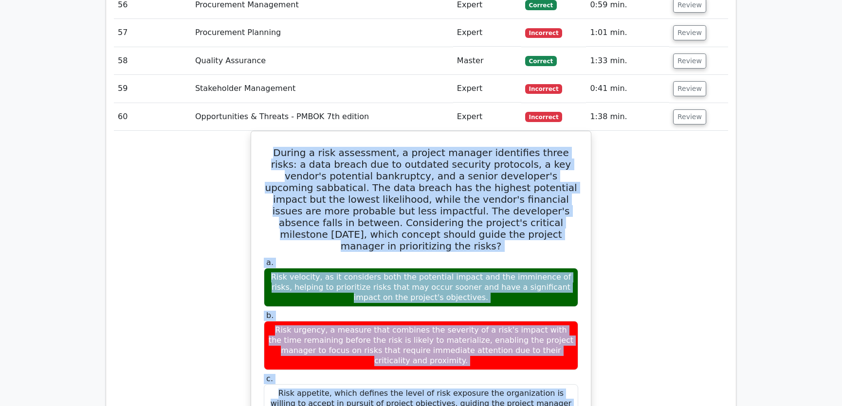
scroll to position [3097, 0]
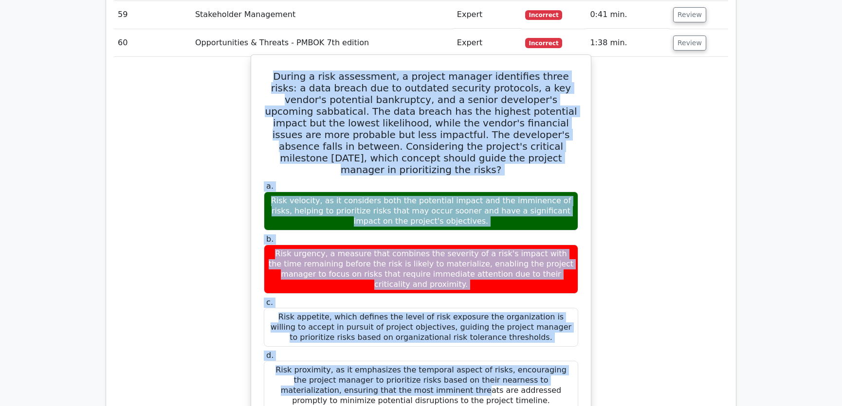
drag, startPoint x: 264, startPoint y: 109, endPoint x: 492, endPoint y: 346, distance: 328.7
click at [492, 346] on div "During a risk assessment, a project manager identifies three risks: a data brea…" at bounding box center [421, 378] width 332 height 638
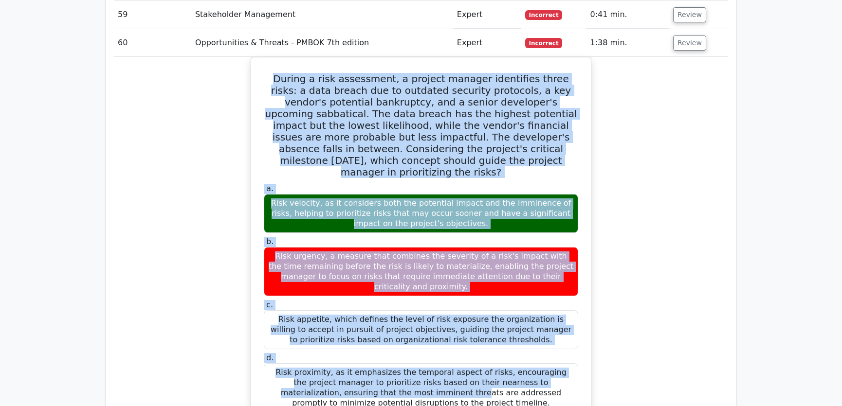
click at [658, 226] on div "During a risk assessment, a project manager identifies three risks: a data brea…" at bounding box center [421, 386] width 614 height 658
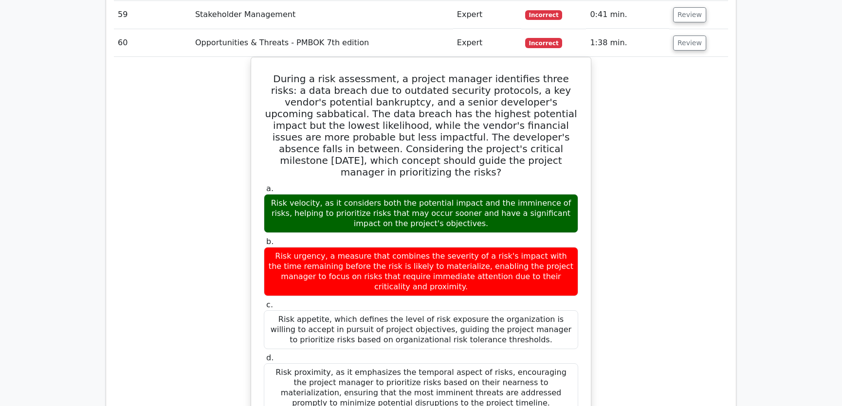
click at [628, 269] on div "During a risk assessment, a project manager identifies three risks: a data brea…" at bounding box center [421, 386] width 614 height 658
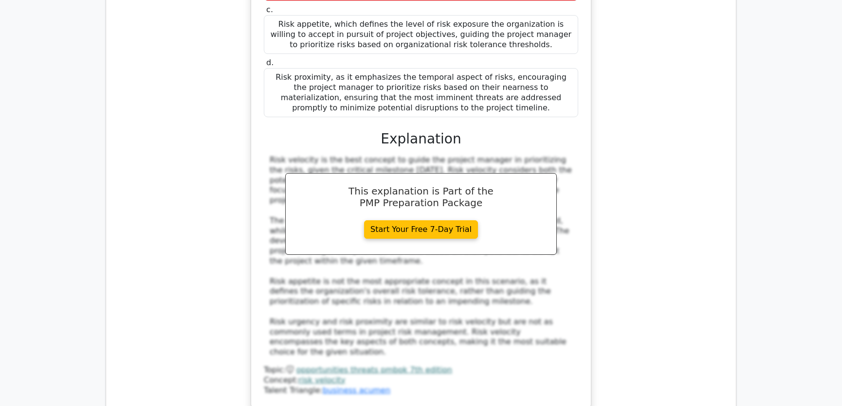
scroll to position [3023, 0]
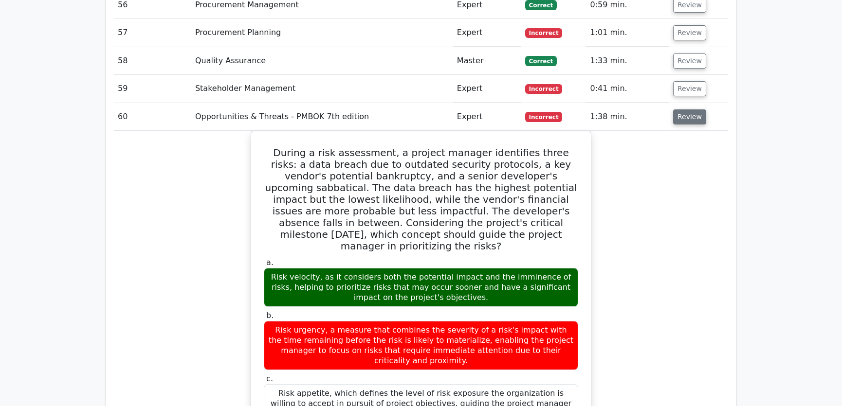
click at [689, 110] on button "Review" at bounding box center [689, 117] width 33 height 15
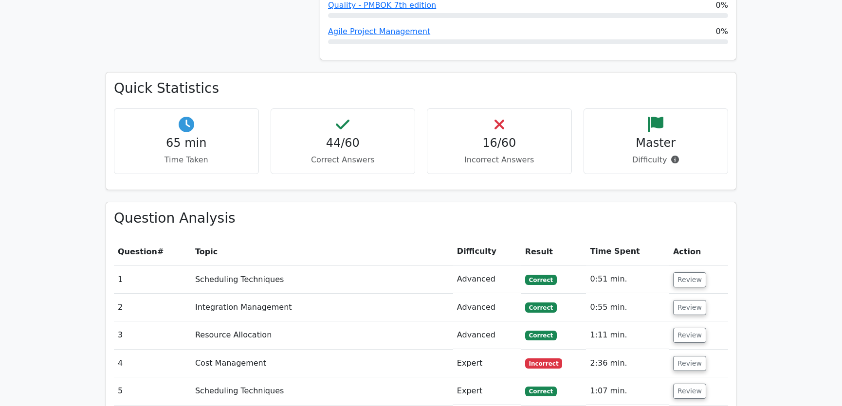
scroll to position [1216, 0]
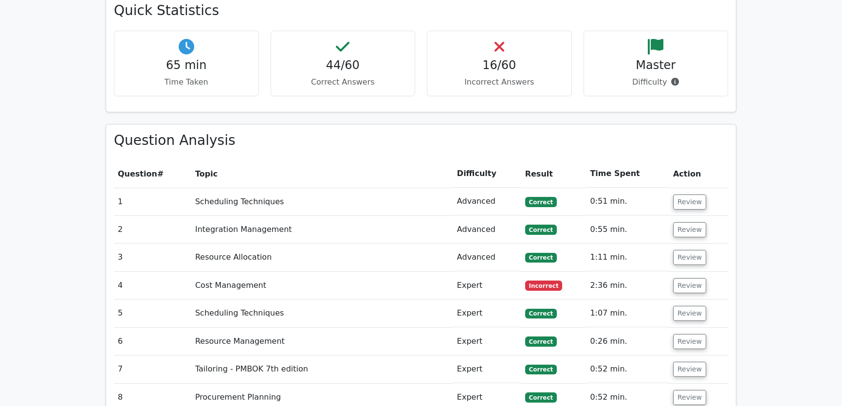
scroll to position [1363, 0]
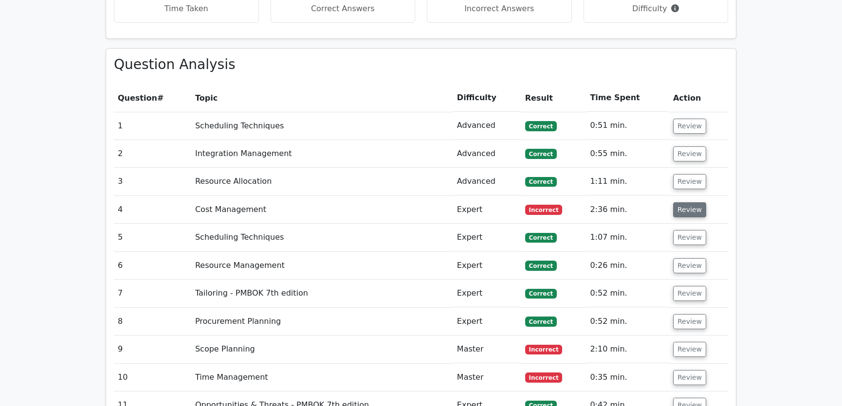
click at [686, 202] on button "Review" at bounding box center [689, 209] width 33 height 15
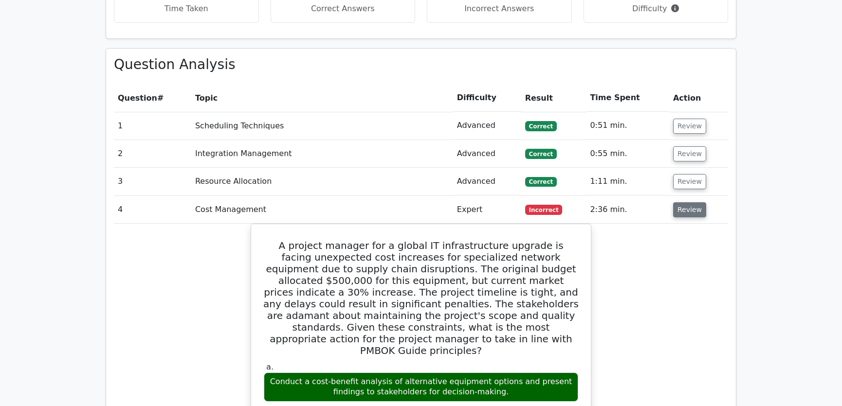
click at [686, 202] on button "Review" at bounding box center [689, 209] width 33 height 15
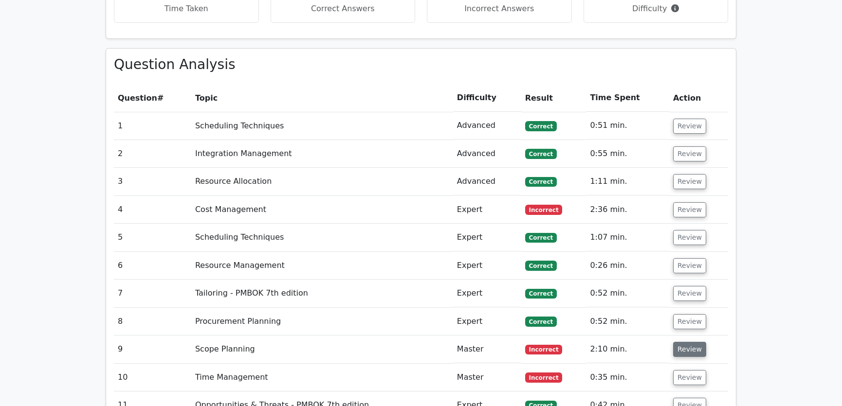
click at [691, 342] on button "Review" at bounding box center [689, 349] width 33 height 15
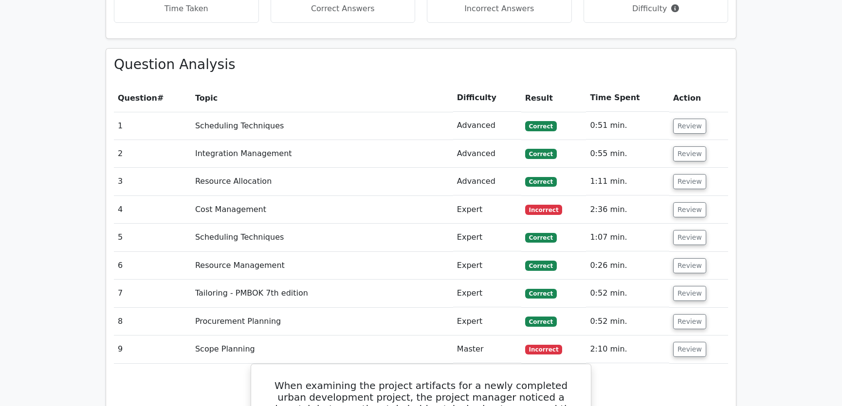
scroll to position [1584, 0]
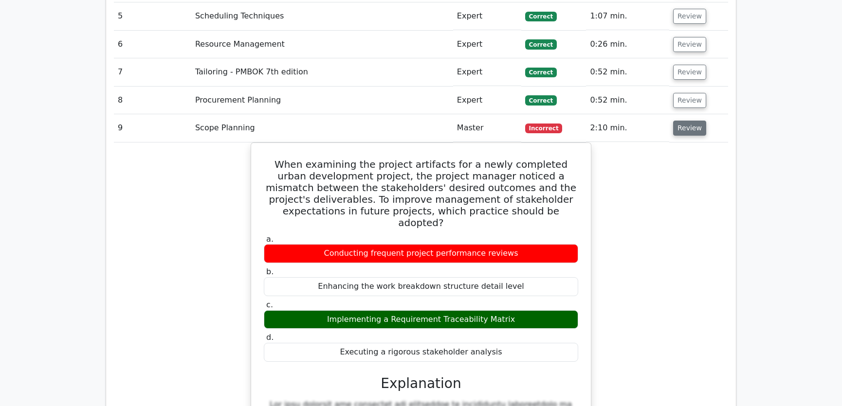
click at [682, 121] on button "Review" at bounding box center [689, 128] width 33 height 15
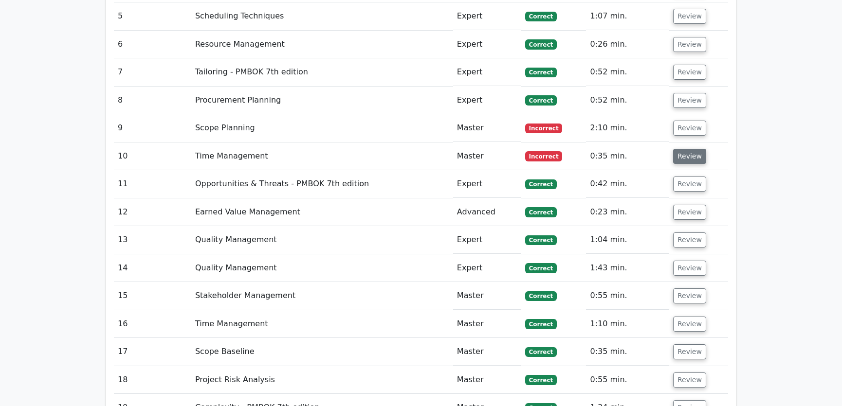
click at [685, 149] on button "Review" at bounding box center [689, 156] width 33 height 15
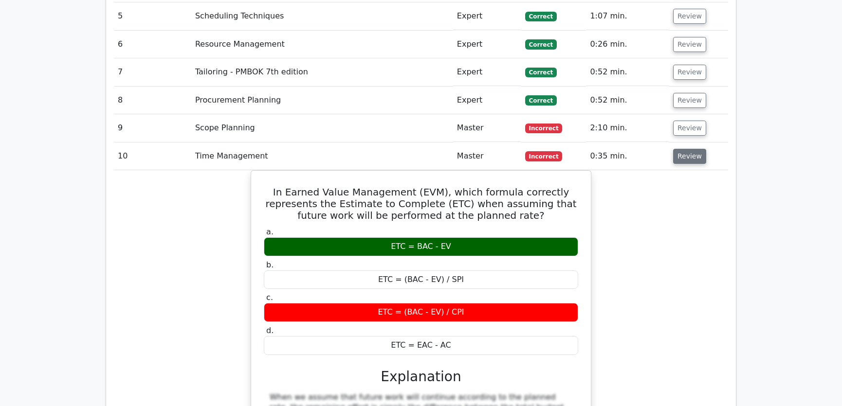
click at [685, 149] on button "Review" at bounding box center [689, 156] width 33 height 15
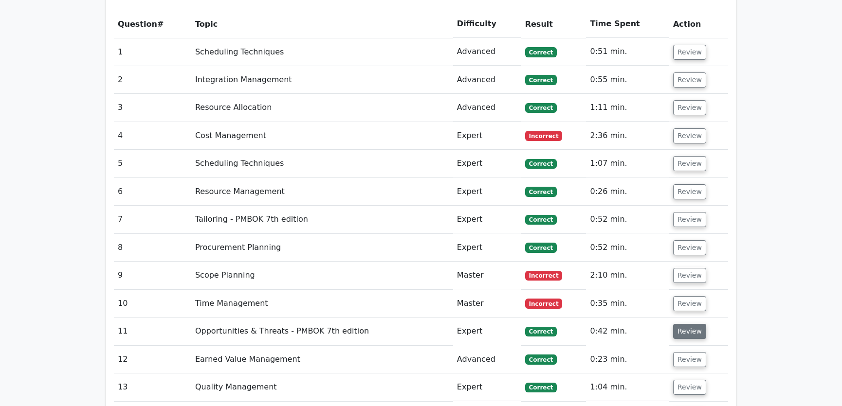
scroll to position [1363, 0]
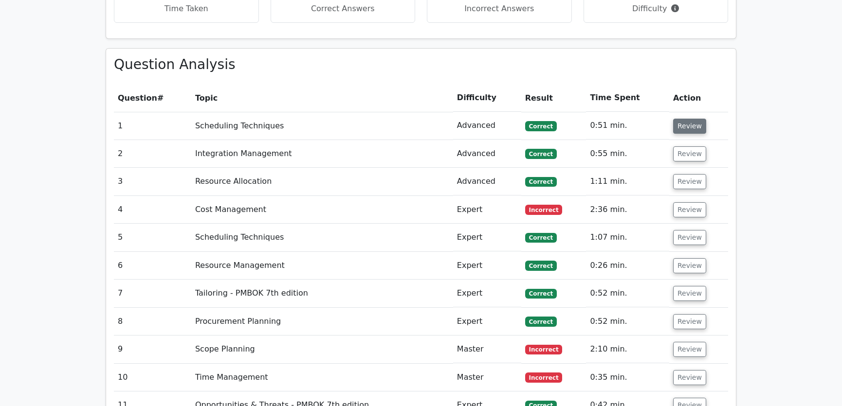
click at [680, 119] on button "Review" at bounding box center [689, 126] width 33 height 15
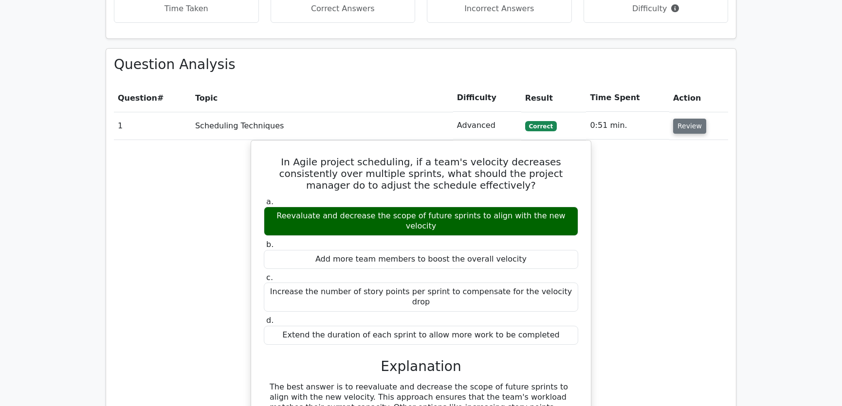
click at [680, 119] on button "Review" at bounding box center [689, 126] width 33 height 15
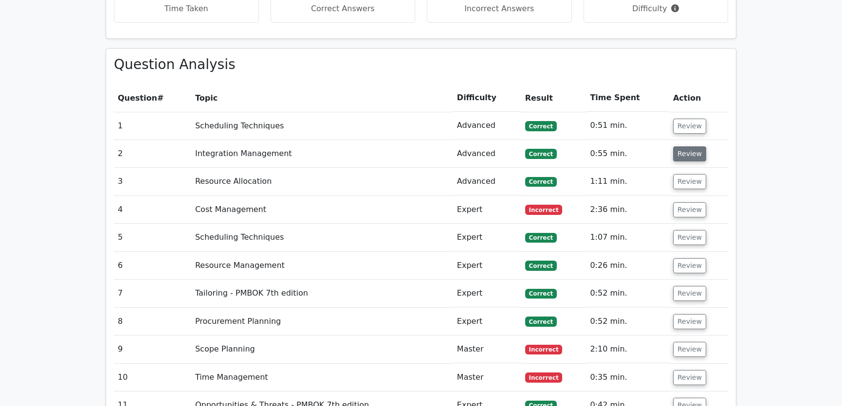
click at [685, 147] on button "Review" at bounding box center [689, 154] width 33 height 15
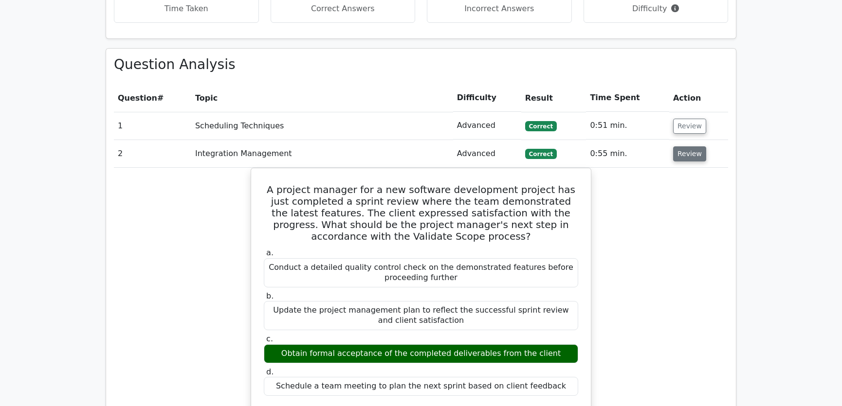
click at [685, 147] on button "Review" at bounding box center [689, 154] width 33 height 15
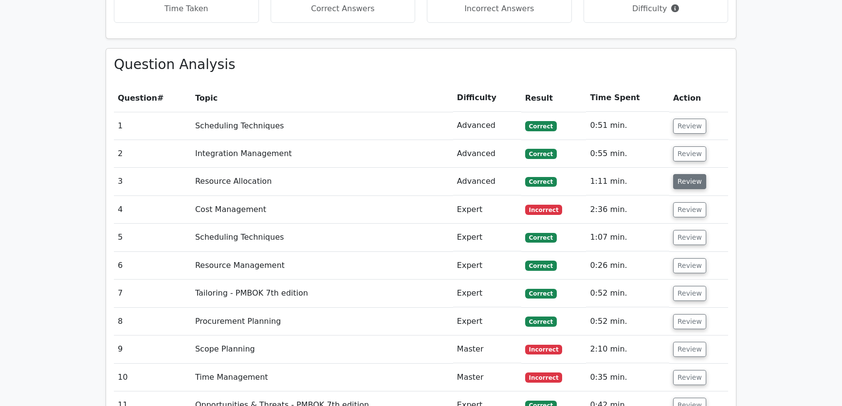
click at [686, 174] on button "Review" at bounding box center [689, 181] width 33 height 15
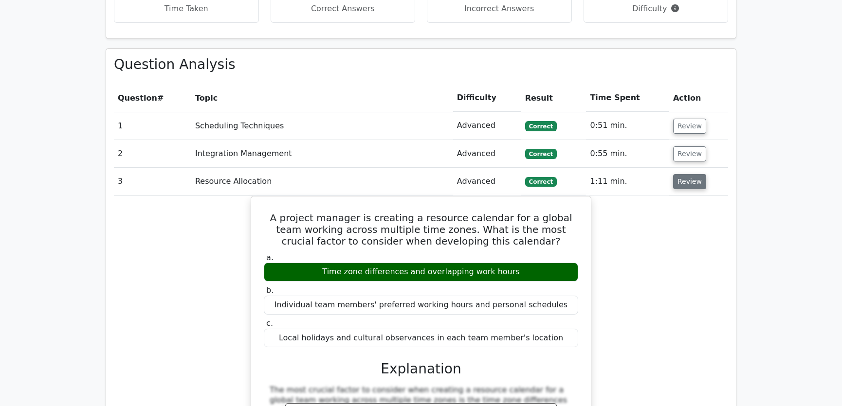
click at [686, 174] on button "Review" at bounding box center [689, 181] width 33 height 15
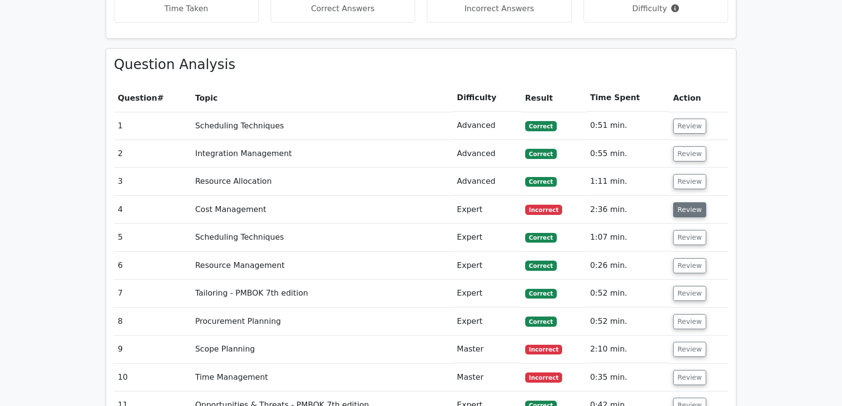
click at [685, 202] on button "Review" at bounding box center [689, 209] width 33 height 15
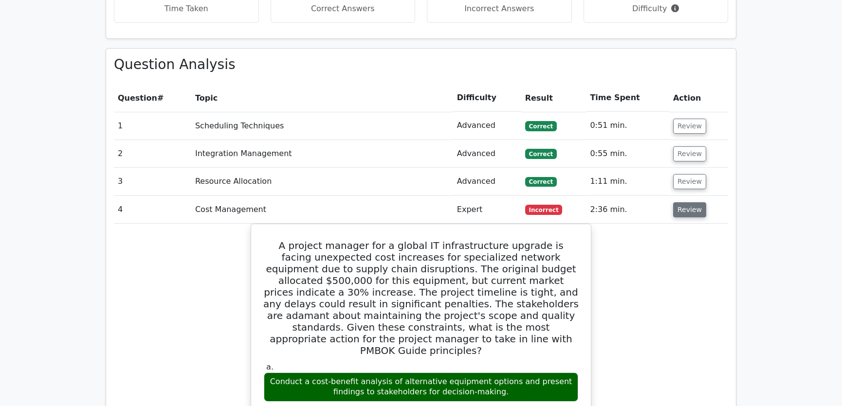
click at [685, 202] on button "Review" at bounding box center [689, 209] width 33 height 15
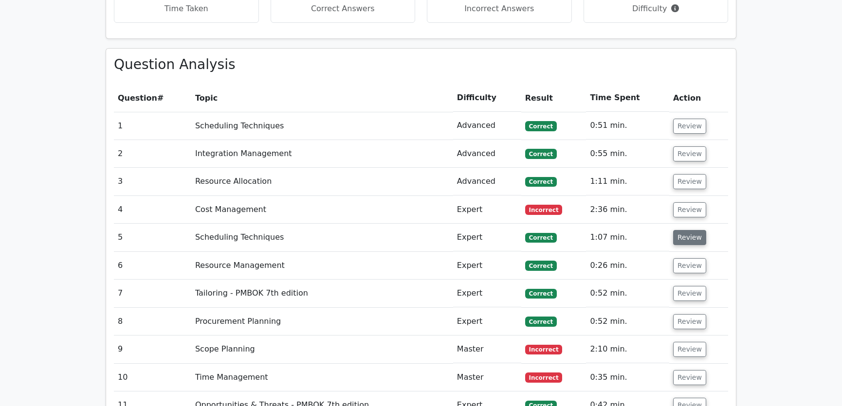
click at [687, 230] on button "Review" at bounding box center [689, 237] width 33 height 15
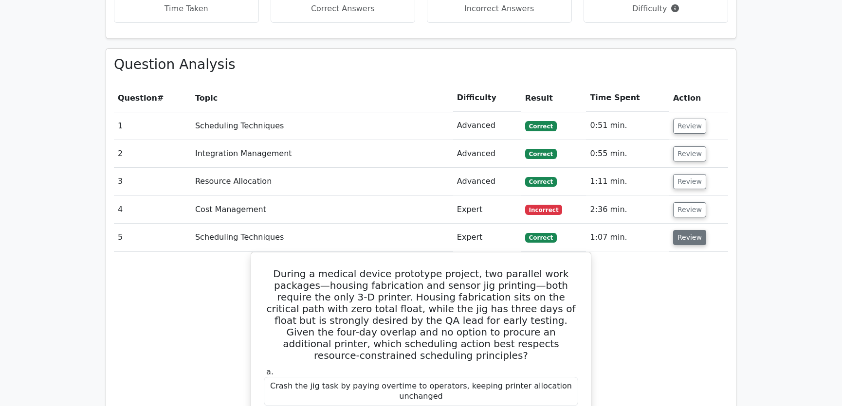
click at [687, 230] on button "Review" at bounding box center [689, 237] width 33 height 15
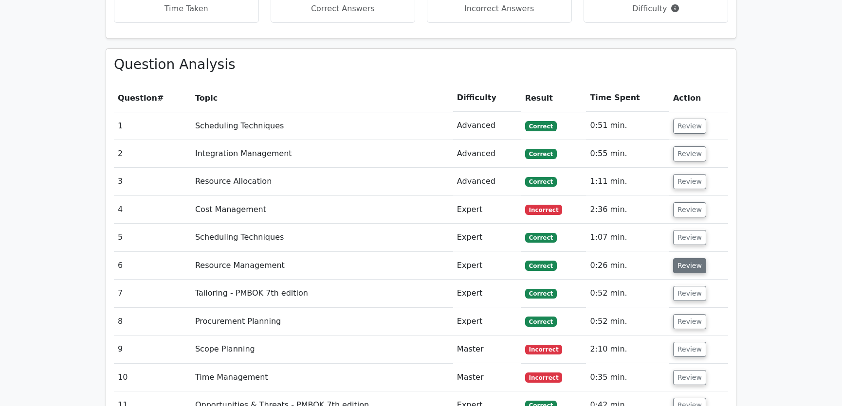
click at [687, 258] on button "Review" at bounding box center [689, 265] width 33 height 15
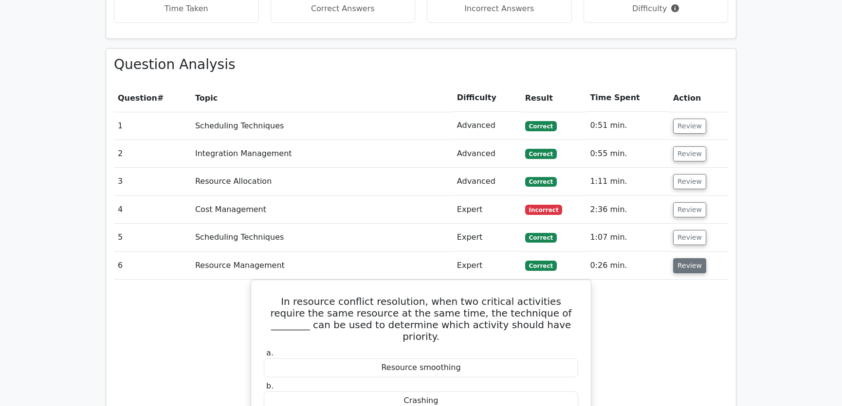
scroll to position [1437, 0]
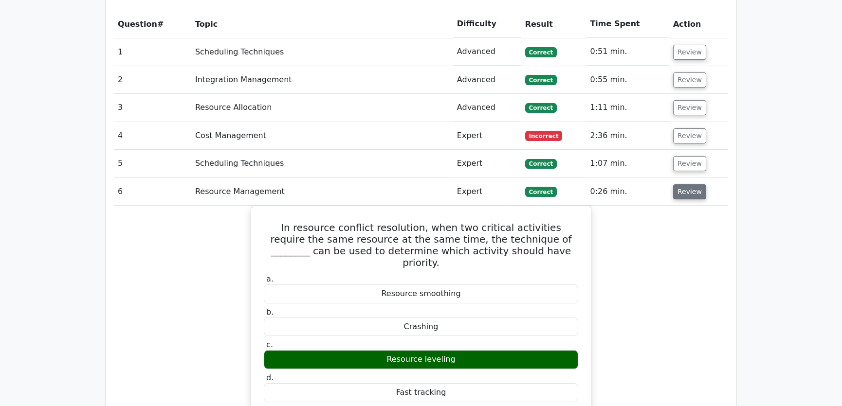
click at [687, 184] on button "Review" at bounding box center [689, 191] width 33 height 15
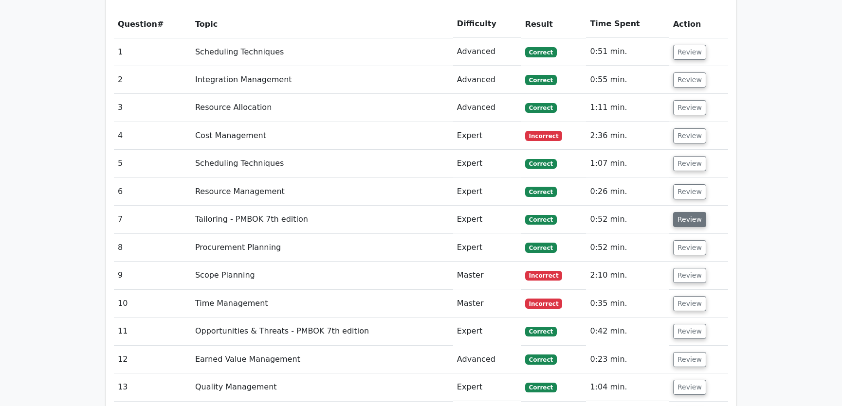
click at [687, 212] on button "Review" at bounding box center [689, 219] width 33 height 15
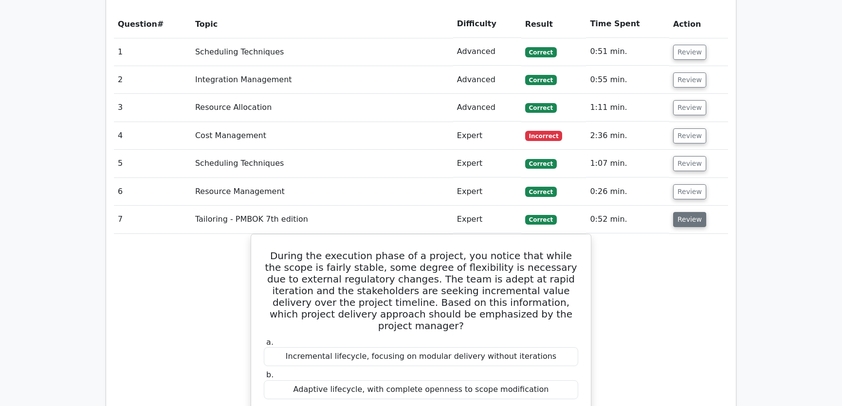
click at [687, 212] on button "Review" at bounding box center [689, 219] width 33 height 15
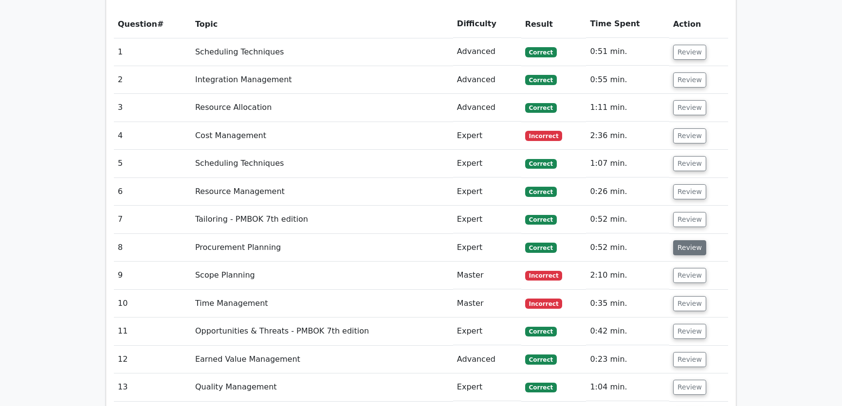
click at [687, 240] on button "Review" at bounding box center [689, 247] width 33 height 15
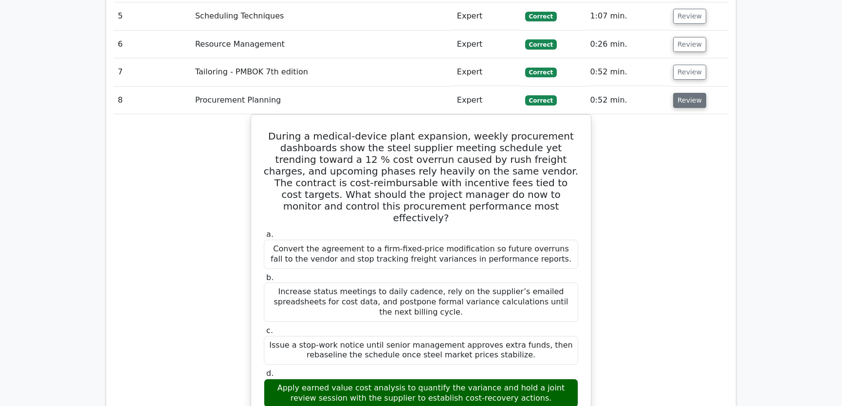
scroll to position [1510, 0]
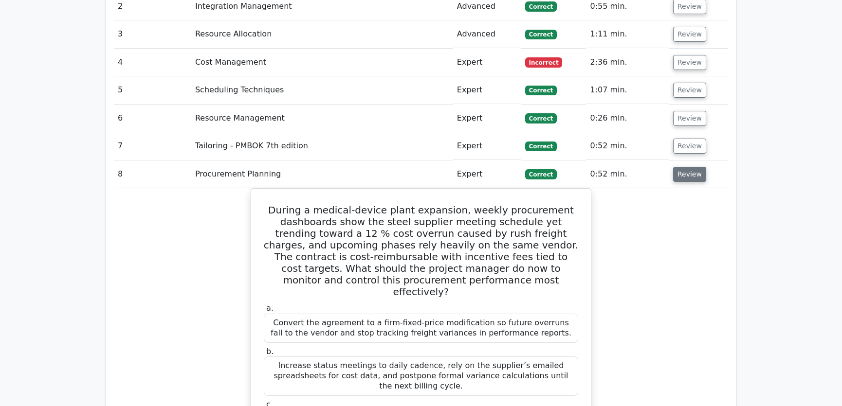
click at [689, 167] on button "Review" at bounding box center [689, 174] width 33 height 15
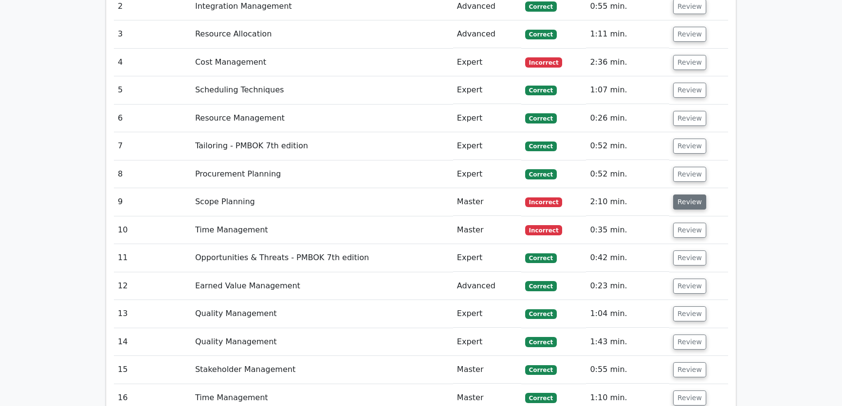
click at [688, 195] on button "Review" at bounding box center [689, 202] width 33 height 15
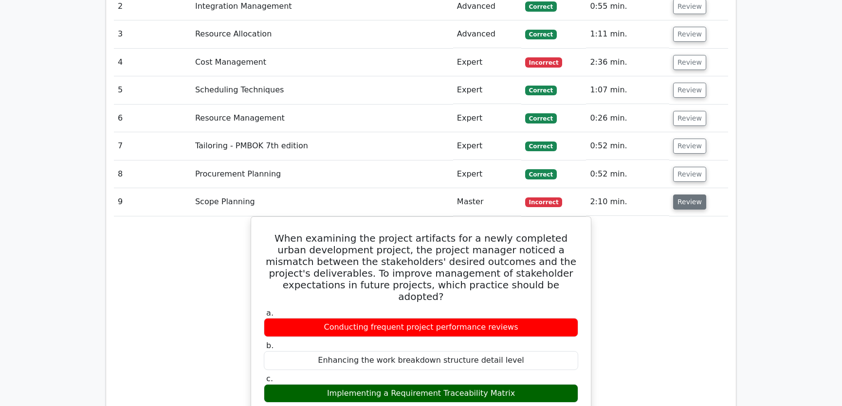
click at [688, 195] on button "Review" at bounding box center [689, 202] width 33 height 15
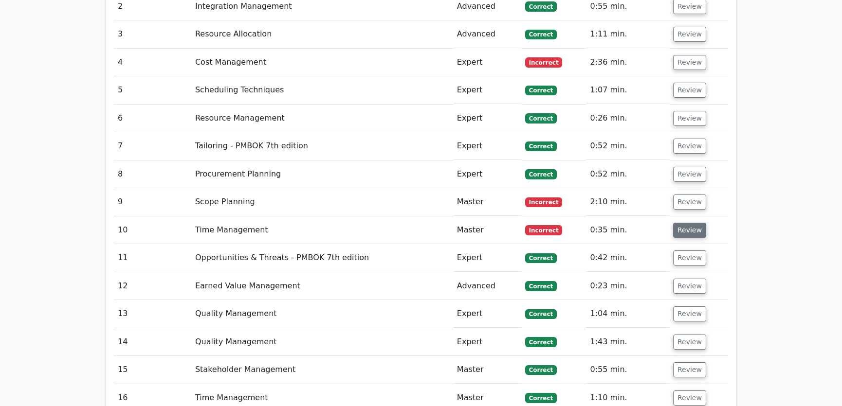
click at [684, 223] on button "Review" at bounding box center [689, 230] width 33 height 15
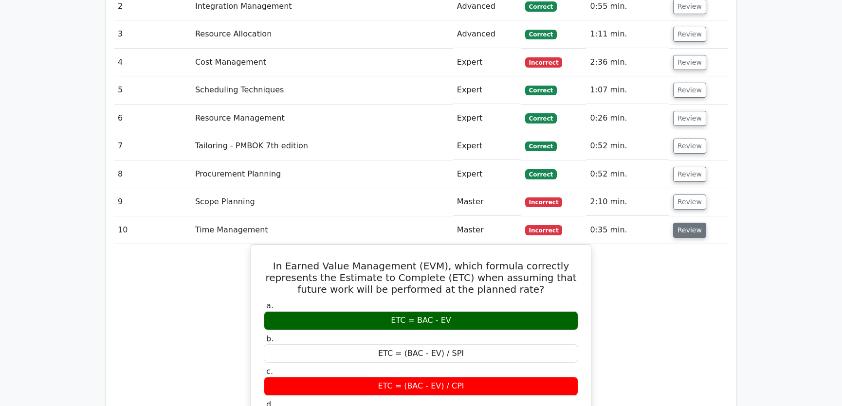
click at [684, 223] on button "Review" at bounding box center [689, 230] width 33 height 15
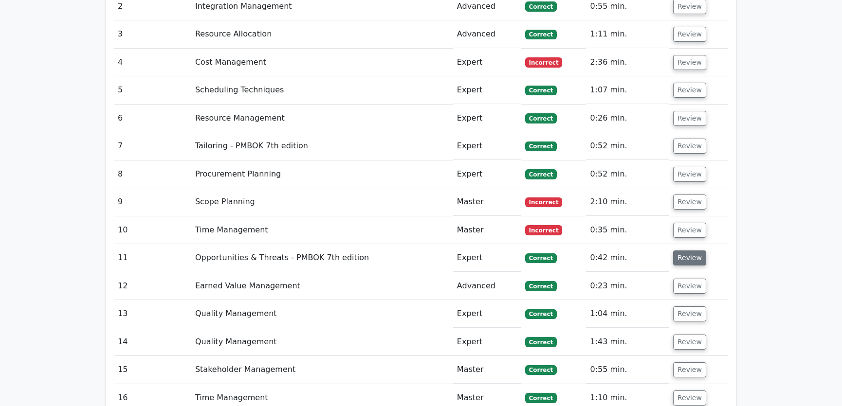
click at [685, 251] on button "Review" at bounding box center [689, 258] width 33 height 15
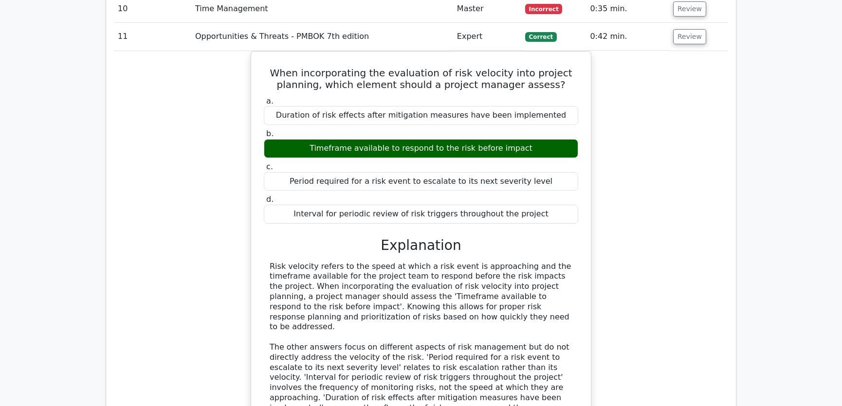
scroll to position [1658, 0]
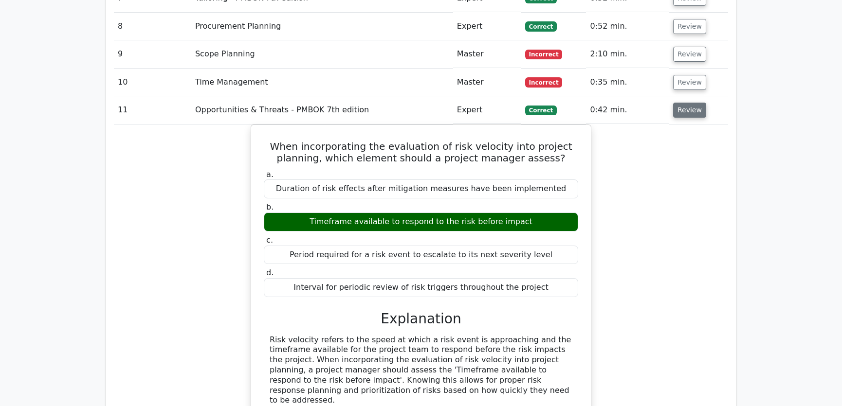
click at [683, 103] on button "Review" at bounding box center [689, 110] width 33 height 15
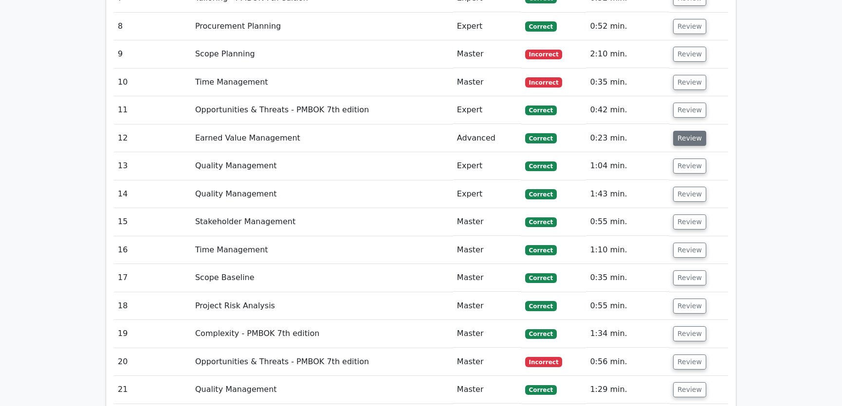
click at [683, 131] on button "Review" at bounding box center [689, 138] width 33 height 15
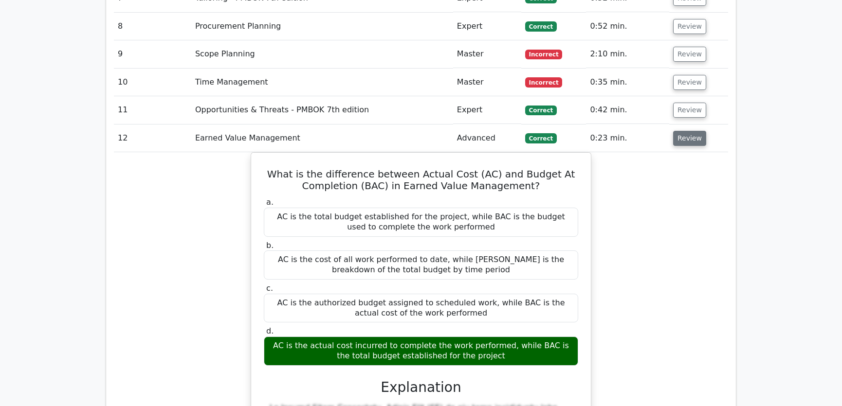
click at [683, 131] on button "Review" at bounding box center [689, 138] width 33 height 15
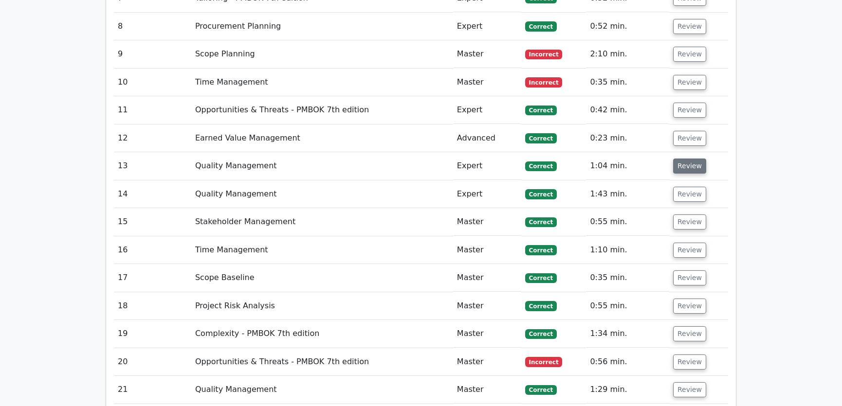
click at [683, 159] on button "Review" at bounding box center [689, 166] width 33 height 15
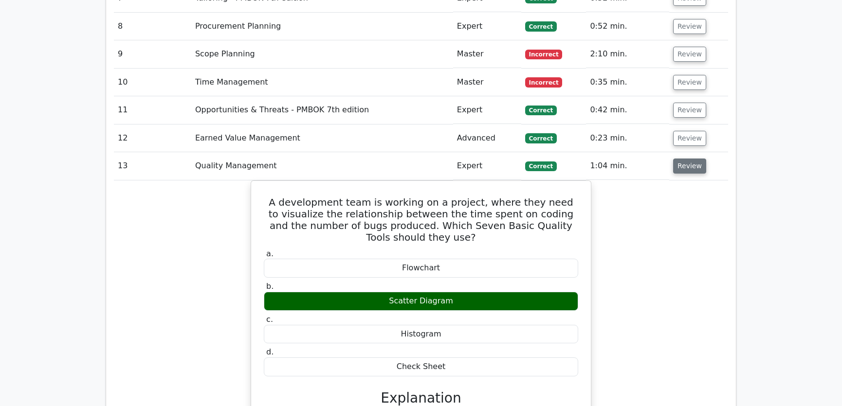
click at [683, 159] on button "Review" at bounding box center [689, 166] width 33 height 15
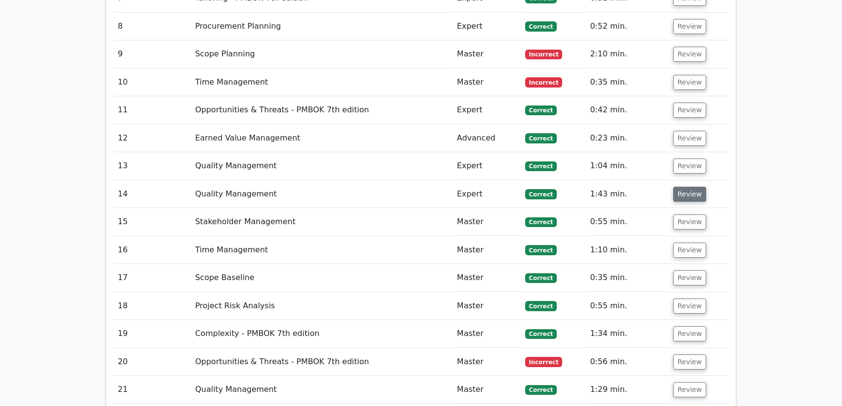
click at [682, 187] on button "Review" at bounding box center [689, 194] width 33 height 15
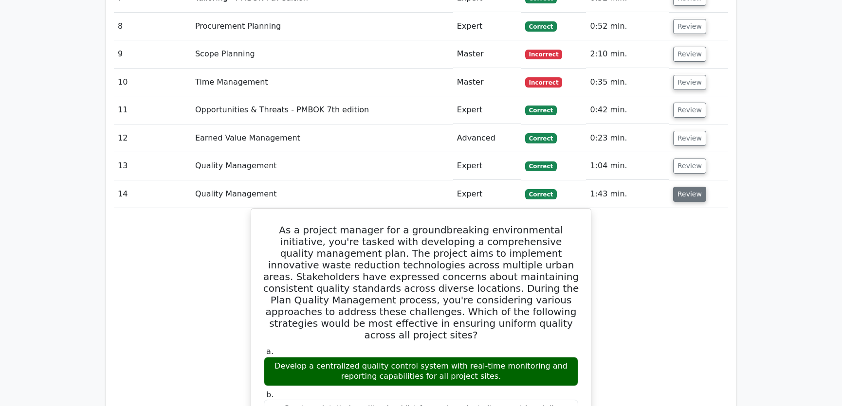
click at [682, 187] on button "Review" at bounding box center [689, 194] width 33 height 15
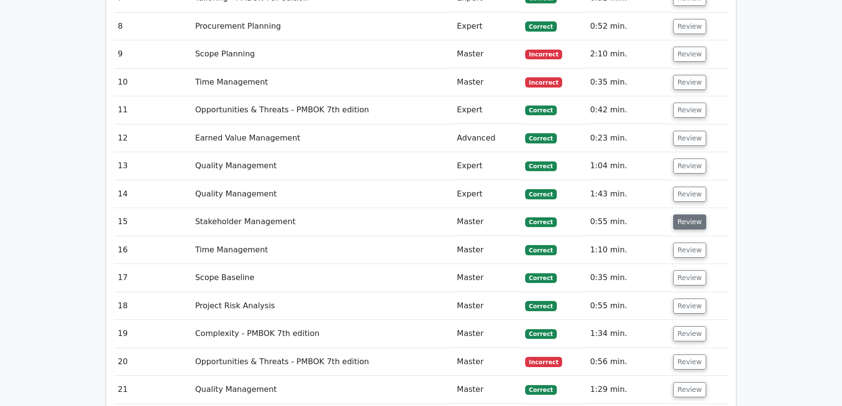
click at [686, 215] on button "Review" at bounding box center [689, 222] width 33 height 15
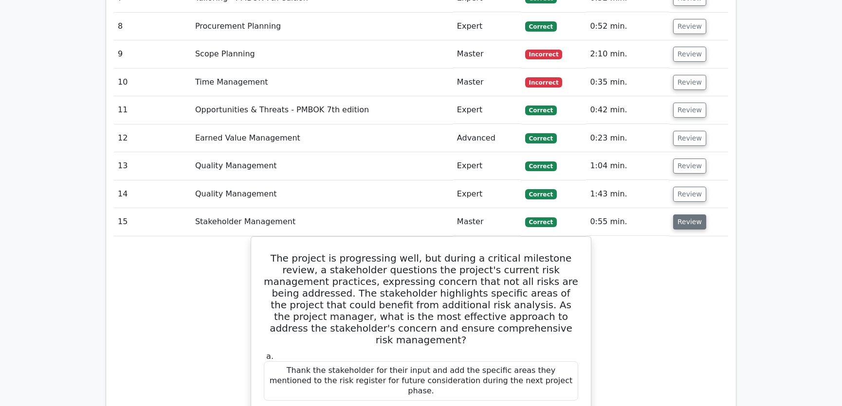
scroll to position [1732, 0]
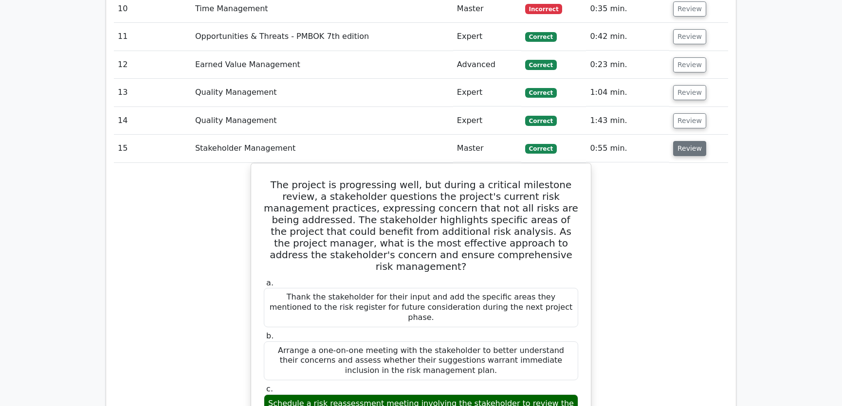
click at [684, 141] on button "Review" at bounding box center [689, 148] width 33 height 15
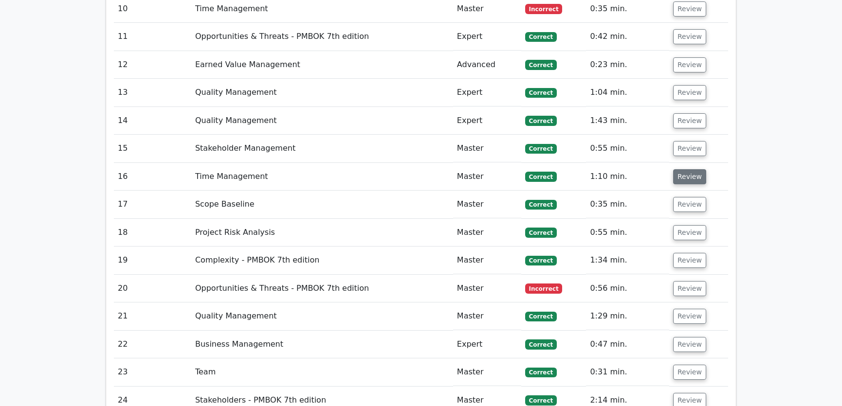
click at [687, 169] on button "Review" at bounding box center [689, 176] width 33 height 15
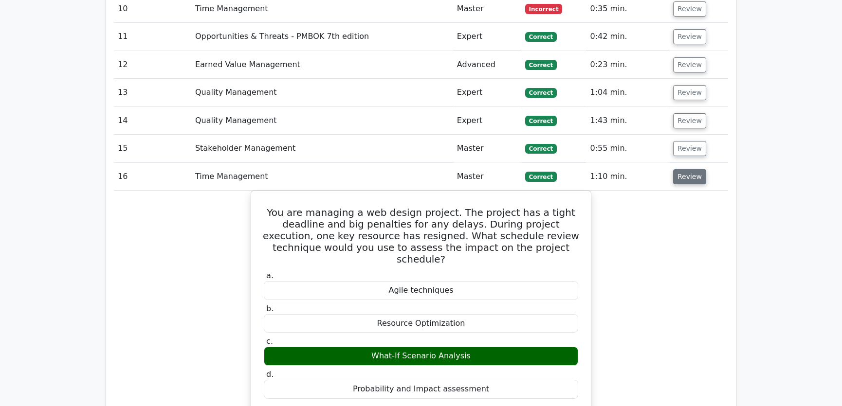
click at [685, 169] on button "Review" at bounding box center [689, 176] width 33 height 15
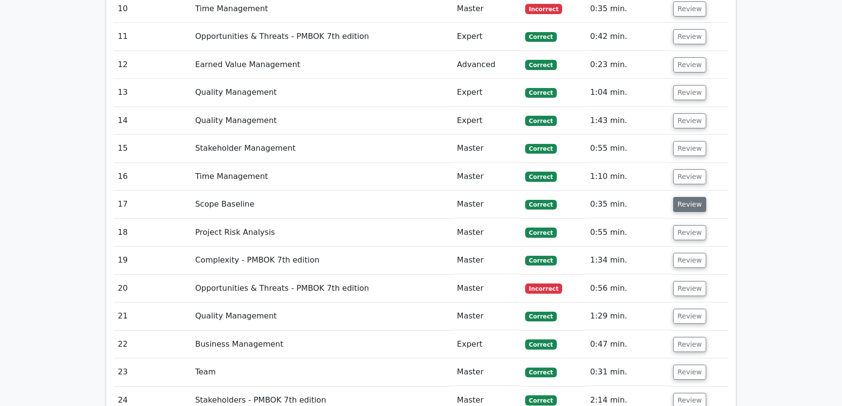
click at [685, 197] on button "Review" at bounding box center [689, 204] width 33 height 15
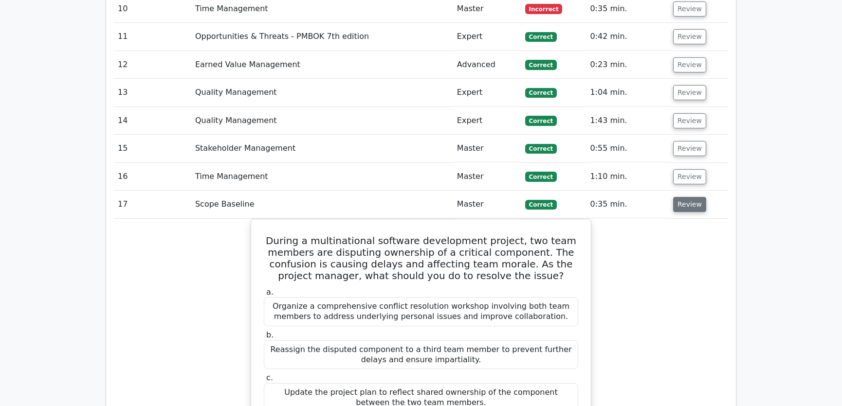
click at [685, 197] on button "Review" at bounding box center [689, 204] width 33 height 15
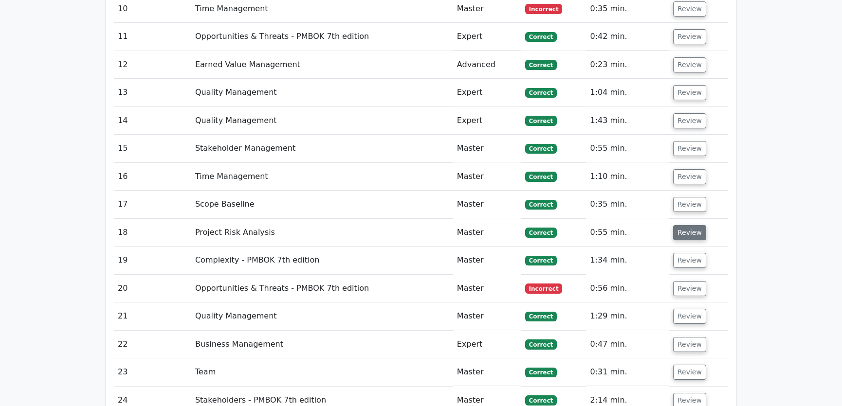
click at [685, 225] on button "Review" at bounding box center [689, 232] width 33 height 15
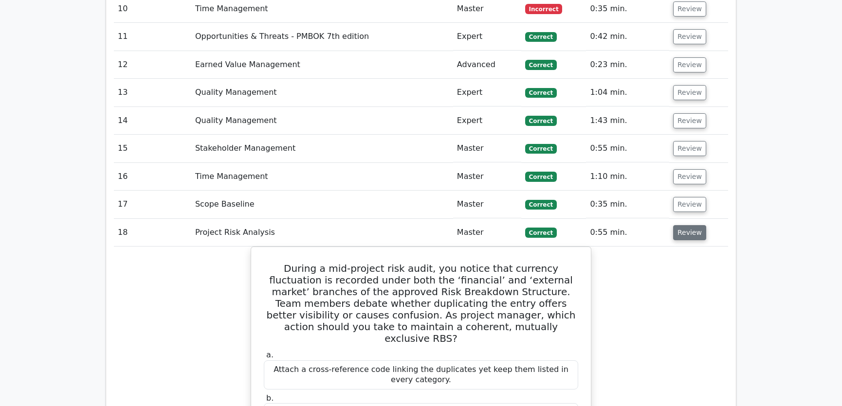
click at [685, 225] on button "Review" at bounding box center [689, 232] width 33 height 15
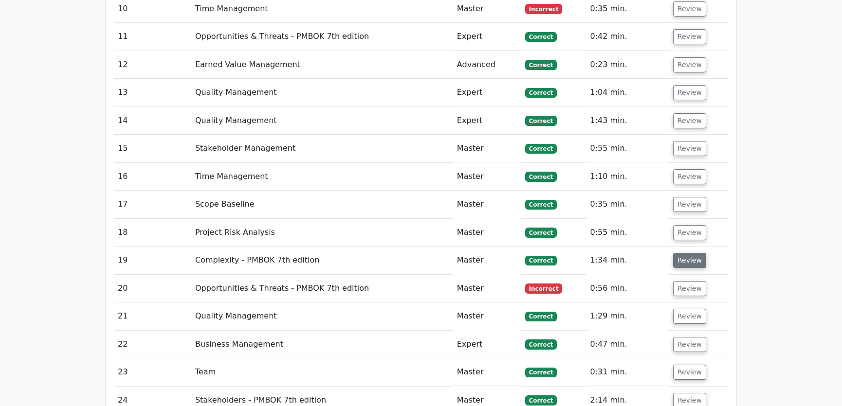
click at [688, 253] on button "Review" at bounding box center [689, 260] width 33 height 15
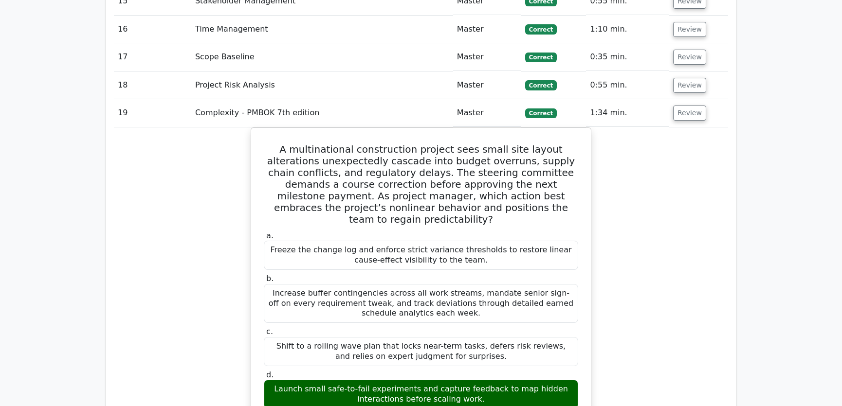
scroll to position [1806, 0]
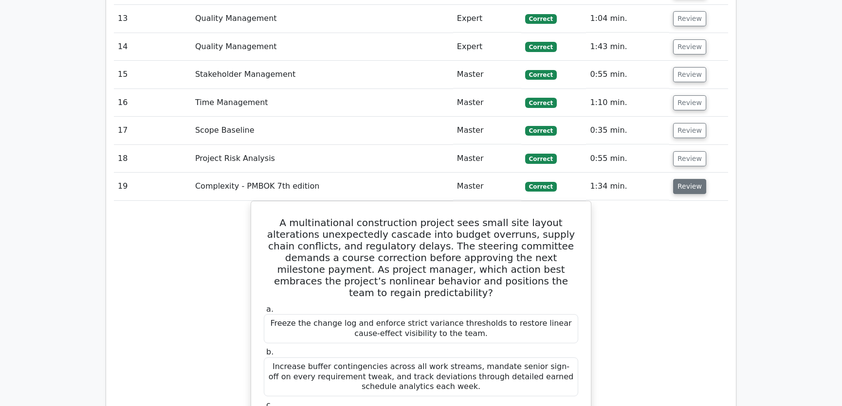
click at [689, 179] on button "Review" at bounding box center [689, 186] width 33 height 15
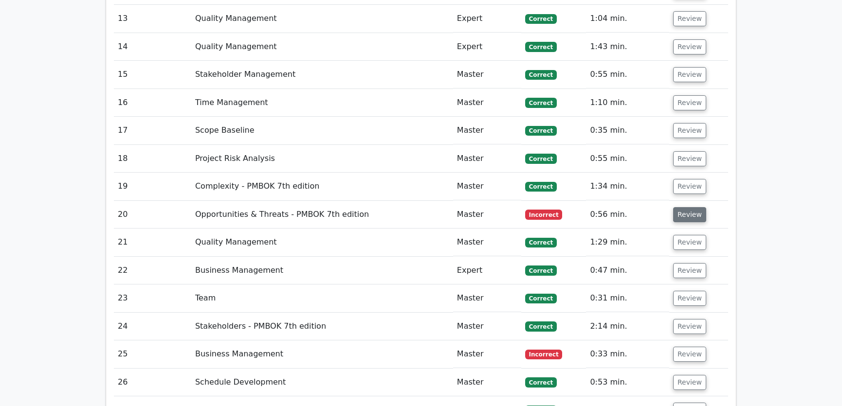
click at [688, 207] on button "Review" at bounding box center [689, 214] width 33 height 15
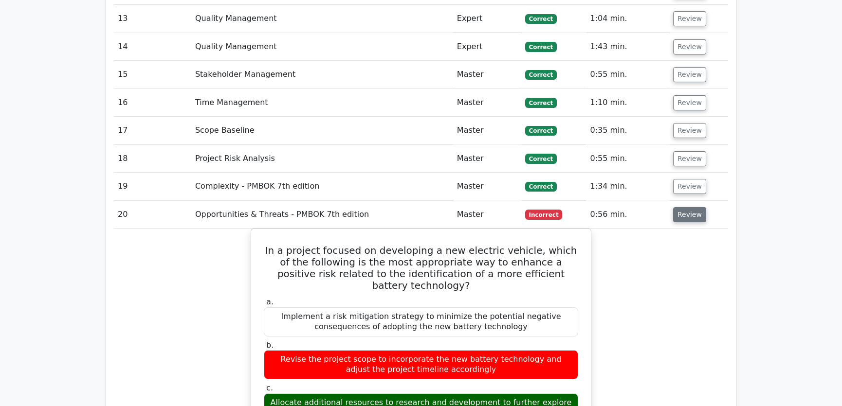
click at [686, 207] on button "Review" at bounding box center [689, 214] width 33 height 15
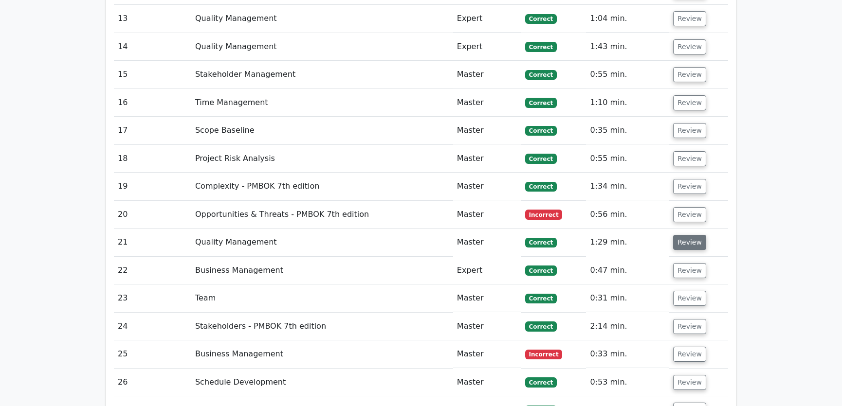
click at [687, 235] on button "Review" at bounding box center [689, 242] width 33 height 15
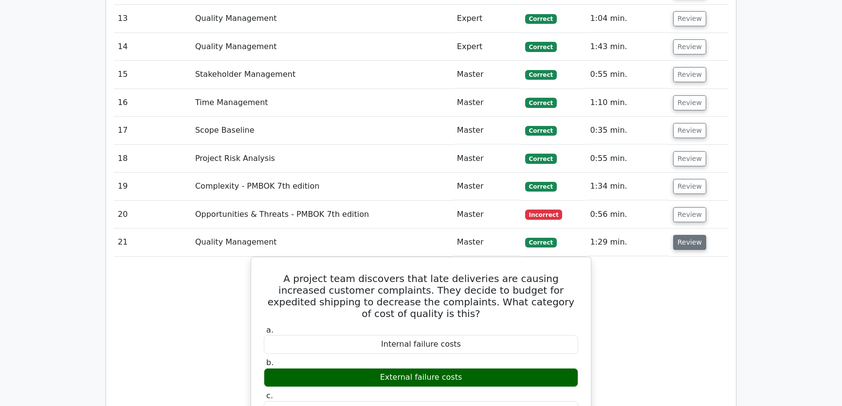
click at [687, 235] on button "Review" at bounding box center [689, 242] width 33 height 15
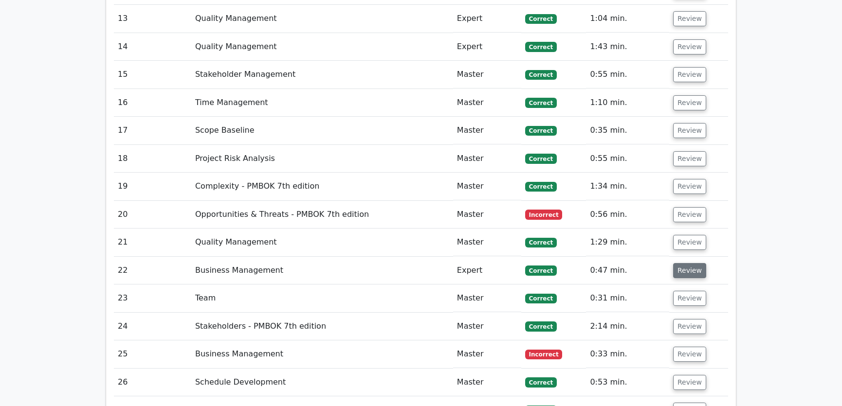
click at [686, 263] on button "Review" at bounding box center [689, 270] width 33 height 15
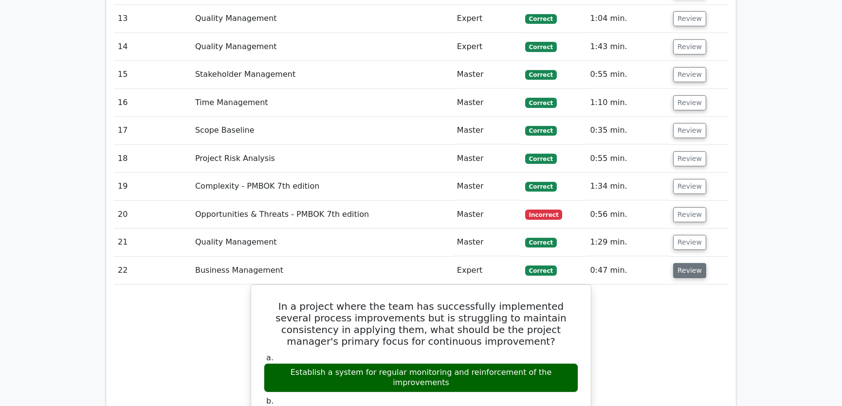
scroll to position [1879, 0]
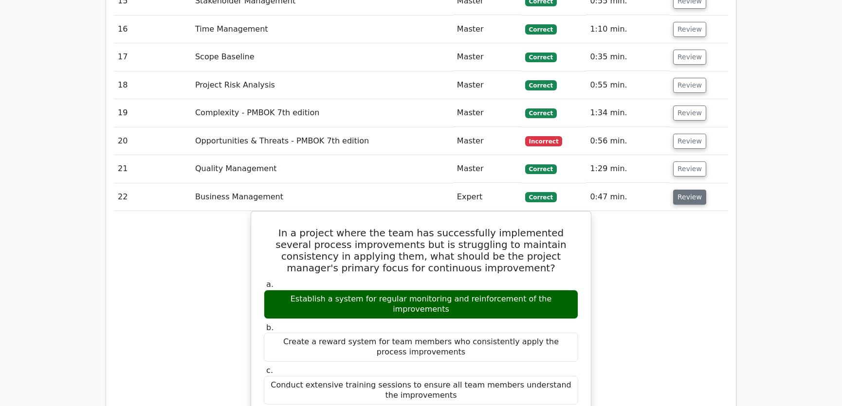
click at [682, 190] on button "Review" at bounding box center [689, 197] width 33 height 15
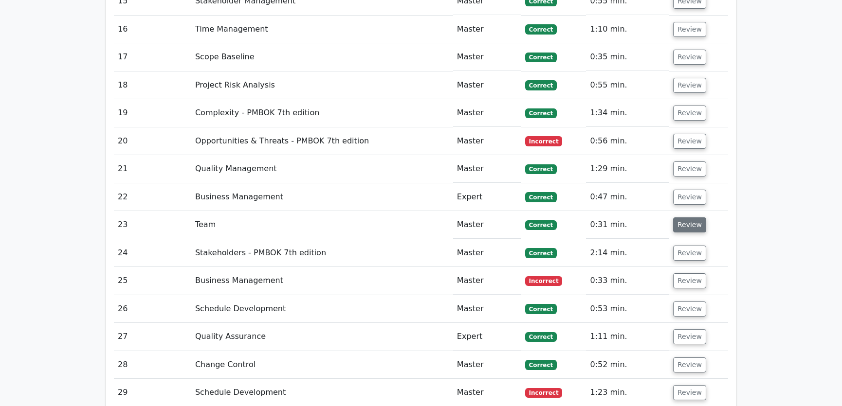
click at [684, 218] on button "Review" at bounding box center [689, 225] width 33 height 15
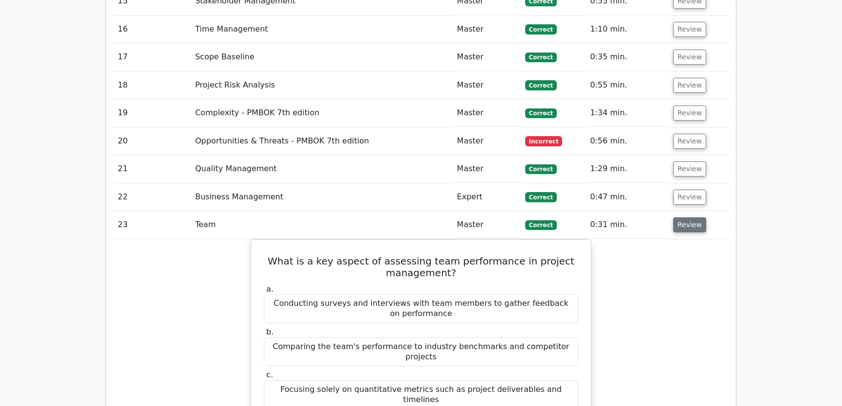
click at [684, 218] on button "Review" at bounding box center [689, 225] width 33 height 15
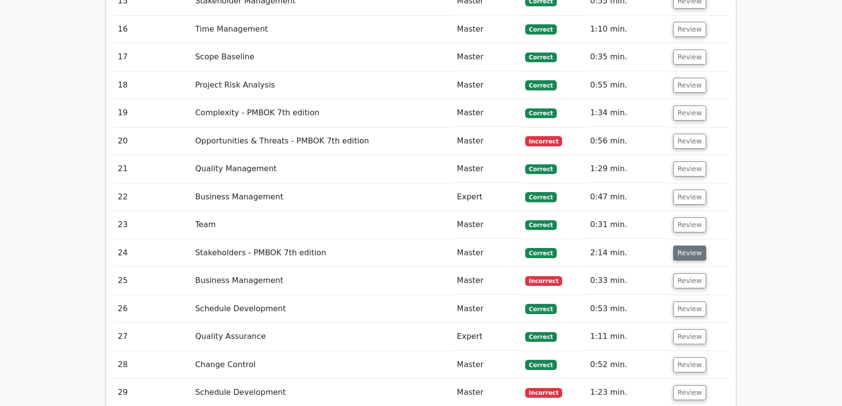
click at [684, 246] on button "Review" at bounding box center [689, 253] width 33 height 15
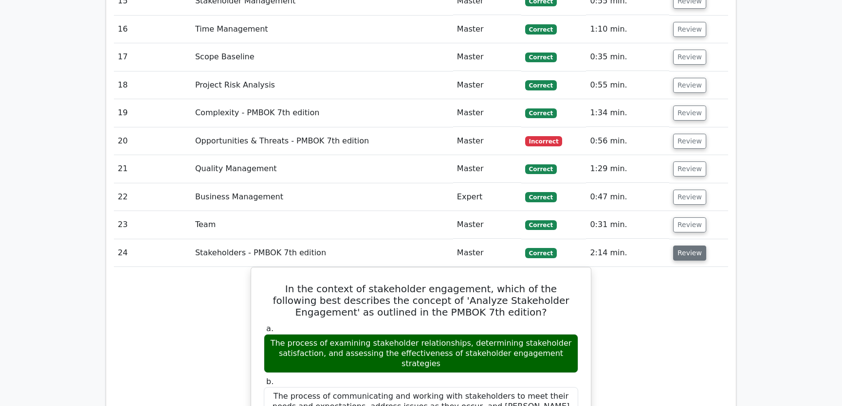
scroll to position [1953, 0]
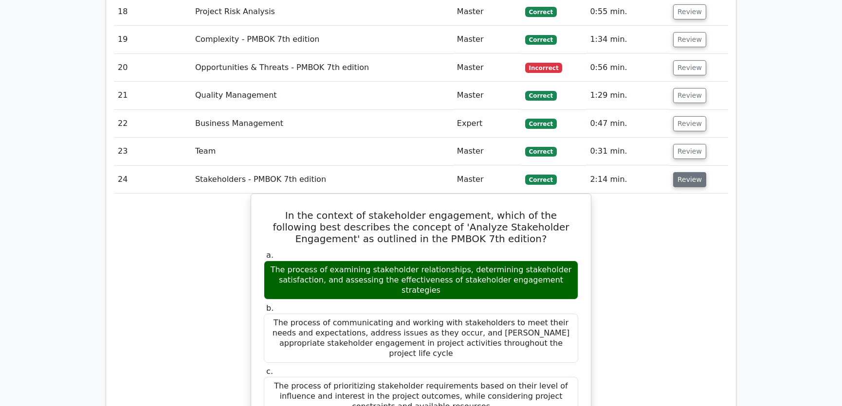
click at [682, 172] on button "Review" at bounding box center [689, 179] width 33 height 15
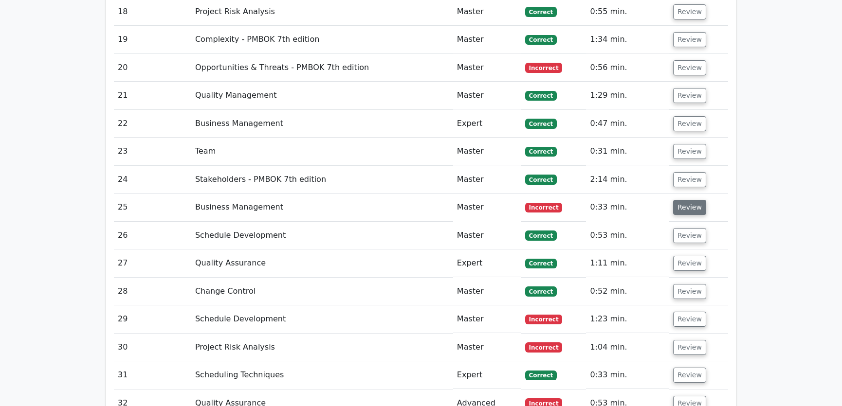
click at [683, 200] on button "Review" at bounding box center [689, 207] width 33 height 15
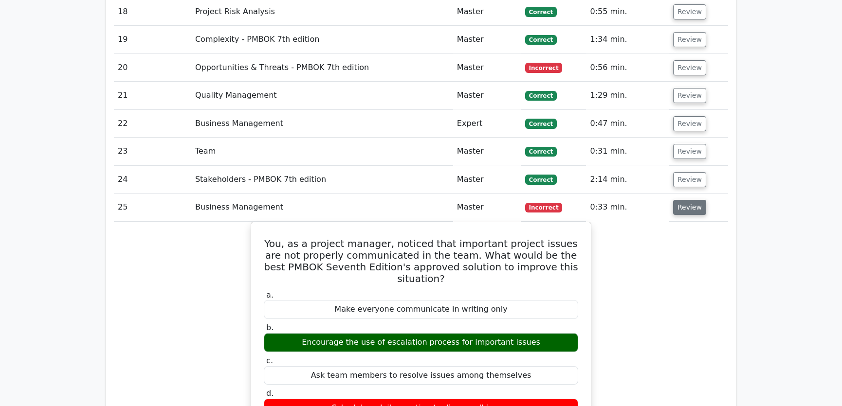
click at [683, 200] on button "Review" at bounding box center [689, 207] width 33 height 15
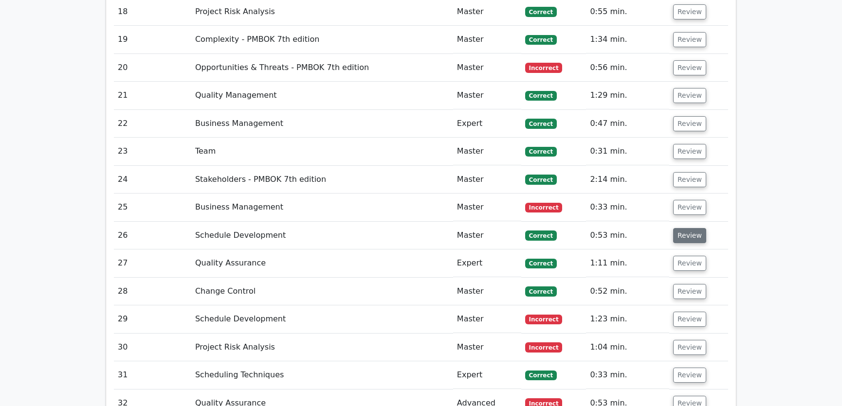
click at [686, 228] on button "Review" at bounding box center [689, 235] width 33 height 15
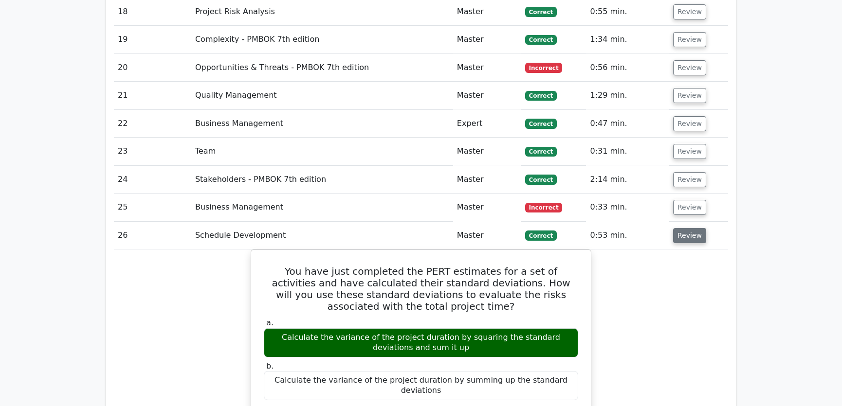
click at [686, 228] on button "Review" at bounding box center [689, 235] width 33 height 15
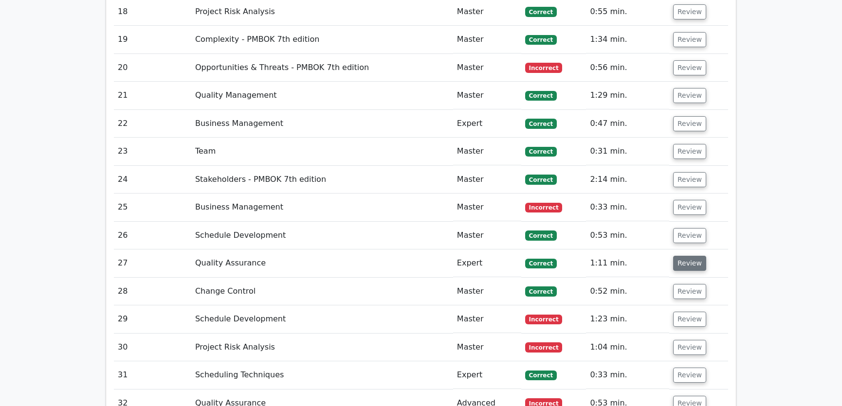
click at [686, 256] on button "Review" at bounding box center [689, 263] width 33 height 15
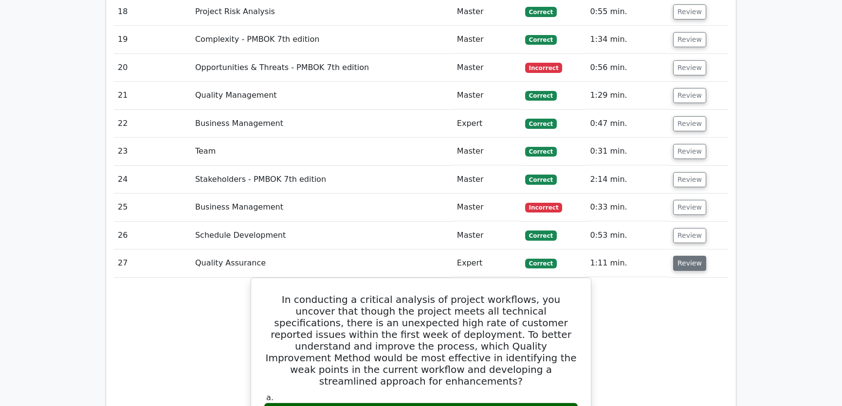
click at [687, 256] on button "Review" at bounding box center [689, 263] width 33 height 15
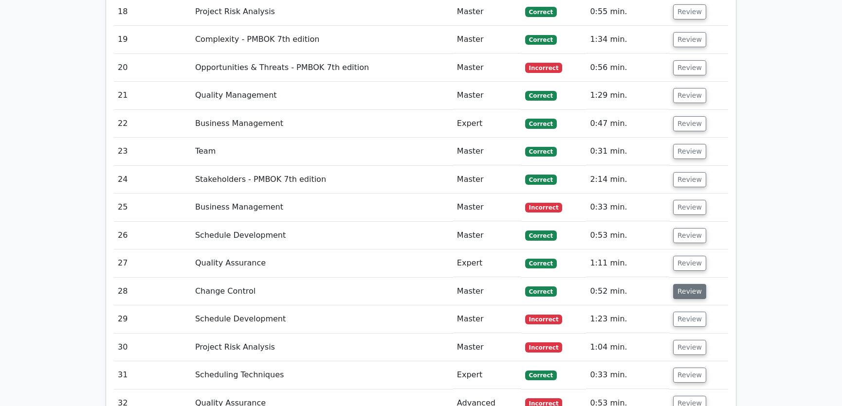
click at [682, 284] on button "Review" at bounding box center [689, 291] width 33 height 15
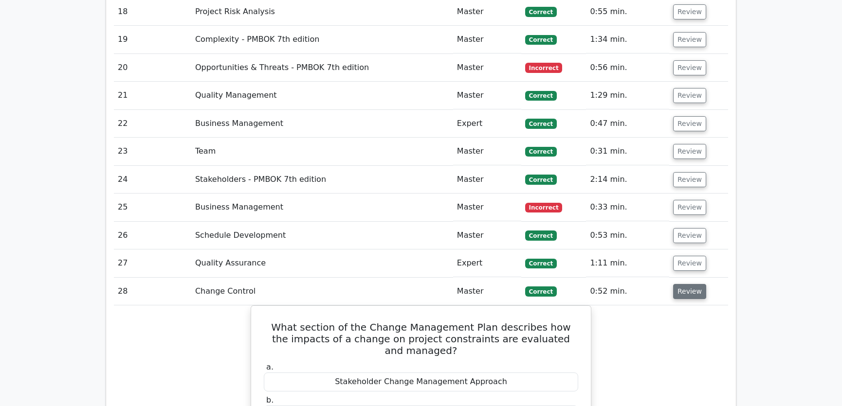
scroll to position [2027, 0]
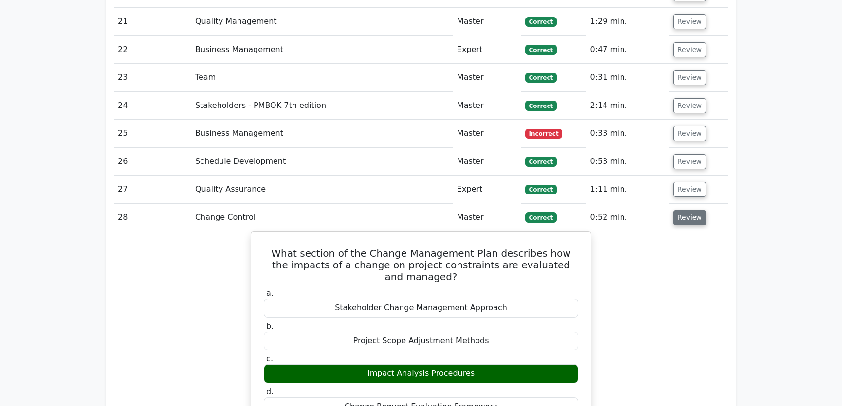
click at [686, 210] on button "Review" at bounding box center [689, 217] width 33 height 15
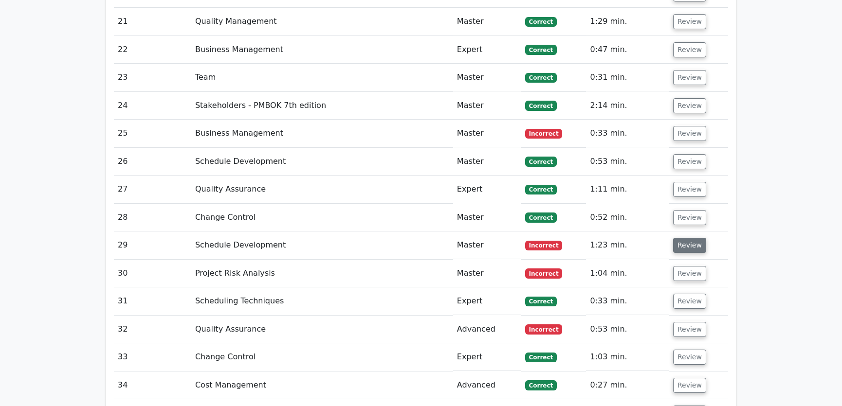
click at [686, 238] on button "Review" at bounding box center [689, 245] width 33 height 15
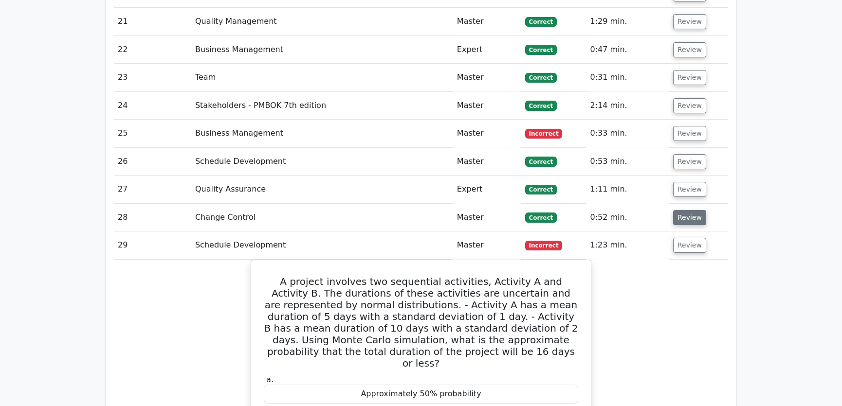
click at [689, 210] on button "Review" at bounding box center [689, 217] width 33 height 15
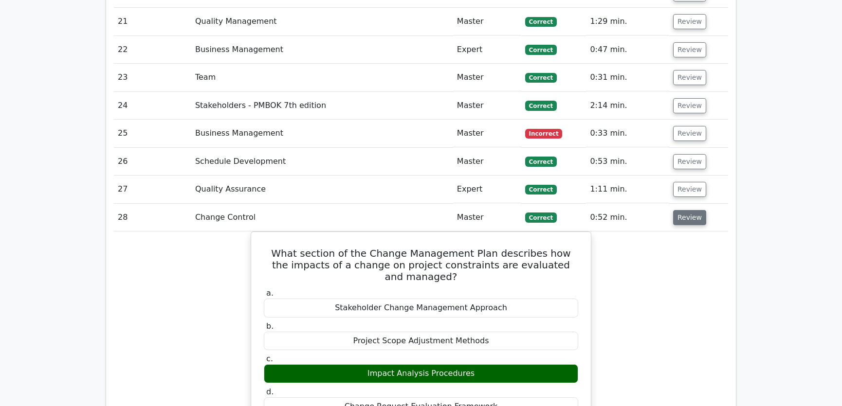
click at [689, 210] on button "Review" at bounding box center [689, 217] width 33 height 15
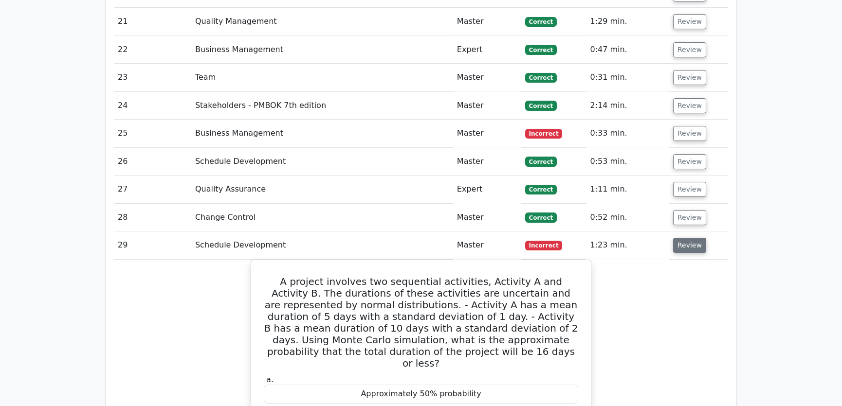
click at [687, 238] on button "Review" at bounding box center [689, 245] width 33 height 15
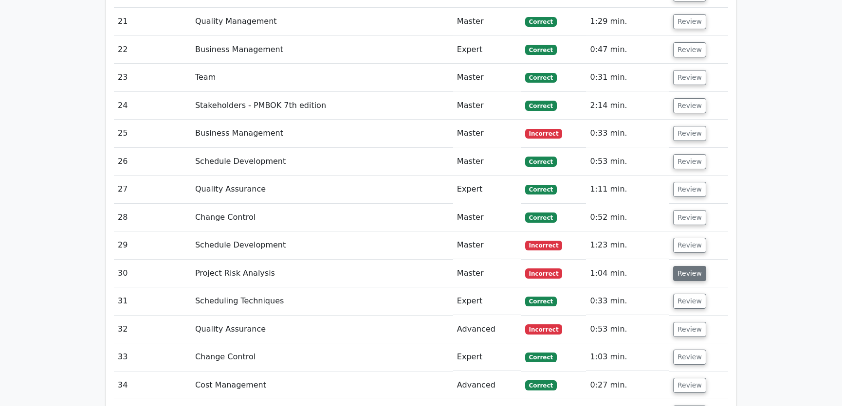
click at [686, 266] on button "Review" at bounding box center [689, 273] width 33 height 15
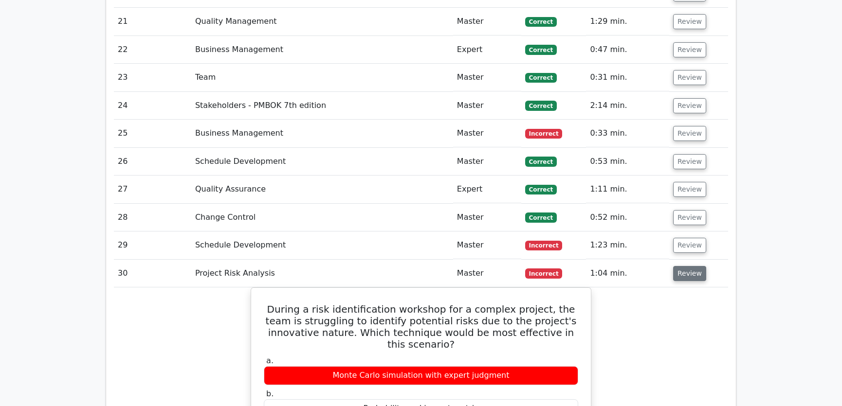
click at [685, 266] on button "Review" at bounding box center [689, 273] width 33 height 15
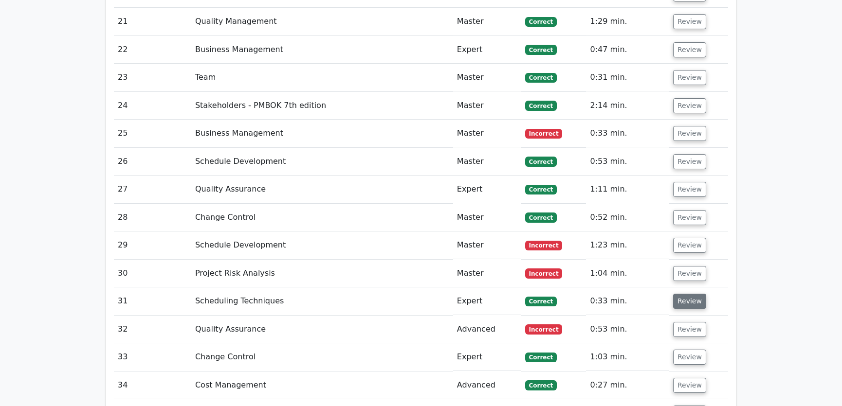
click at [686, 294] on button "Review" at bounding box center [689, 301] width 33 height 15
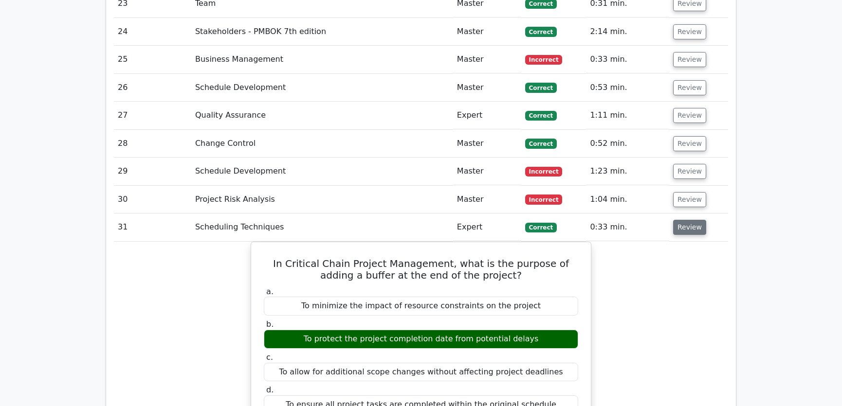
scroll to position [2174, 0]
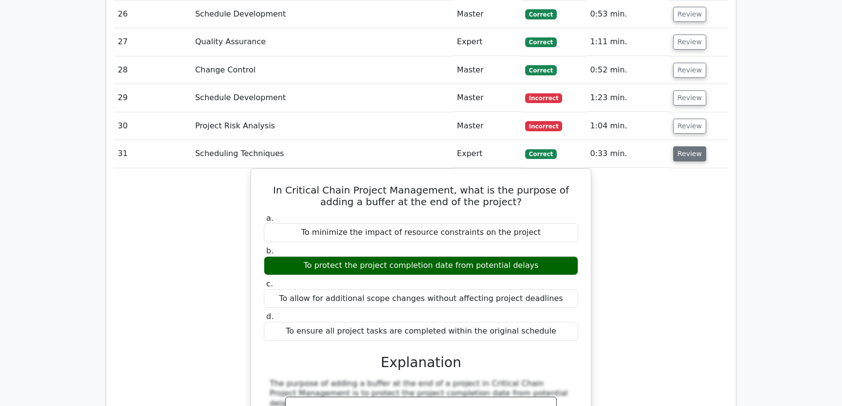
click at [683, 147] on button "Review" at bounding box center [689, 154] width 33 height 15
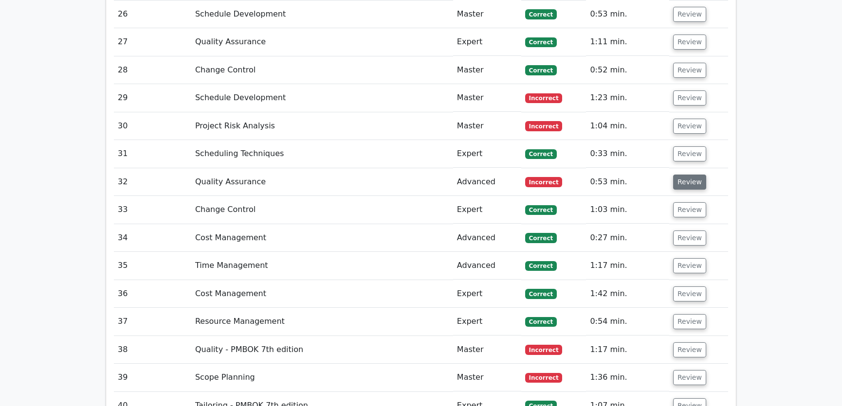
click at [688, 175] on button "Review" at bounding box center [689, 182] width 33 height 15
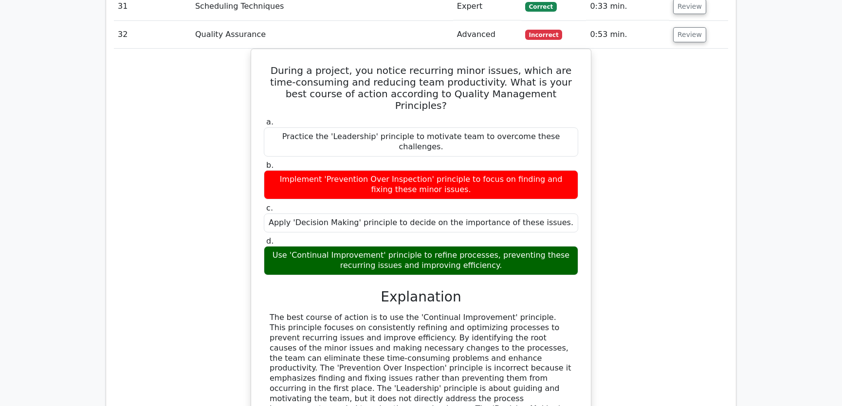
scroll to position [2395, 0]
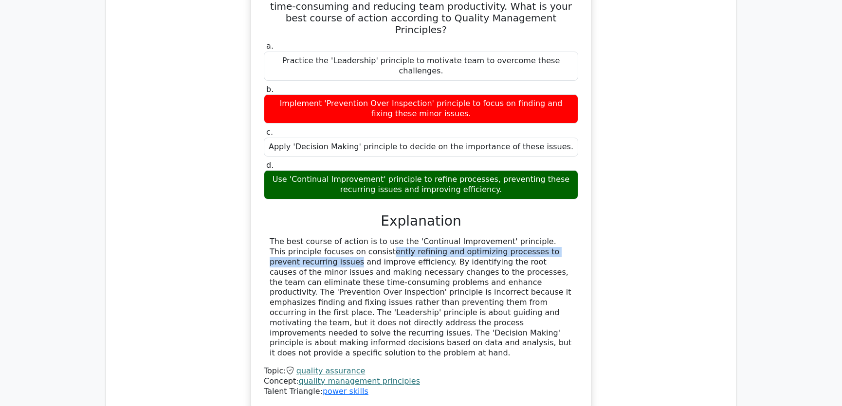
drag, startPoint x: 306, startPoint y: 192, endPoint x: 541, endPoint y: 192, distance: 235.1
click at [541, 237] on div "The best course of action is to use the 'Continual Improvement' principle. This…" at bounding box center [421, 298] width 303 height 122
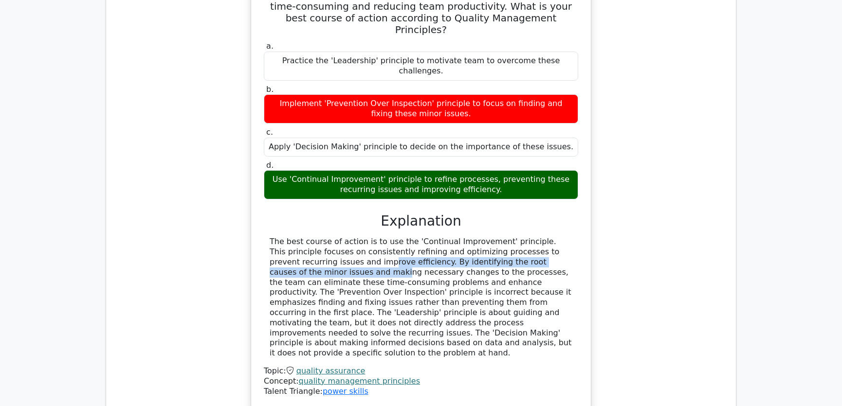
drag, startPoint x: 292, startPoint y: 202, endPoint x: 555, endPoint y: 203, distance: 262.8
click at [555, 237] on div "The best course of action is to use the 'Continual Improvement' principle. This…" at bounding box center [421, 298] width 303 height 122
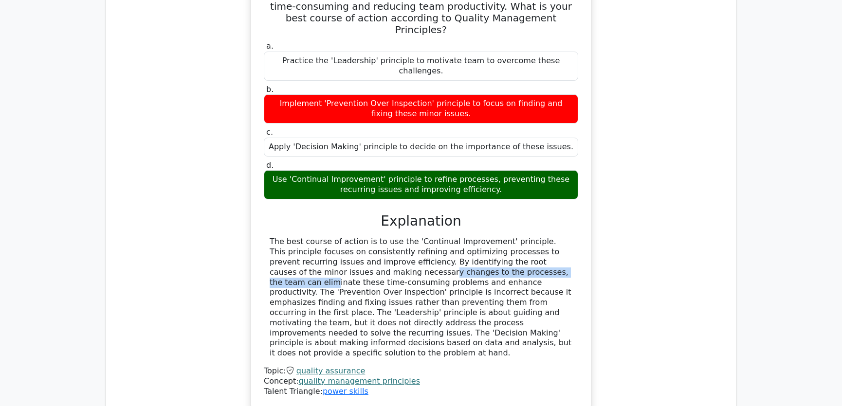
drag, startPoint x: 302, startPoint y: 213, endPoint x: 464, endPoint y: 214, distance: 162.1
click at [464, 237] on div "The best course of action is to use the 'Continual Improvement' principle. This…" at bounding box center [421, 298] width 303 height 122
drag, startPoint x: 277, startPoint y: 223, endPoint x: 448, endPoint y: 226, distance: 170.9
click at [448, 237] on div "The best course of action is to use the 'Continual Improvement' principle. This…" at bounding box center [421, 298] width 303 height 122
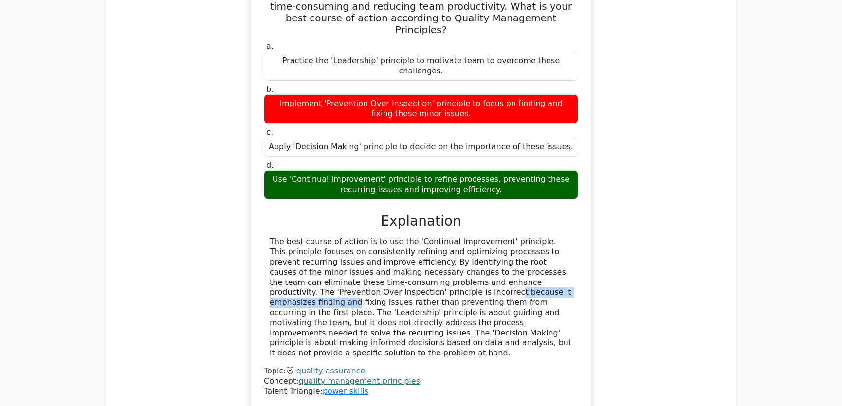
drag, startPoint x: 284, startPoint y: 233, endPoint x: 404, endPoint y: 234, distance: 120.2
click at [403, 237] on div "The best course of action is to use the 'Continual Improvement' principle. This…" at bounding box center [421, 298] width 303 height 122
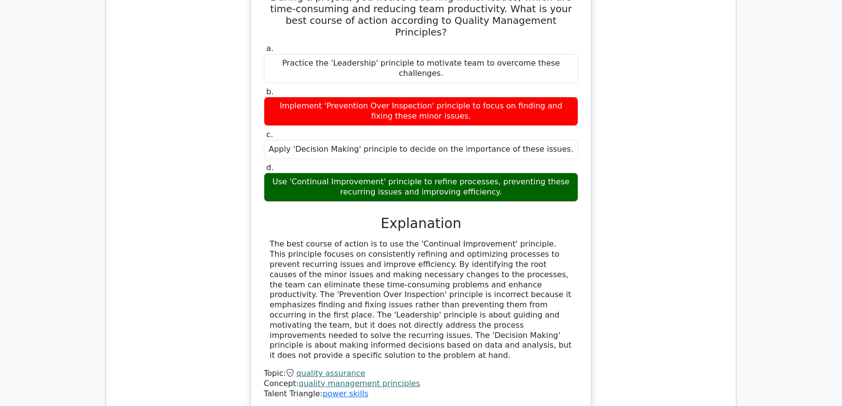
click at [669, 219] on div "During a project, you notice recurring minor issues, which are time-consuming a…" at bounding box center [421, 199] width 614 height 448
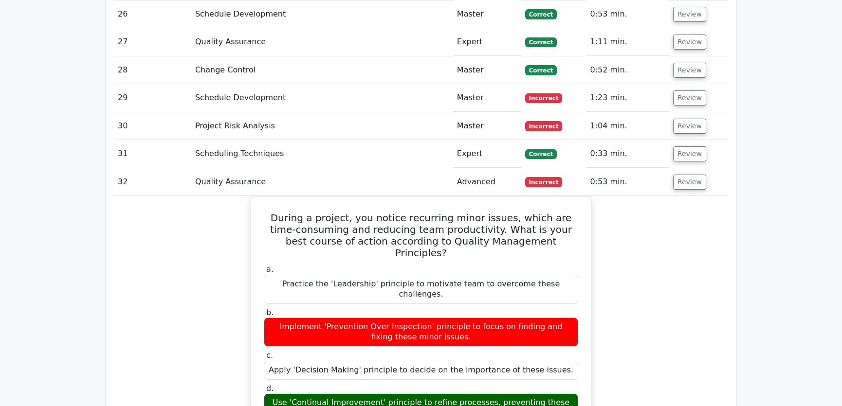
scroll to position [2248, 0]
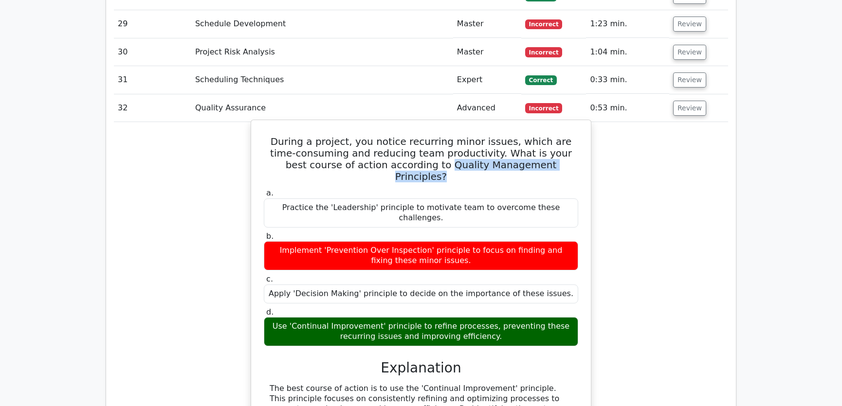
drag, startPoint x: 394, startPoint y: 129, endPoint x: 535, endPoint y: 130, distance: 141.2
click at [535, 136] on h5 "During a project, you notice recurring minor issues, which are time-consuming a…" at bounding box center [421, 159] width 316 height 47
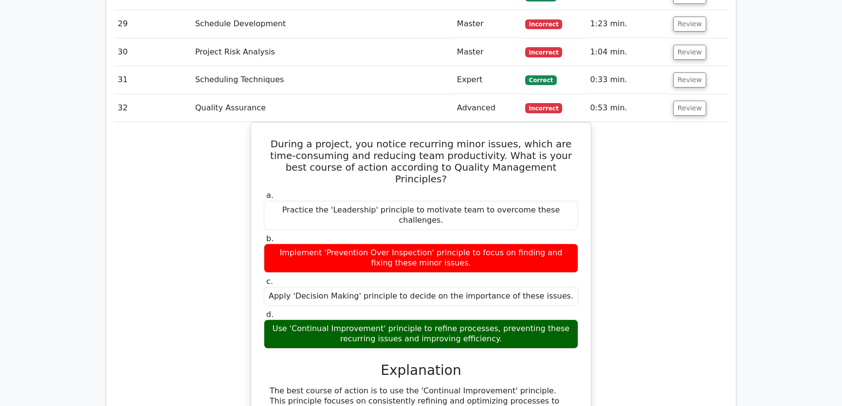
click at [646, 280] on div "During a project, you notice recurring minor issues, which are time-consuming a…" at bounding box center [421, 346] width 614 height 448
click at [699, 137] on div "During a project, you notice recurring minor issues, which are time-consuming a…" at bounding box center [421, 346] width 614 height 448
click at [660, 253] on div "During a project, you notice recurring minor issues, which are time-consuming a…" at bounding box center [421, 346] width 614 height 448
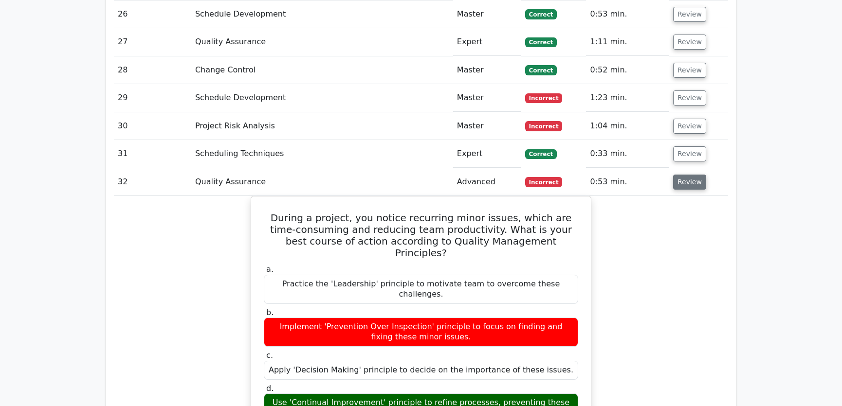
click at [690, 175] on button "Review" at bounding box center [689, 182] width 33 height 15
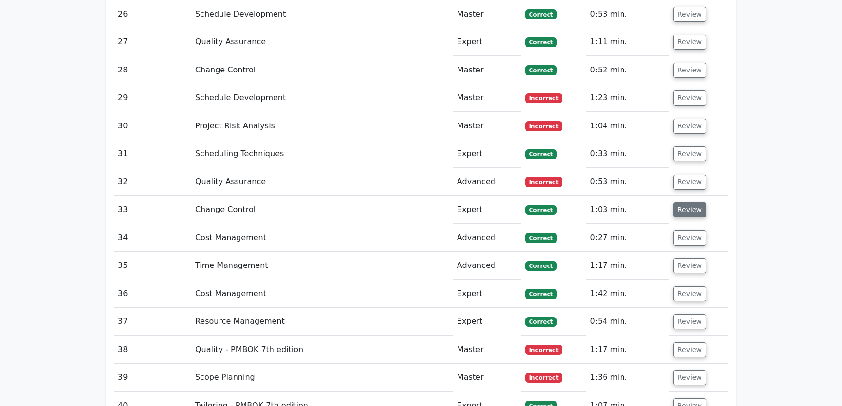
click at [683, 202] on button "Review" at bounding box center [689, 209] width 33 height 15
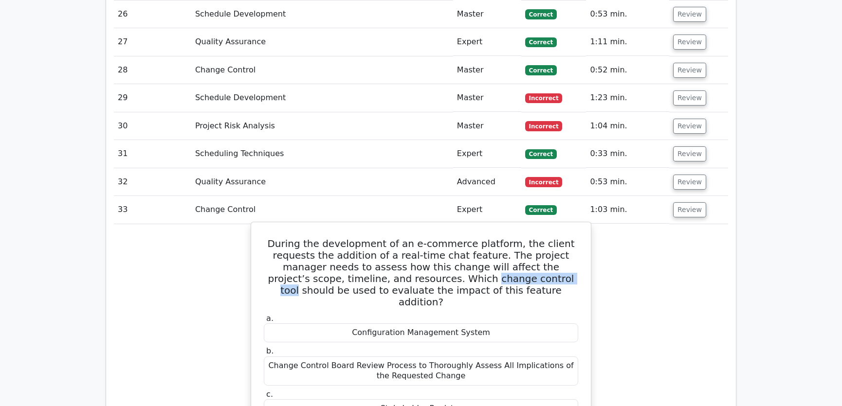
drag, startPoint x: 366, startPoint y: 241, endPoint x: 452, endPoint y: 242, distance: 86.2
click at [452, 242] on h5 "During the development of an e-commerce platform, the client requests the addit…" at bounding box center [421, 273] width 316 height 70
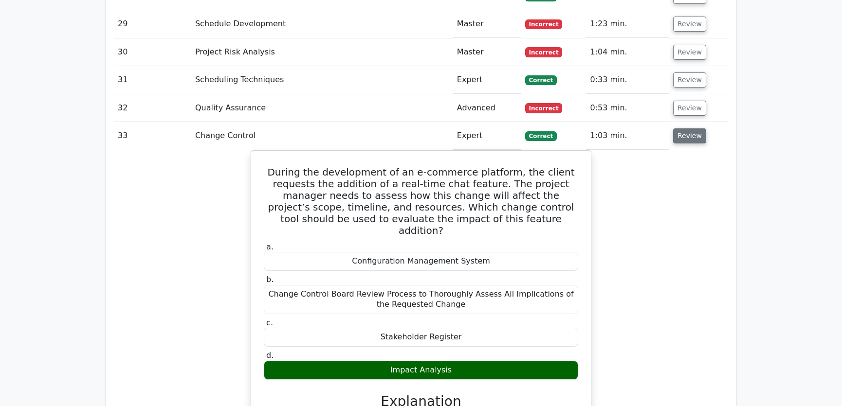
click at [692, 128] on button "Review" at bounding box center [689, 135] width 33 height 15
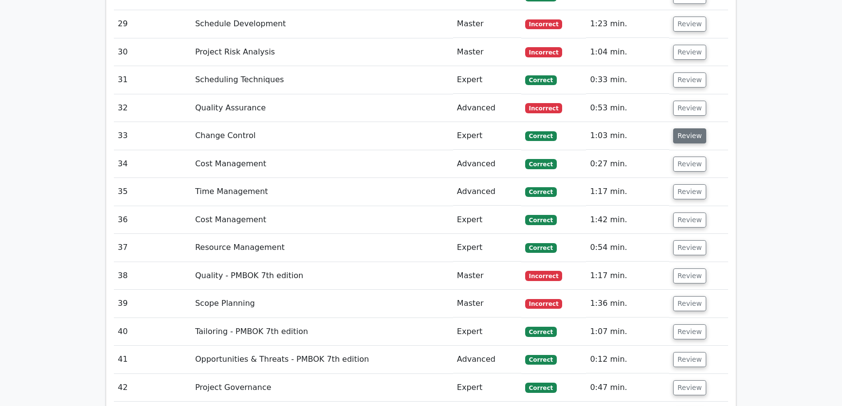
click at [692, 128] on button "Review" at bounding box center [689, 135] width 33 height 15
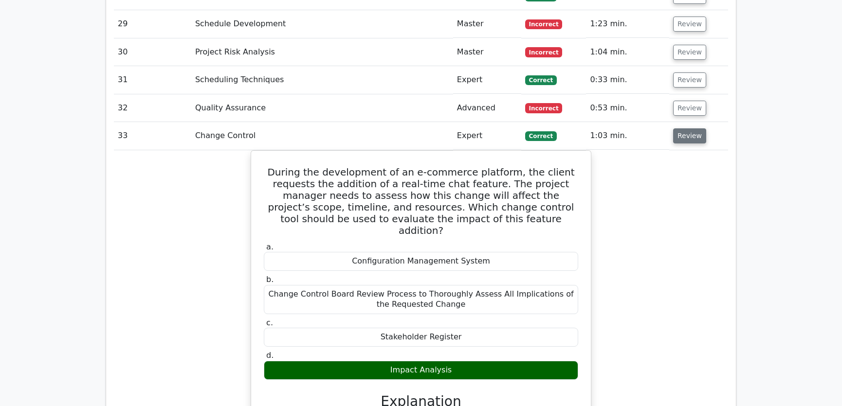
click at [692, 128] on button "Review" at bounding box center [689, 135] width 33 height 15
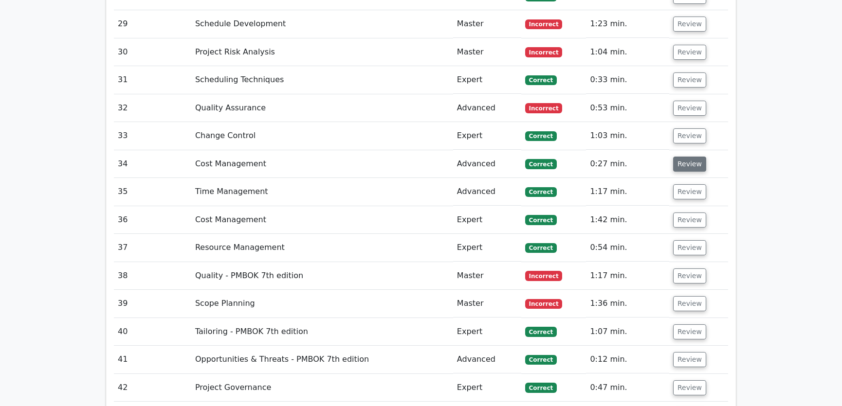
click at [682, 157] on button "Review" at bounding box center [689, 164] width 33 height 15
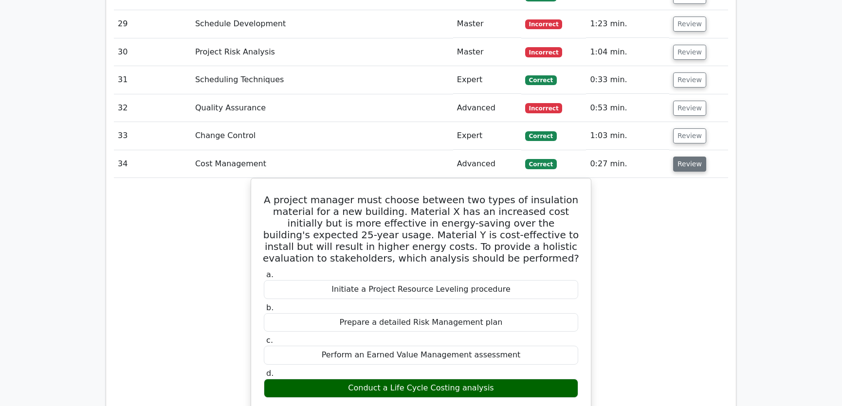
click at [682, 157] on button "Review" at bounding box center [689, 164] width 33 height 15
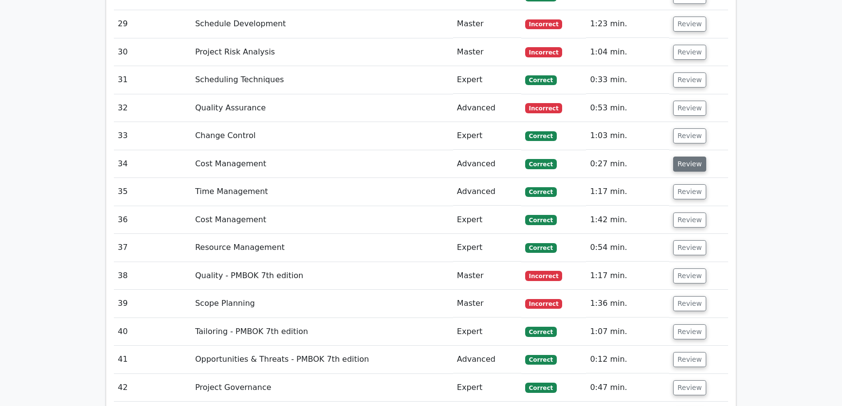
click at [688, 157] on button "Review" at bounding box center [689, 164] width 33 height 15
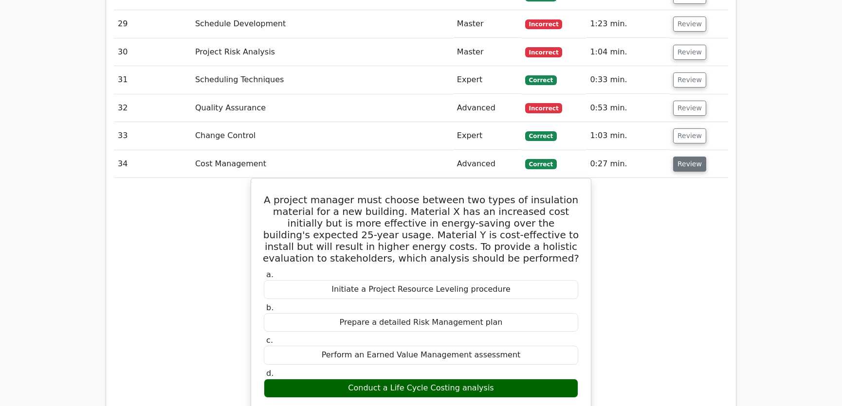
click at [687, 157] on button "Review" at bounding box center [689, 164] width 33 height 15
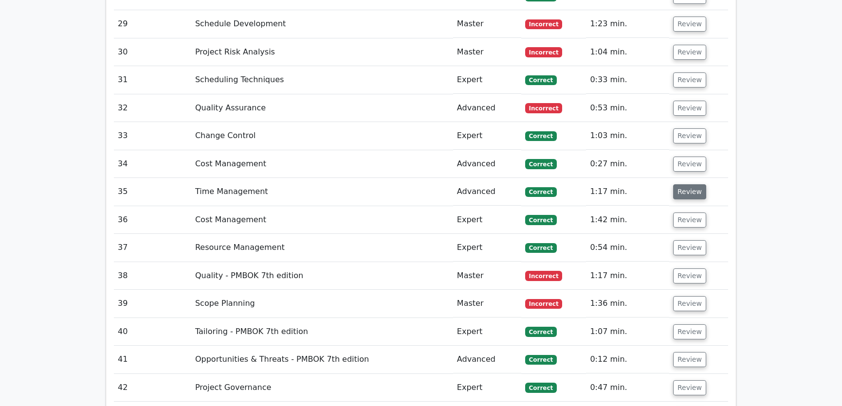
click at [686, 184] on button "Review" at bounding box center [689, 191] width 33 height 15
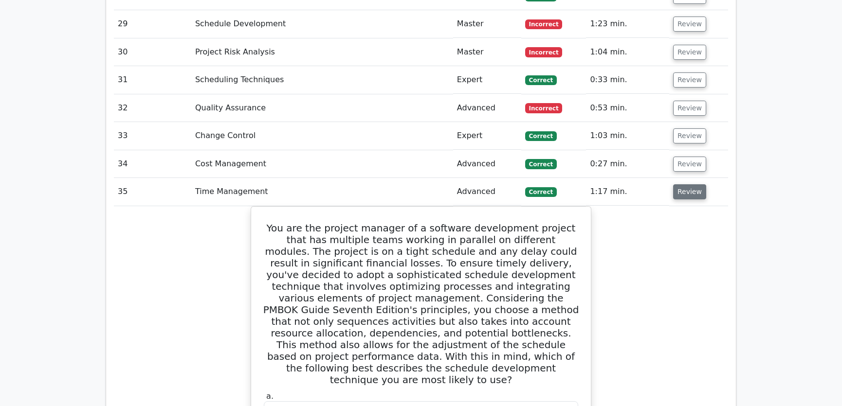
click at [686, 184] on button "Review" at bounding box center [689, 191] width 33 height 15
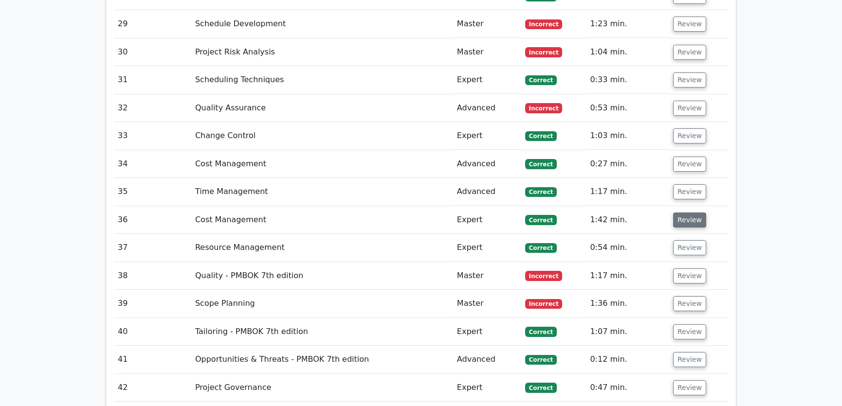
click at [687, 213] on button "Review" at bounding box center [689, 220] width 33 height 15
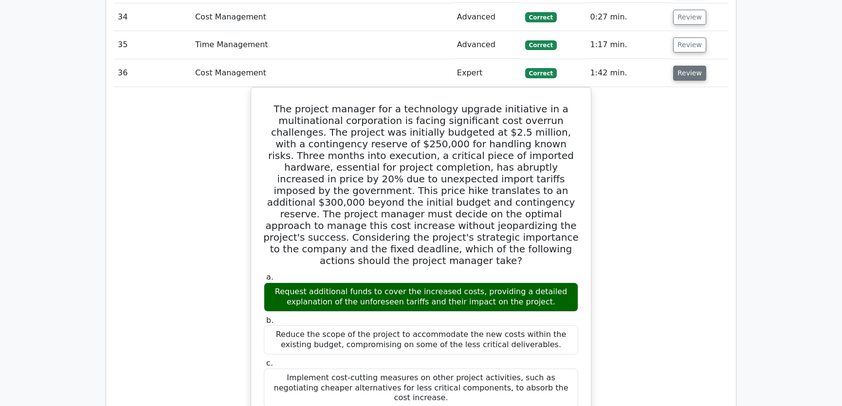
scroll to position [2322, 0]
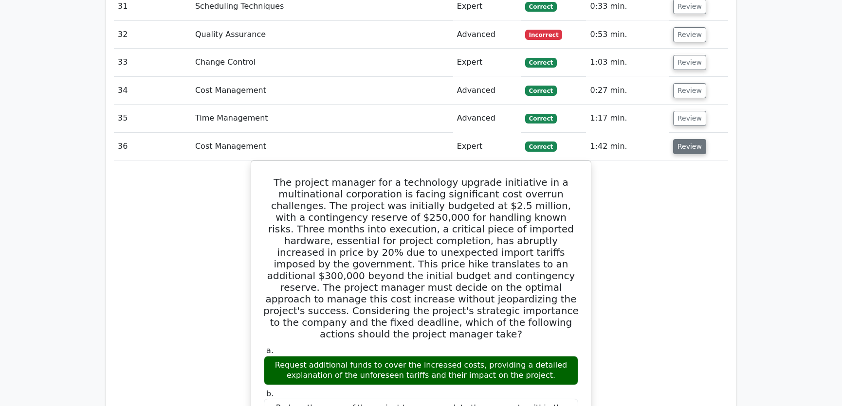
click at [687, 139] on button "Review" at bounding box center [689, 146] width 33 height 15
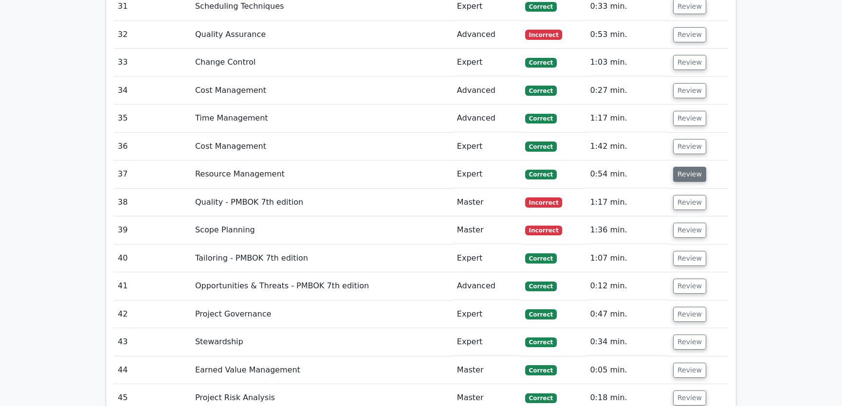
click at [686, 167] on button "Review" at bounding box center [689, 174] width 33 height 15
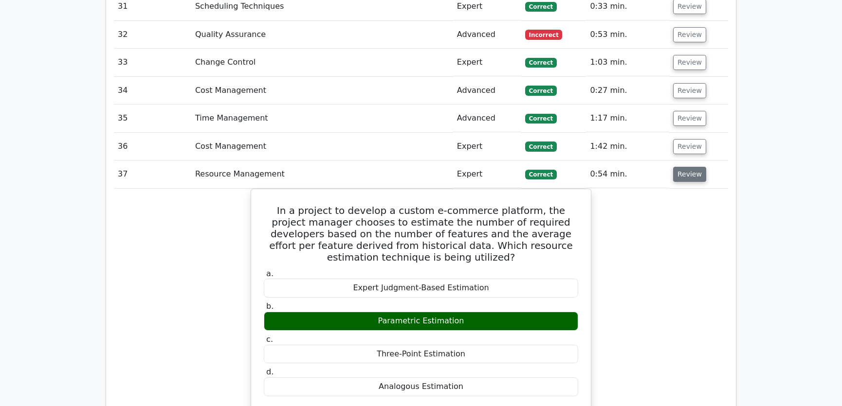
click at [686, 167] on button "Review" at bounding box center [689, 174] width 33 height 15
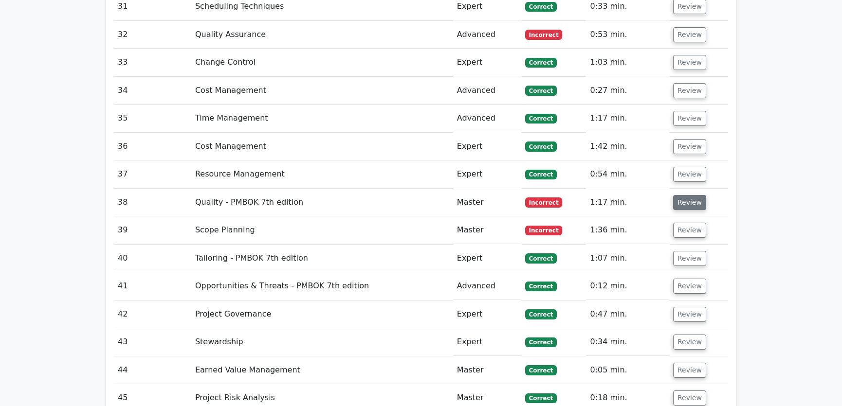
click at [686, 195] on button "Review" at bounding box center [689, 202] width 33 height 15
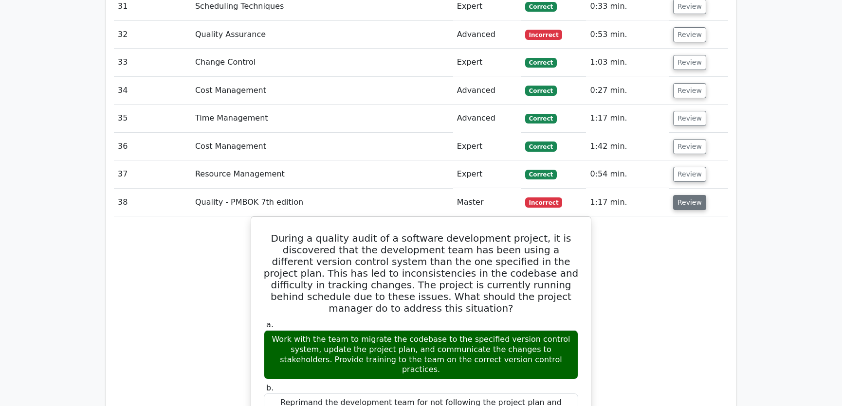
click at [686, 195] on button "Review" at bounding box center [689, 202] width 33 height 15
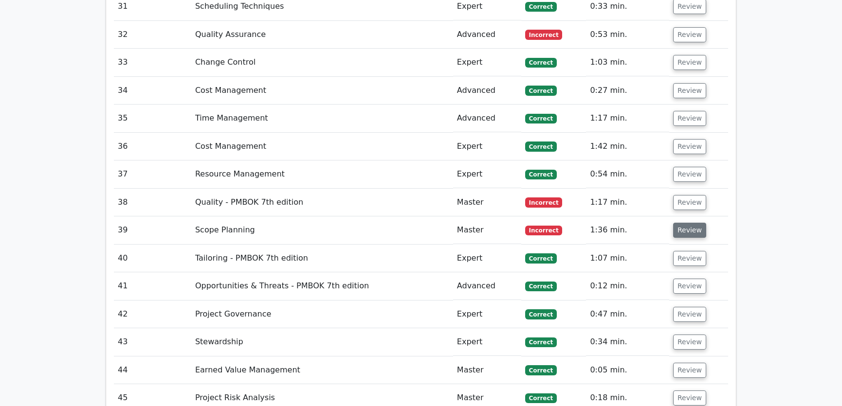
click at [685, 223] on button "Review" at bounding box center [689, 230] width 33 height 15
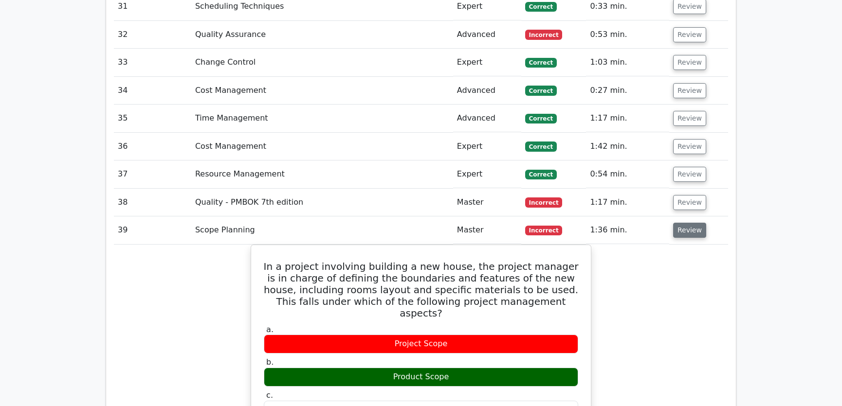
click at [685, 223] on button "Review" at bounding box center [689, 230] width 33 height 15
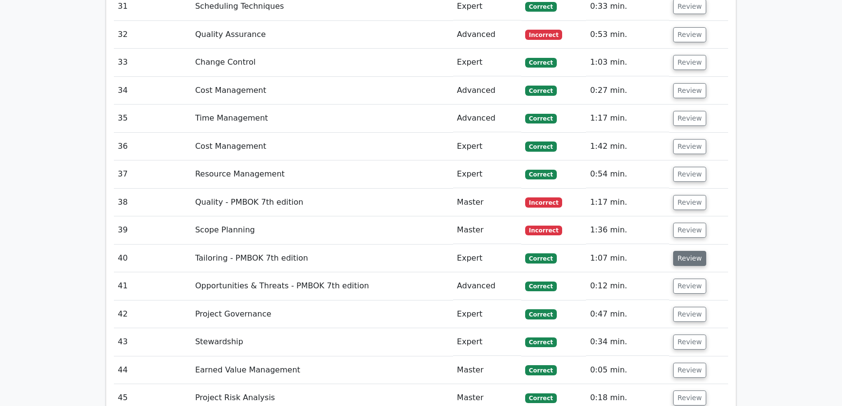
click at [685, 251] on button "Review" at bounding box center [689, 258] width 33 height 15
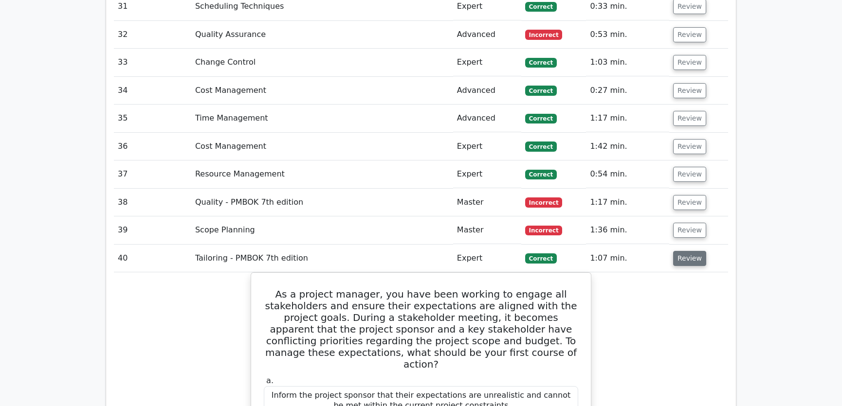
scroll to position [2469, 0]
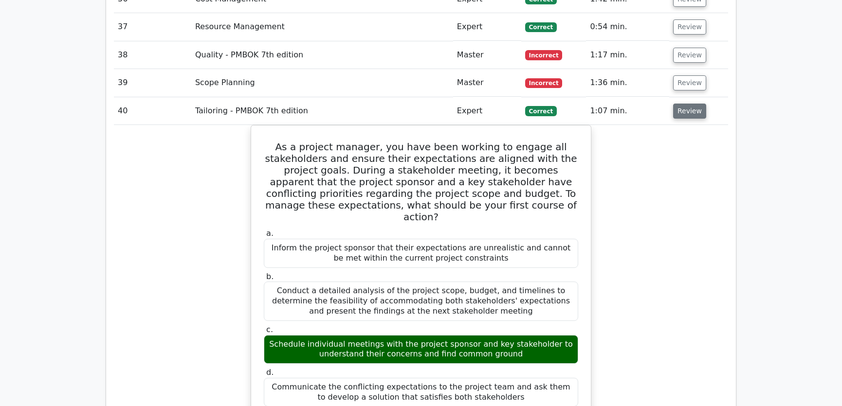
click at [684, 104] on button "Review" at bounding box center [689, 111] width 33 height 15
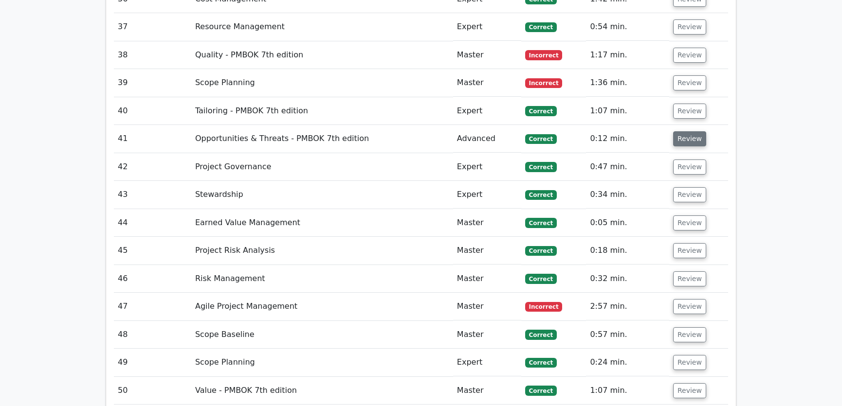
click at [683, 131] on button "Review" at bounding box center [689, 138] width 33 height 15
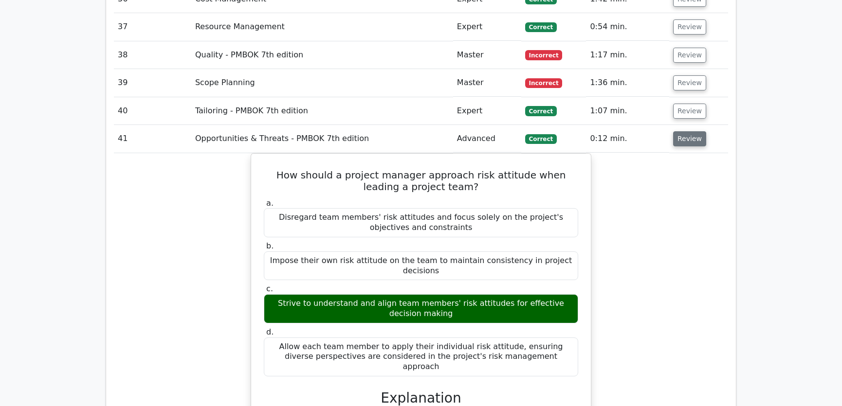
click at [685, 131] on button "Review" at bounding box center [689, 138] width 33 height 15
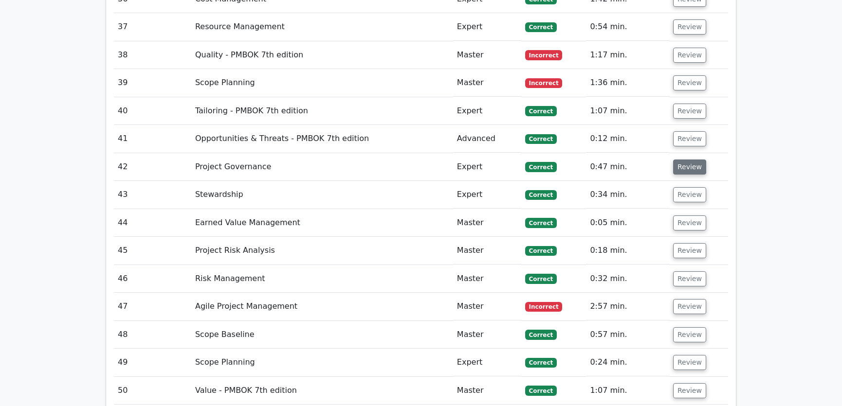
click at [686, 160] on button "Review" at bounding box center [689, 167] width 33 height 15
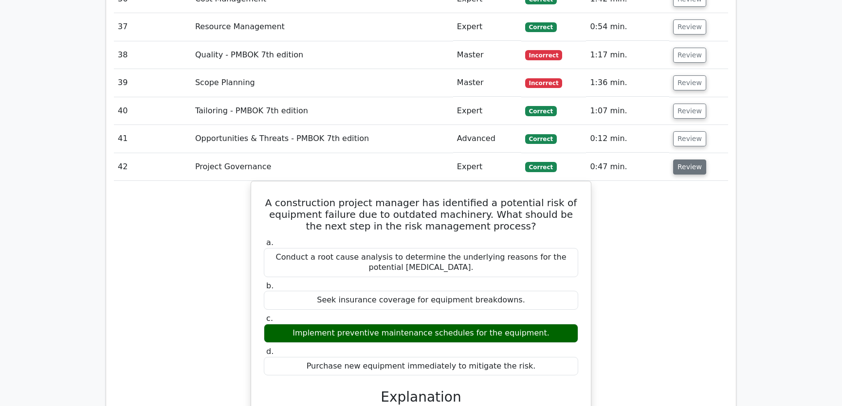
click at [689, 160] on button "Review" at bounding box center [689, 167] width 33 height 15
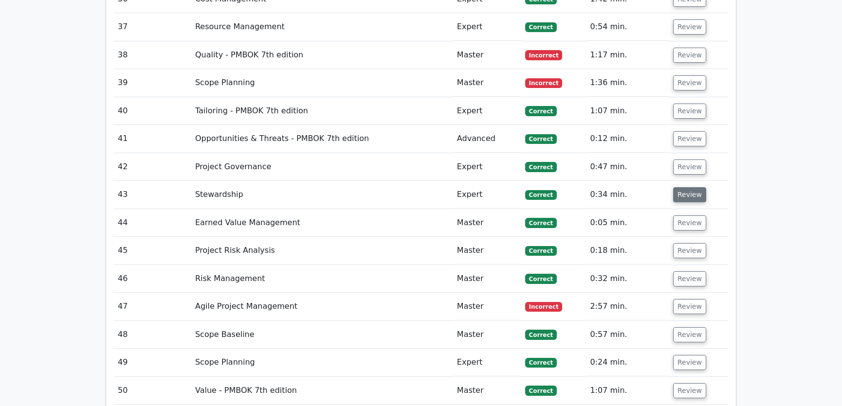
click at [689, 187] on button "Review" at bounding box center [689, 194] width 33 height 15
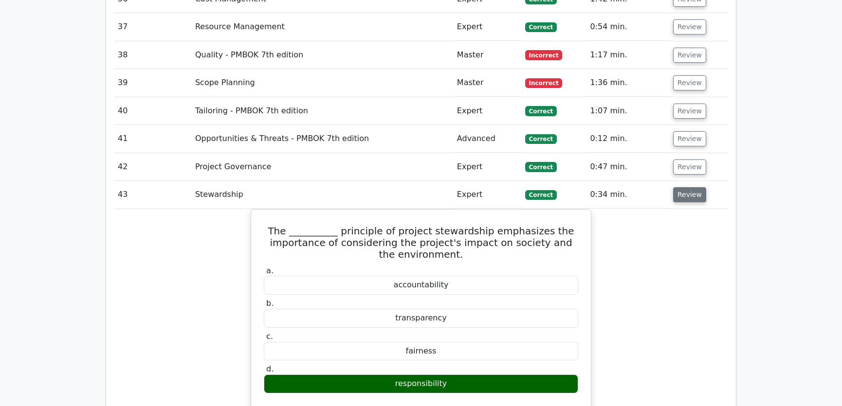
click at [689, 187] on button "Review" at bounding box center [689, 194] width 33 height 15
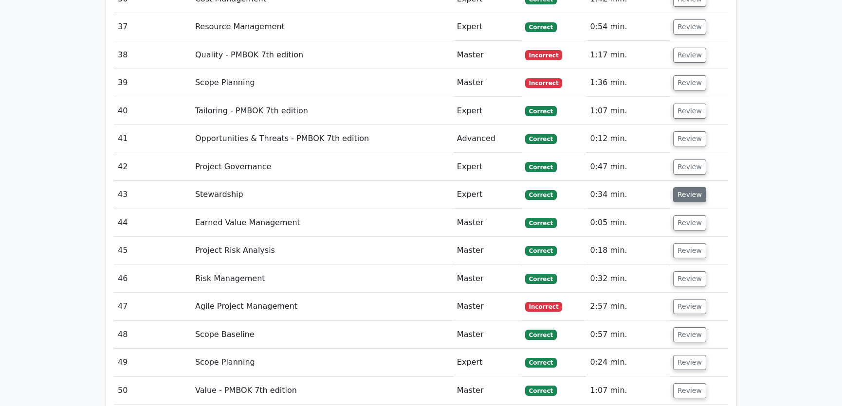
click at [686, 187] on button "Review" at bounding box center [689, 194] width 33 height 15
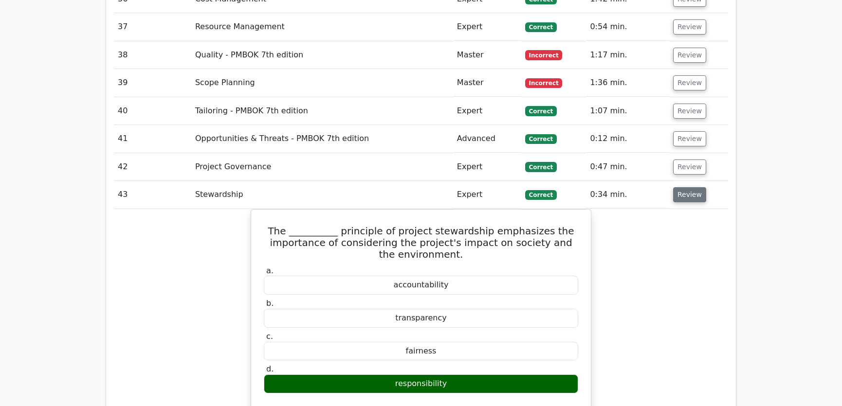
click at [686, 187] on button "Review" at bounding box center [689, 194] width 33 height 15
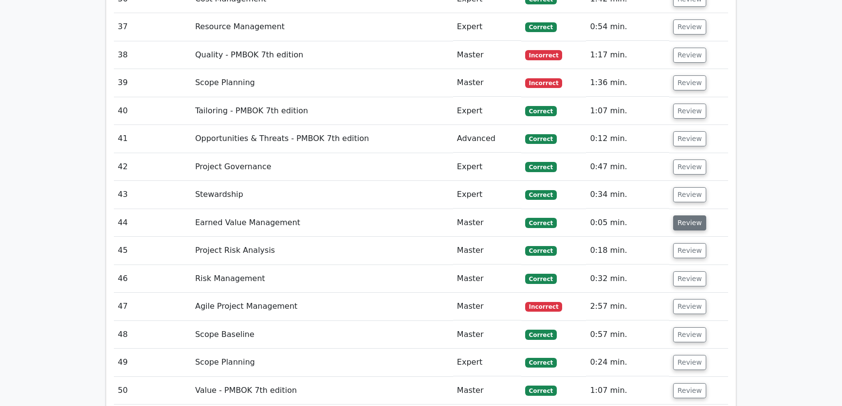
click at [686, 216] on button "Review" at bounding box center [689, 223] width 33 height 15
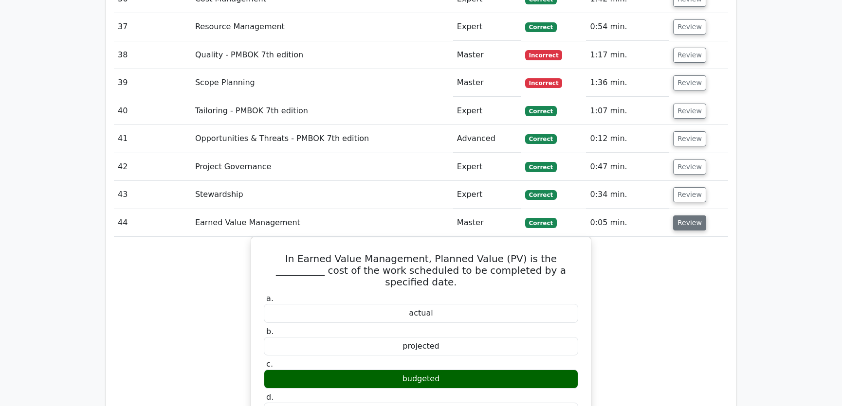
click at [686, 216] on button "Review" at bounding box center [689, 223] width 33 height 15
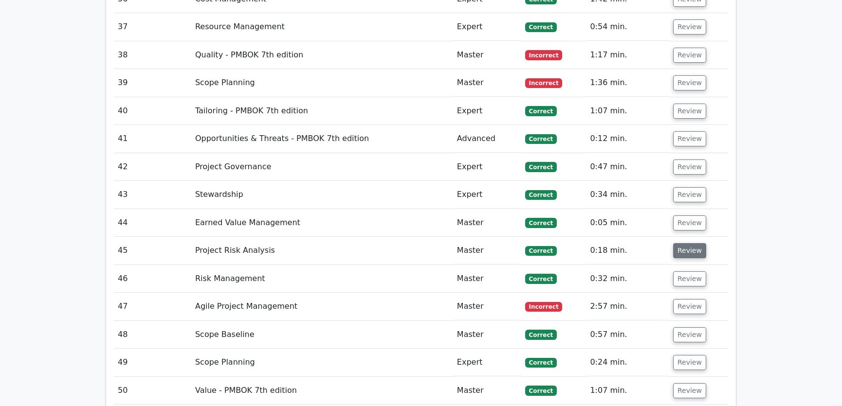
click at [685, 243] on button "Review" at bounding box center [689, 250] width 33 height 15
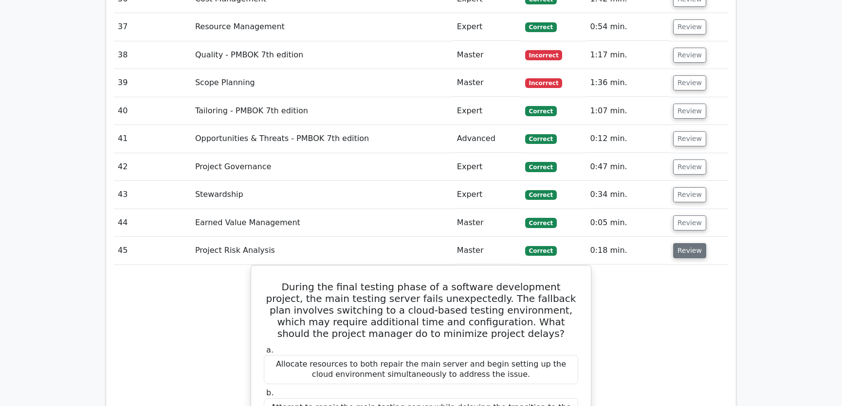
scroll to position [2543, 0]
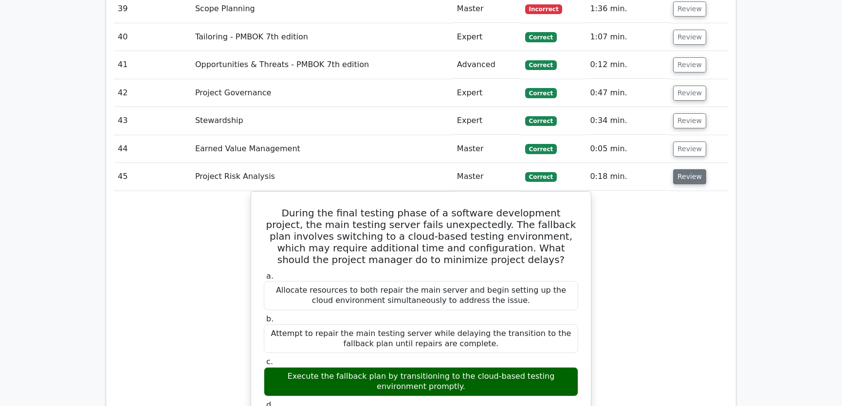
click at [687, 169] on button "Review" at bounding box center [689, 176] width 33 height 15
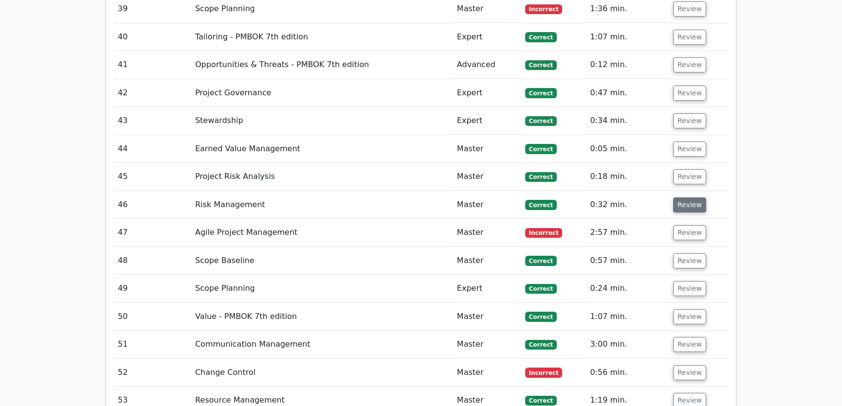
click at [687, 198] on button "Review" at bounding box center [689, 205] width 33 height 15
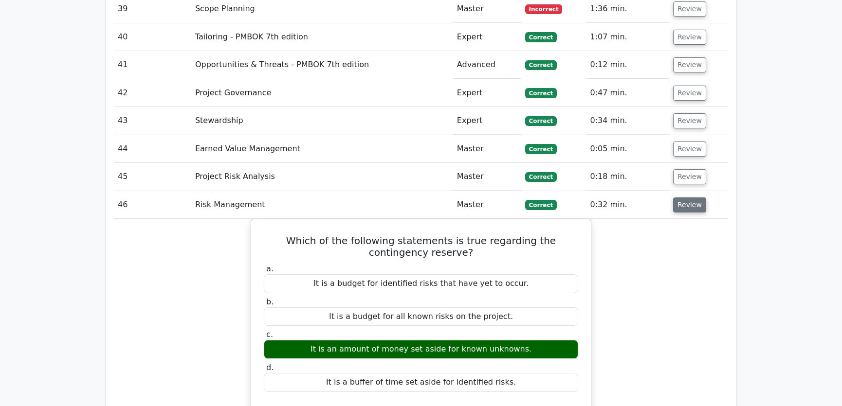
click at [687, 198] on button "Review" at bounding box center [689, 205] width 33 height 15
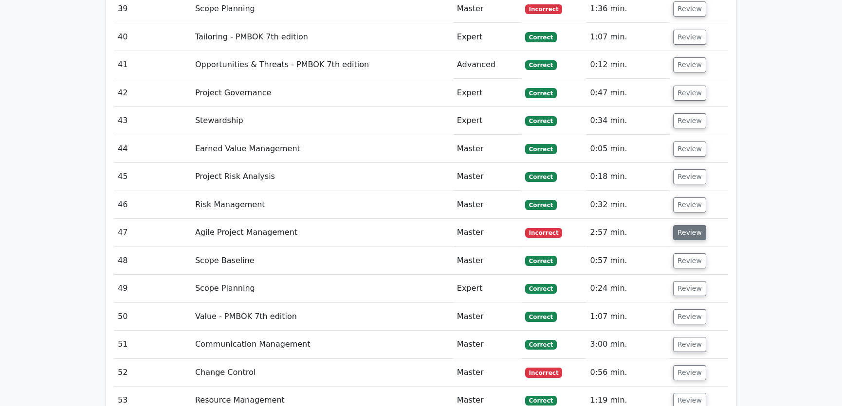
click at [687, 225] on button "Review" at bounding box center [689, 232] width 33 height 15
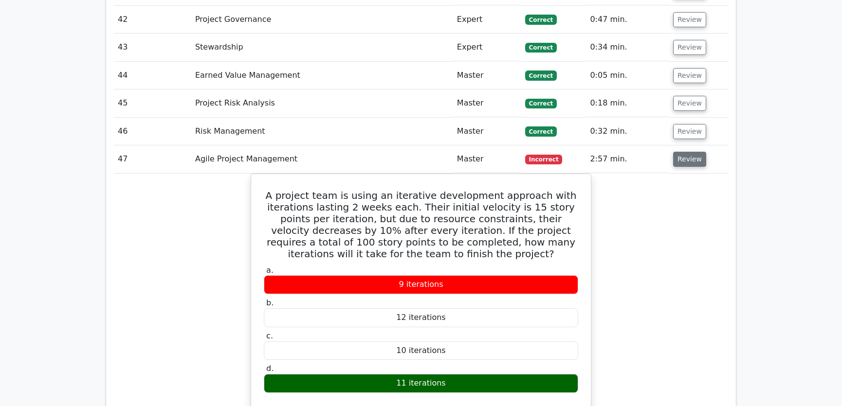
scroll to position [2691, 0]
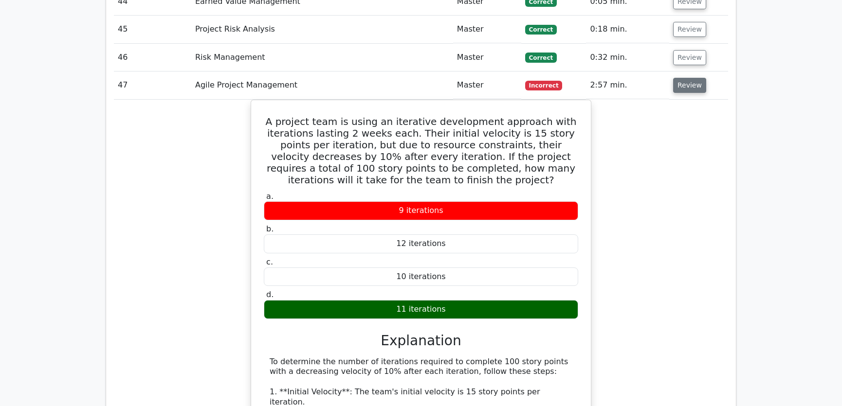
click at [679, 78] on button "Review" at bounding box center [689, 85] width 33 height 15
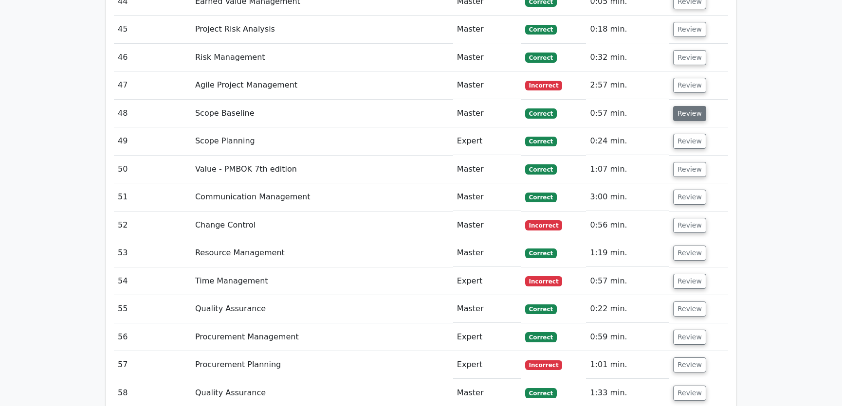
click at [684, 106] on button "Review" at bounding box center [689, 113] width 33 height 15
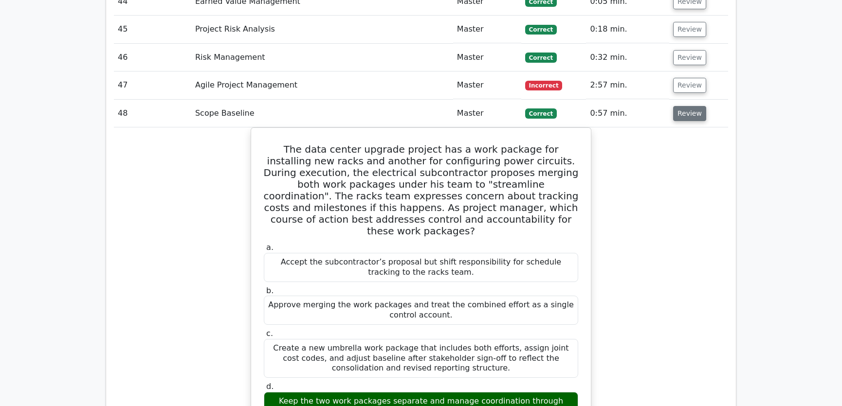
click at [684, 106] on button "Review" at bounding box center [689, 113] width 33 height 15
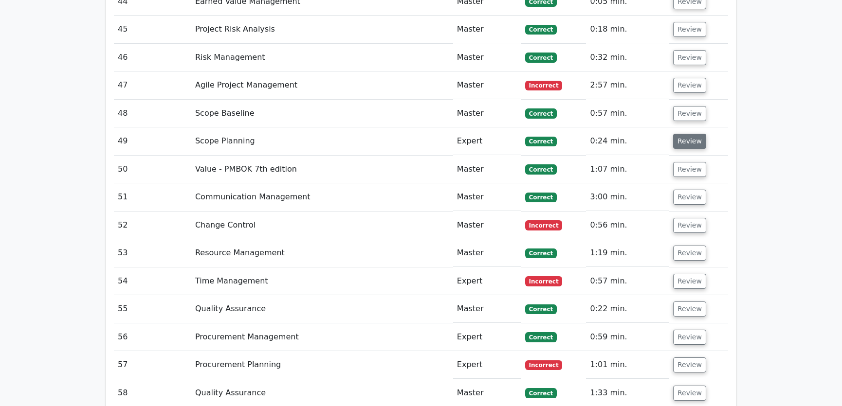
click at [687, 134] on button "Review" at bounding box center [689, 141] width 33 height 15
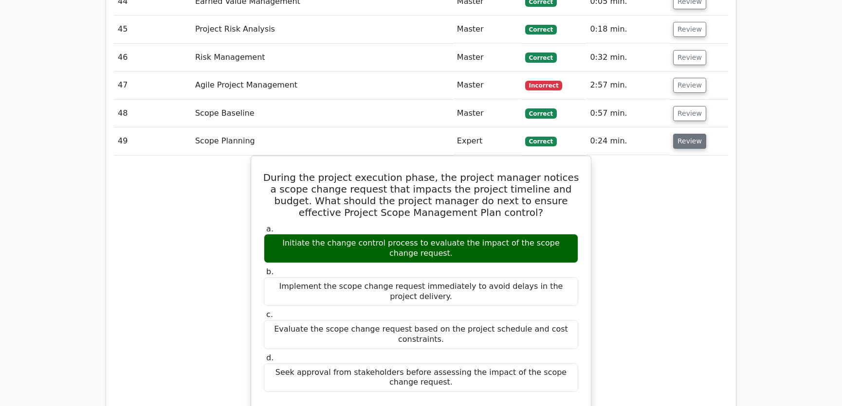
click at [687, 134] on button "Review" at bounding box center [689, 141] width 33 height 15
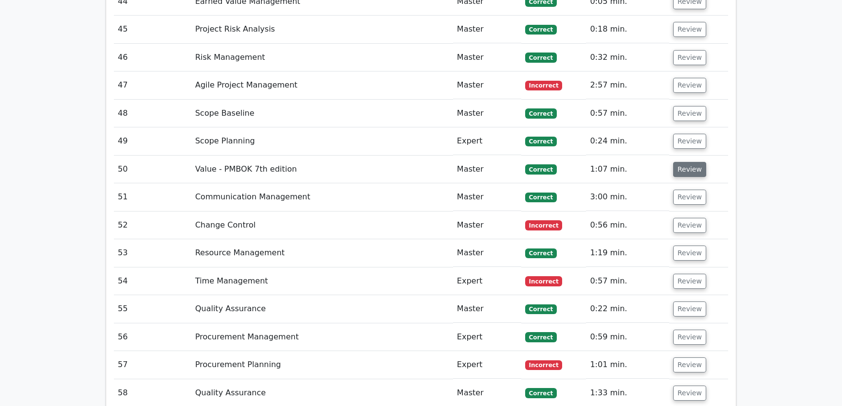
click at [685, 162] on button "Review" at bounding box center [689, 169] width 33 height 15
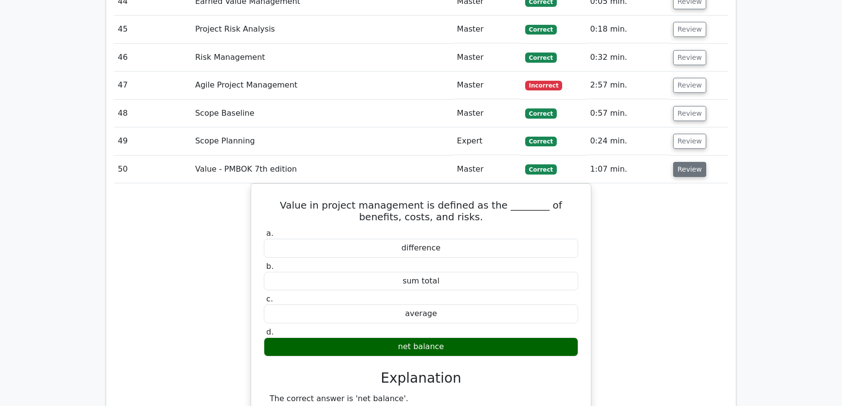
click at [686, 162] on button "Review" at bounding box center [689, 169] width 33 height 15
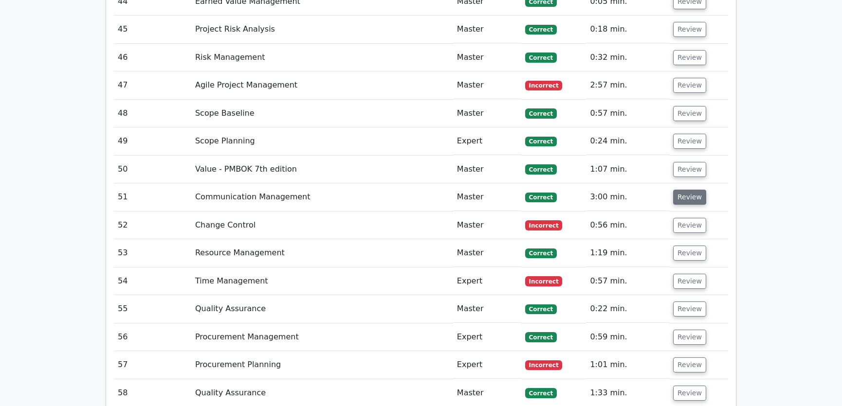
click at [686, 190] on button "Review" at bounding box center [689, 197] width 33 height 15
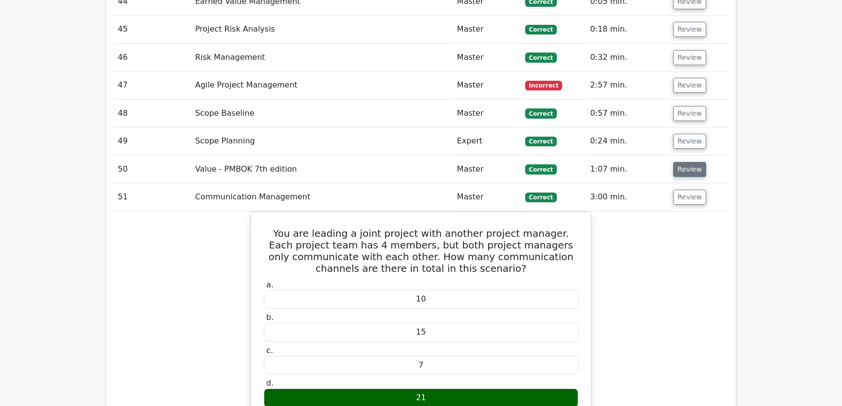
click at [687, 162] on button "Review" at bounding box center [689, 169] width 33 height 15
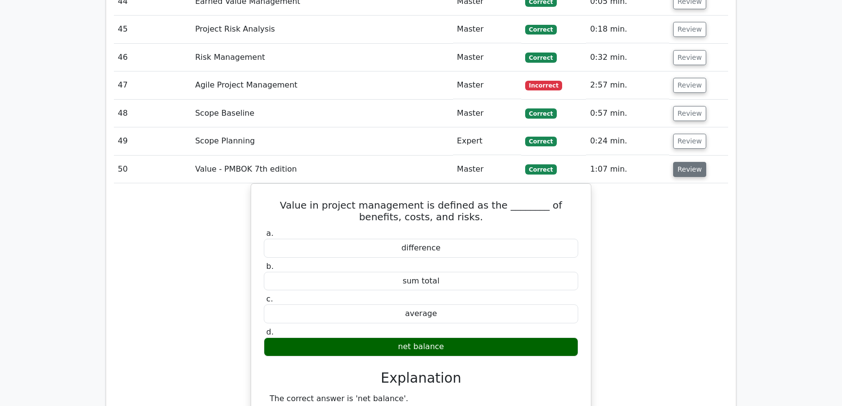
click at [687, 162] on button "Review" at bounding box center [689, 169] width 33 height 15
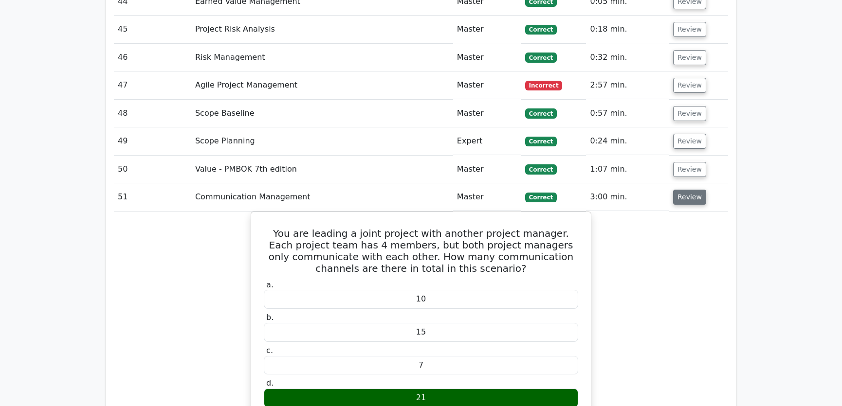
click at [687, 190] on button "Review" at bounding box center [689, 197] width 33 height 15
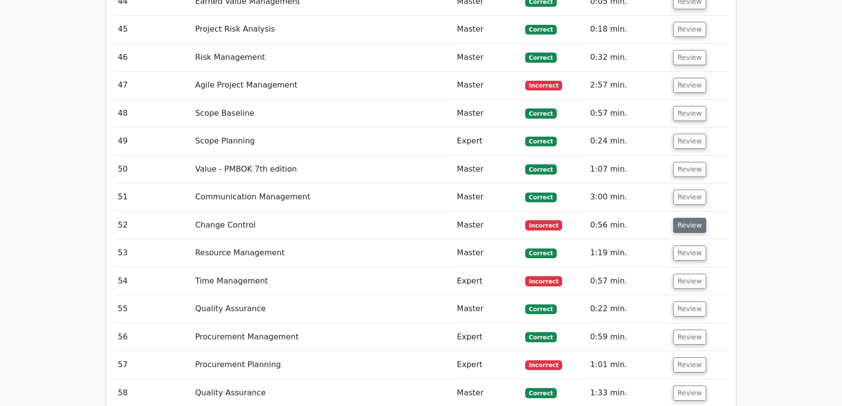
click at [684, 218] on button "Review" at bounding box center [689, 225] width 33 height 15
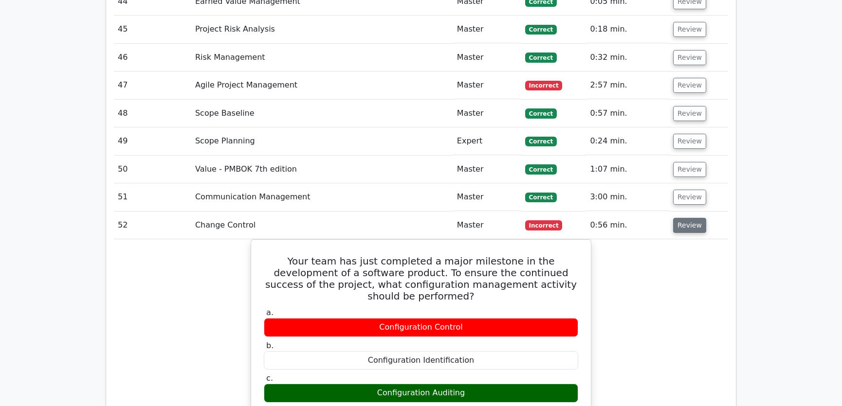
click at [684, 218] on button "Review" at bounding box center [689, 225] width 33 height 15
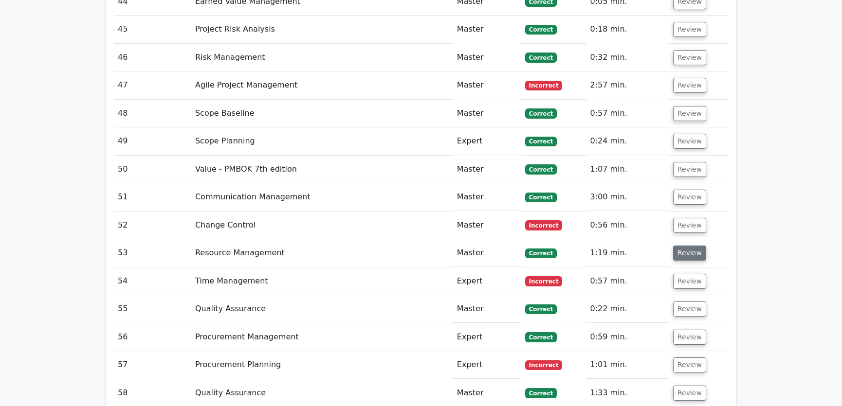
click at [685, 246] on button "Review" at bounding box center [689, 253] width 33 height 15
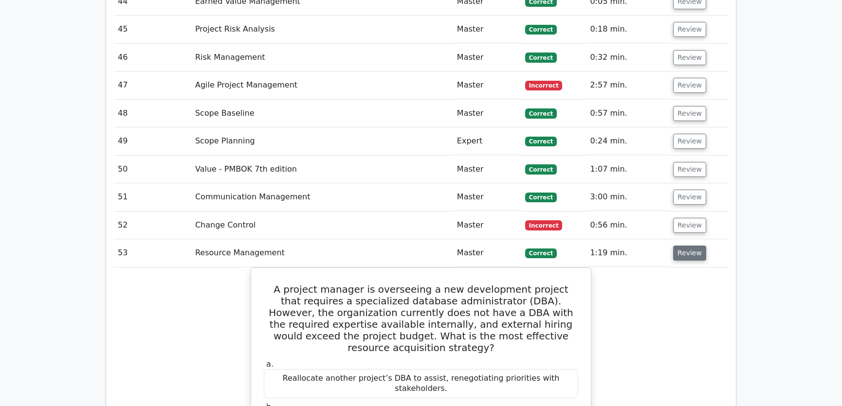
click at [685, 246] on button "Review" at bounding box center [689, 253] width 33 height 15
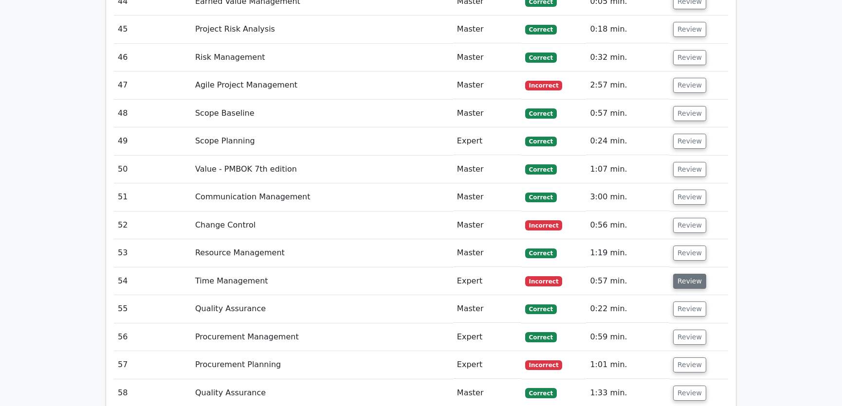
click at [680, 274] on button "Review" at bounding box center [689, 281] width 33 height 15
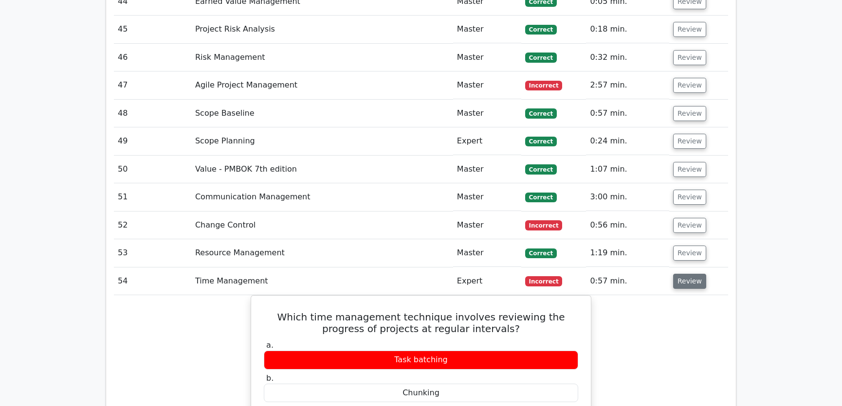
scroll to position [2838, 0]
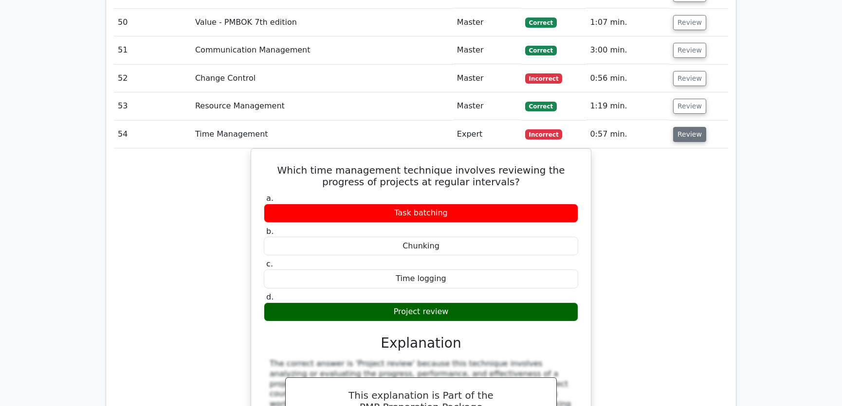
click at [683, 127] on button "Review" at bounding box center [689, 134] width 33 height 15
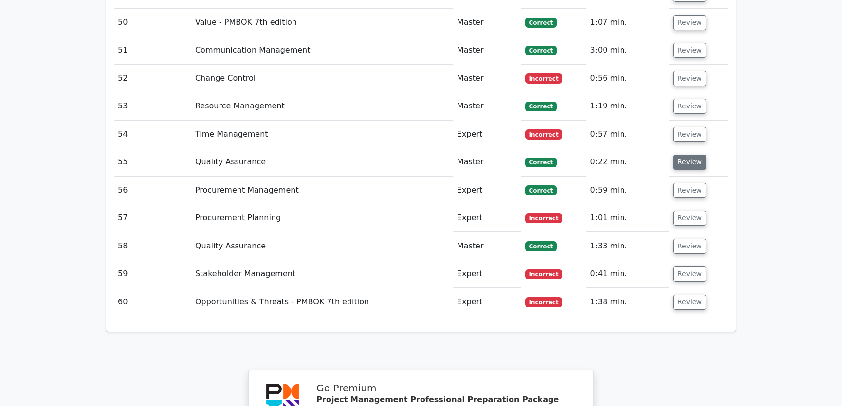
click at [686, 155] on button "Review" at bounding box center [689, 162] width 33 height 15
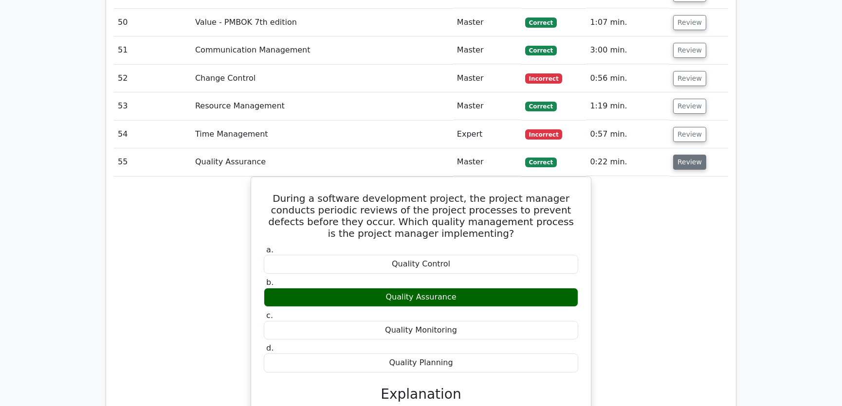
click at [686, 155] on button "Review" at bounding box center [689, 162] width 33 height 15
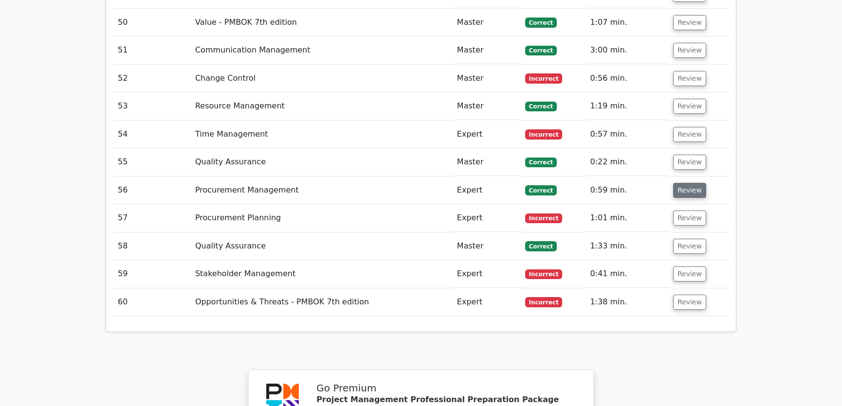
click at [686, 183] on button "Review" at bounding box center [689, 190] width 33 height 15
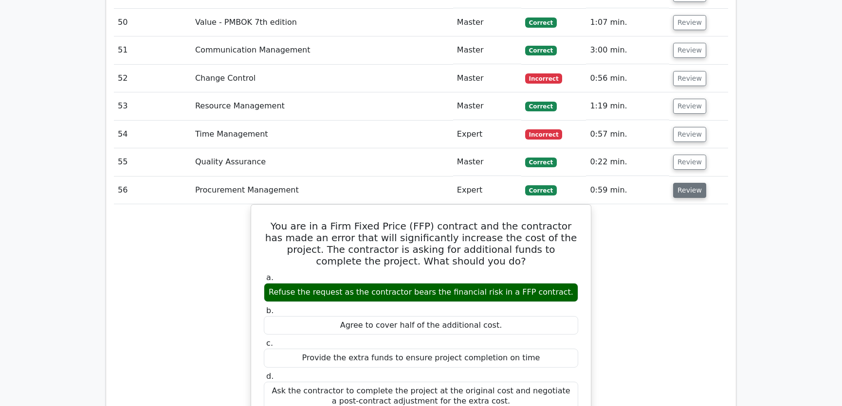
click at [686, 183] on button "Review" at bounding box center [689, 190] width 33 height 15
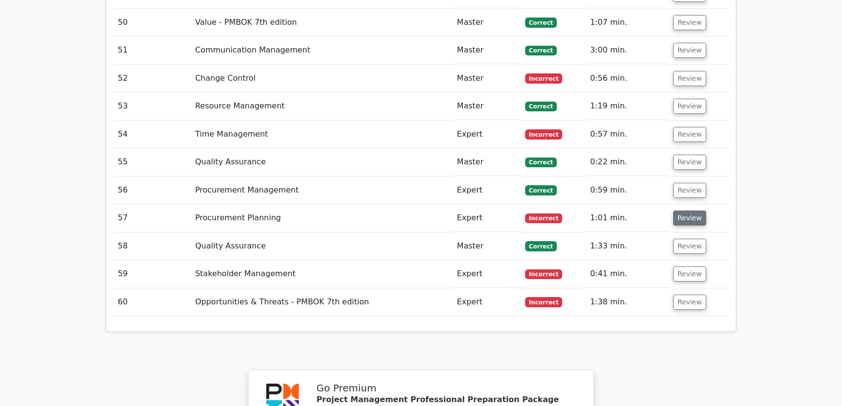
click at [685, 211] on button "Review" at bounding box center [689, 218] width 33 height 15
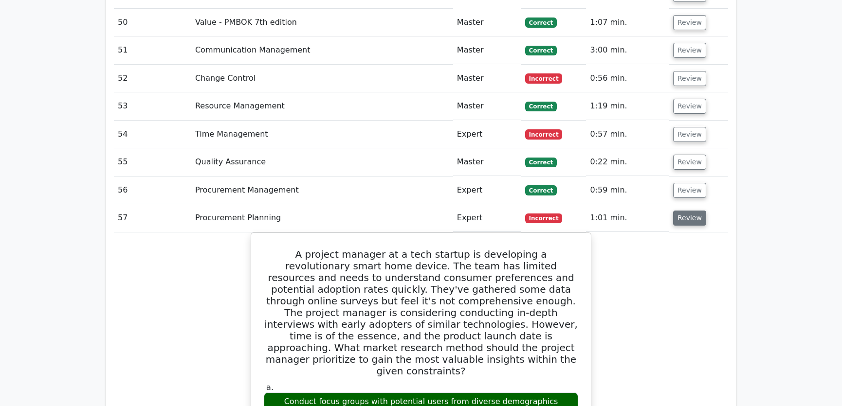
scroll to position [2912, 0]
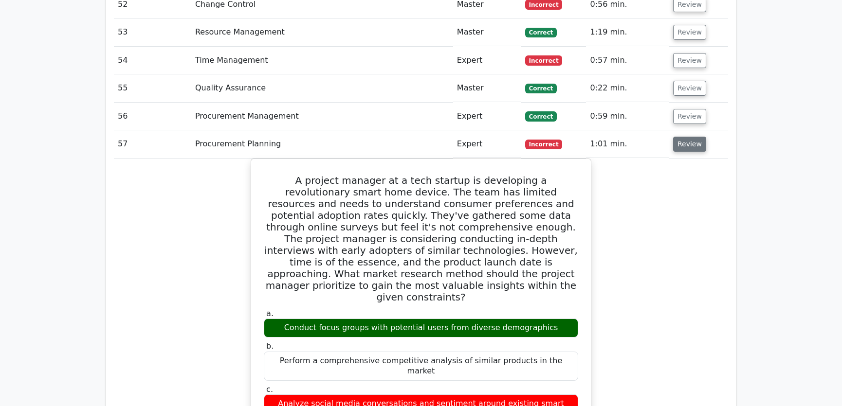
click at [684, 137] on button "Review" at bounding box center [689, 144] width 33 height 15
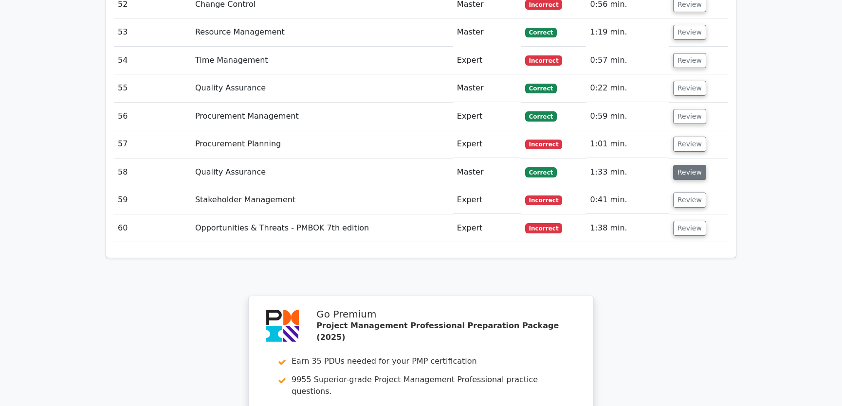
click at [683, 165] on button "Review" at bounding box center [689, 172] width 33 height 15
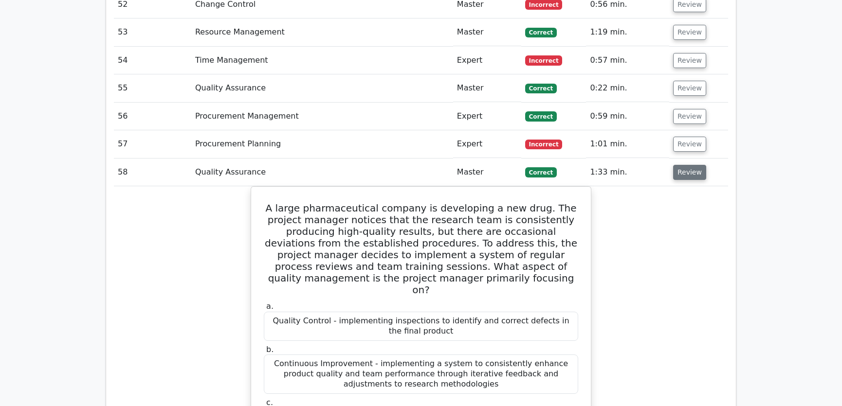
click at [684, 165] on button "Review" at bounding box center [689, 172] width 33 height 15
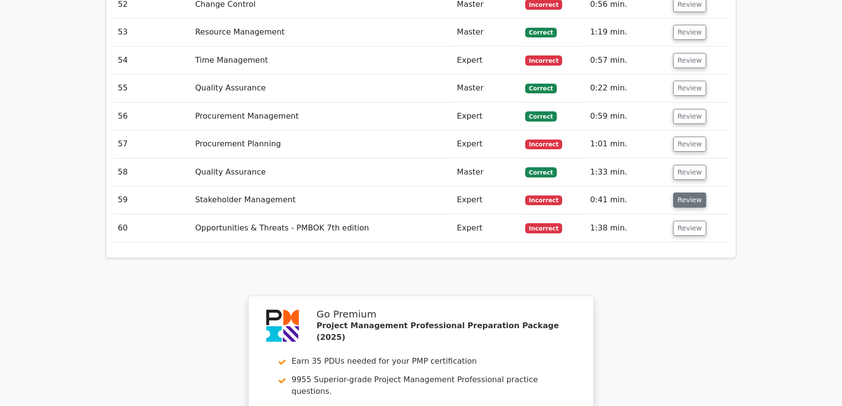
click at [684, 193] on button "Review" at bounding box center [689, 200] width 33 height 15
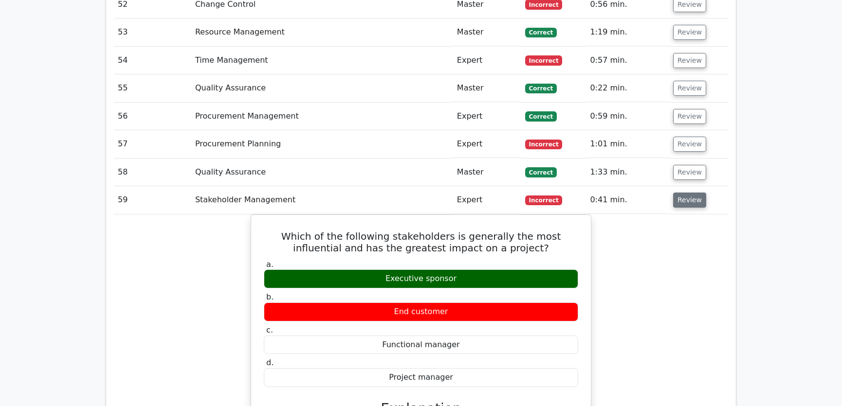
click at [684, 193] on button "Review" at bounding box center [689, 200] width 33 height 15
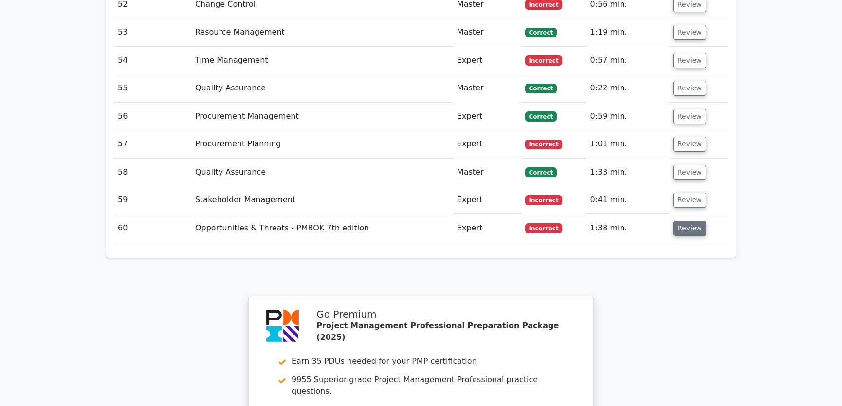
click at [688, 221] on button "Review" at bounding box center [689, 228] width 33 height 15
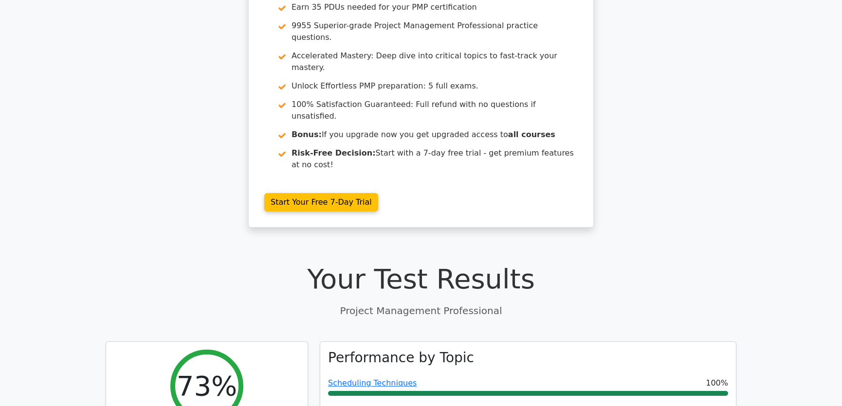
scroll to position [0, 0]
